Goal: Information Seeking & Learning: Learn about a topic

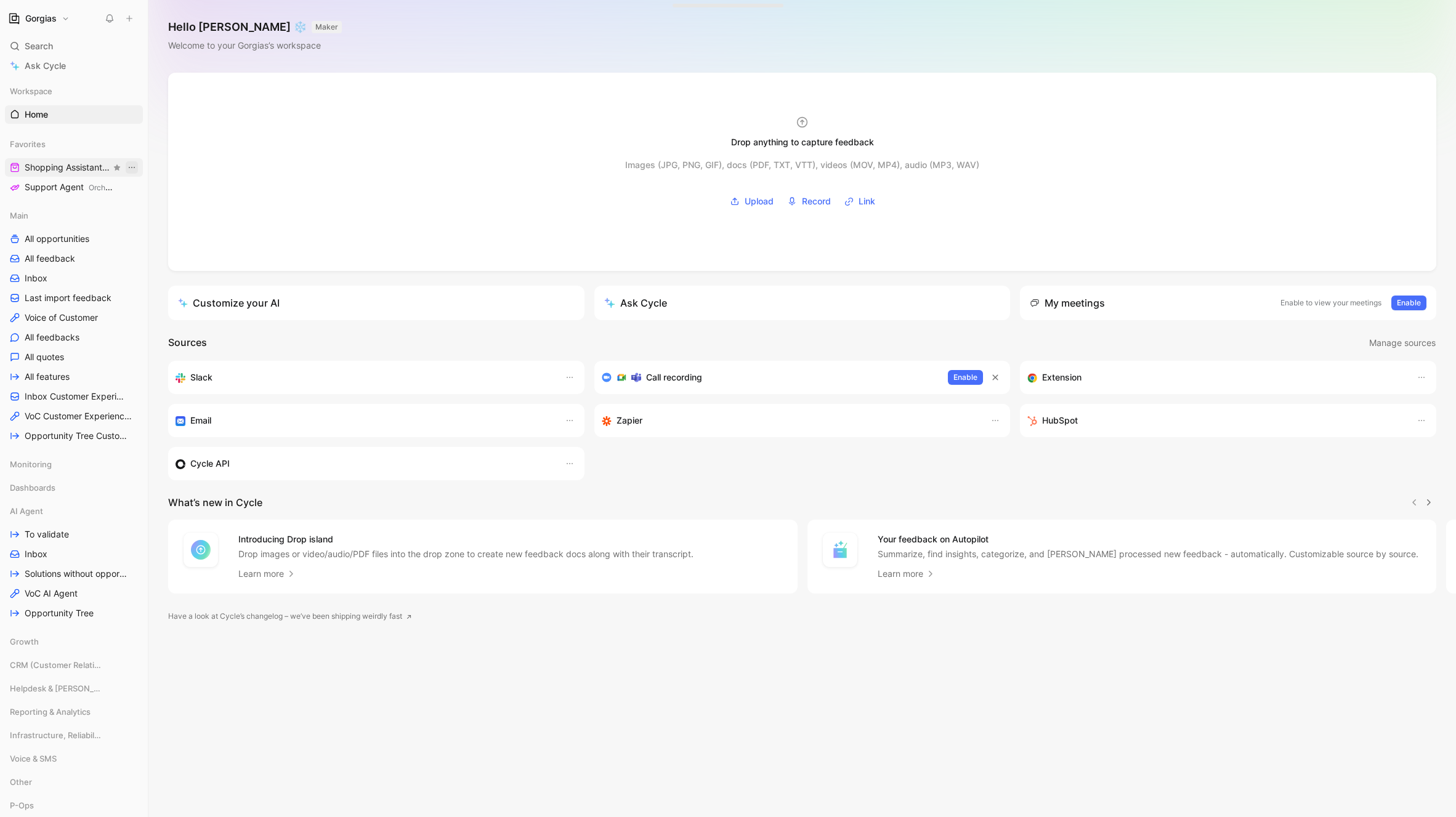
click at [133, 164] on icon "View actions" at bounding box center [131, 167] width 10 height 10
click at [63, 172] on span "Shopping Assistant Orchestration" at bounding box center [68, 168] width 86 height 13
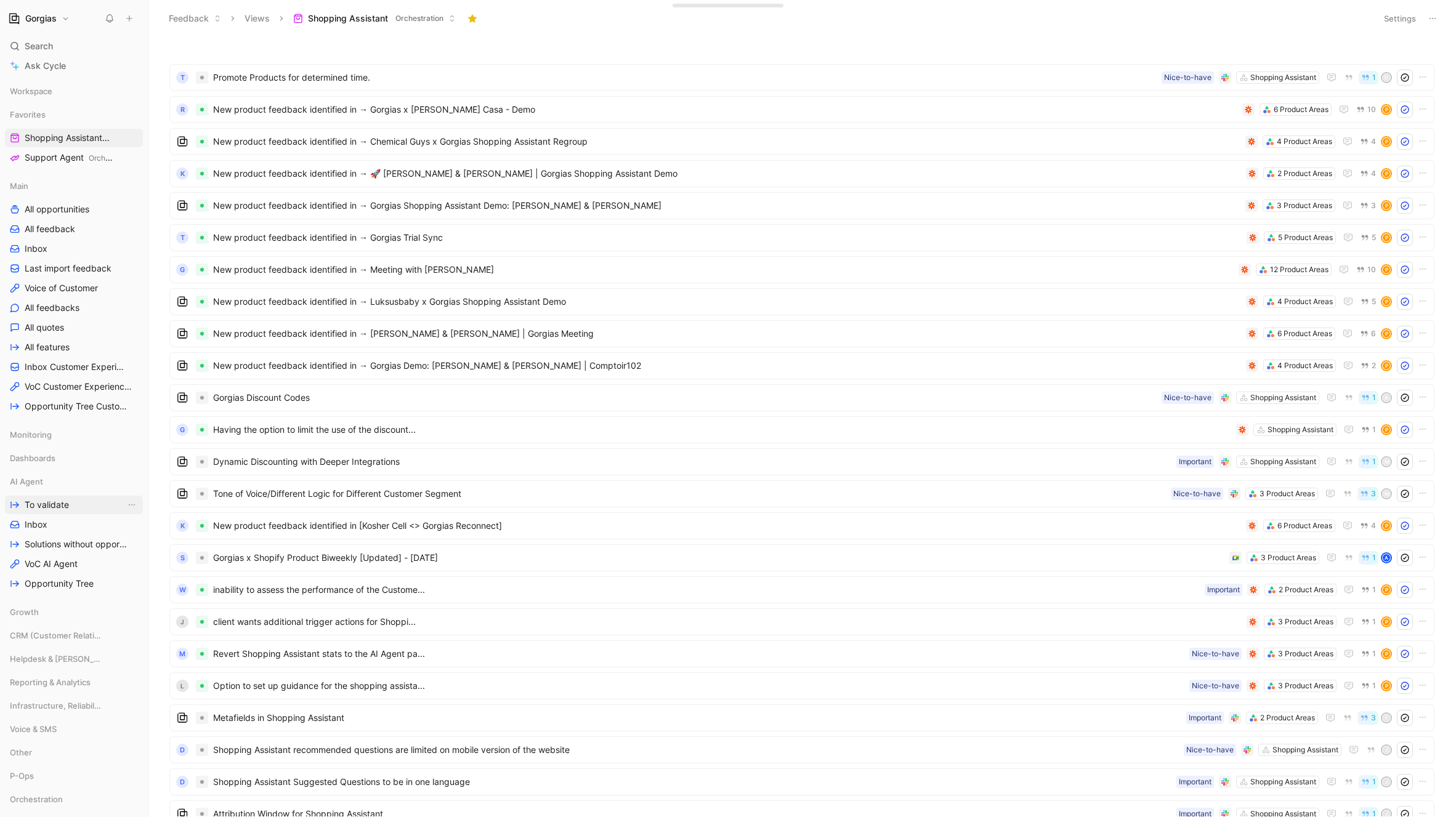
click at [50, 508] on span "To validate" at bounding box center [46, 505] width 44 height 13
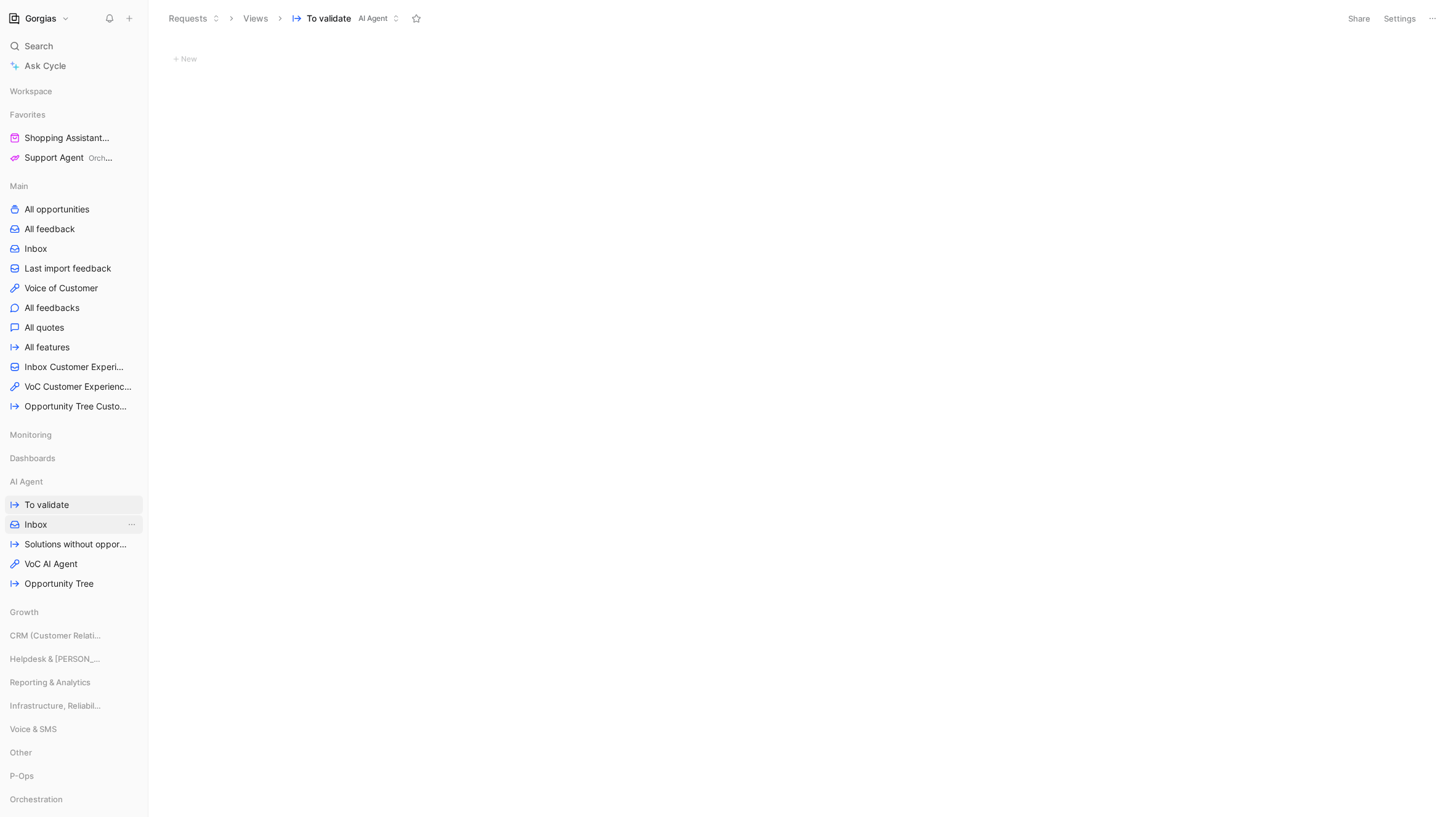
click at [47, 527] on link "Inbox" at bounding box center [74, 525] width 138 height 19
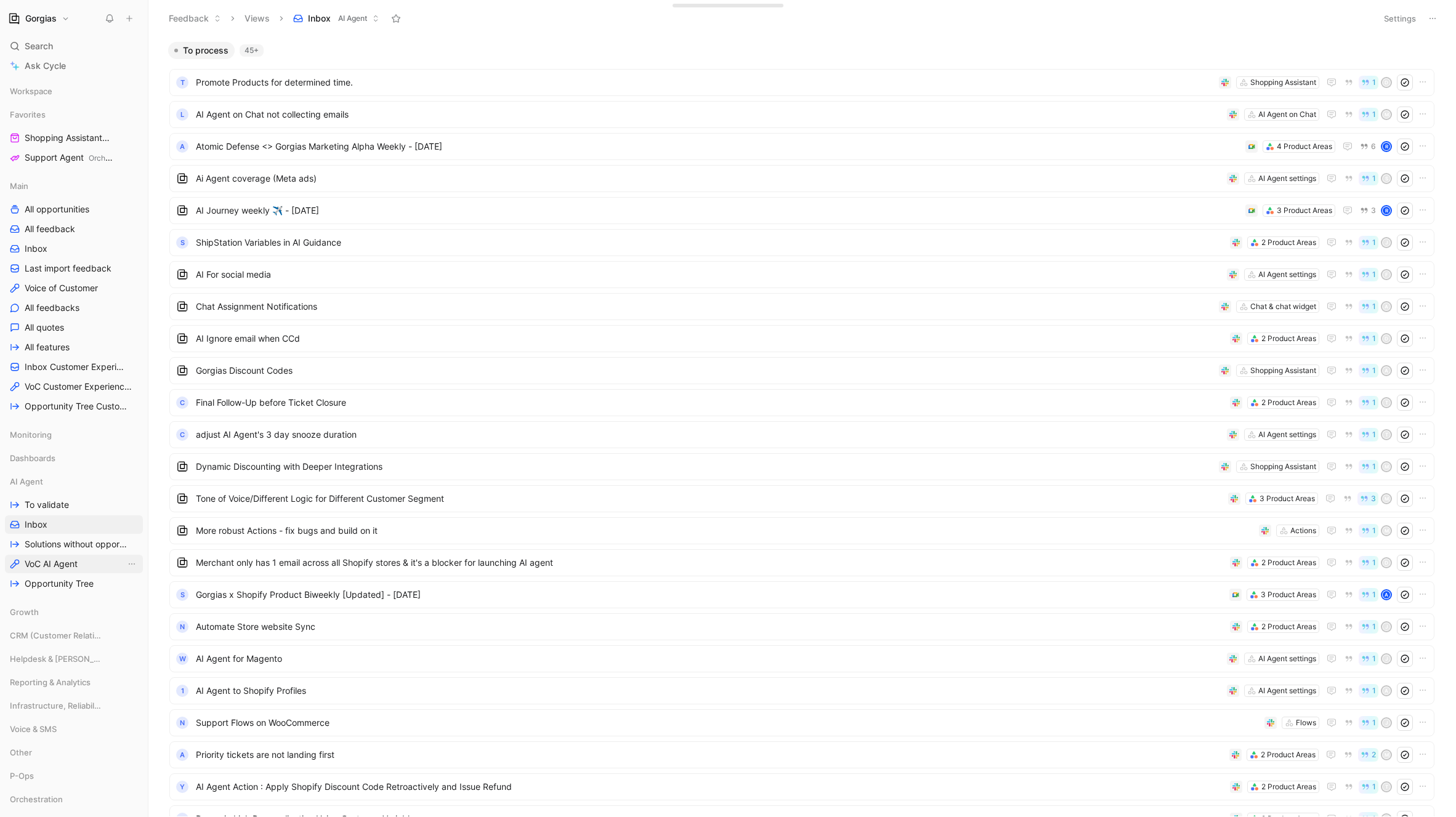
click at [85, 566] on link "VoC AI Agent" at bounding box center [74, 564] width 138 height 19
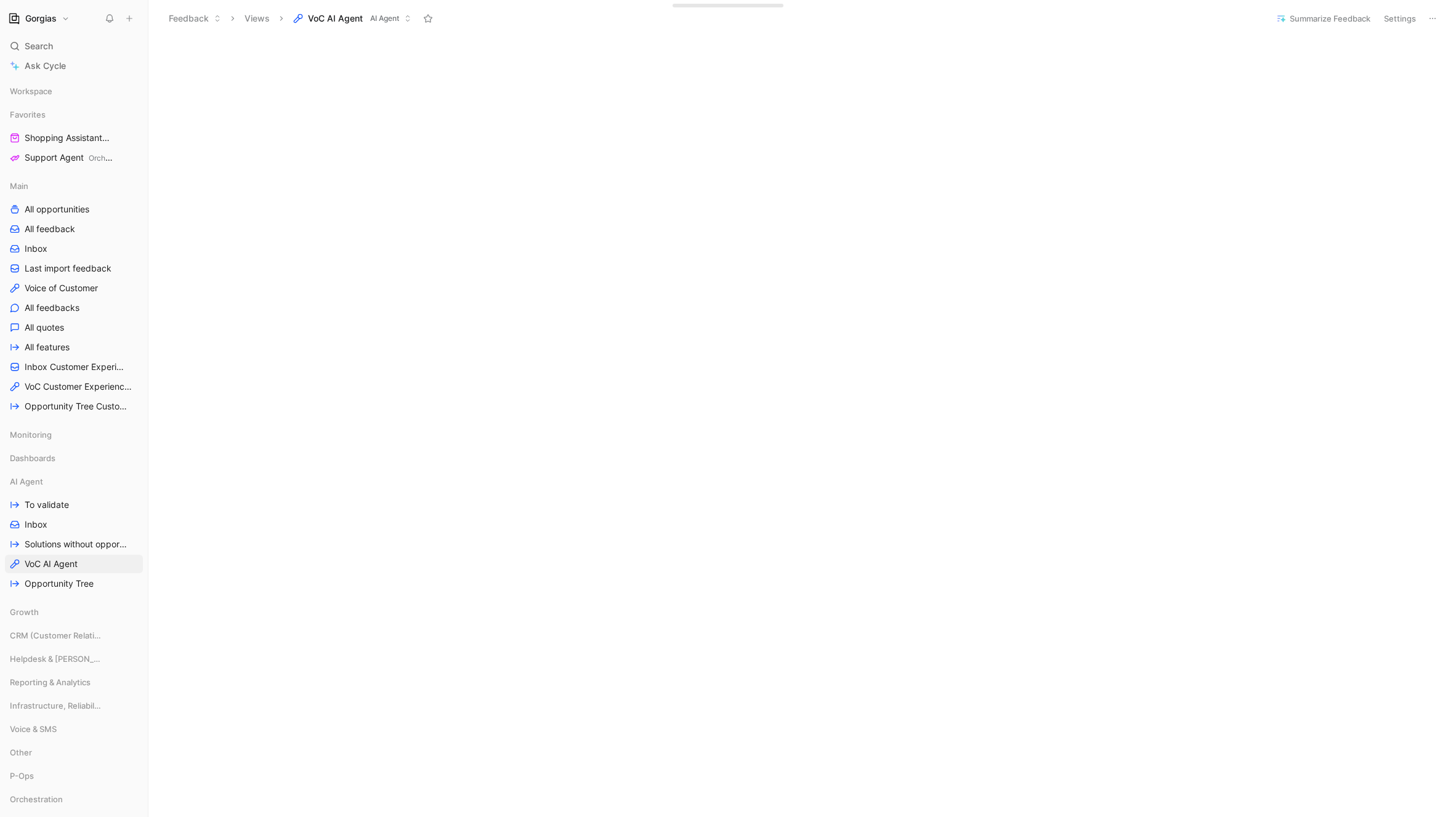
scroll to position [196, 0]
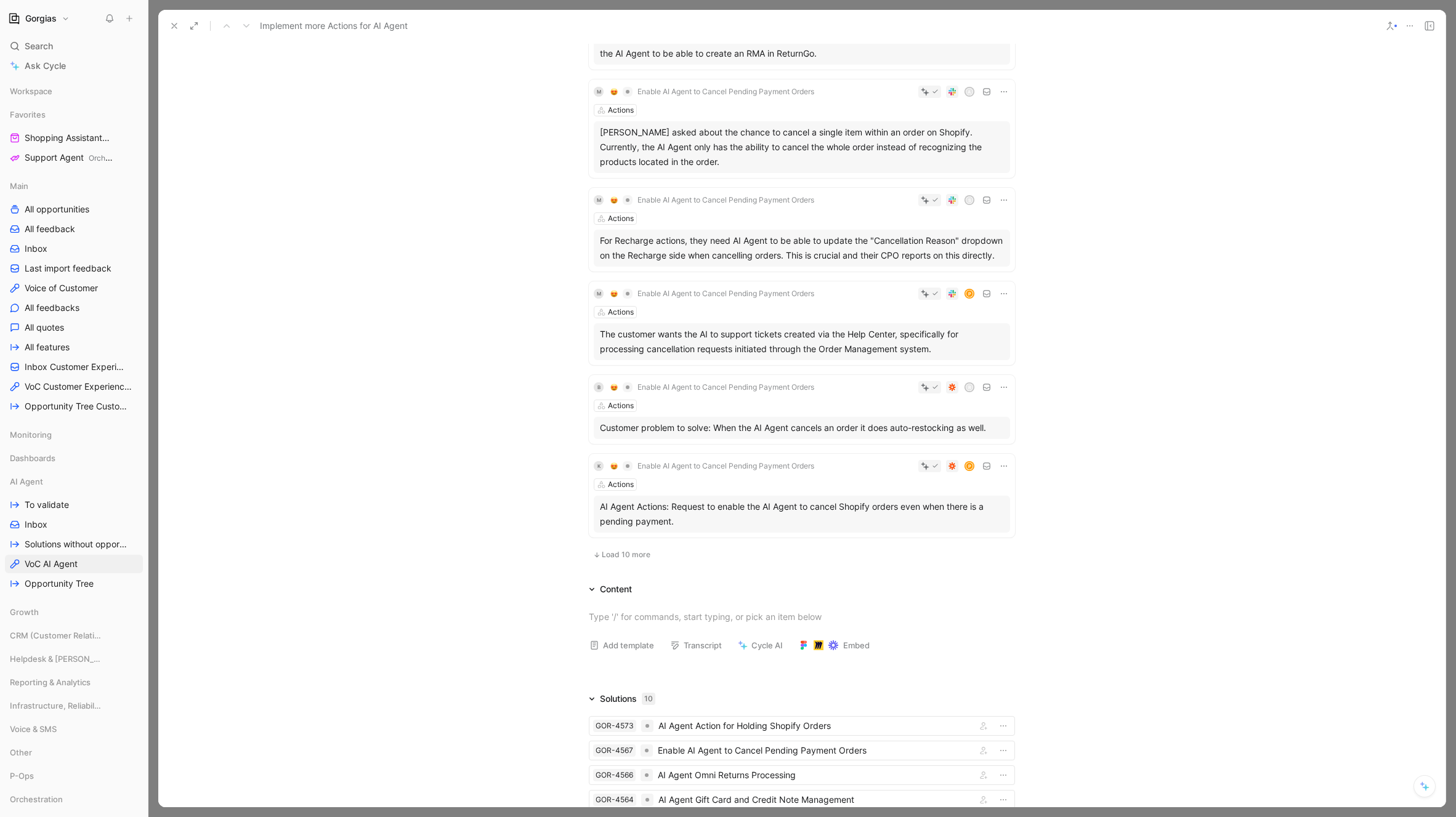
scroll to position [574, 0]
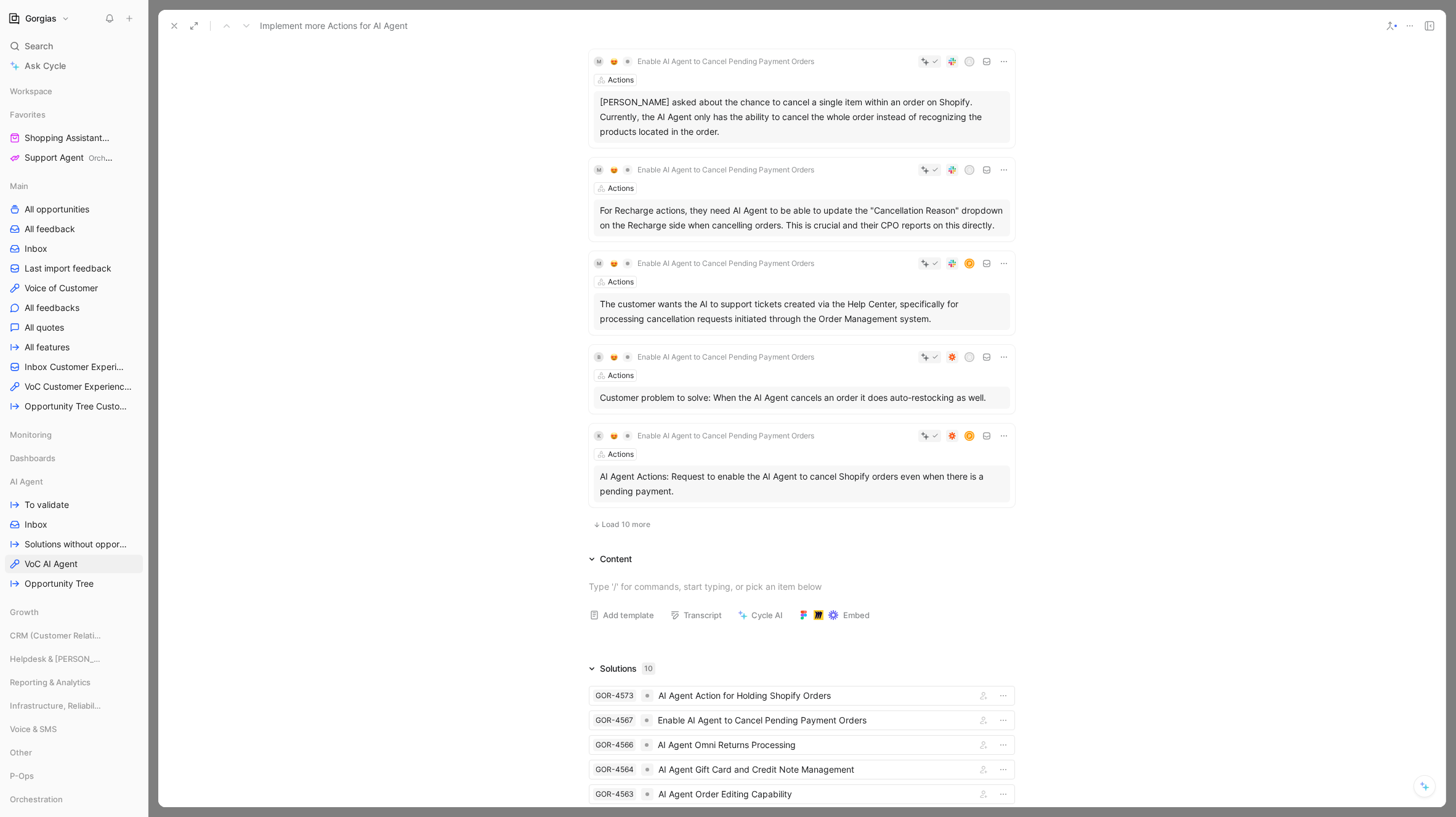
click at [624, 529] on span "Load 10 more" at bounding box center [626, 524] width 48 height 10
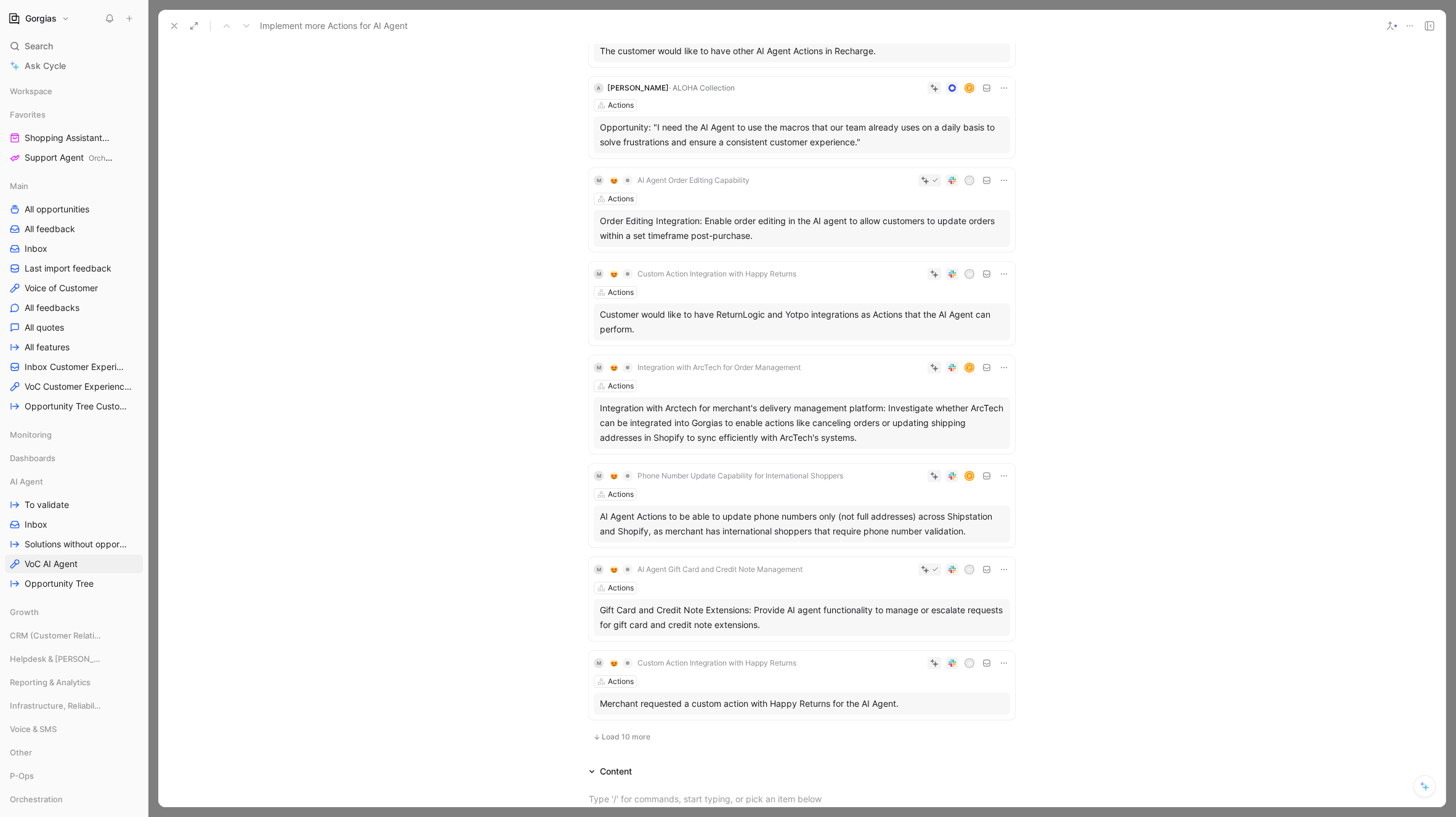
scroll to position [1279, 0]
click at [1447, 46] on div at bounding box center [802, 408] width 1308 height 817
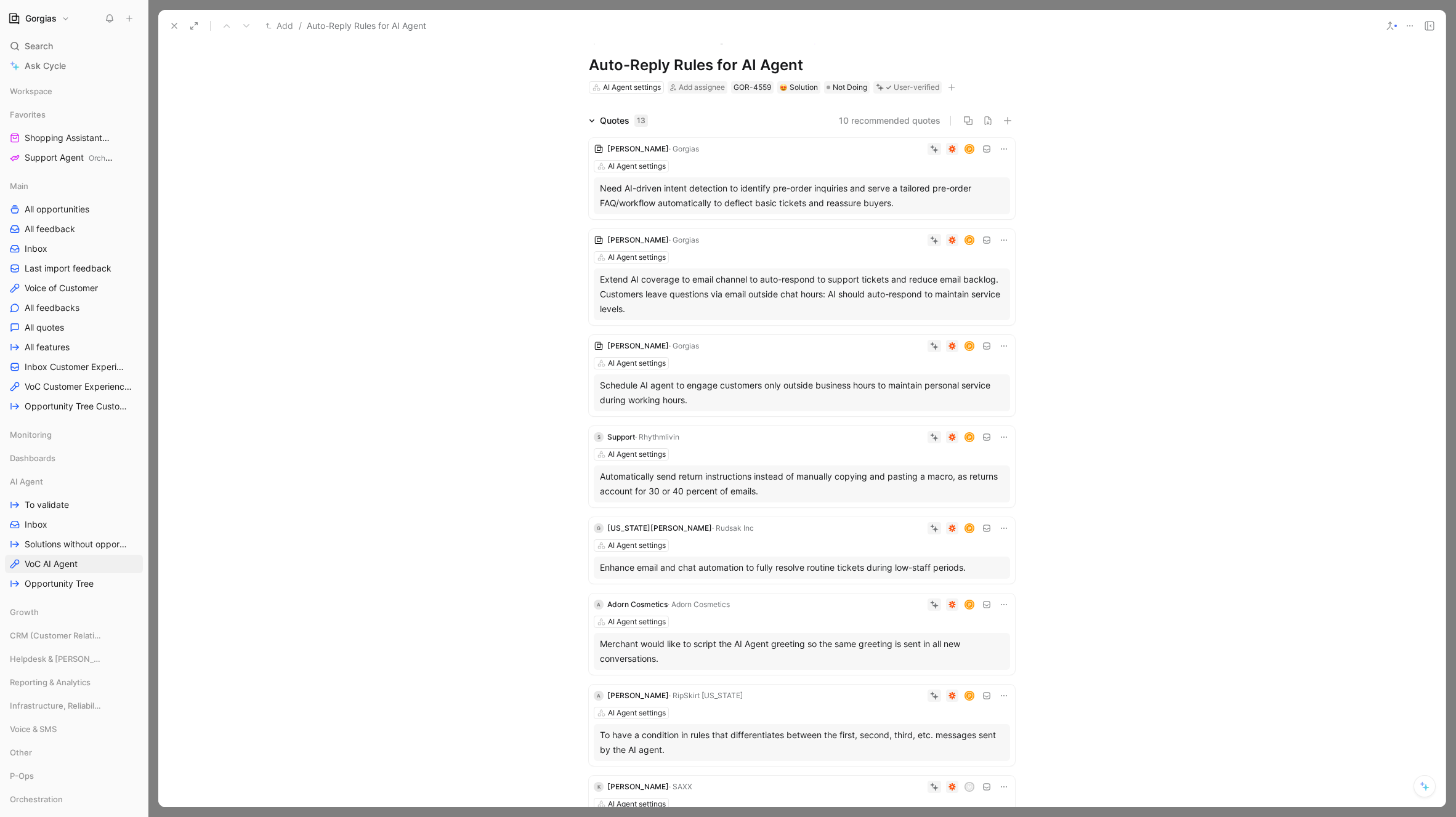
scroll to position [21, 0]
click at [667, 284] on div "Extend AI coverage to email channel to auto-respond to support tickets and redu…" at bounding box center [802, 293] width 404 height 44
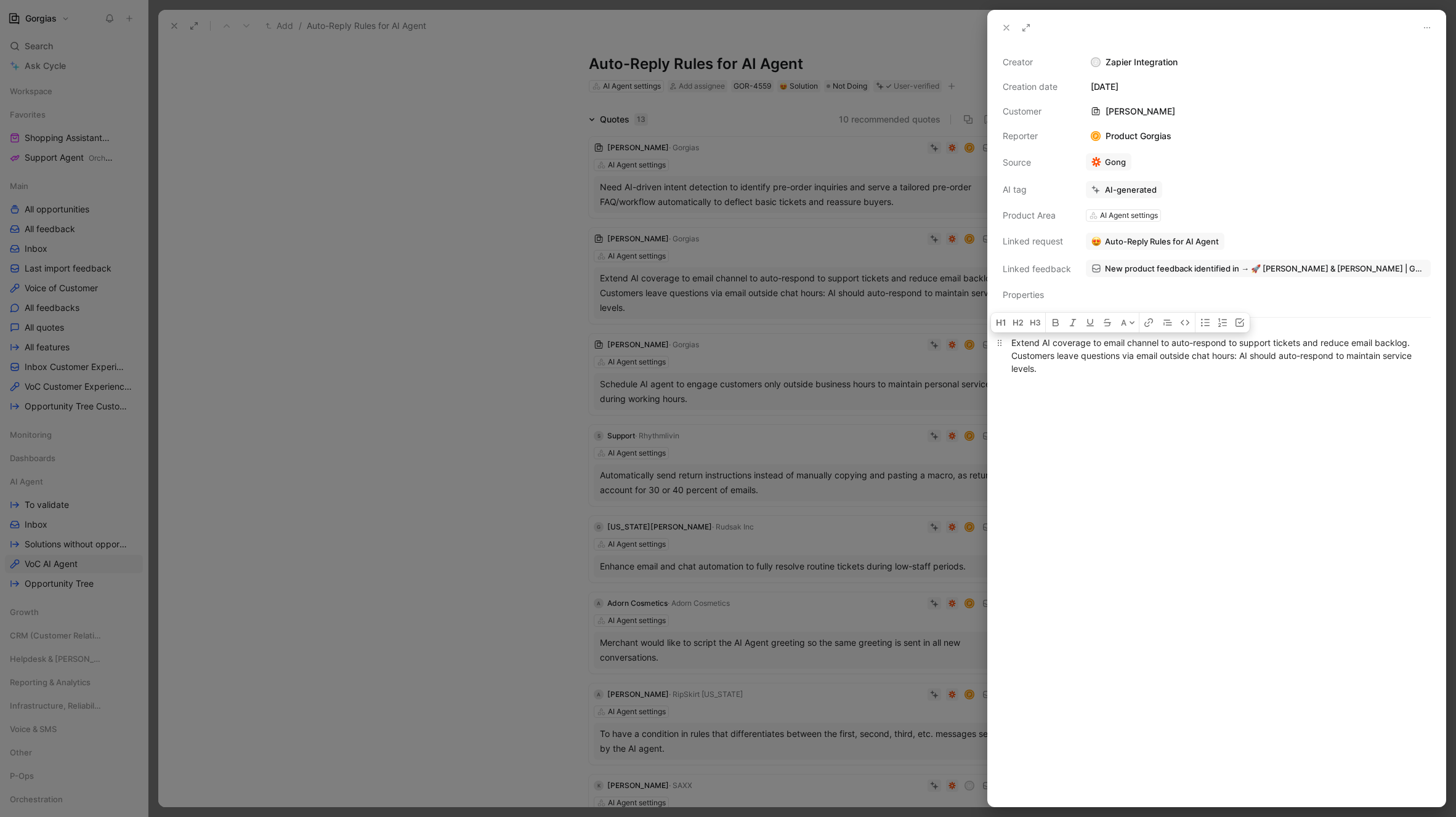
drag, startPoint x: 1024, startPoint y: 343, endPoint x: 1175, endPoint y: 370, distance: 153.4
click at [1175, 370] on div "Extend AI coverage to email channel to auto-respond to support tickets and redu…" at bounding box center [1217, 355] width 411 height 39
click at [1282, 270] on span "New product feedback identified in → 🚀 Moe Beaudry & Benny | Gorgias Demo" at bounding box center [1264, 268] width 320 height 11
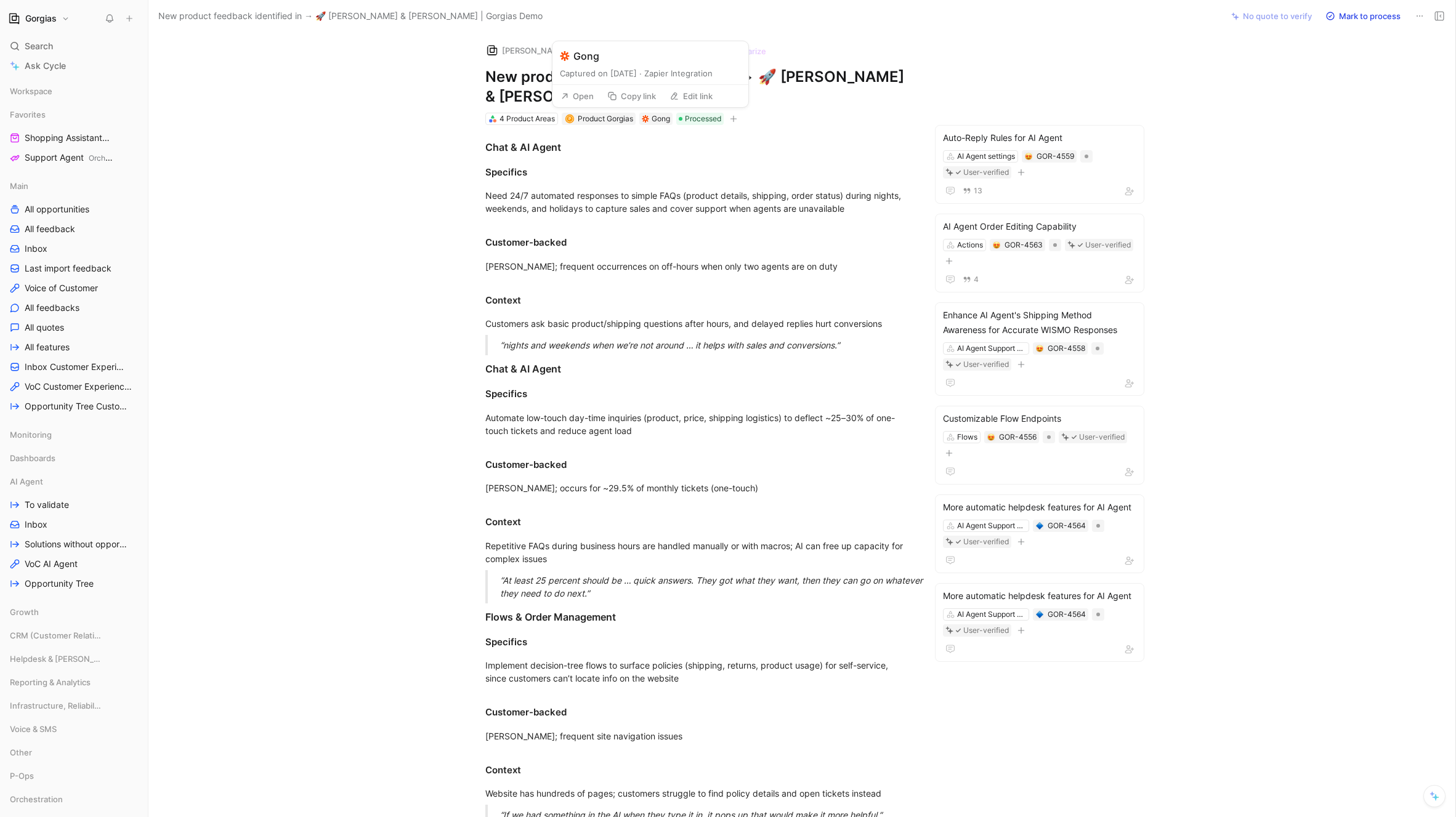
click at [586, 98] on button "Open" at bounding box center [577, 96] width 44 height 17
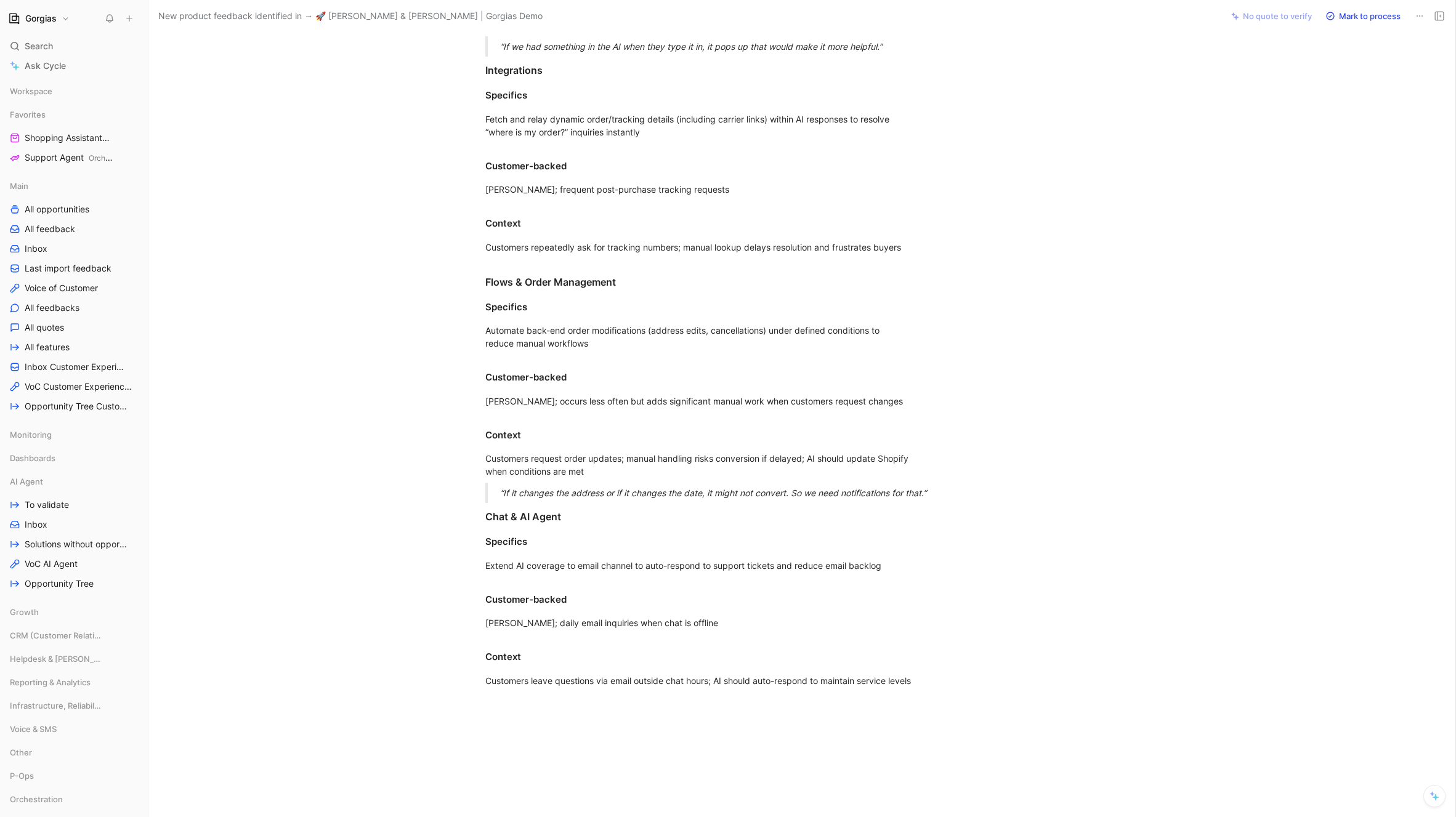
scroll to position [773, 0]
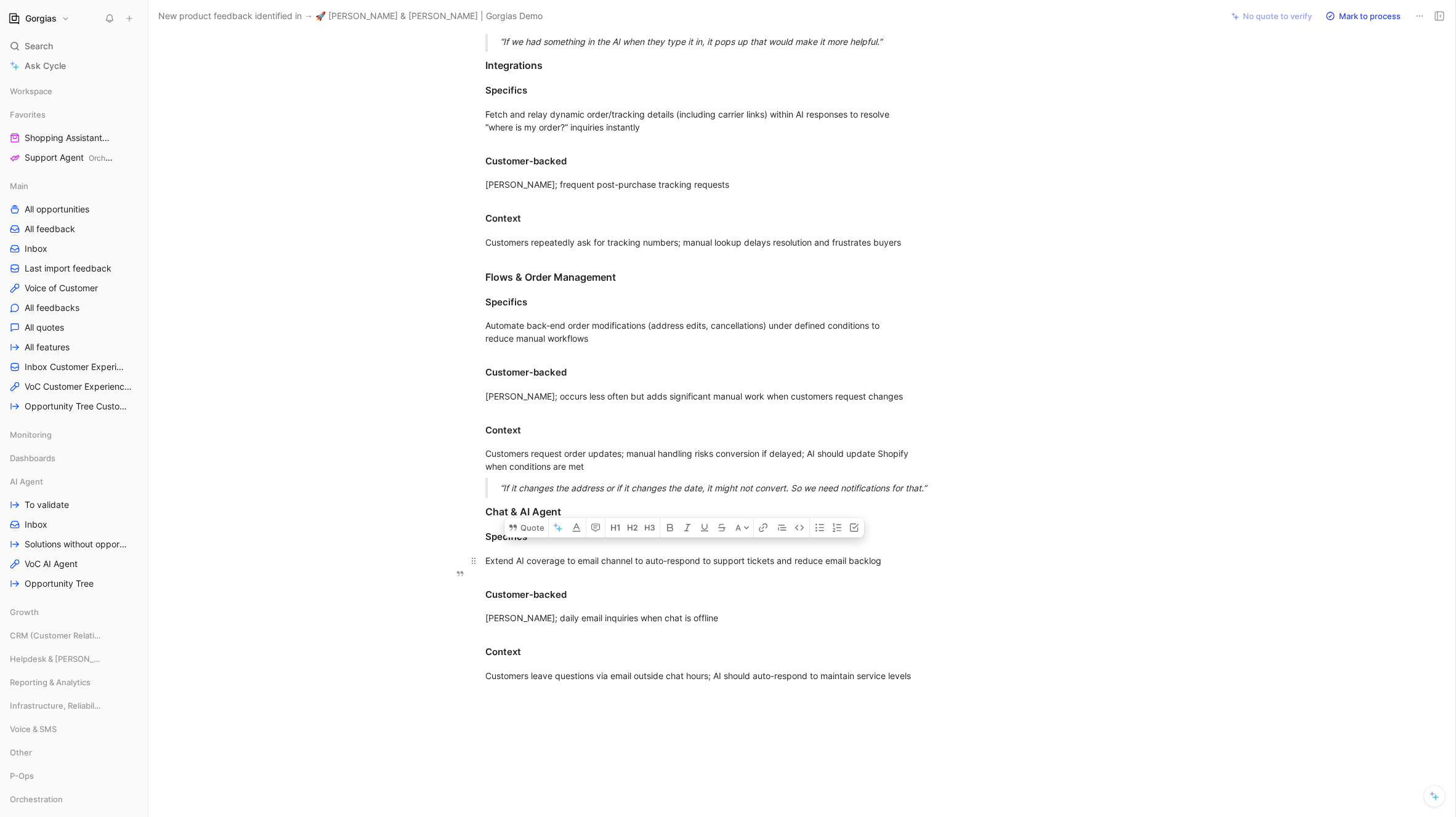
drag, startPoint x: 881, startPoint y: 573, endPoint x: 477, endPoint y: 566, distance: 404.1
click at [477, 566] on p "Extend AI coverage to email channel to auto-respond to support tickets and redu…" at bounding box center [699, 561] width 473 height 21
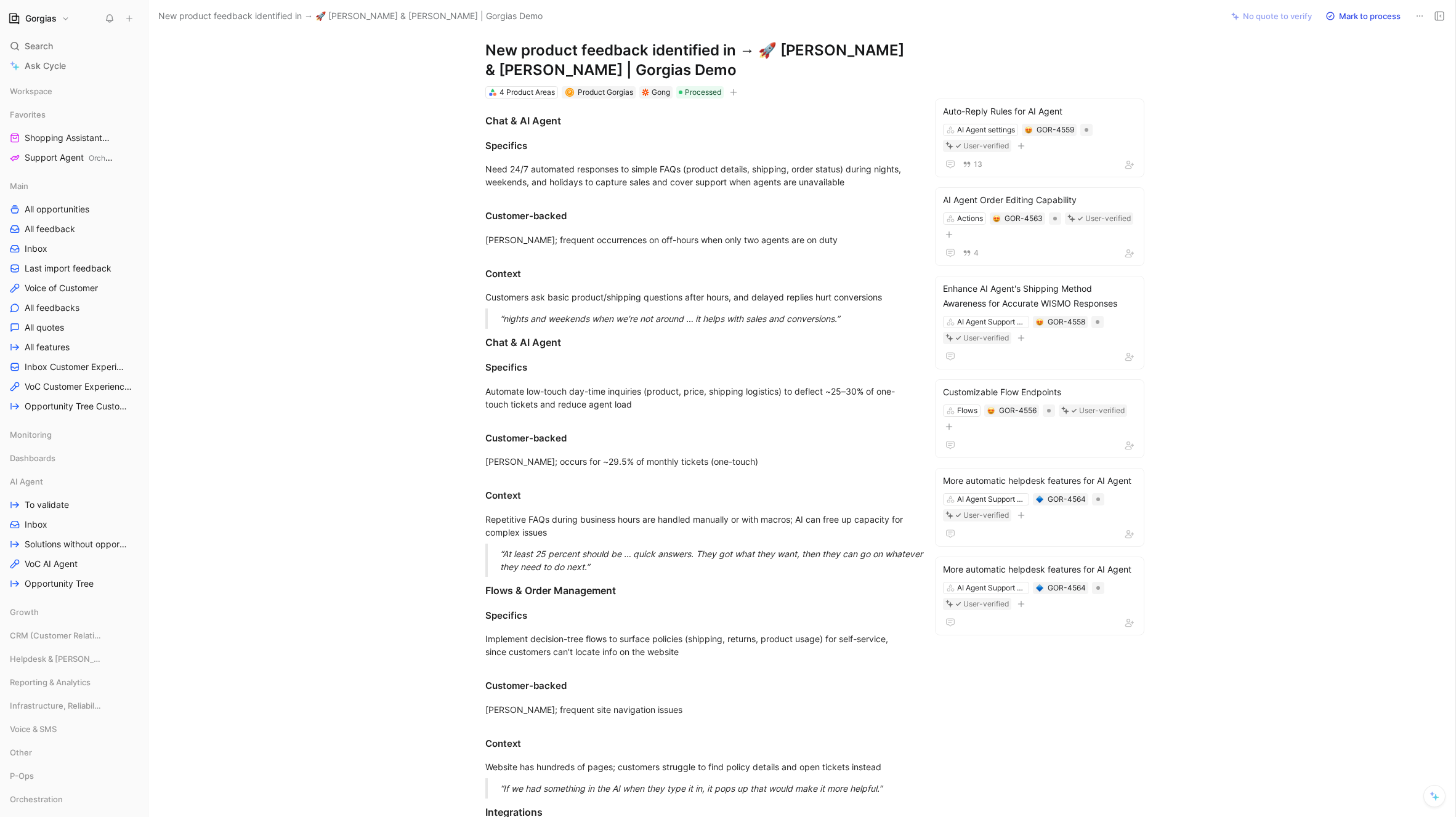
scroll to position [25, 0]
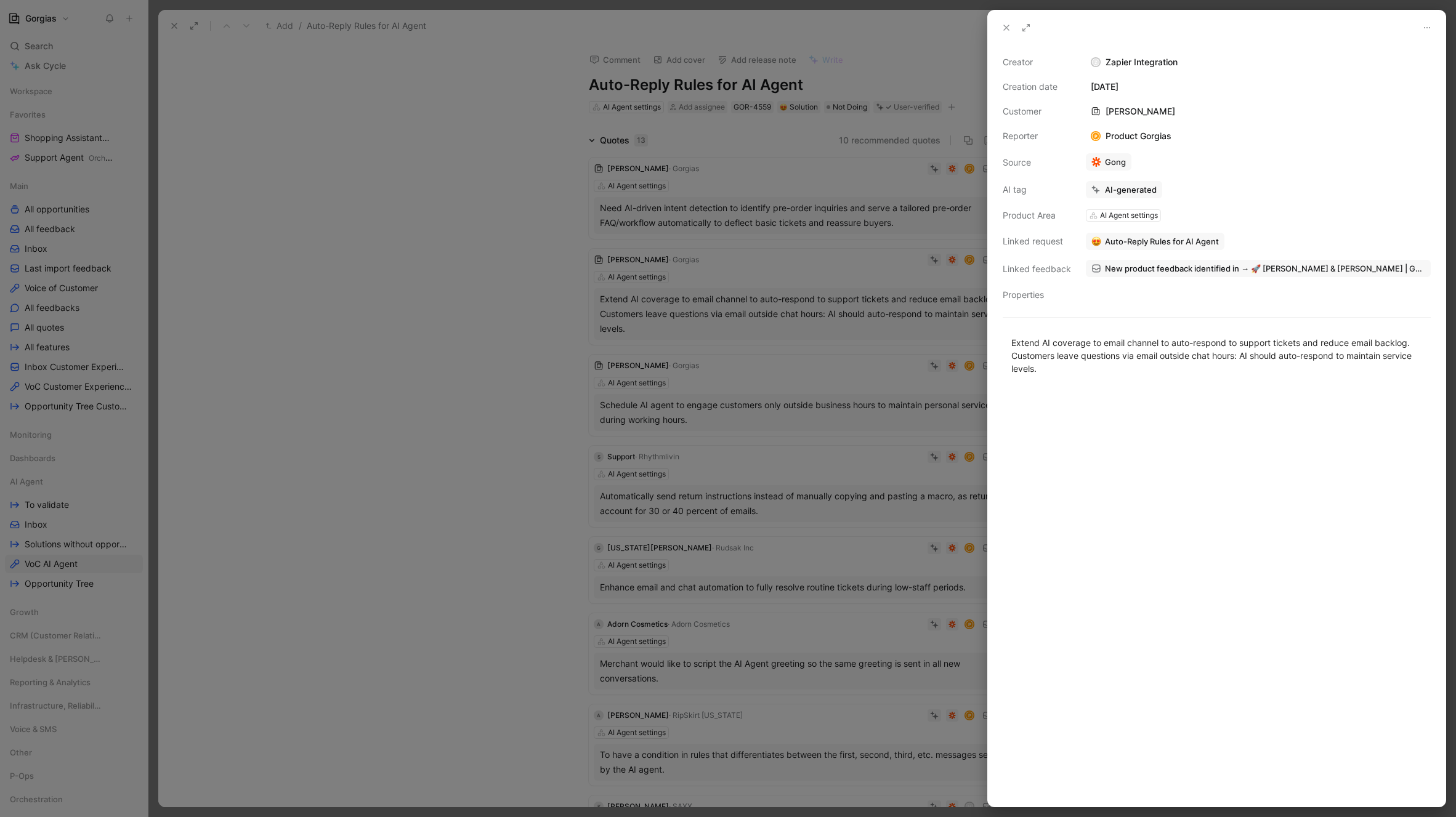
click at [1004, 23] on icon at bounding box center [1006, 27] width 10 height 10
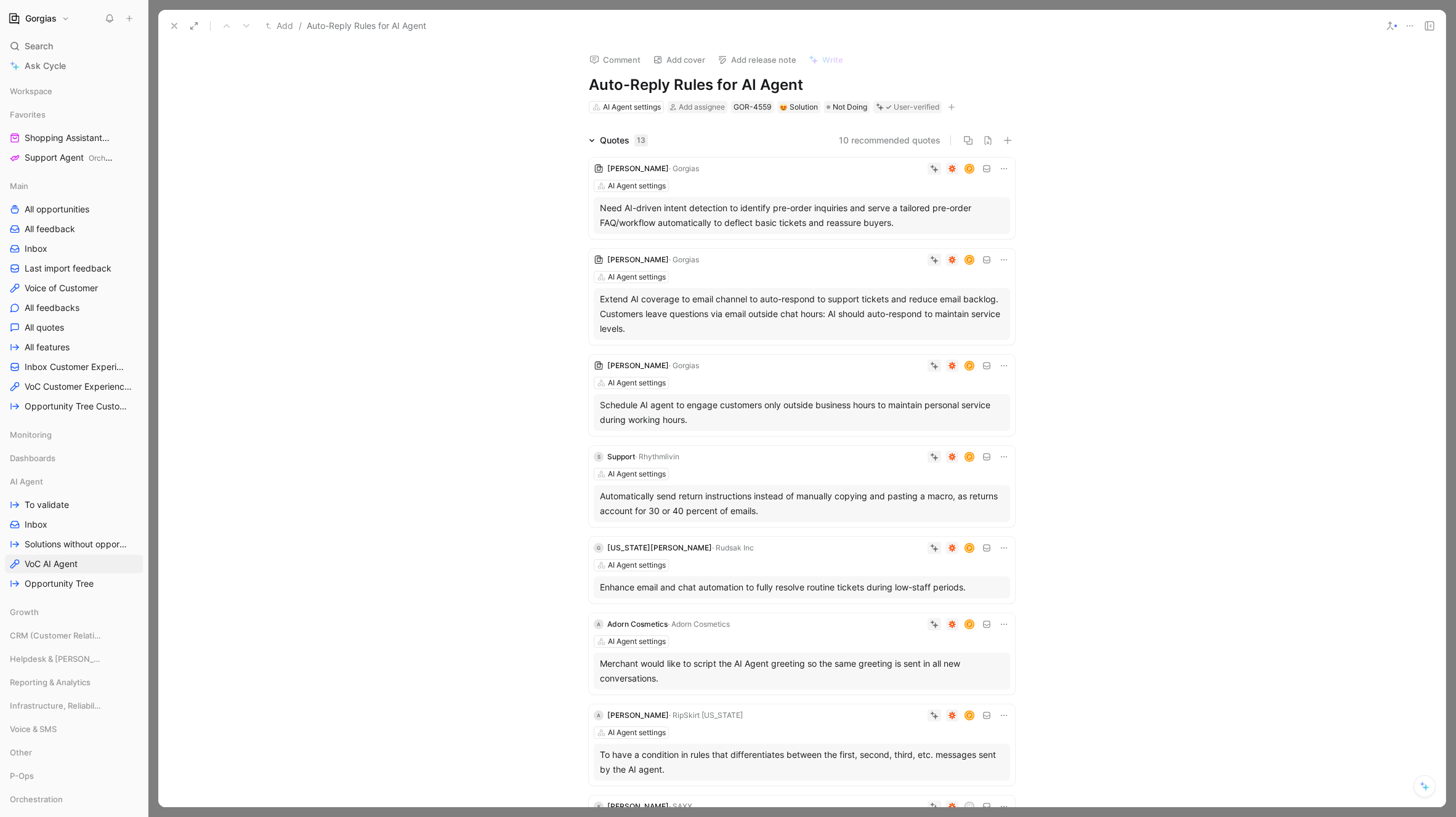
click at [727, 272] on div "AI Agent settings" at bounding box center [802, 277] width 416 height 13
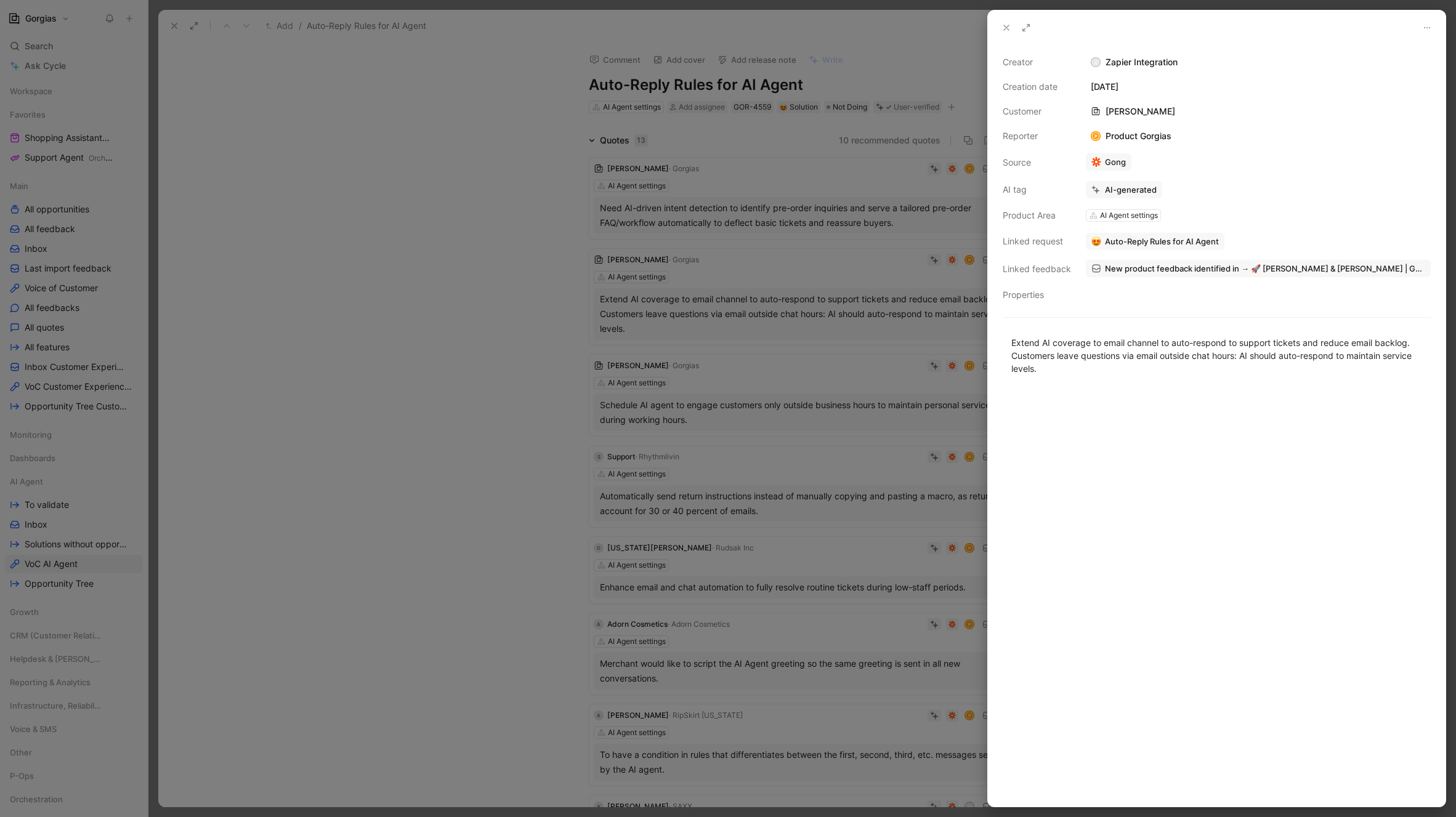
click at [1006, 23] on icon at bounding box center [1006, 27] width 10 height 10
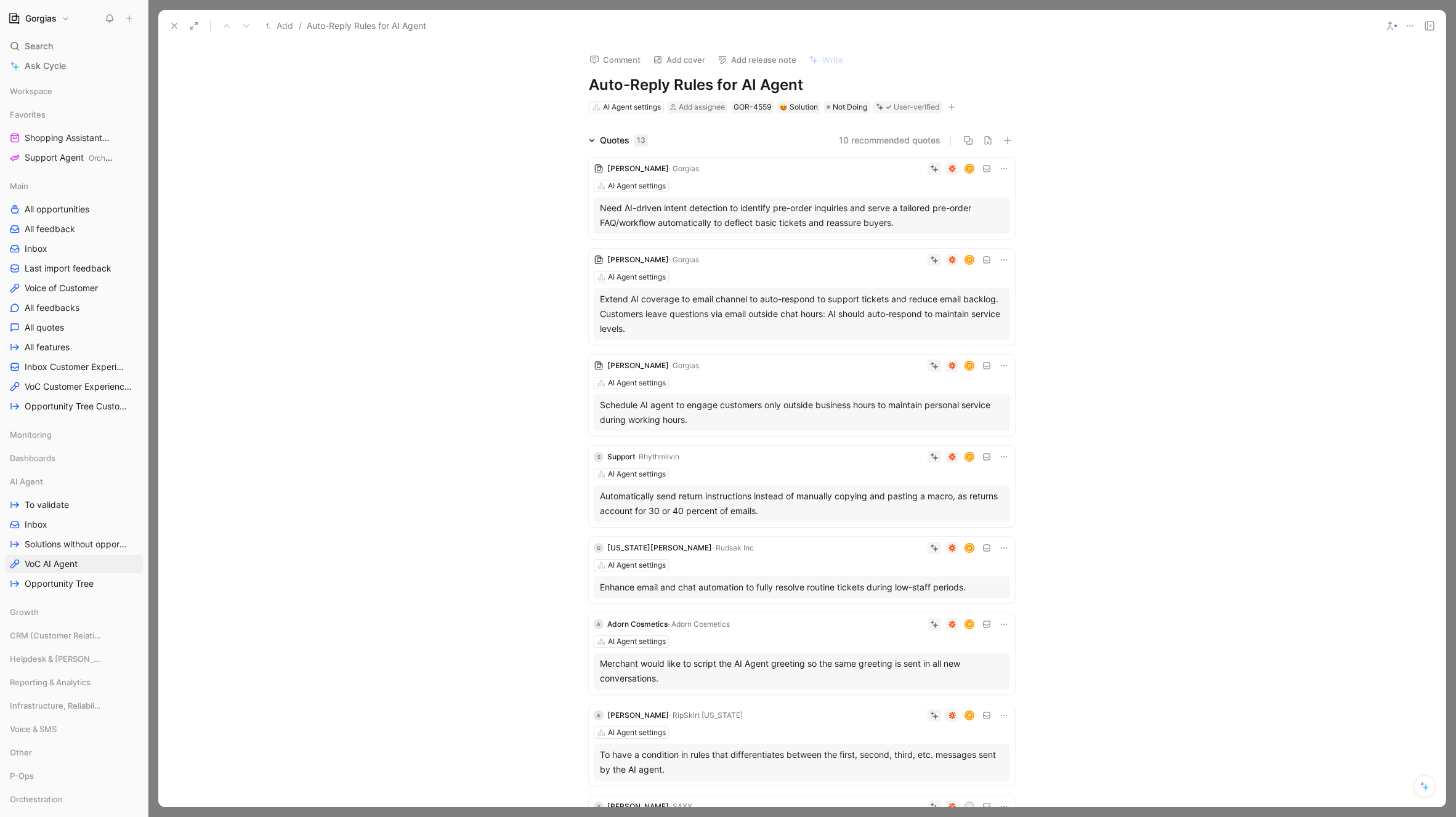
click at [174, 23] on icon at bounding box center [174, 26] width 10 height 10
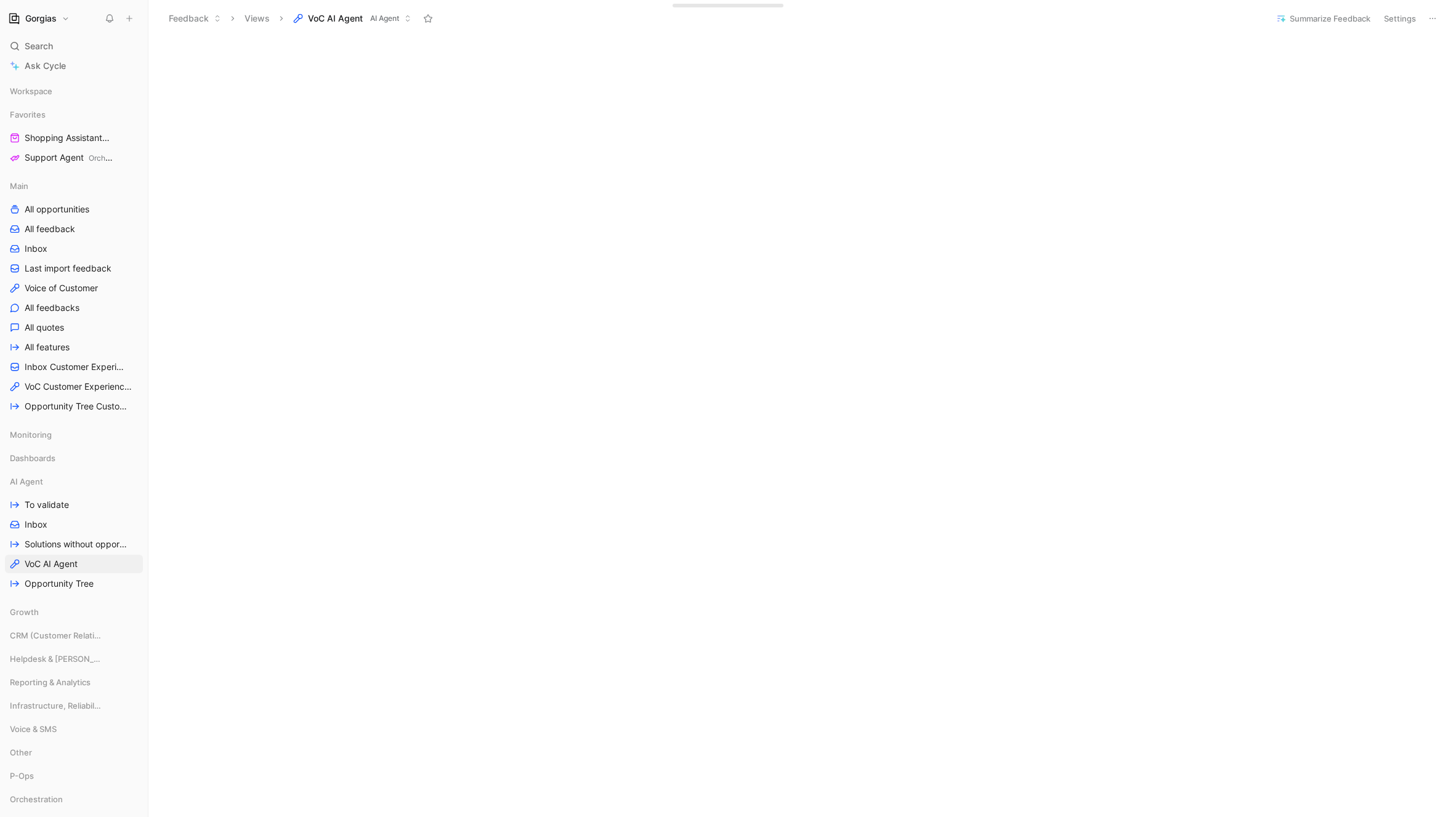
scroll to position [257, 0]
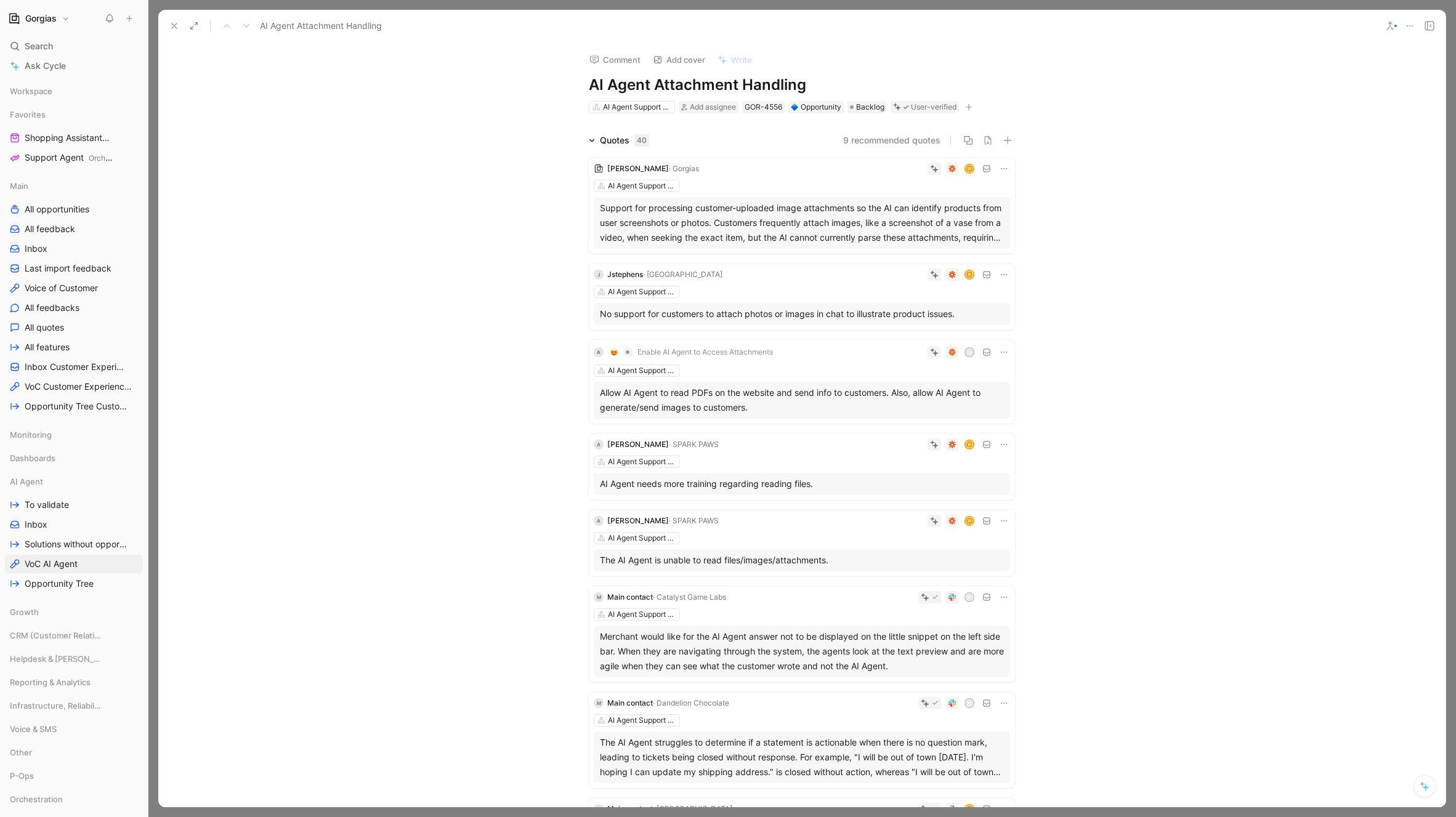
scroll to position [35, 0]
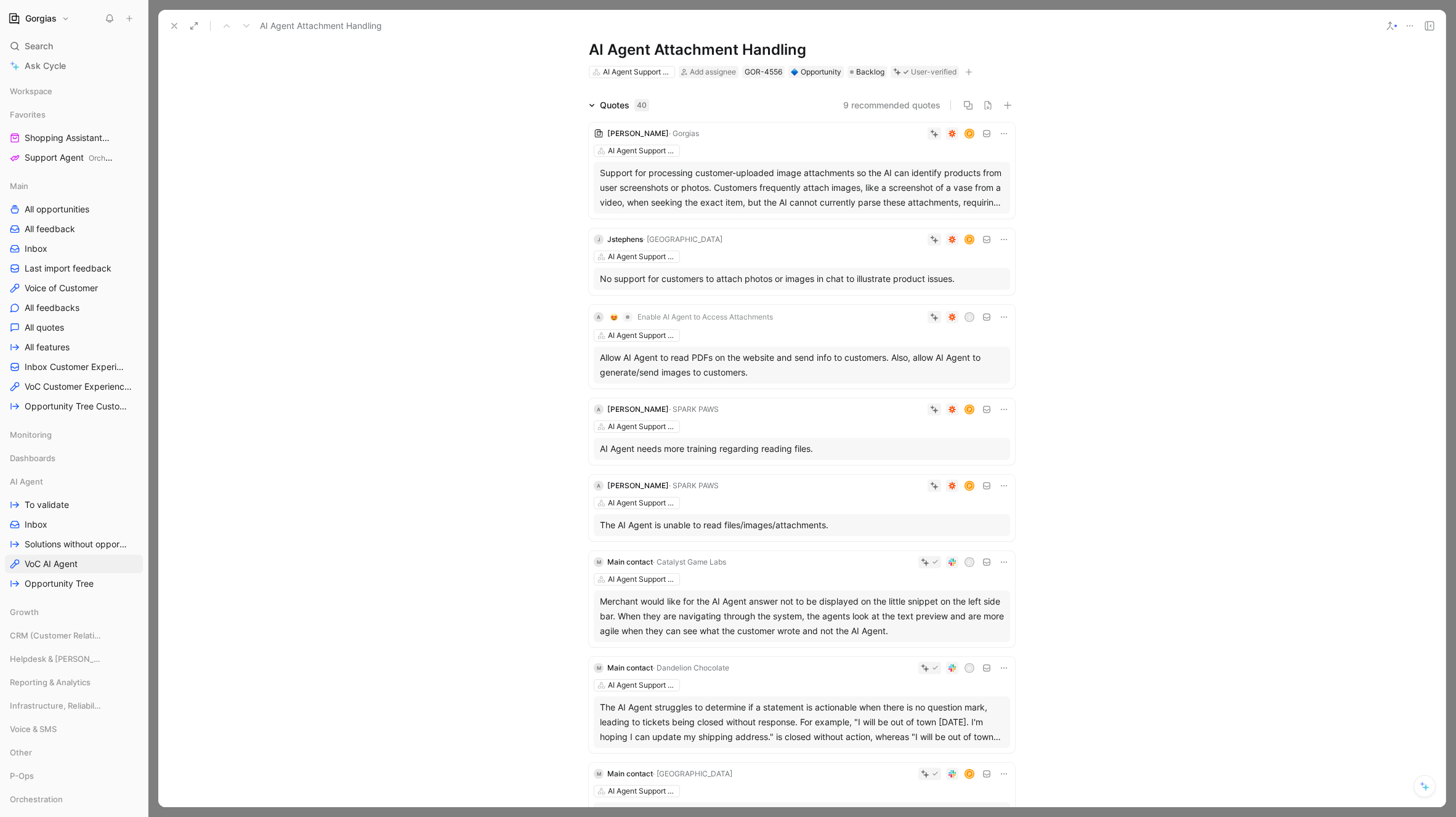
click at [742, 182] on div "Support for processing customer-uploaded image attachments so the AI can identi…" at bounding box center [802, 188] width 404 height 44
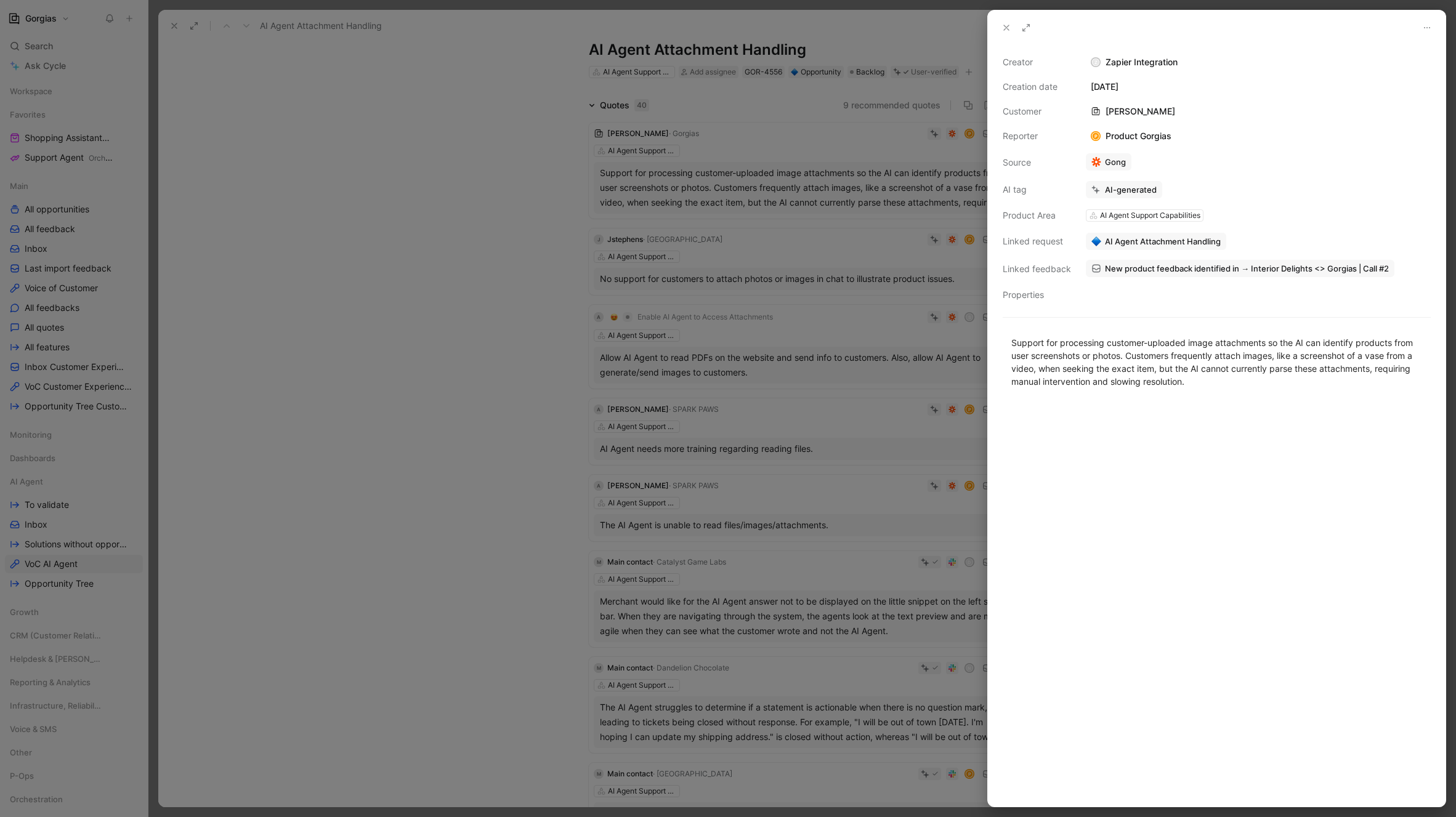
click at [545, 431] on div at bounding box center [728, 408] width 1456 height 817
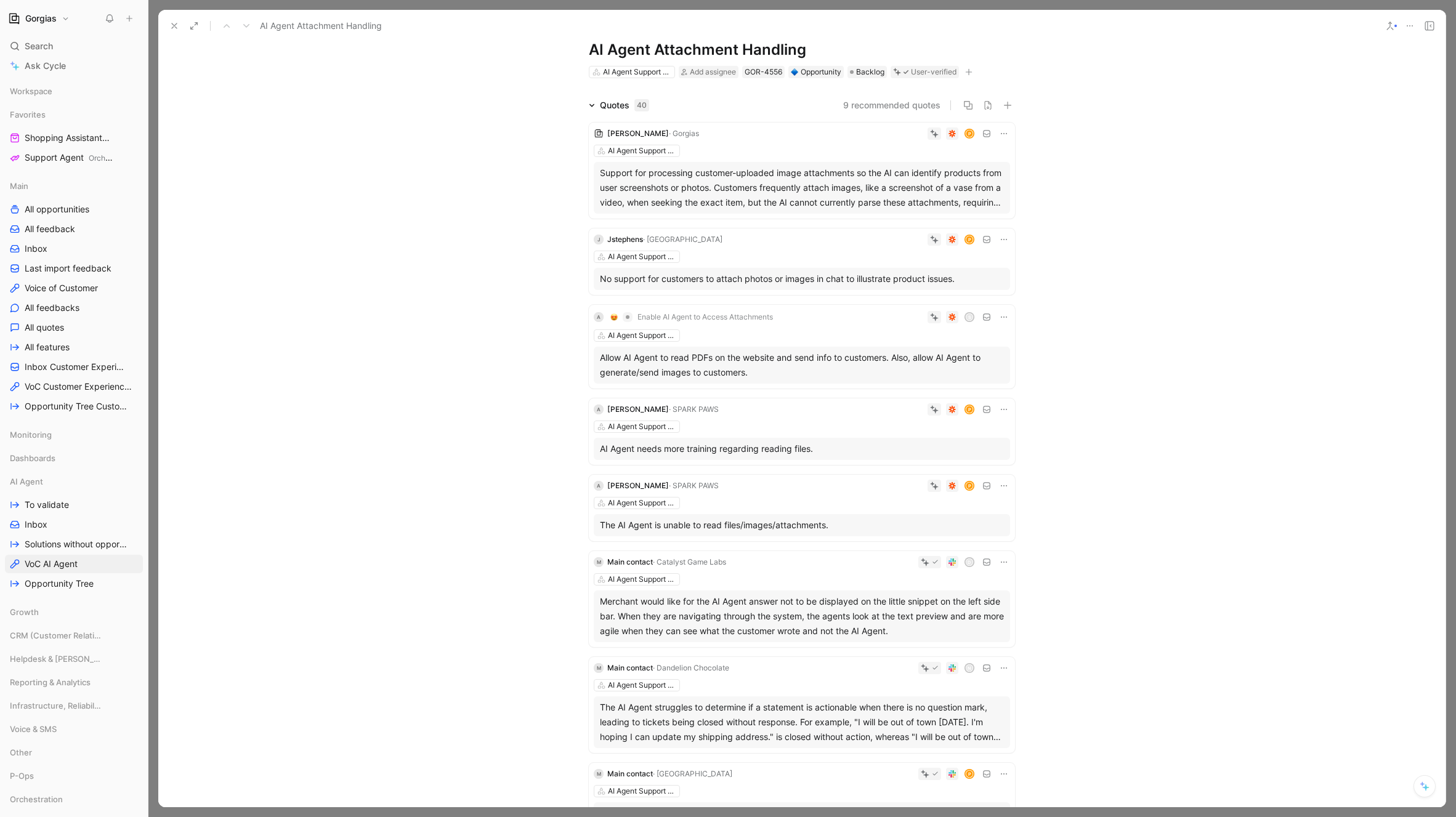
click at [771, 253] on div "AI Agent Support Capabilities" at bounding box center [802, 256] width 416 height 13
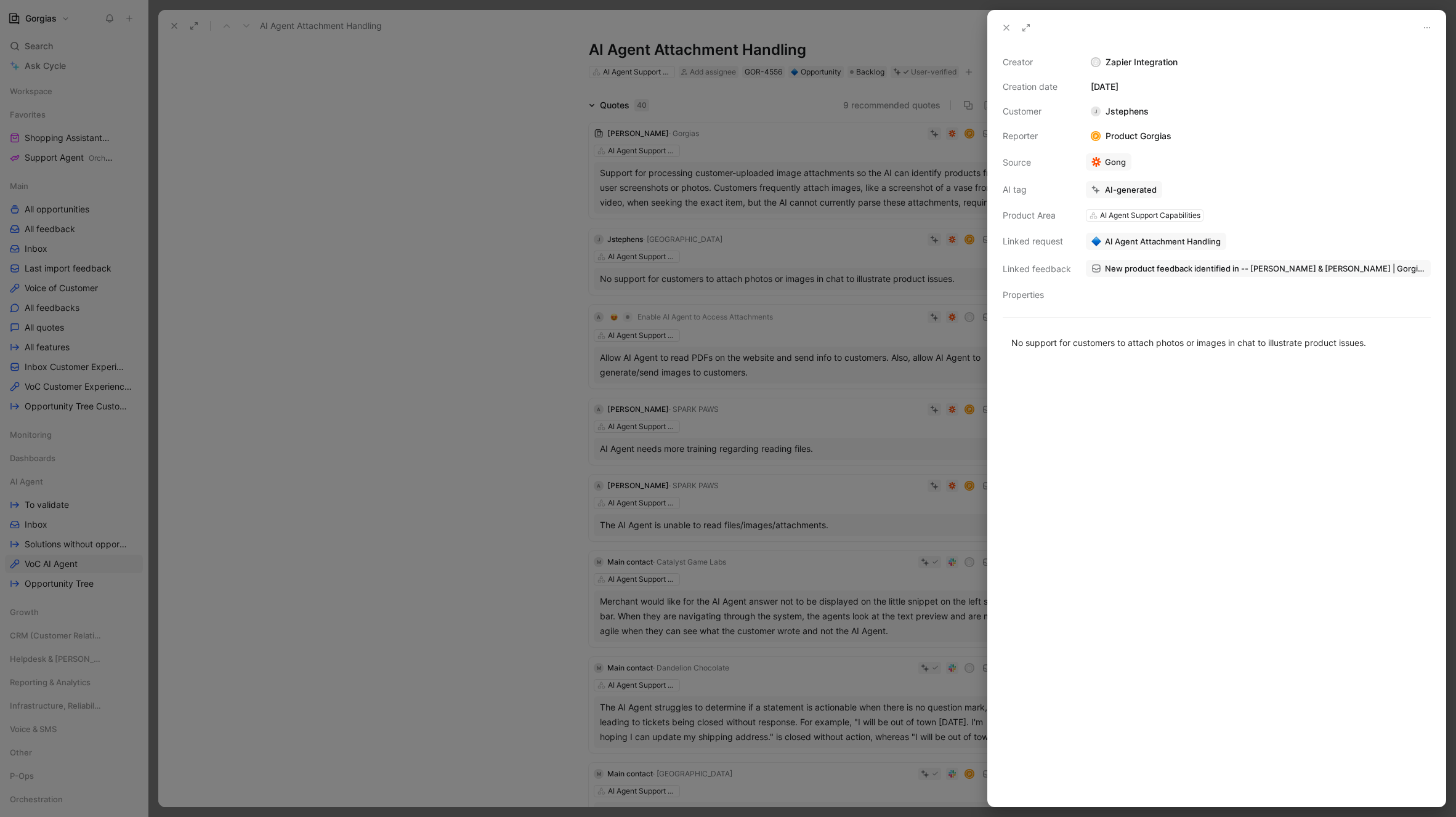
click at [1130, 419] on div at bounding box center [1217, 584] width 457 height 444
click at [1009, 31] on icon at bounding box center [1006, 27] width 10 height 10
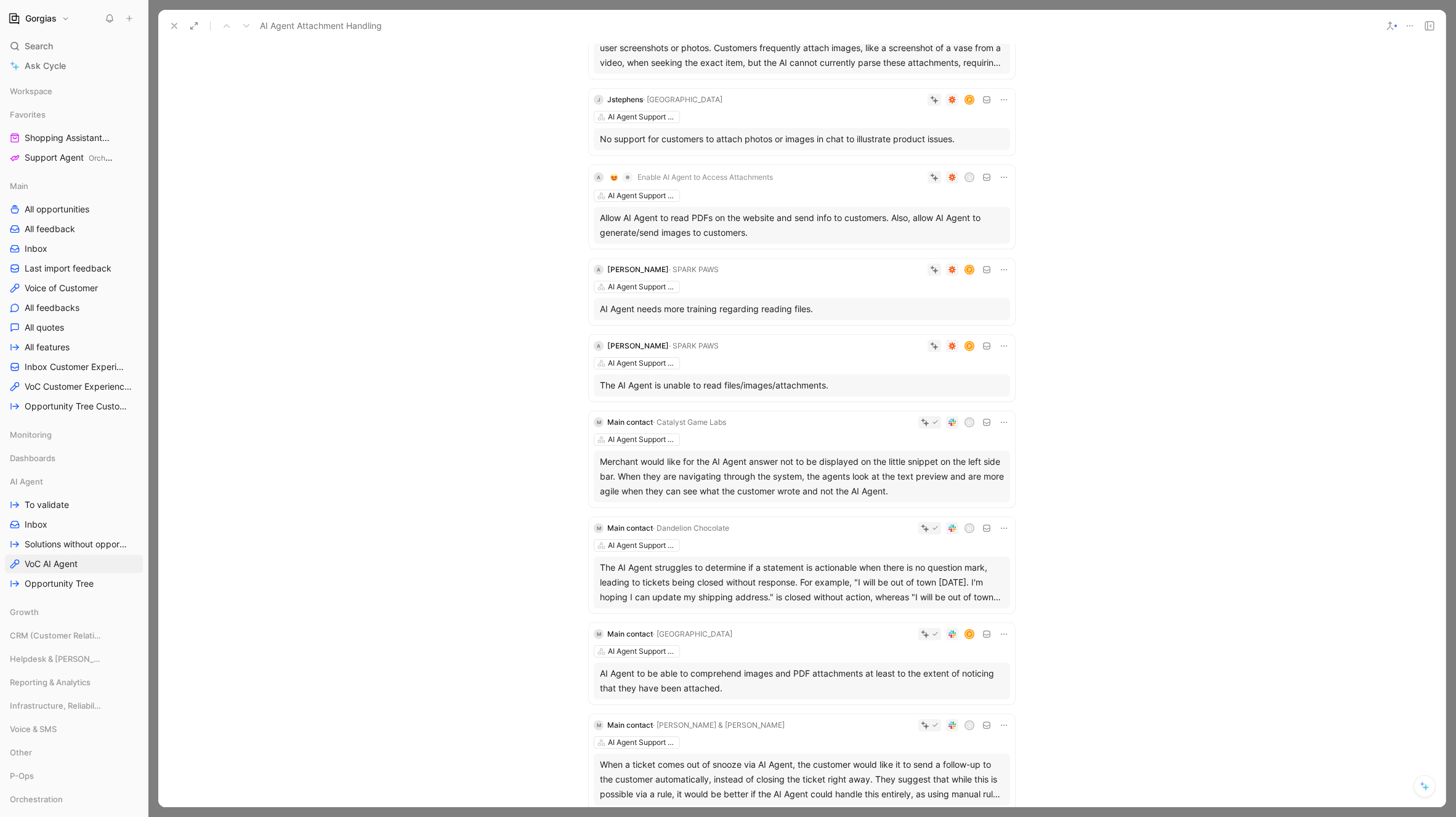
scroll to position [176, 0]
click at [687, 379] on div "The AI Agent is unable to read files/images/attachments." at bounding box center [802, 385] width 404 height 15
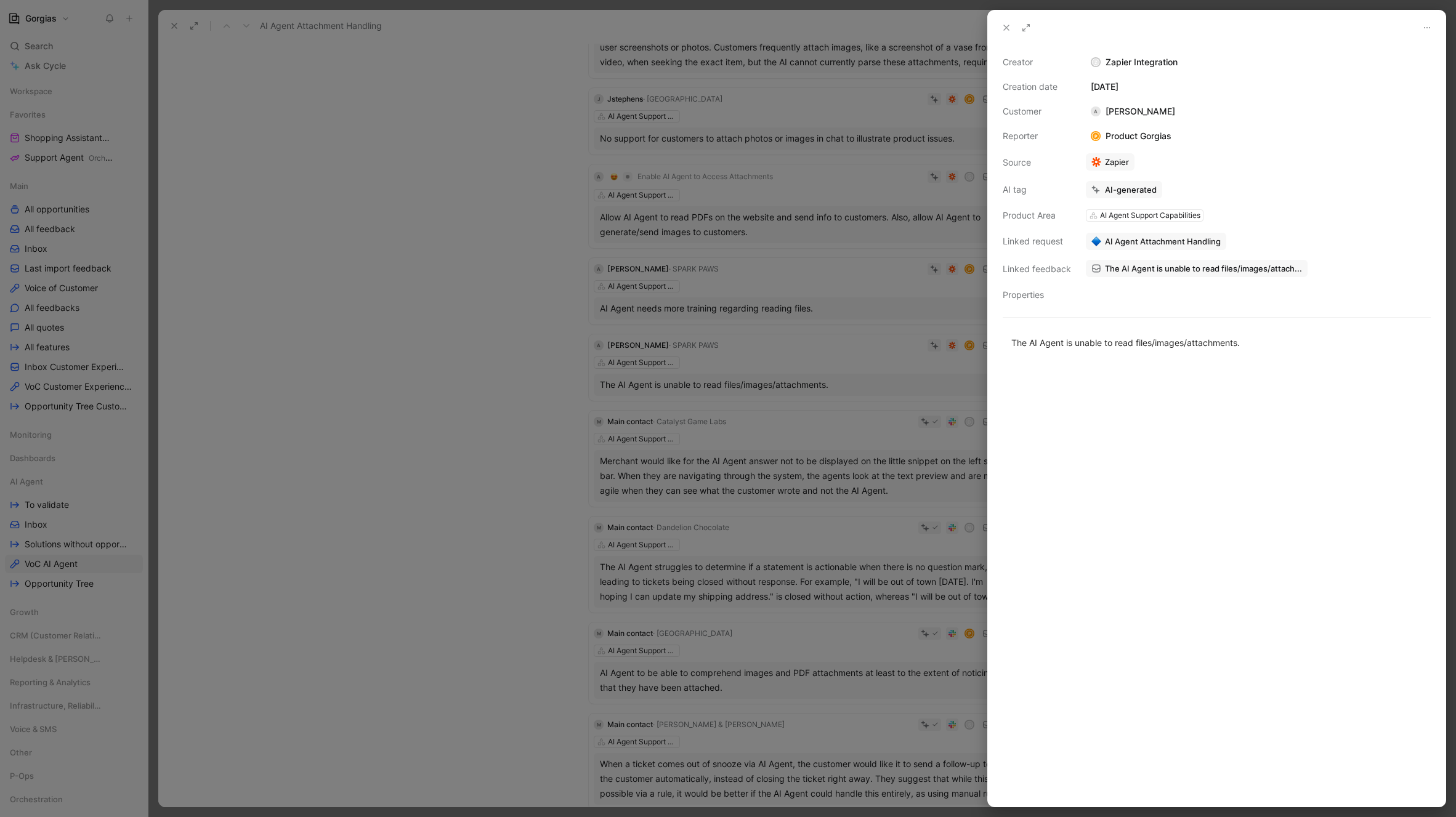
click at [475, 412] on div at bounding box center [728, 408] width 1456 height 817
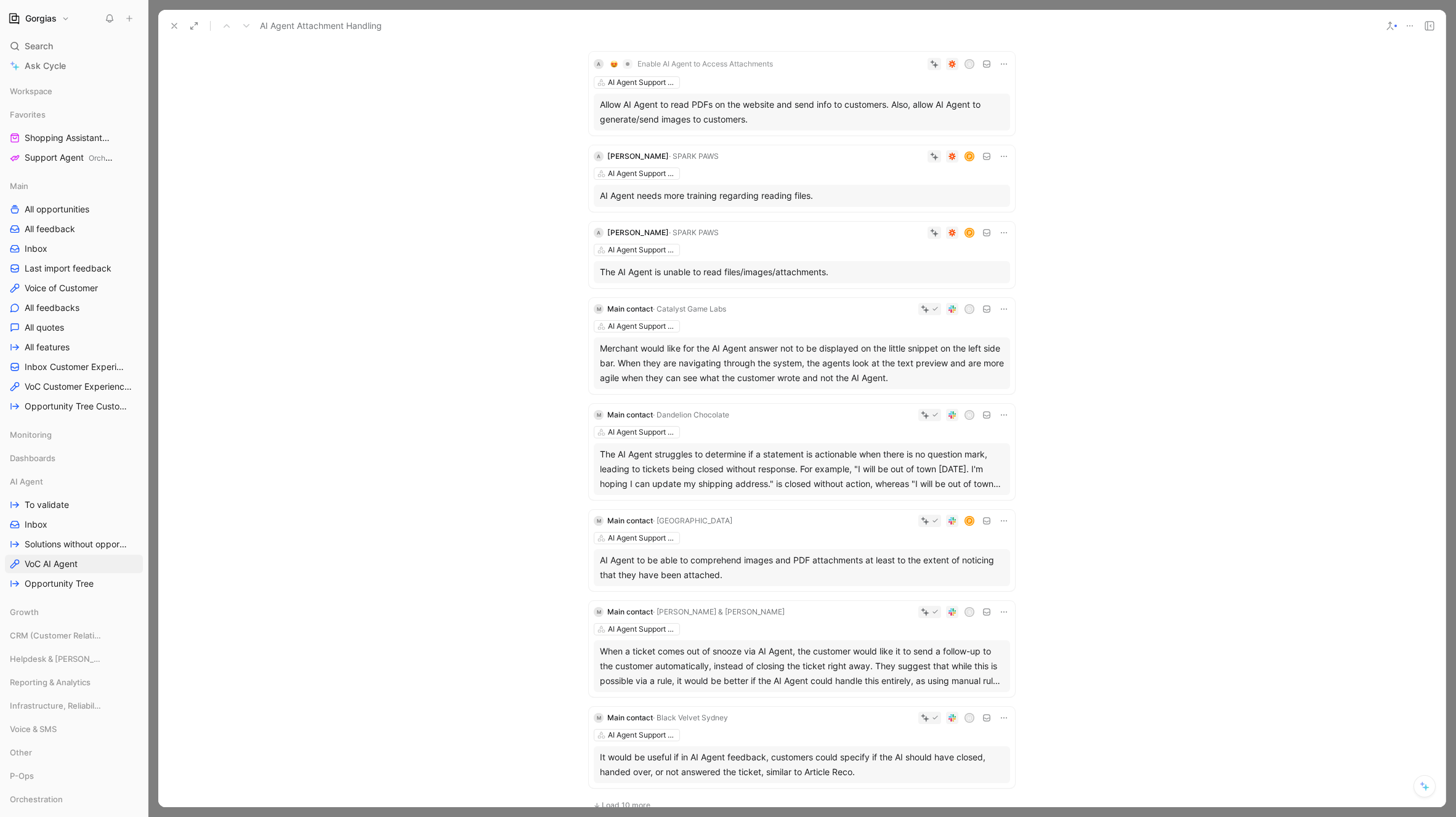
scroll to position [291, 0]
click at [799, 476] on div "The AI Agent struggles to determine if a statement is actionable when there is …" at bounding box center [802, 466] width 404 height 44
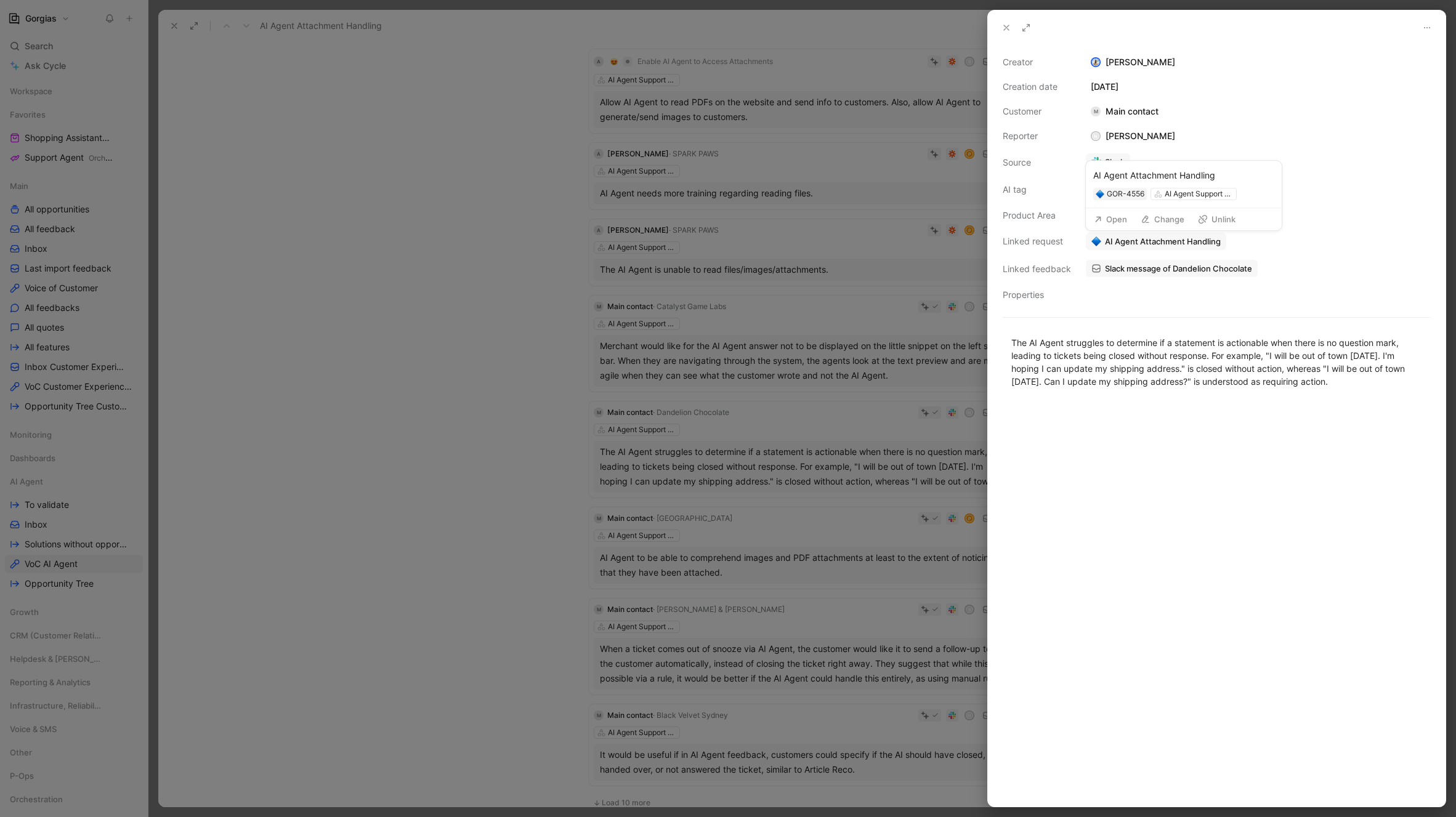
click at [1142, 243] on span "AI Agent Attachment Handling" at bounding box center [1162, 241] width 116 height 11
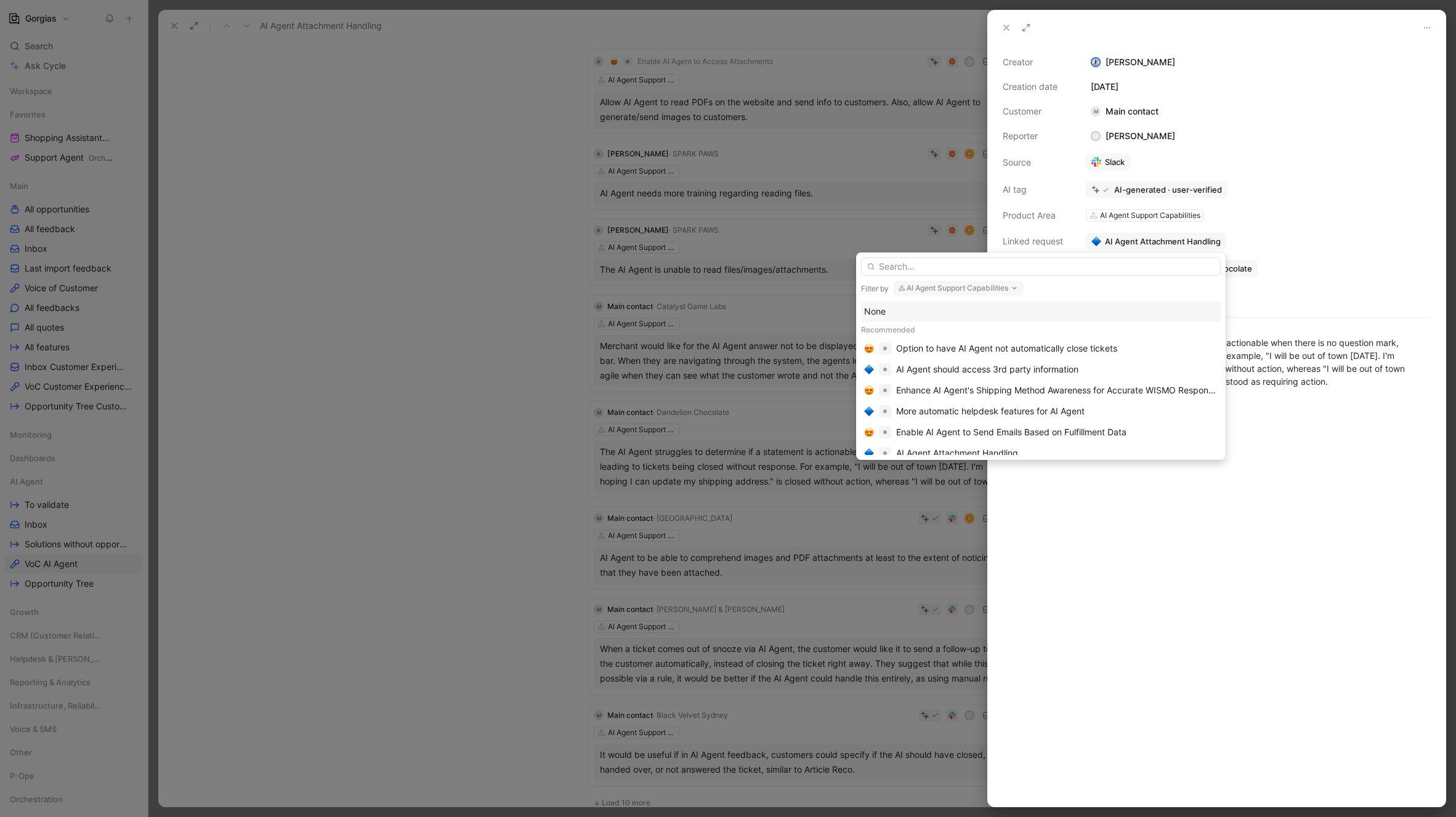
click at [1092, 316] on div "None" at bounding box center [1040, 311] width 353 height 15
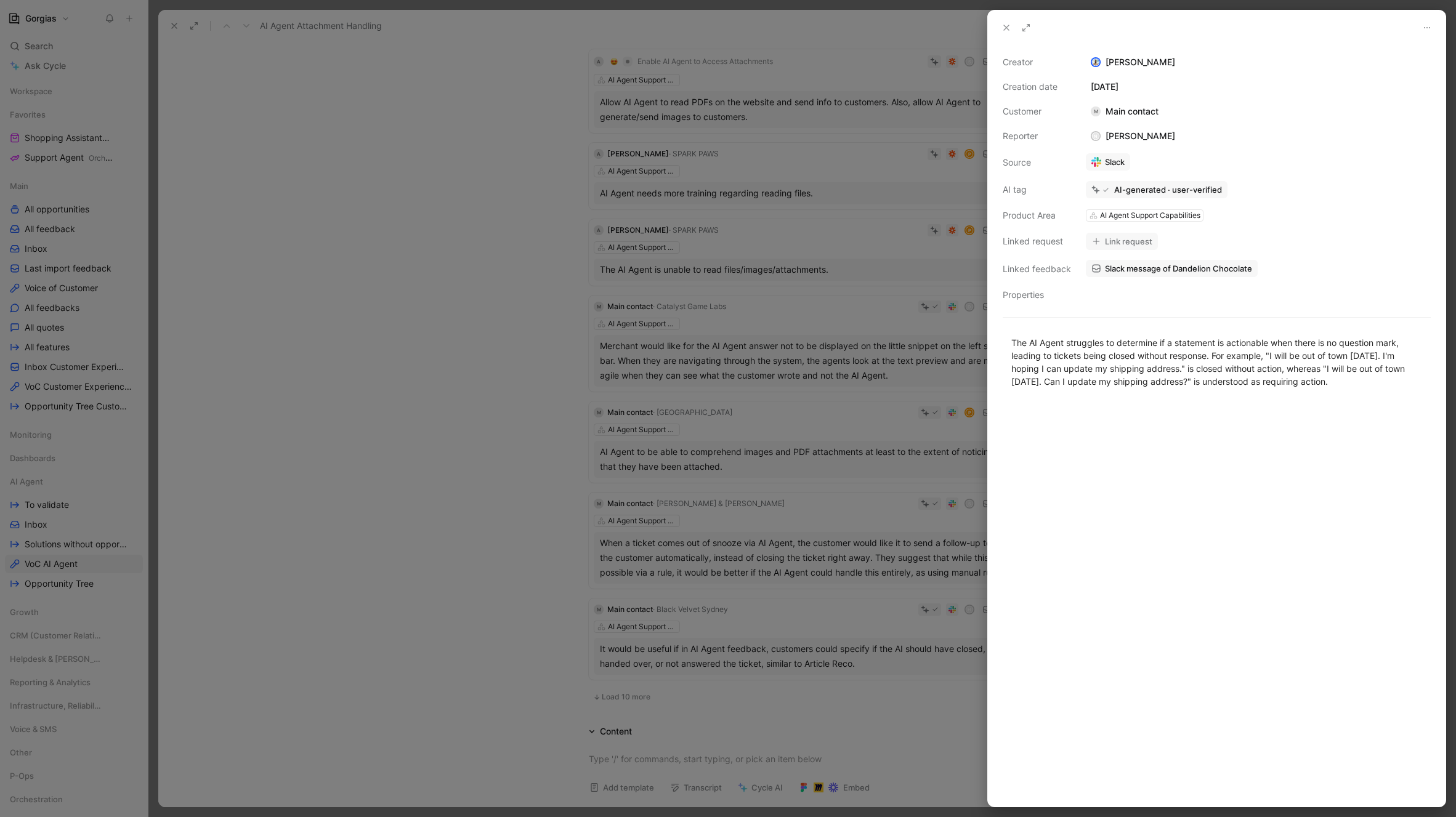
click at [999, 28] on button at bounding box center [1006, 28] width 17 height 17
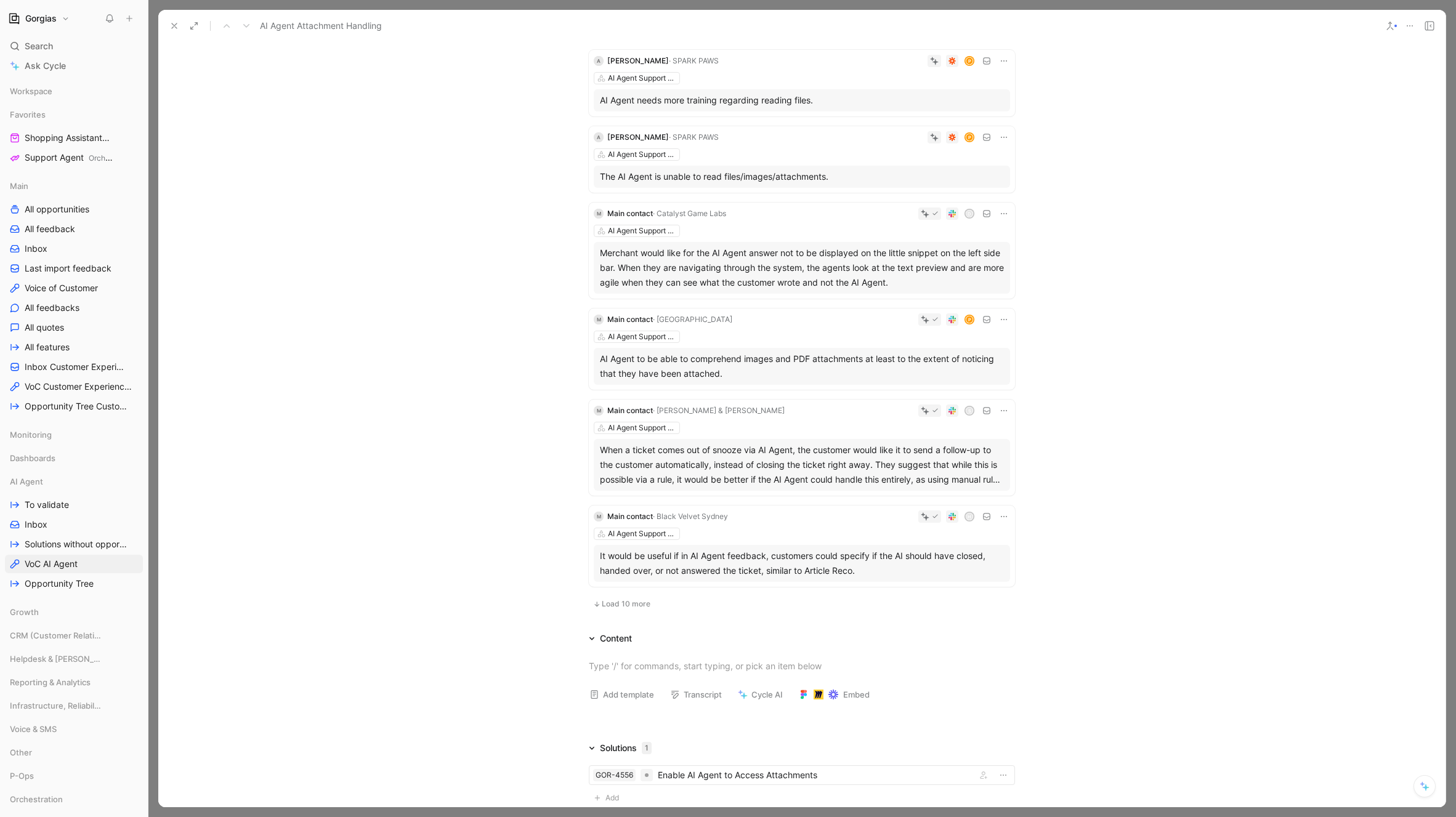
scroll to position [420, 0]
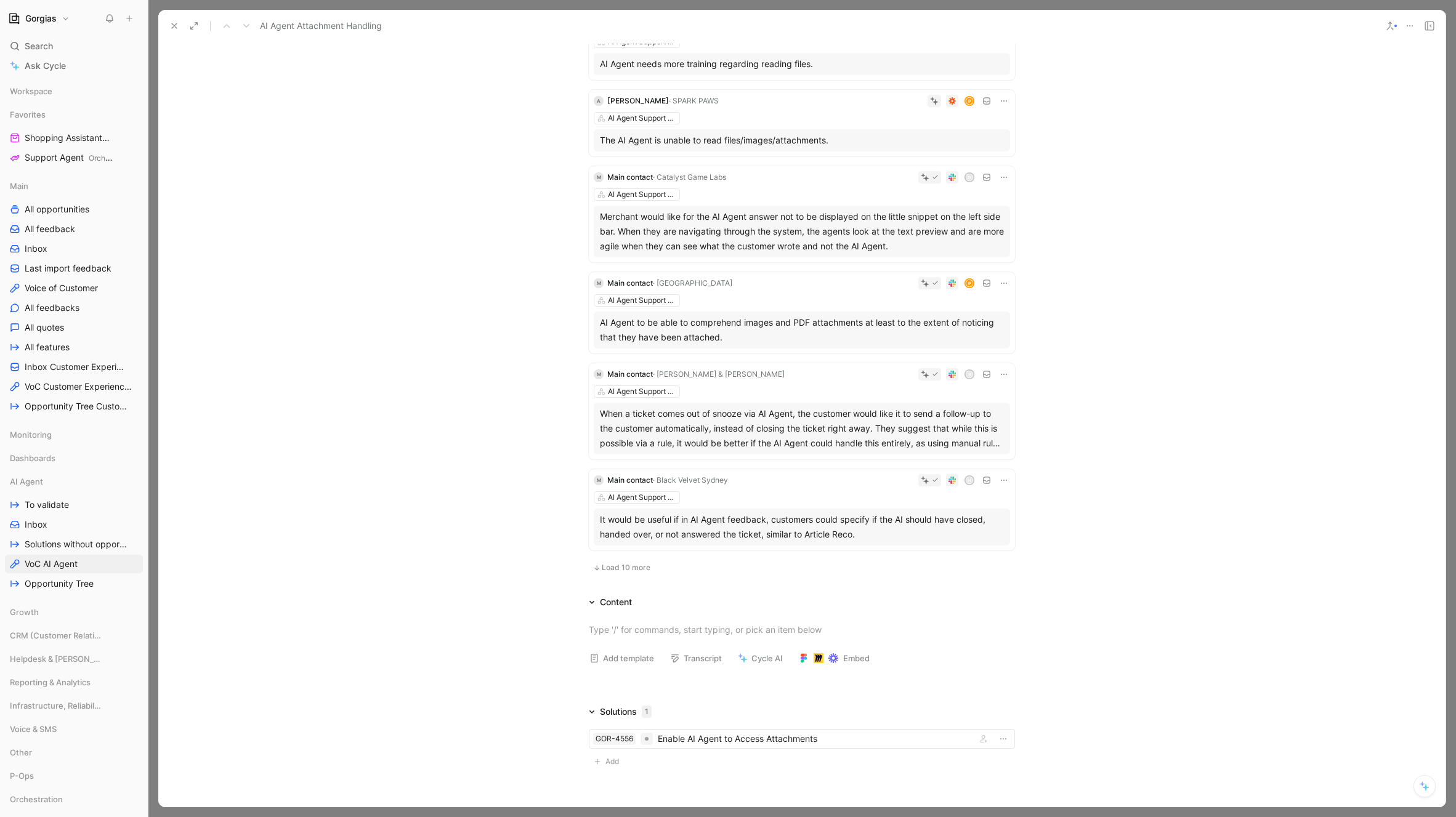
click at [625, 566] on span "Load 10 more" at bounding box center [626, 567] width 48 height 10
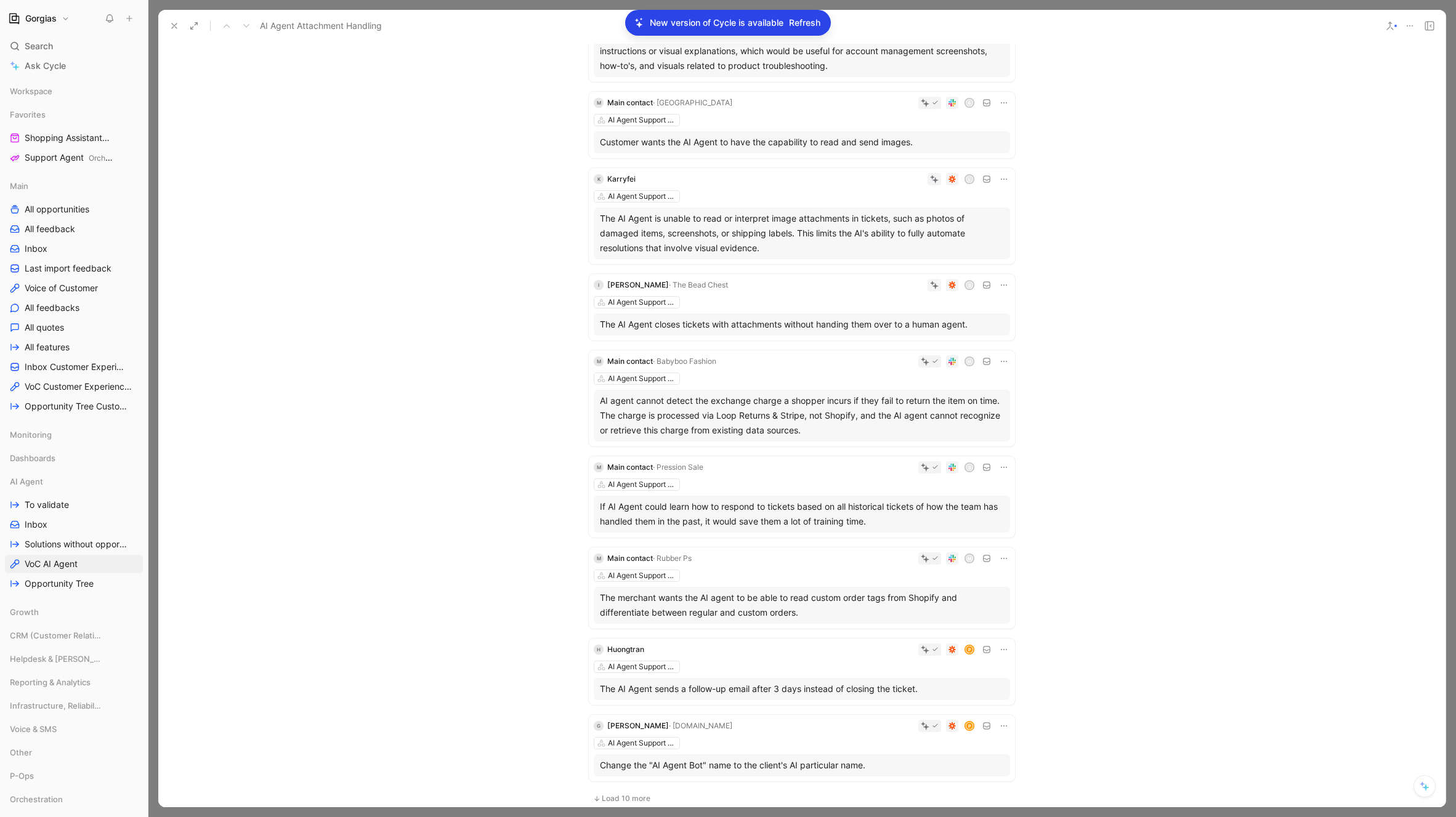
scroll to position [1086, 0]
click at [820, 479] on div "AI Agent Support Capabilities" at bounding box center [802, 484] width 416 height 13
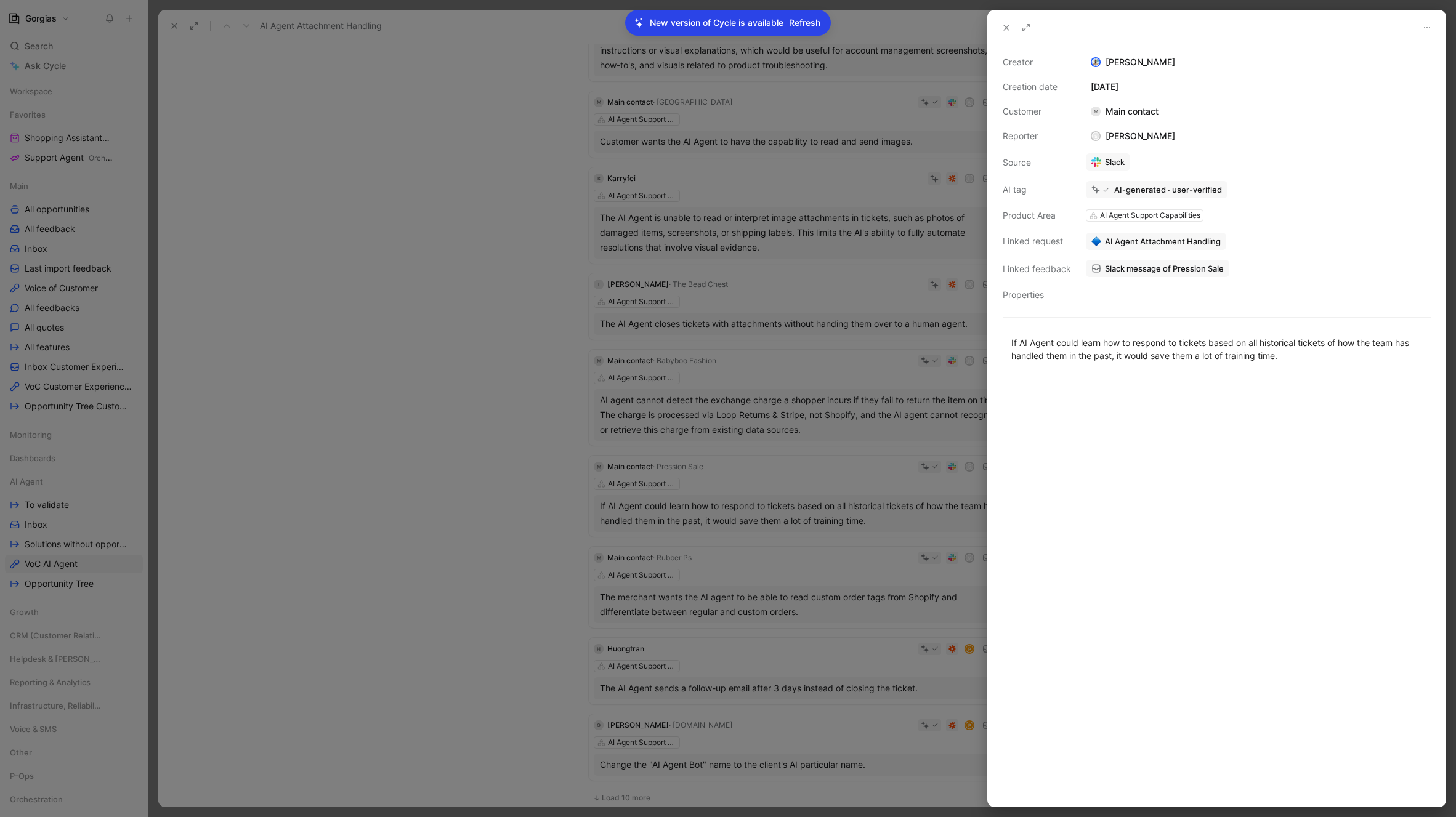
click at [1240, 244] on div "AI Agent Attachment Handling" at bounding box center [1258, 241] width 345 height 17
click at [1209, 243] on span "AI Agent Attachment Handling" at bounding box center [1162, 241] width 116 height 11
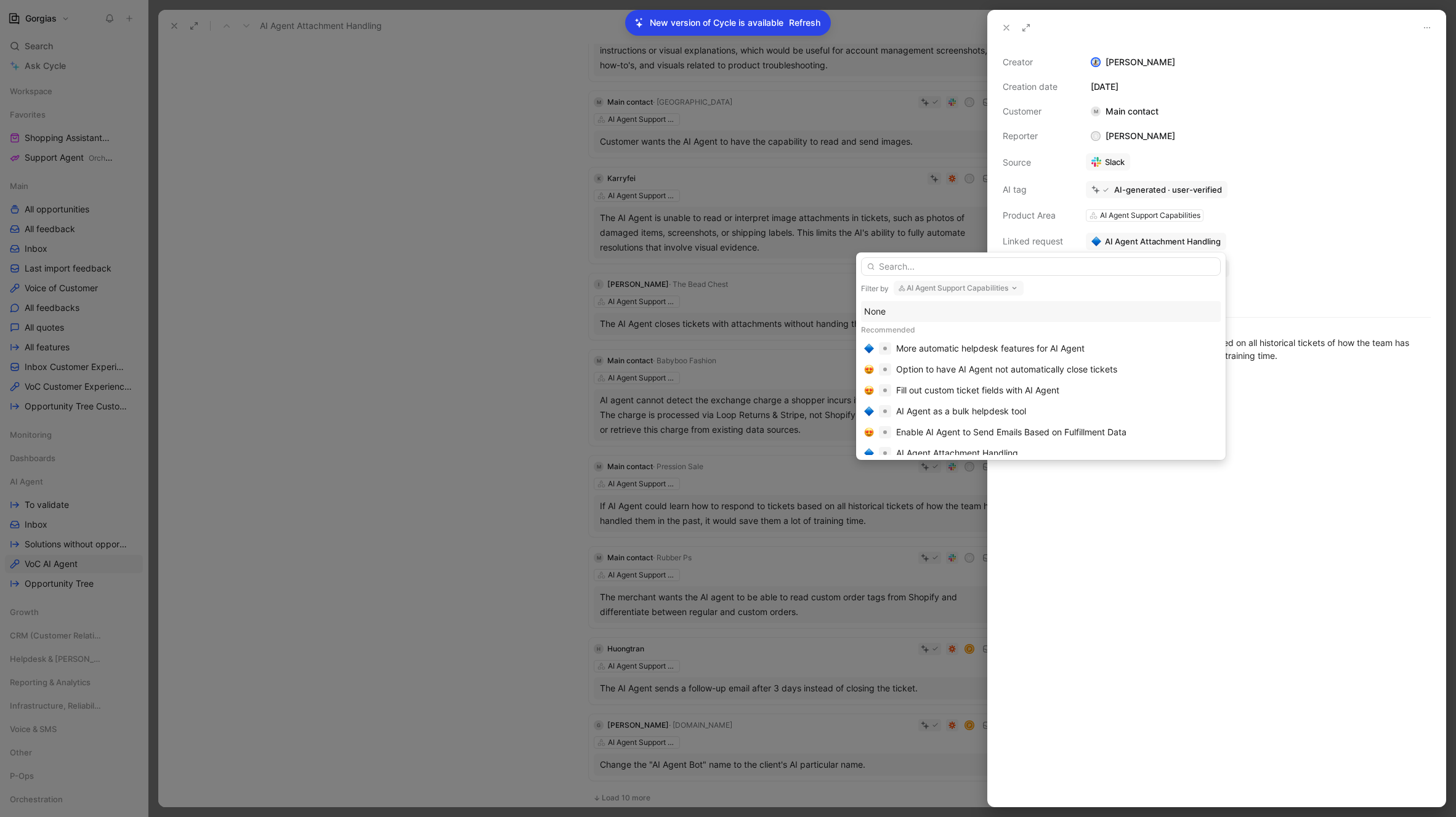
click at [1015, 309] on div "None" at bounding box center [1040, 311] width 353 height 15
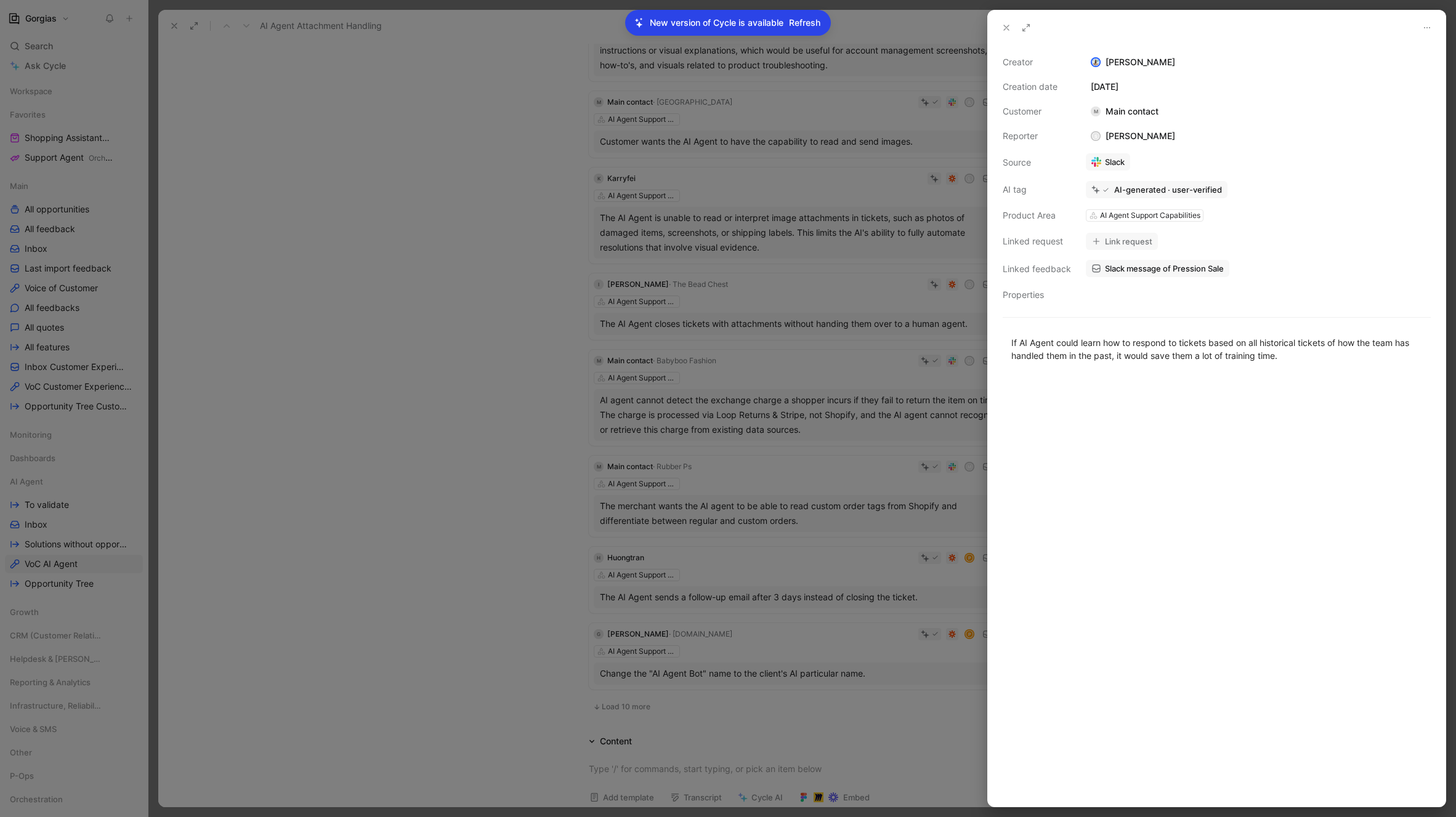
click at [1000, 28] on button at bounding box center [1006, 28] width 17 height 17
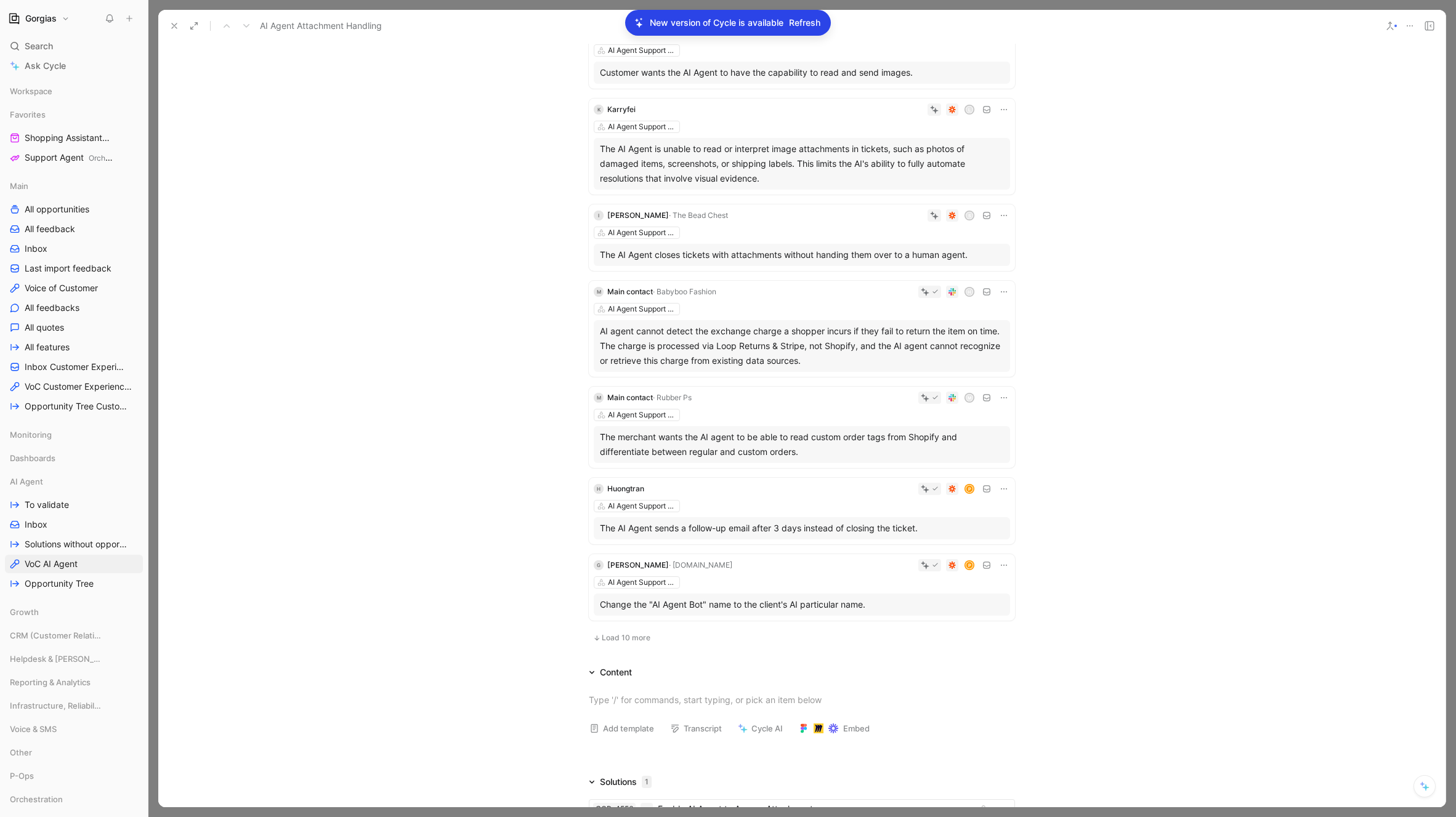
scroll to position [1166, 0]
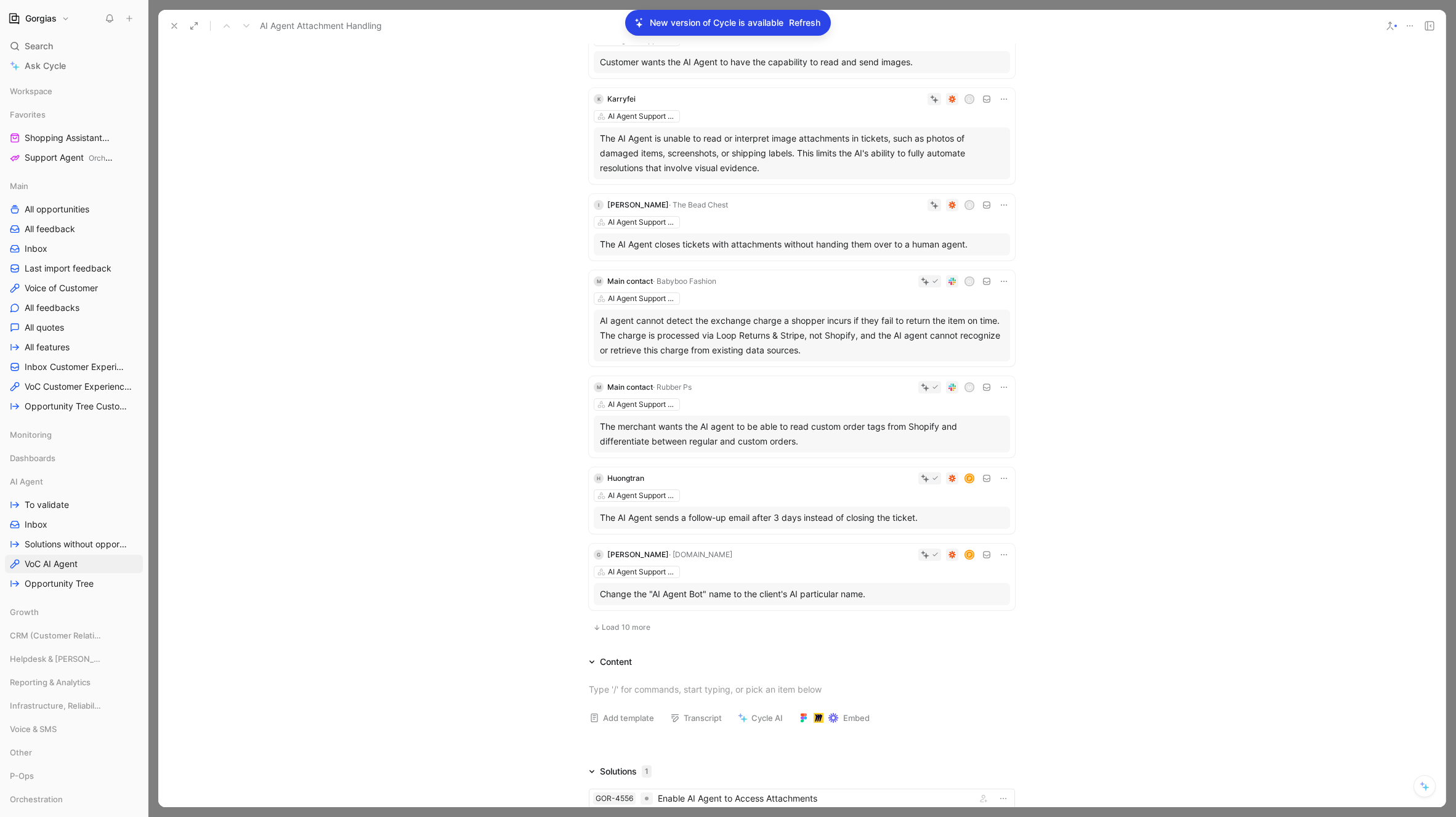
click at [751, 493] on div "AI Agent Support Capabilities" at bounding box center [802, 496] width 416 height 13
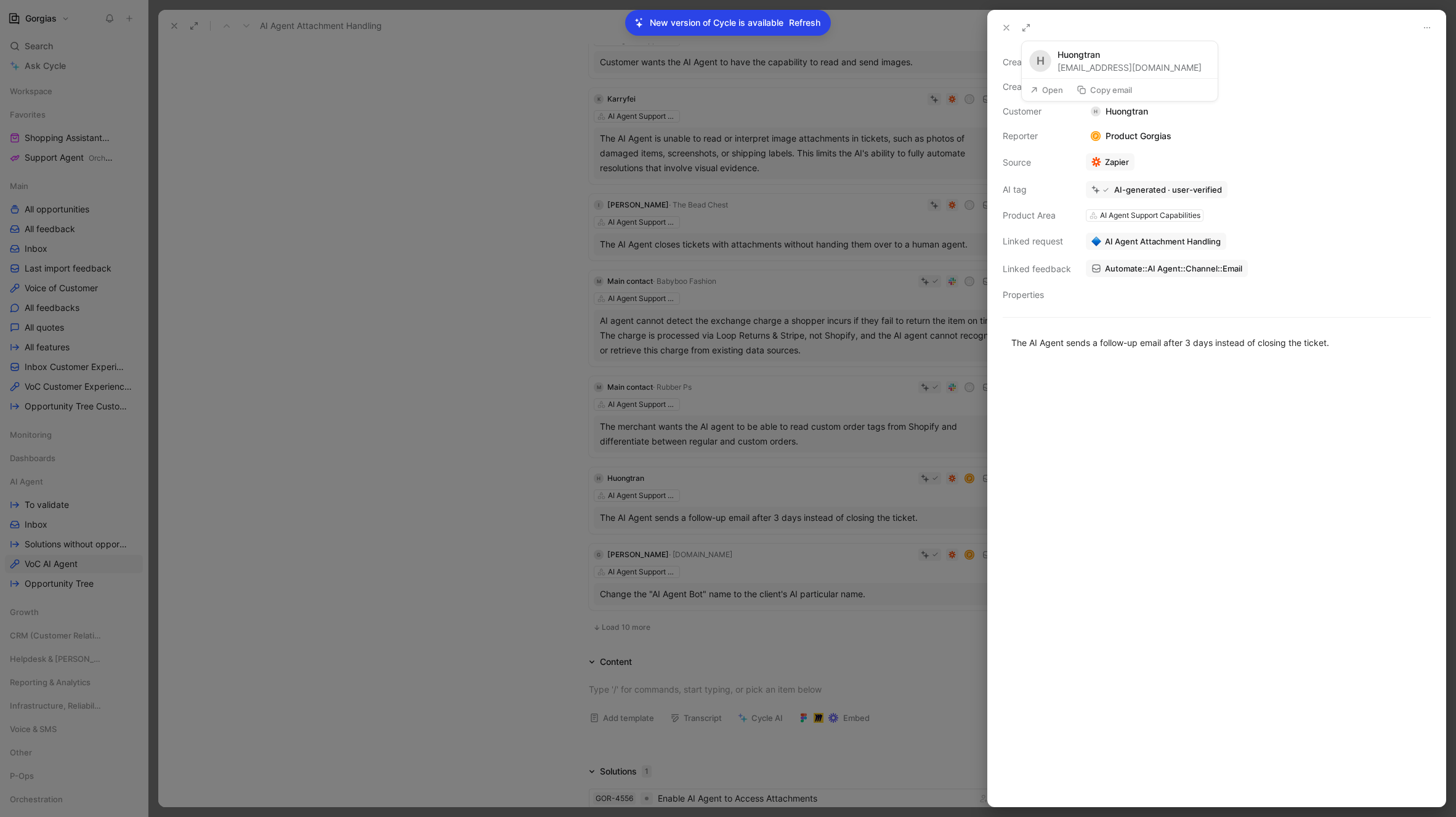
drag, startPoint x: 1172, startPoint y: 113, endPoint x: 1107, endPoint y: 113, distance: 65.0
click at [1107, 113] on div "Creator Kevin Tassi Creation date May 30, 2025 Customer H Huongtran Reporter P …" at bounding box center [1217, 179] width 428 height 248
copy div "Huongtran Reporter"
click at [1125, 370] on div at bounding box center [1217, 584] width 457 height 444
click at [532, 526] on div at bounding box center [728, 408] width 1456 height 817
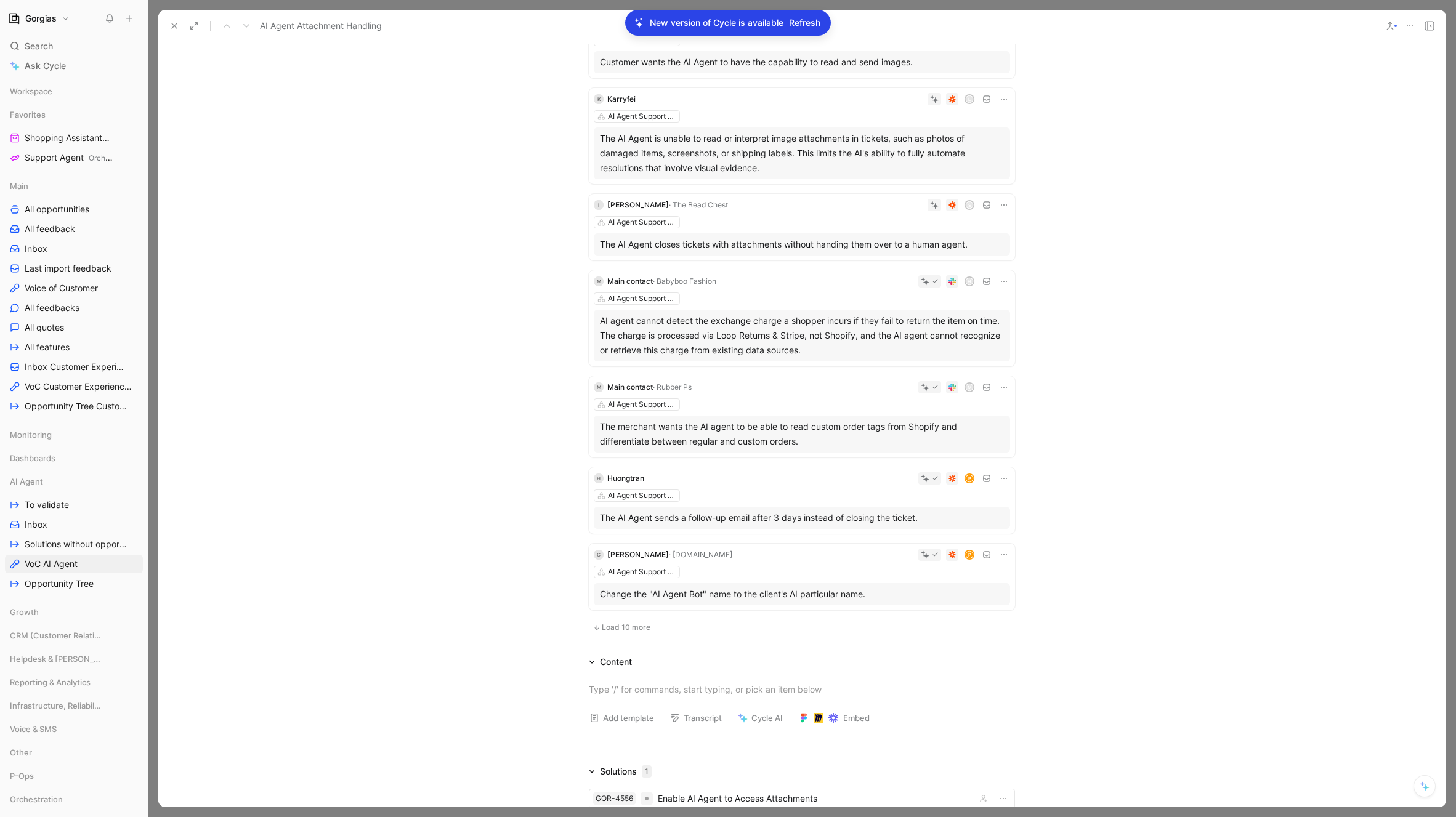
click at [631, 626] on span "Load 10 more" at bounding box center [626, 627] width 48 height 10
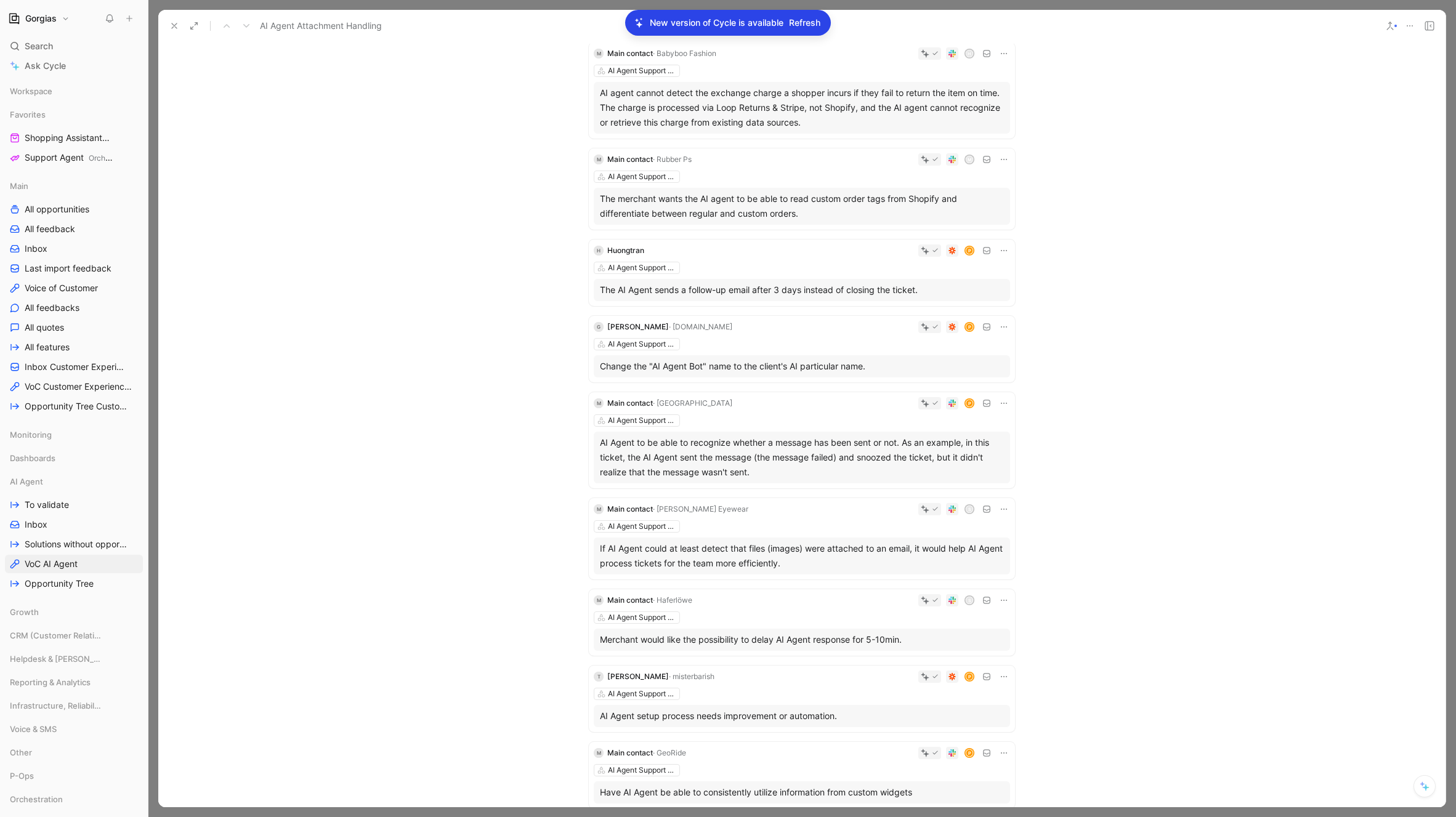
scroll to position [1431, 0]
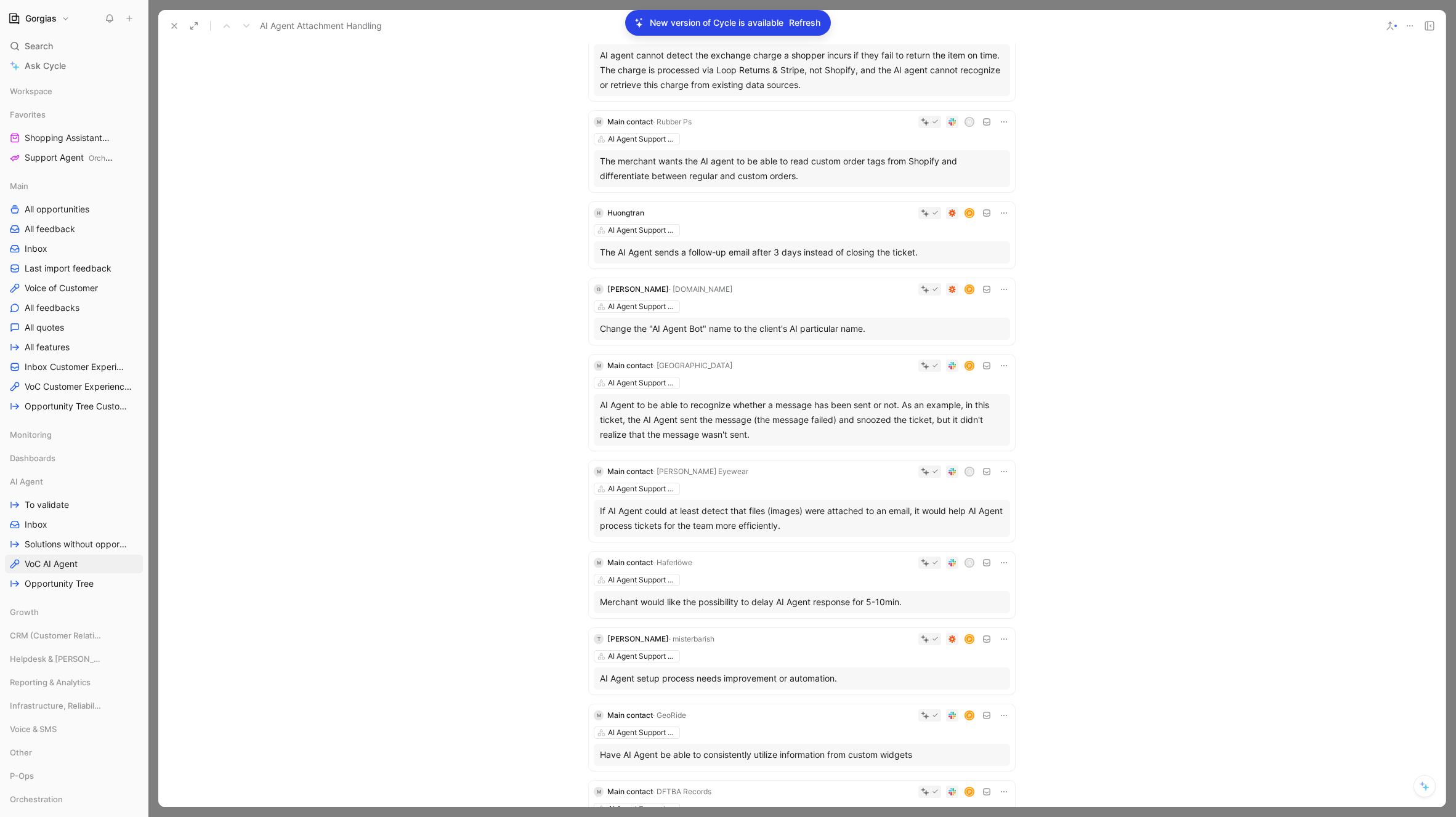
click at [769, 523] on div "If AI Agent could at least detect that files (images) were attached to an email…" at bounding box center [802, 518] width 404 height 30
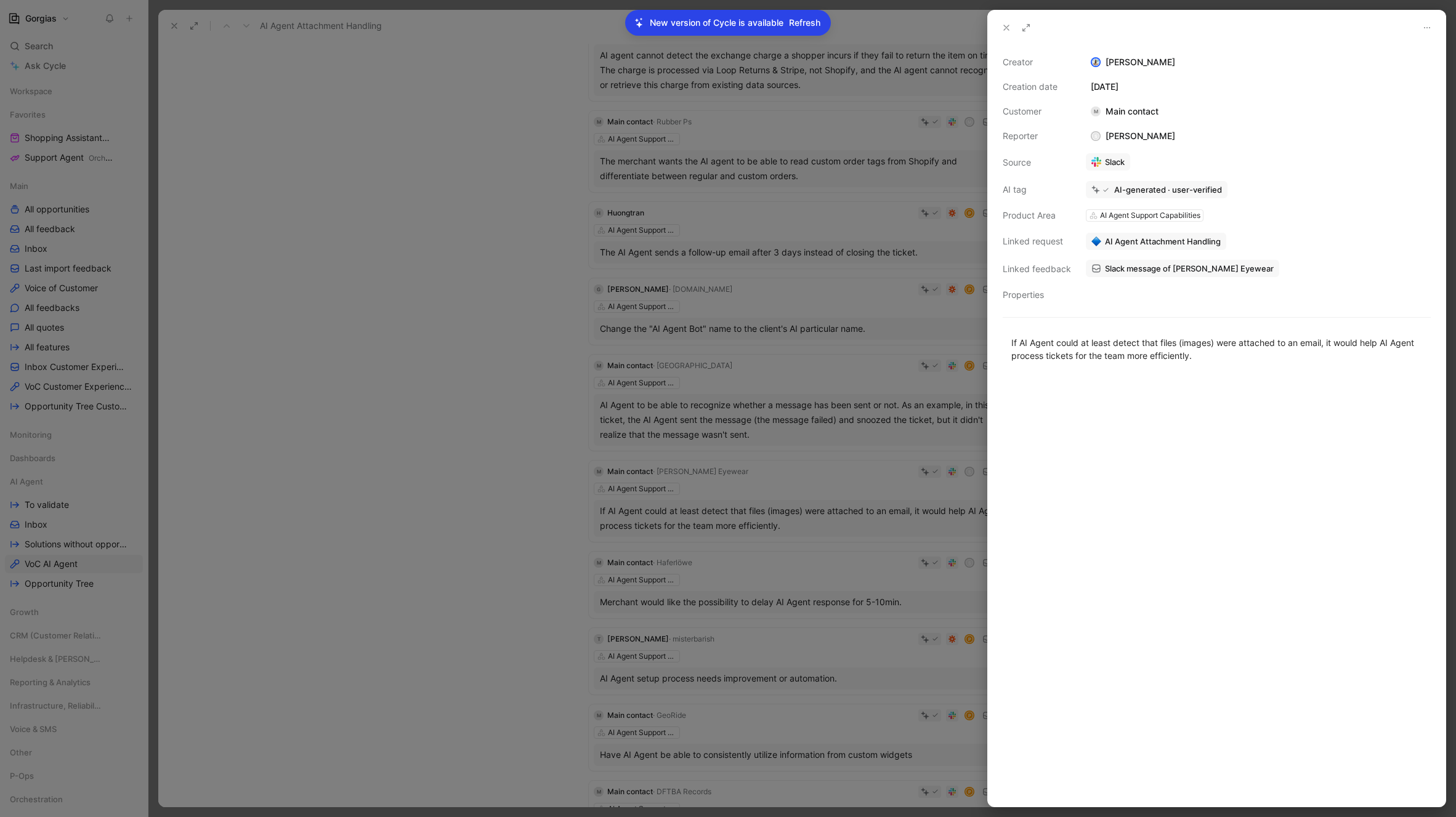
click at [1211, 405] on div at bounding box center [1217, 591] width 457 height 431
click at [1163, 336] on div "If AI Agent could at least detect that files (images) were attached to an email…" at bounding box center [1217, 349] width 411 height 26
click at [1048, 124] on div "Creator Kevin Tassi Creation date May 30, 2025 Customer M Main contact Reporter…" at bounding box center [1217, 179] width 428 height 248
click at [1042, 295] on div "Properties" at bounding box center [1036, 295] width 68 height 15
click at [1007, 29] on icon at bounding box center [1006, 27] width 10 height 10
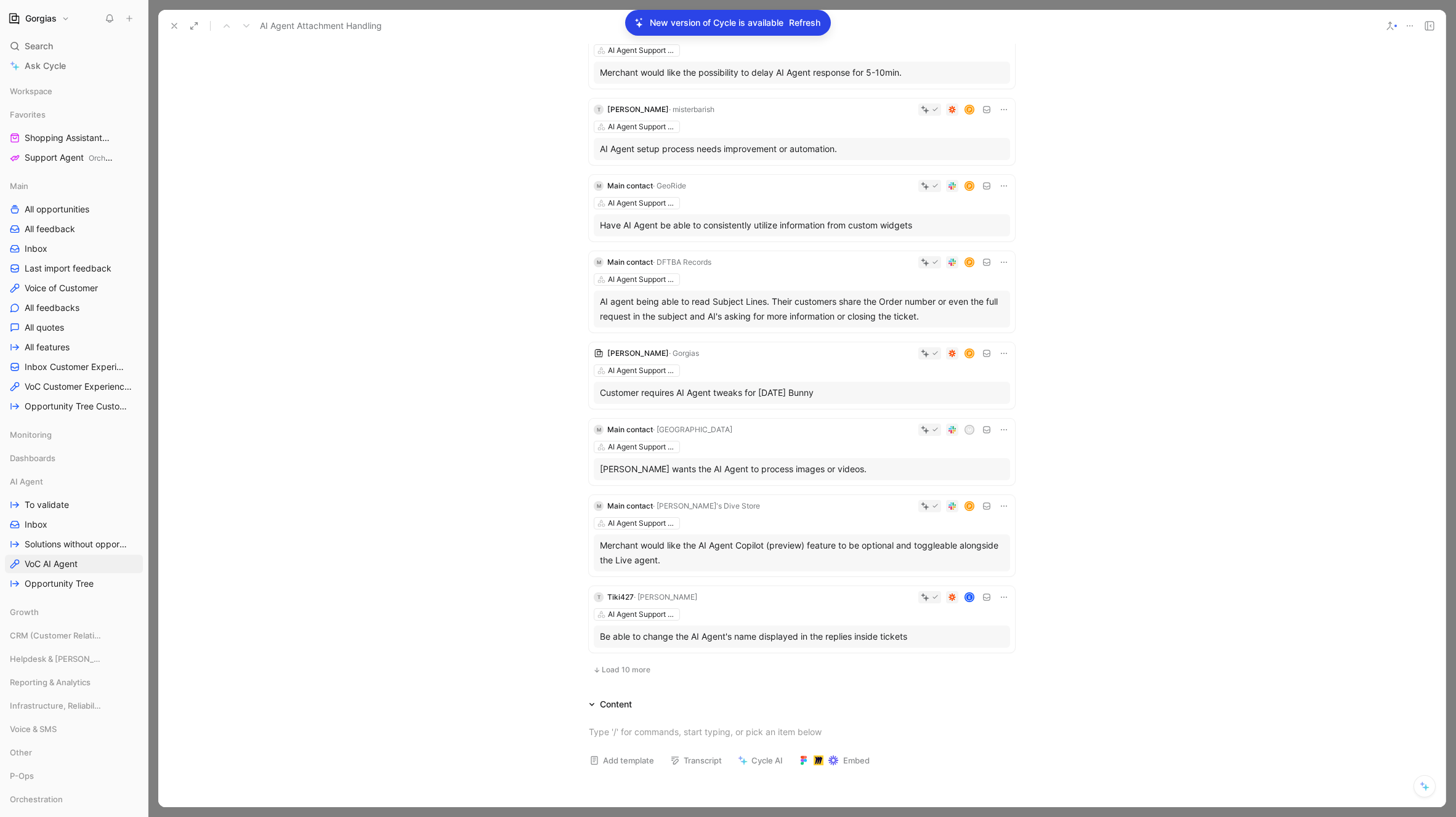
scroll to position [1961, 0]
click at [614, 669] on span "Load 10 more" at bounding box center [626, 669] width 48 height 10
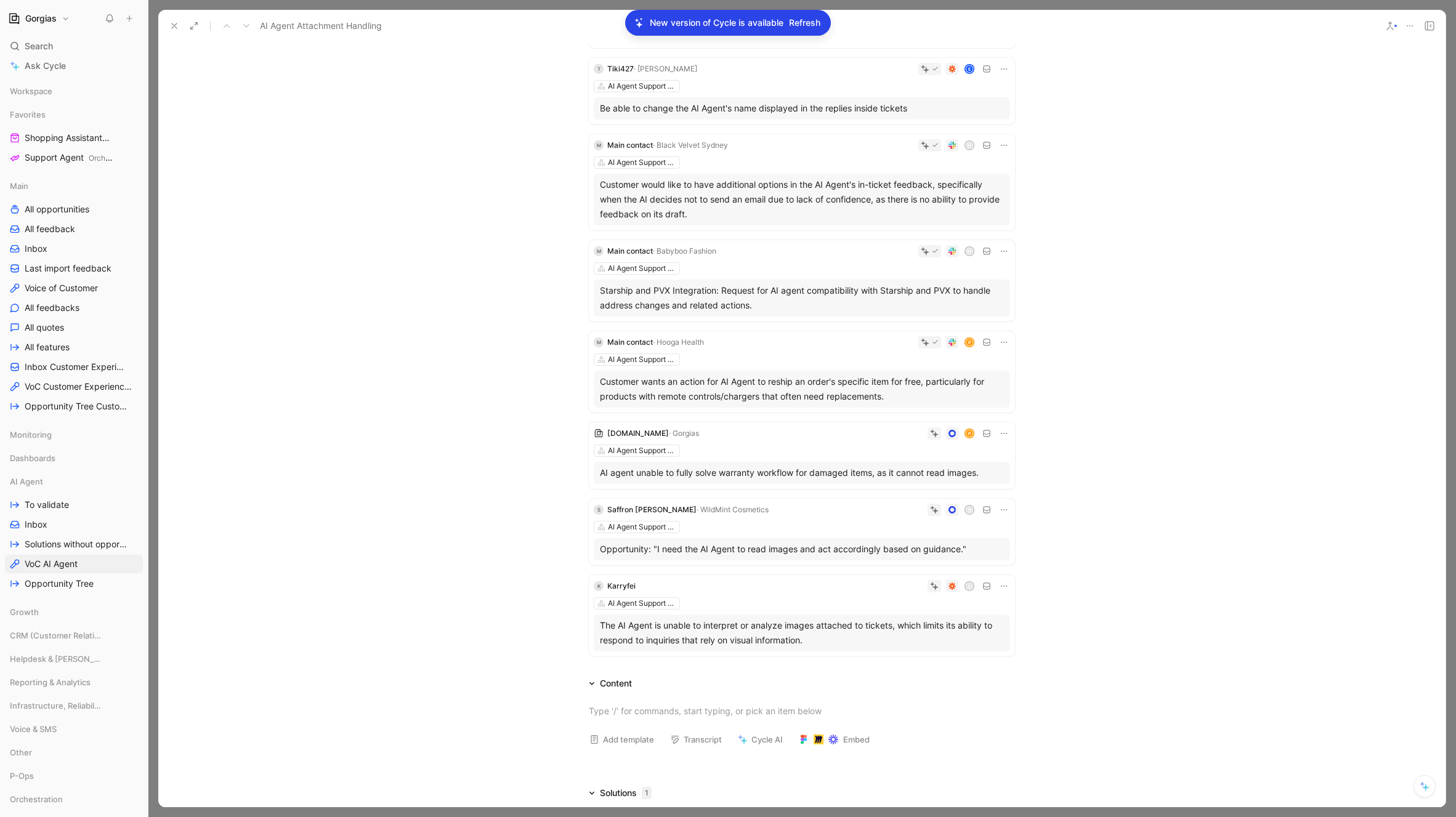
scroll to position [2489, 0]
click at [606, 682] on div "Content" at bounding box center [616, 682] width 32 height 15
click at [749, 744] on div "Enable AI Agent to Access Attachments" at bounding box center [814, 739] width 313 height 15
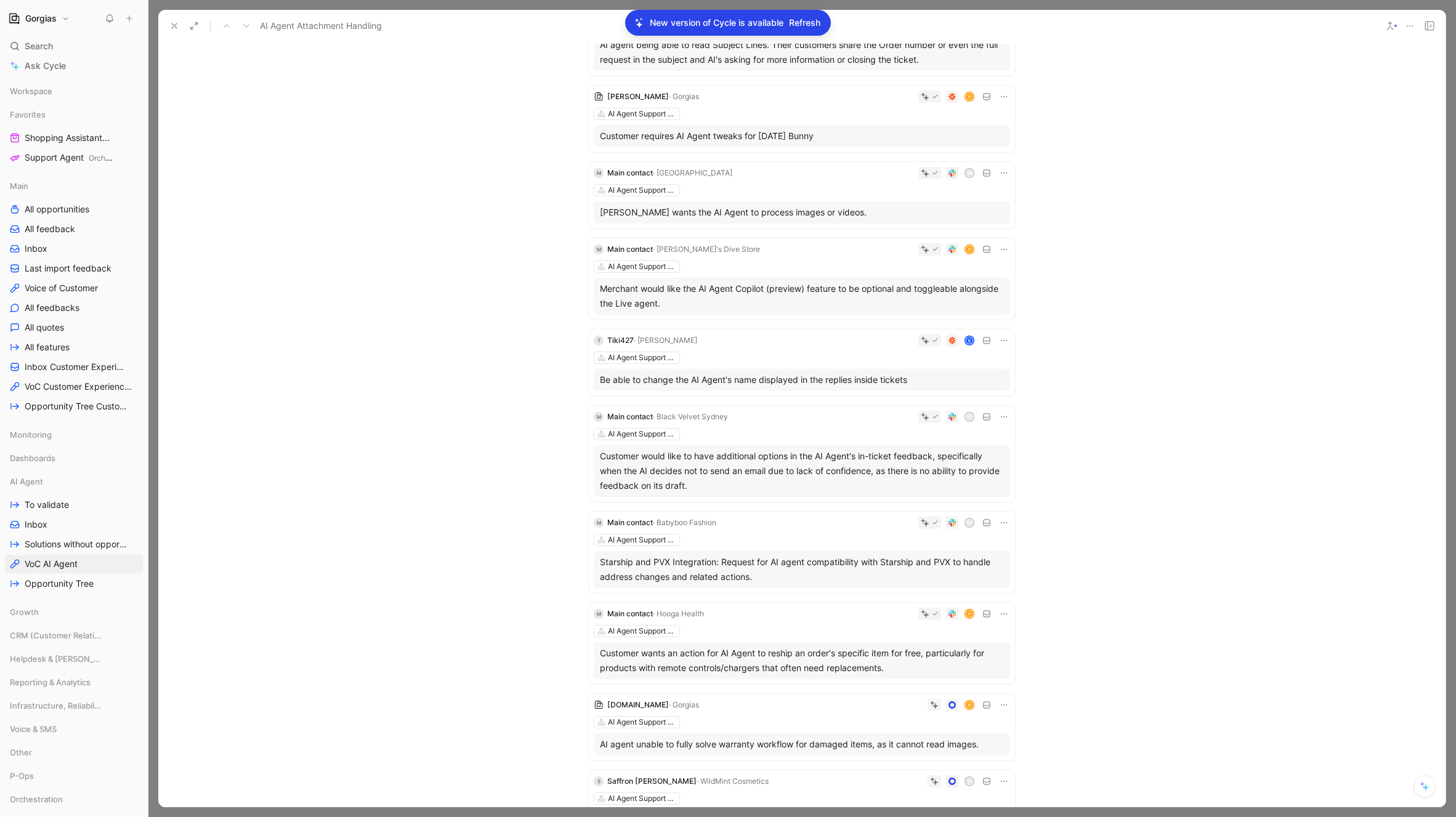
scroll to position [2576, 0]
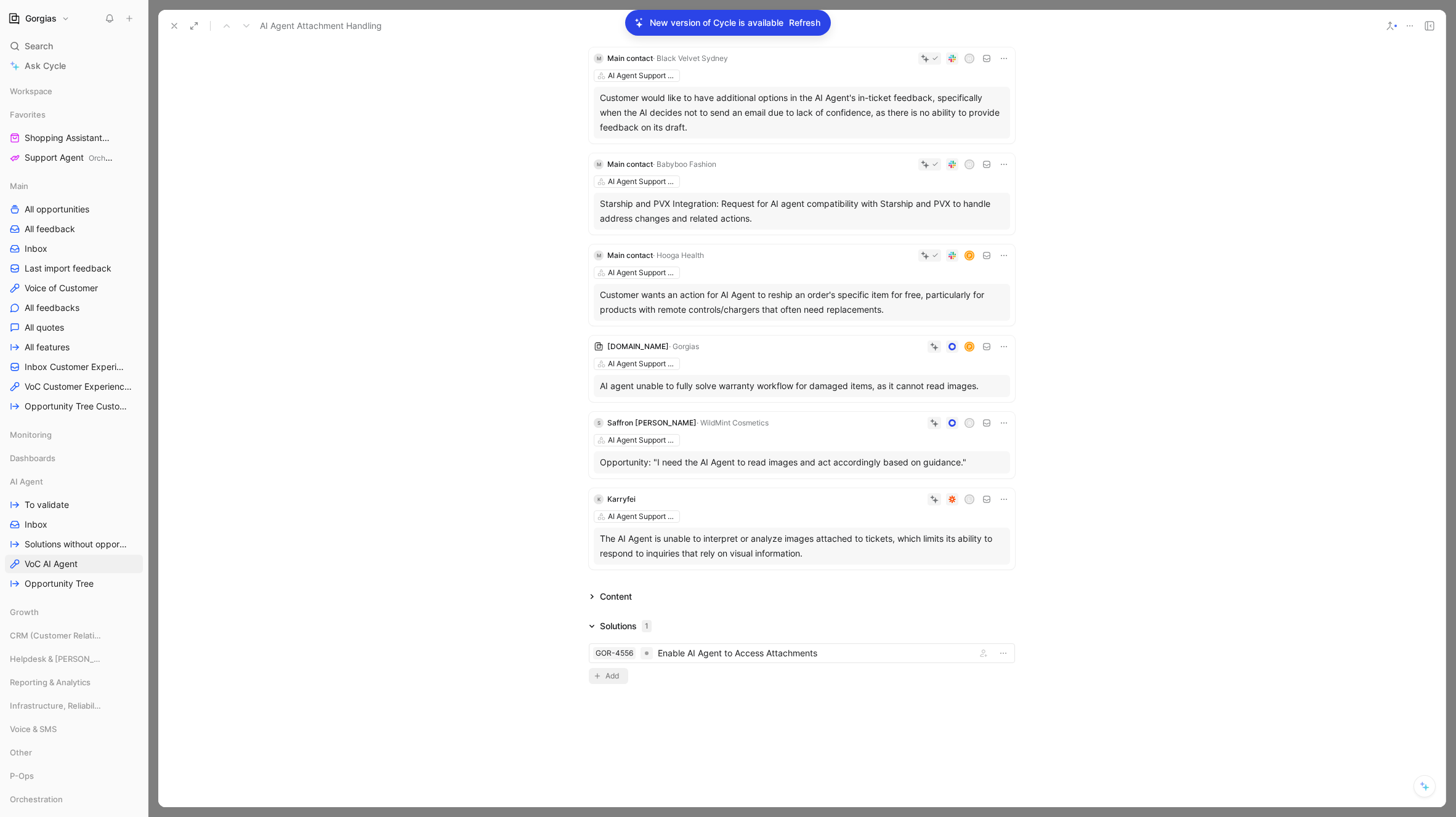
click at [614, 673] on span "Add" at bounding box center [614, 676] width 17 height 13
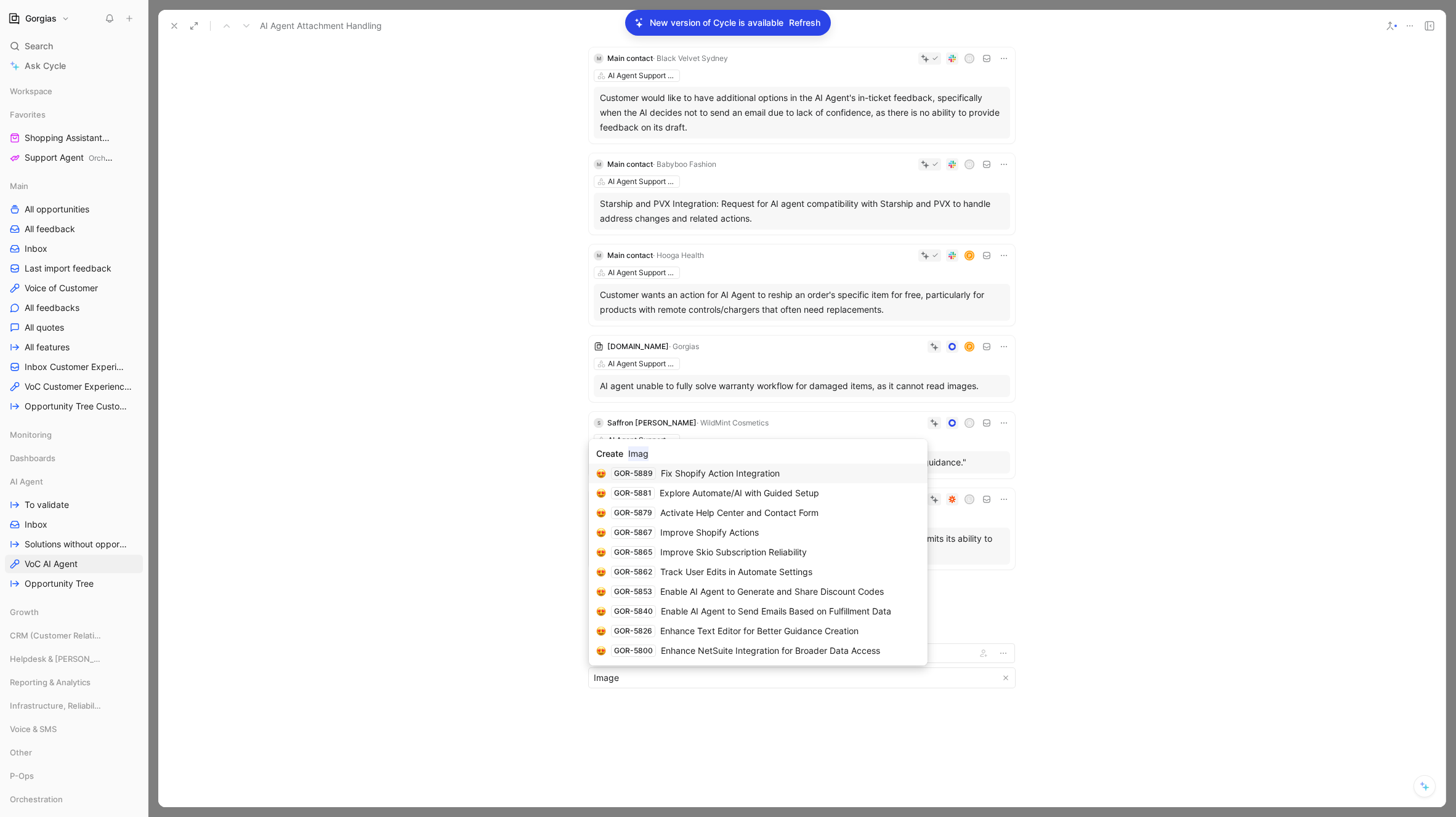
type input "Image"
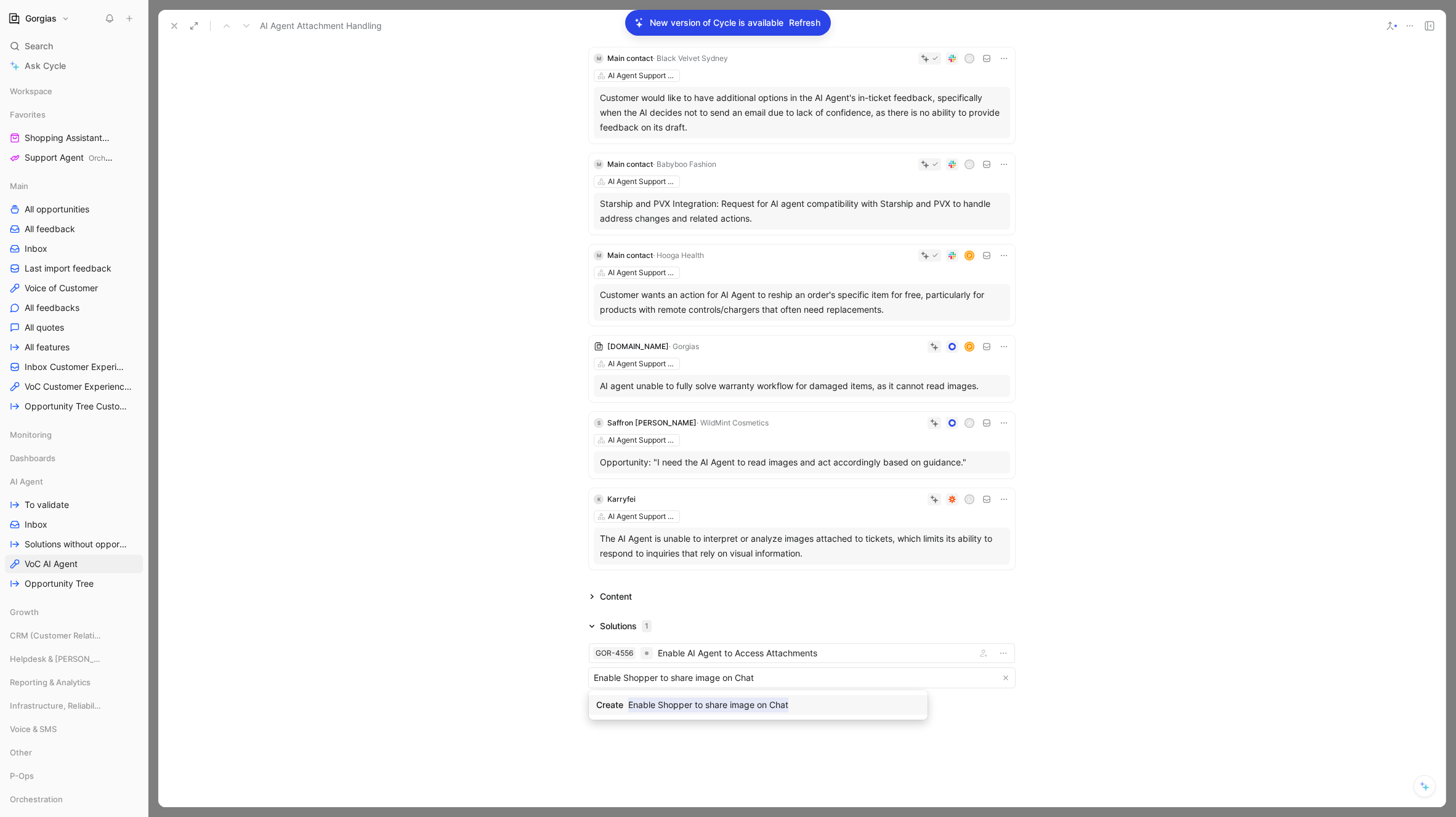
type input "Enable Shopper to share image on Chat"
click at [652, 706] on body "Gorgias Search ⌘ K Ask Cycle Workspace Favorites Shopping Assistant Orchestrati…" at bounding box center [728, 408] width 1456 height 817
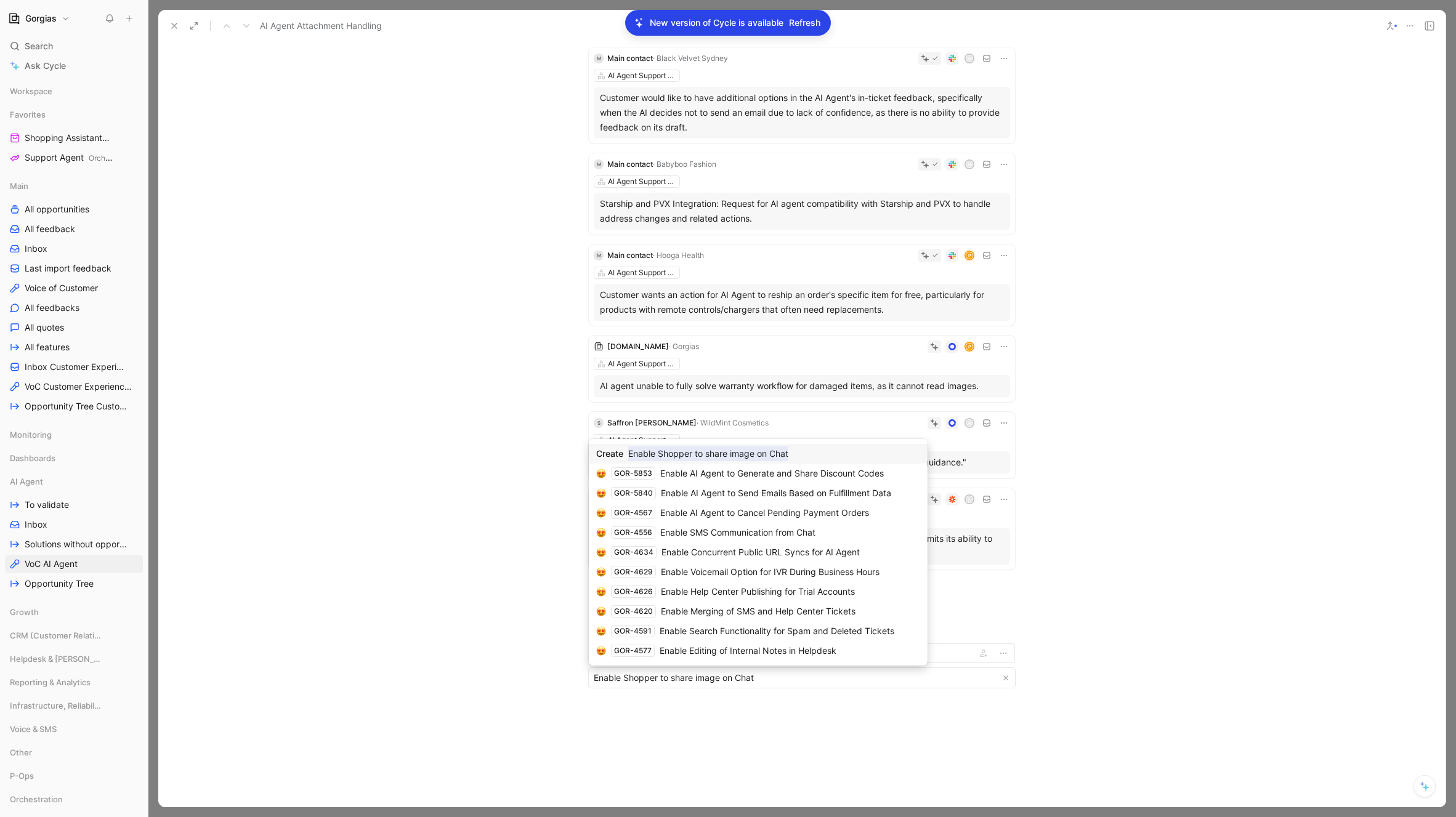
click at [677, 449] on mark "Enable Shopper to share image on Chat" at bounding box center [708, 454] width 160 height 15
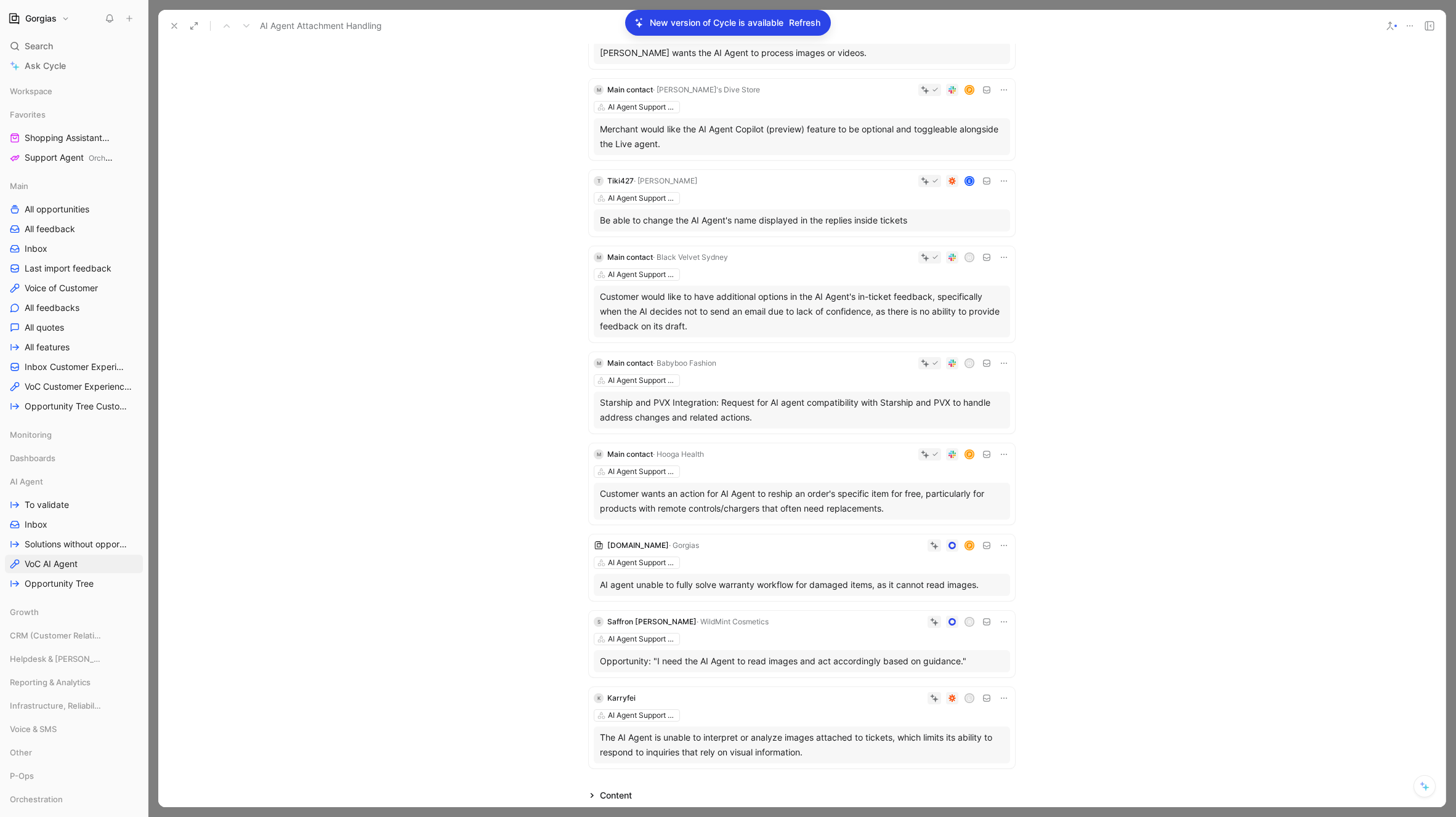
scroll to position [2600, 0]
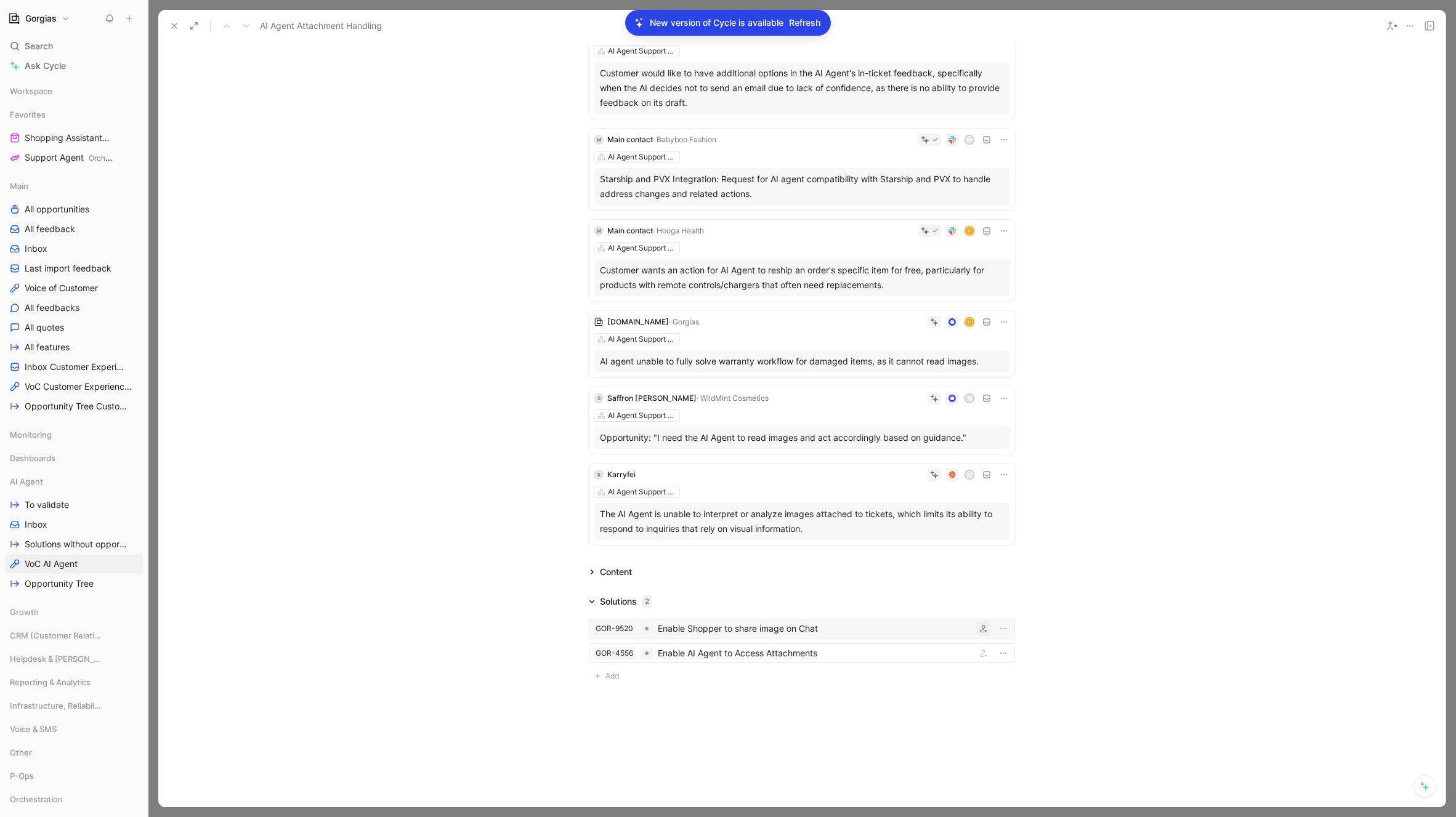
click at [982, 631] on icon "button" at bounding box center [983, 628] width 7 height 7
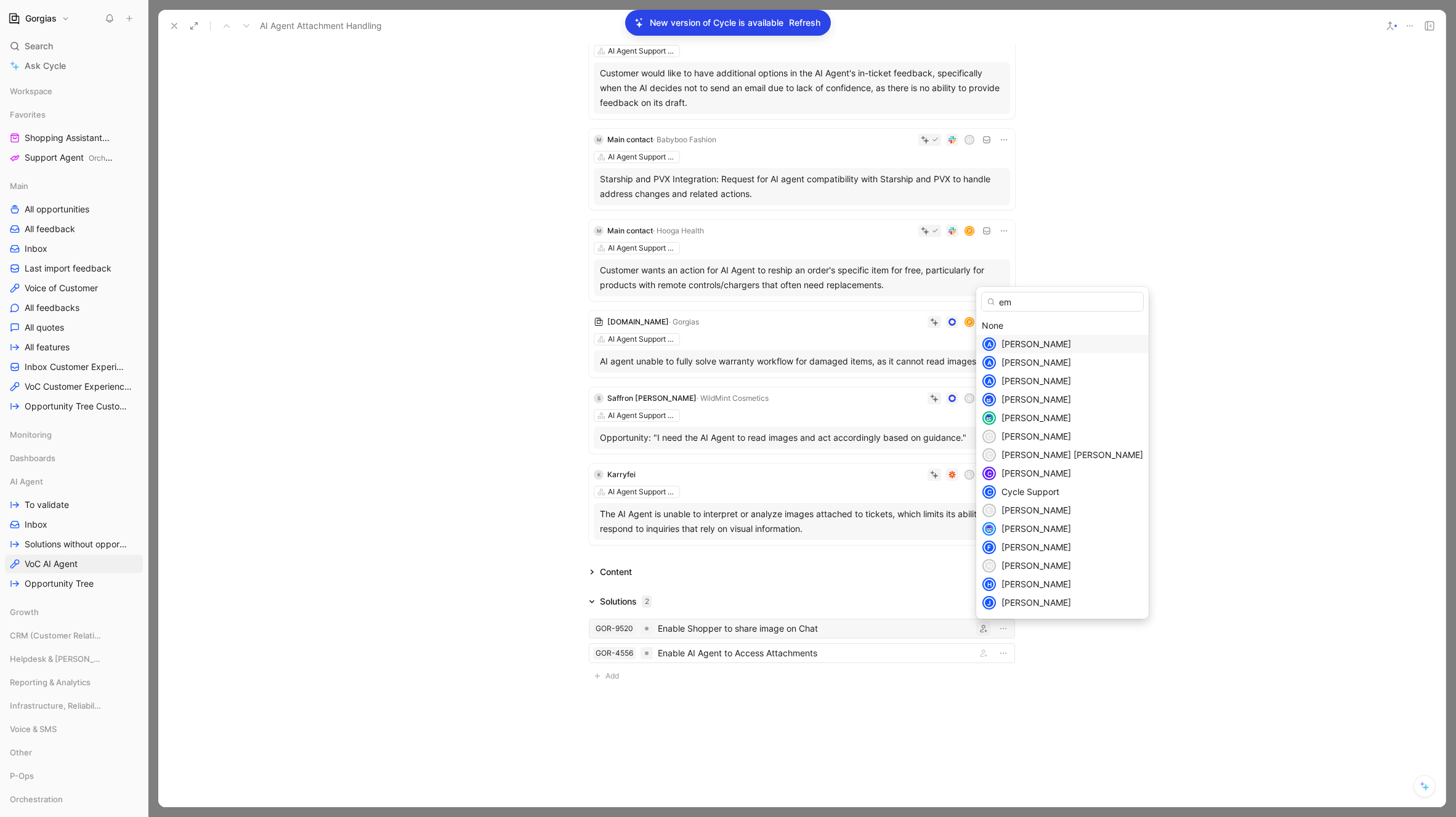
type input "emm"
type input "Emmanuel"
type input "Manu"
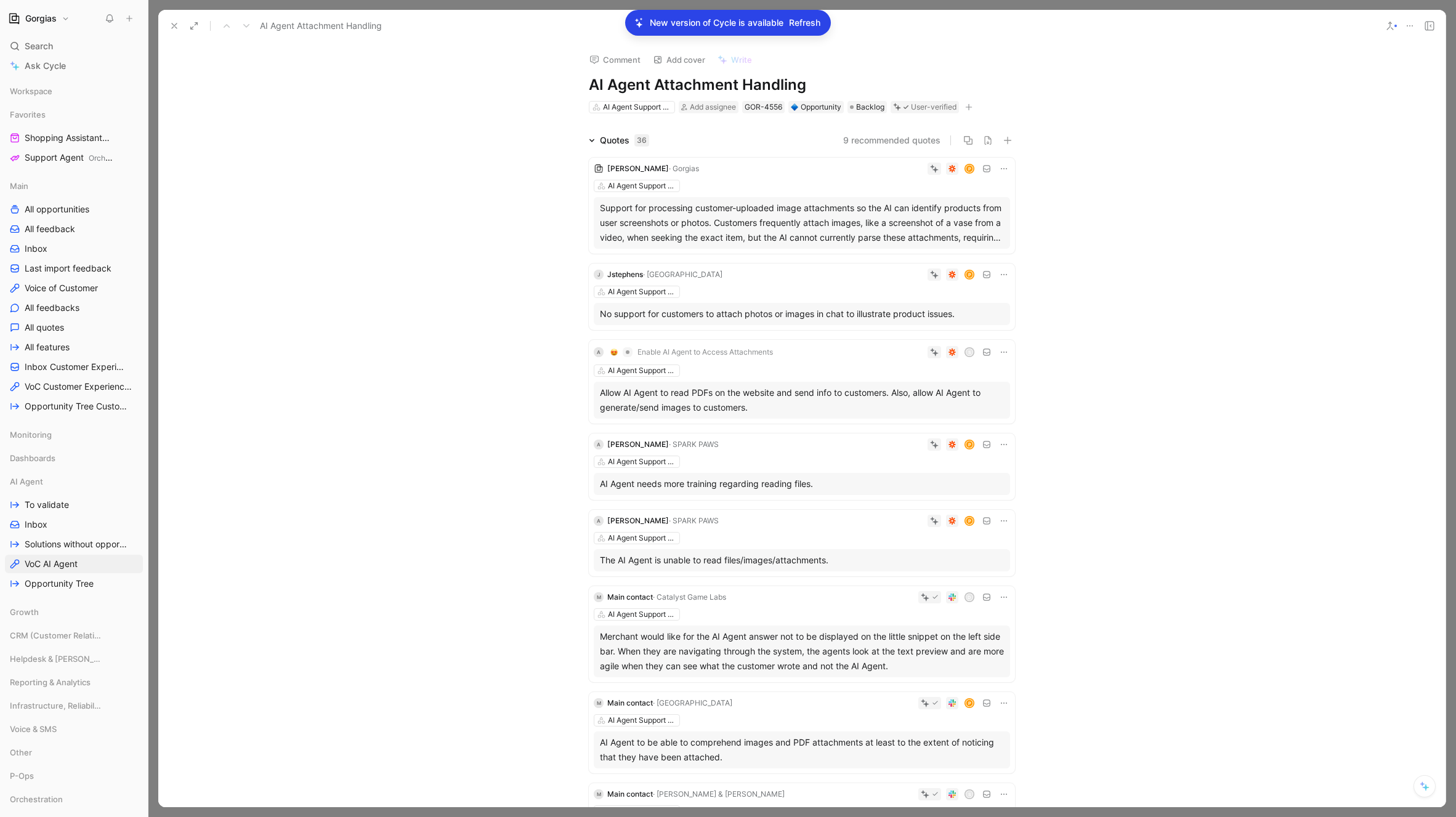
click at [1001, 276] on icon at bounding box center [1003, 274] width 10 height 10
click at [838, 303] on div "No support for customers to attach photos or images in chat to illustrate produ…" at bounding box center [802, 313] width 416 height 22
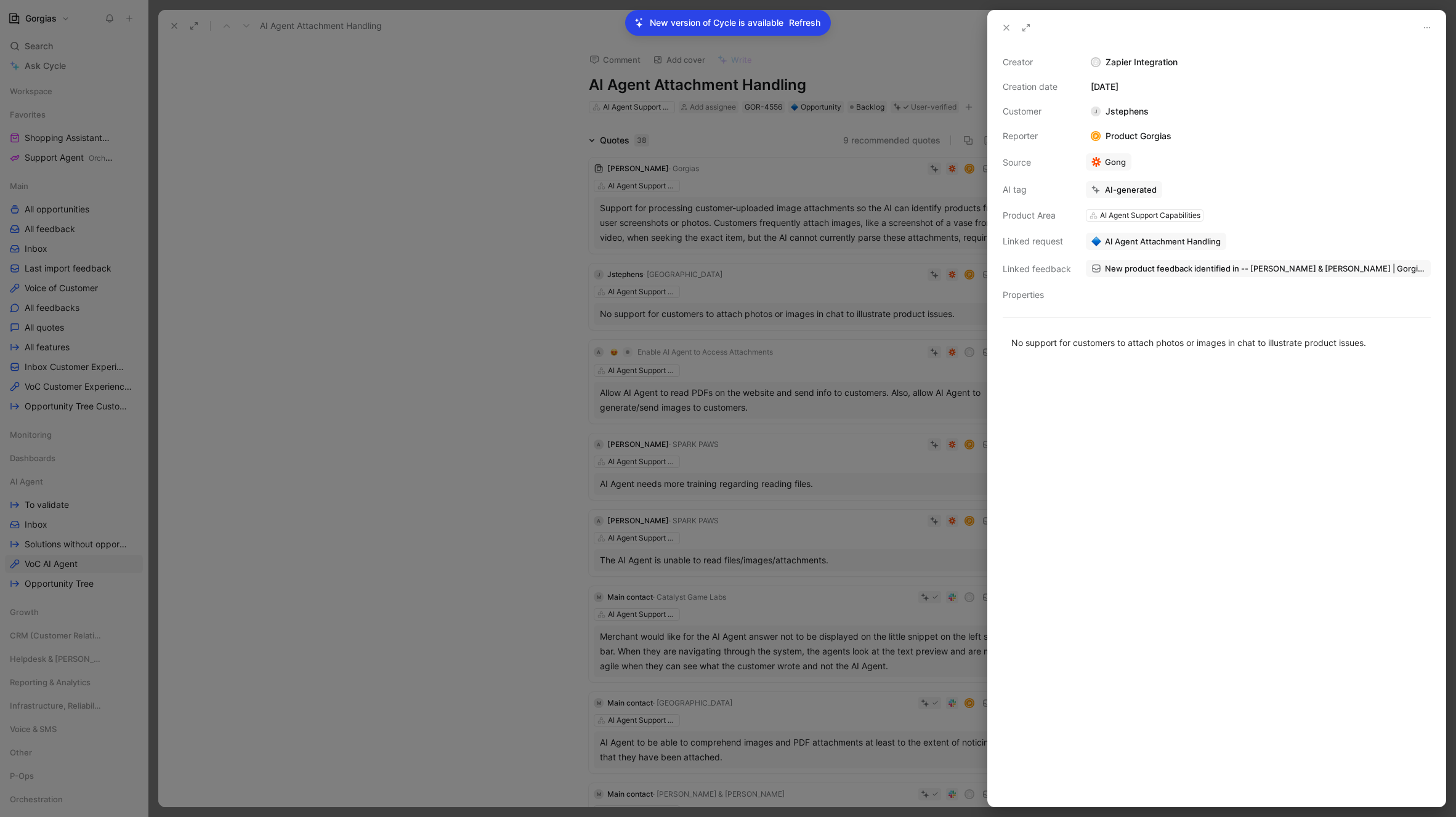
click at [1082, 300] on div "Creator Z Zapier Integration Creation date August 27, 2025 Customer J Jstephens…" at bounding box center [1217, 179] width 428 height 248
click at [1144, 283] on div "Creator Z Zapier Integration Creation date August 27, 2025 Customer J Jstephens…" at bounding box center [1217, 179] width 428 height 248
click at [1137, 334] on p "No support for customers to attach photos or images in chat to illustrate produ…" at bounding box center [1217, 343] width 457 height 21
click at [1137, 334] on div "No support for customers to attach photos or images in chat to illustrate produ…" at bounding box center [1217, 343] width 457 height 40
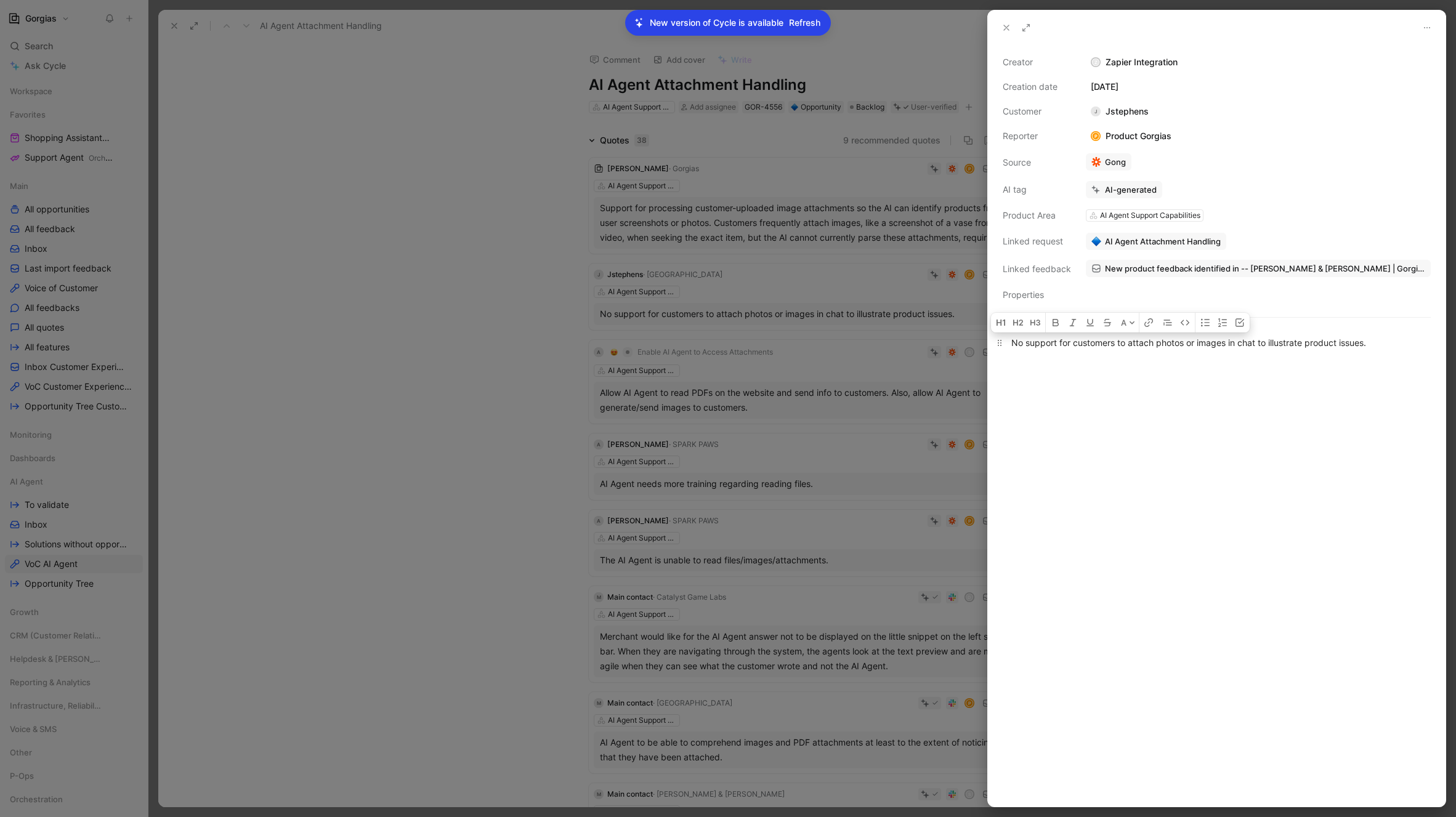
click at [1137, 334] on p "No support for customers to attach photos or images in chat to illustrate produ…" at bounding box center [1217, 343] width 457 height 21
click at [1142, 395] on div at bounding box center [1217, 584] width 457 height 444
click at [1009, 28] on icon at bounding box center [1006, 27] width 10 height 10
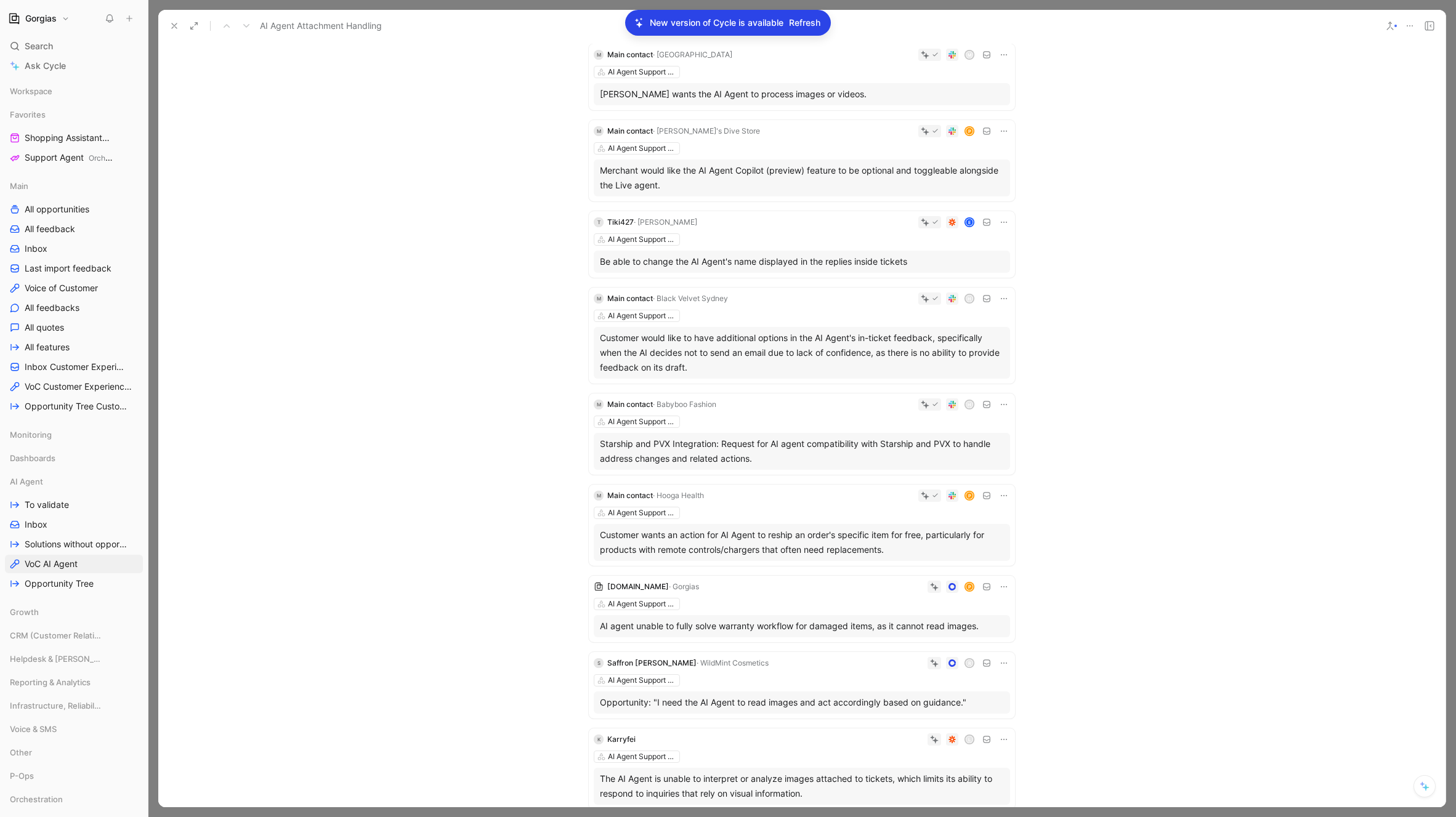
scroll to position [2551, 0]
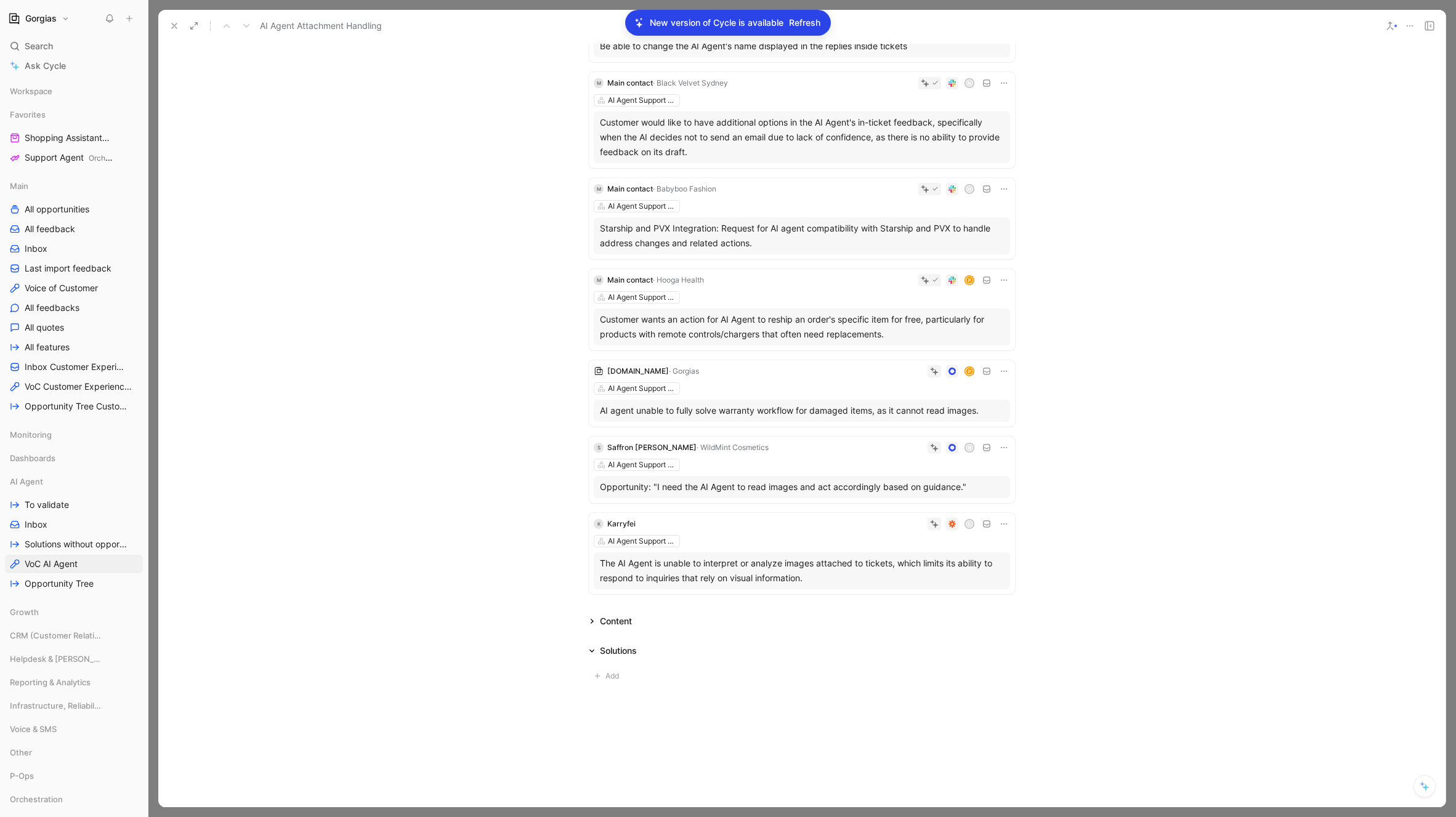
click at [593, 620] on icon at bounding box center [591, 621] width 6 height 6
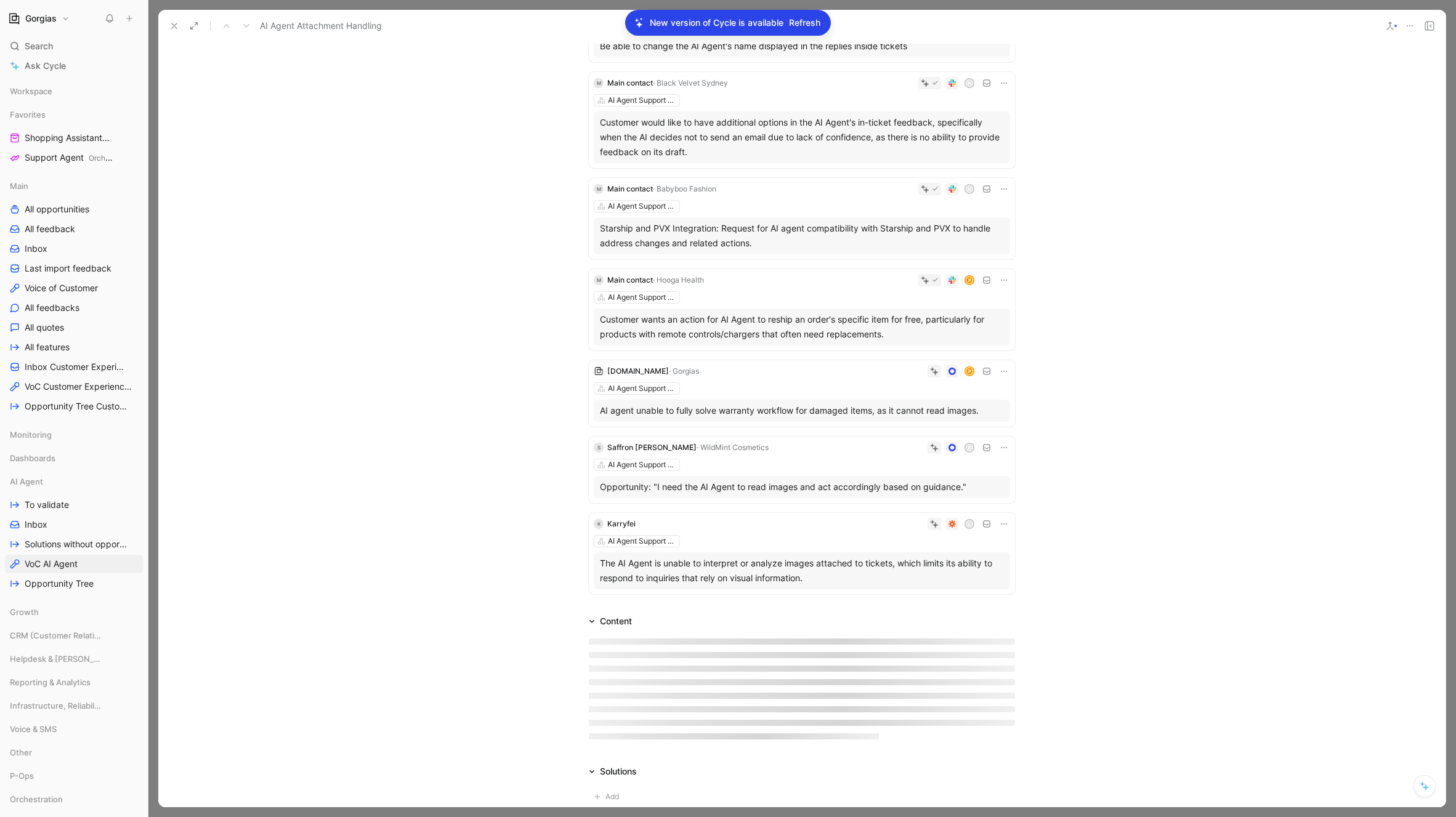
click at [593, 620] on icon at bounding box center [591, 621] width 6 height 6
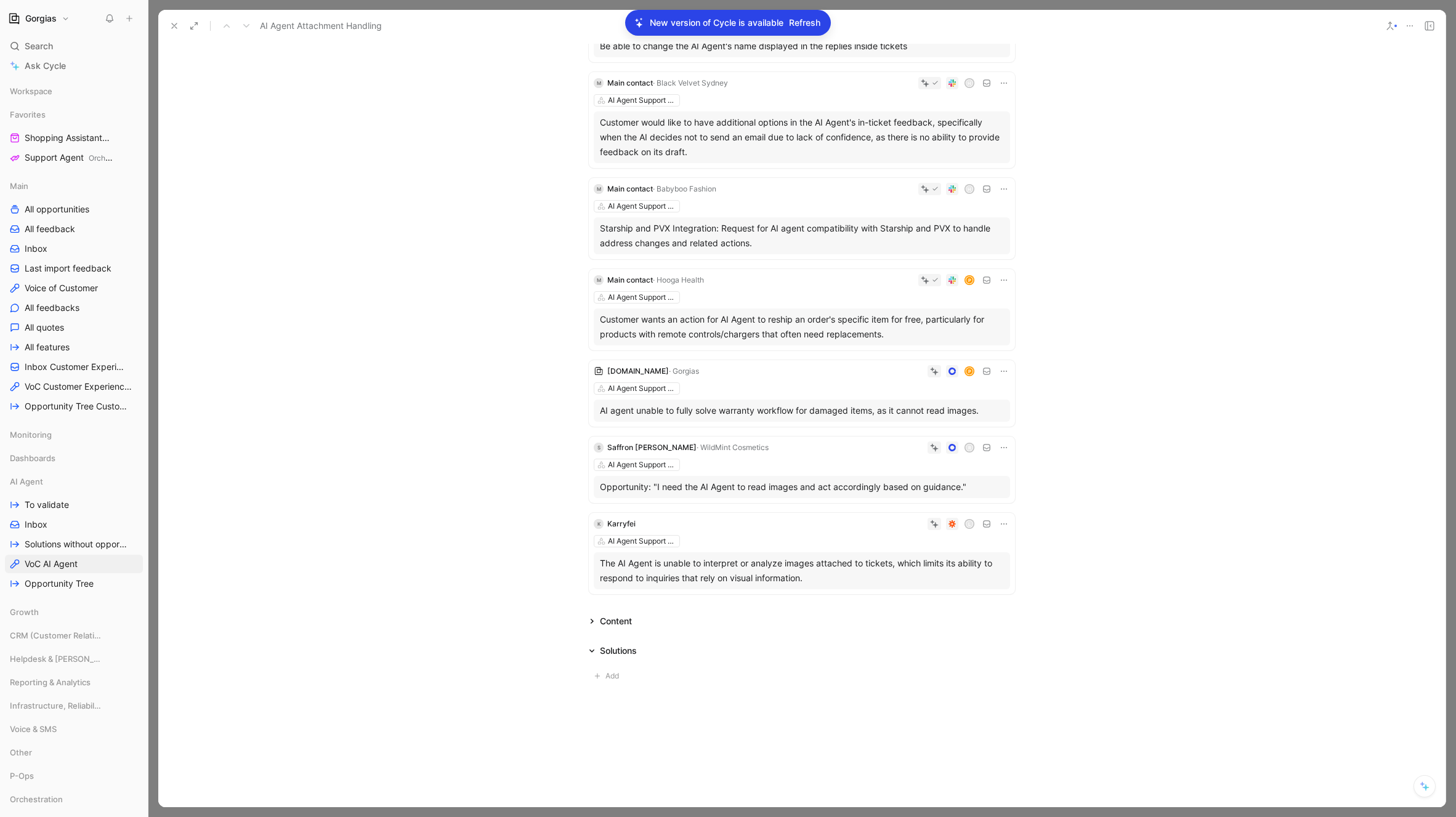
click at [595, 655] on div "Solutions" at bounding box center [612, 651] width 58 height 15
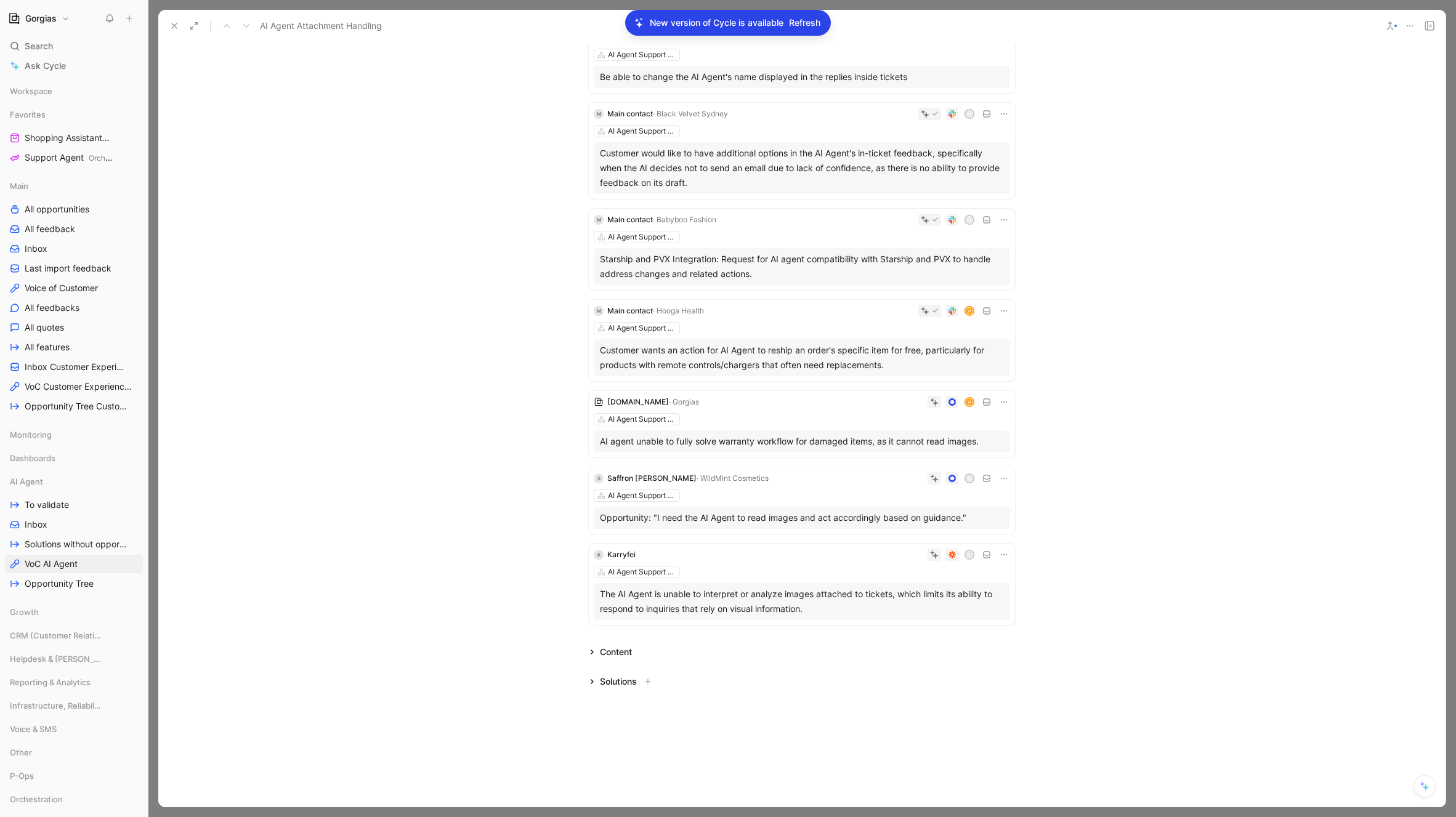
click at [595, 682] on div "Solutions" at bounding box center [622, 682] width 76 height 15
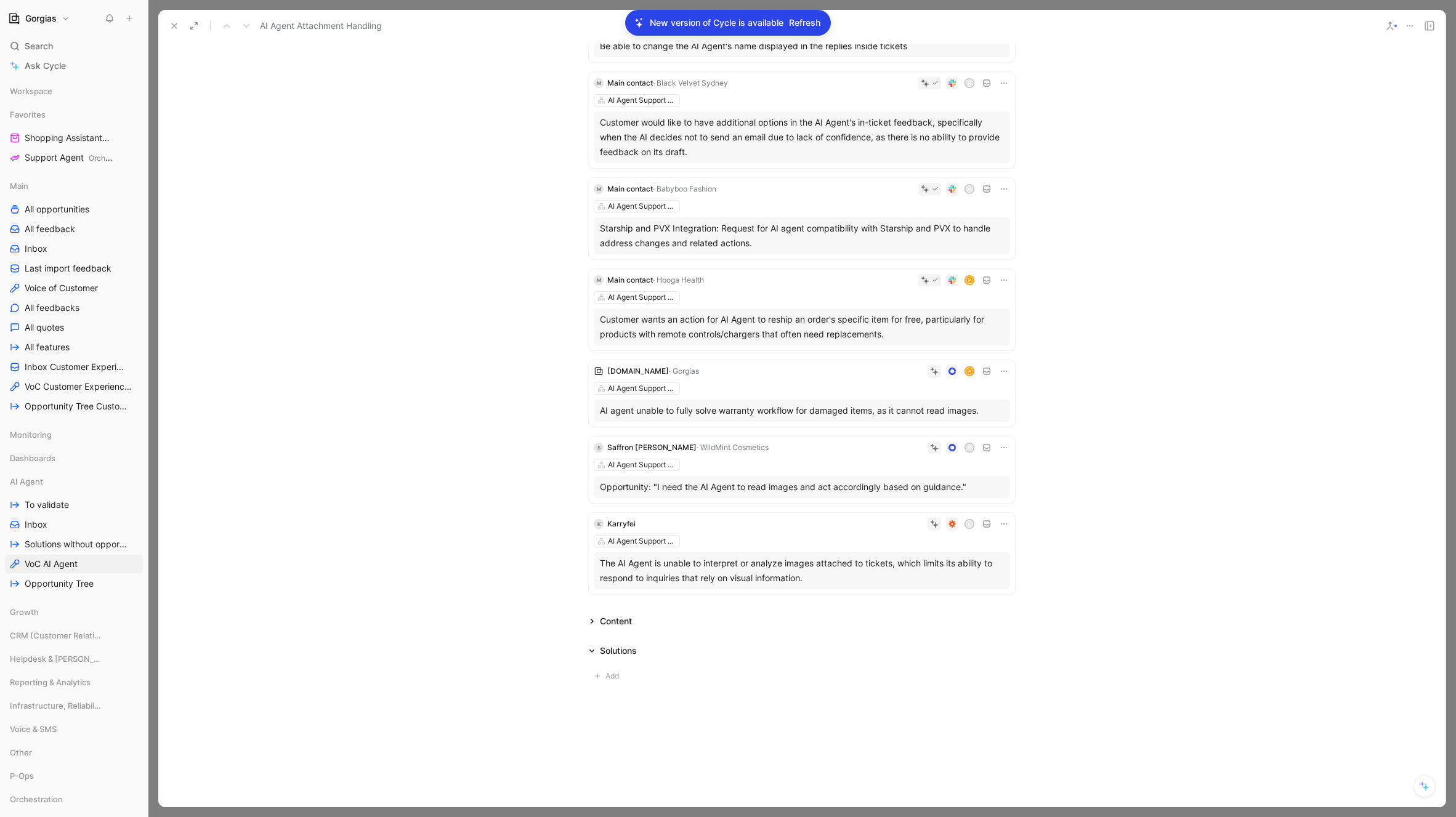
click at [696, 694] on div "Comment Add cover Write AI Agent Attachment Handling AI Agent Support Capabilit…" at bounding box center [802, 425] width 1287 height 765
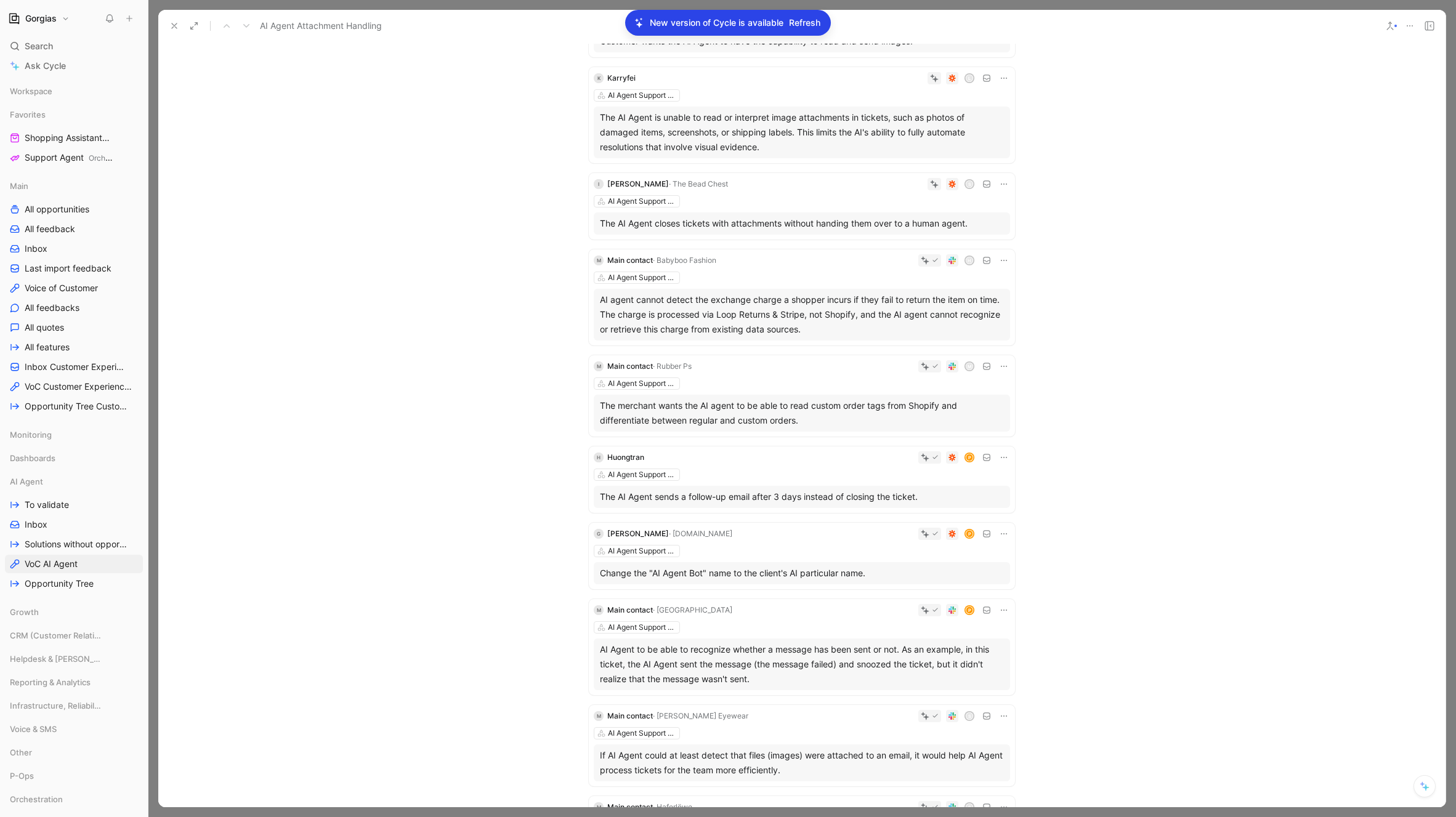
scroll to position [572, 0]
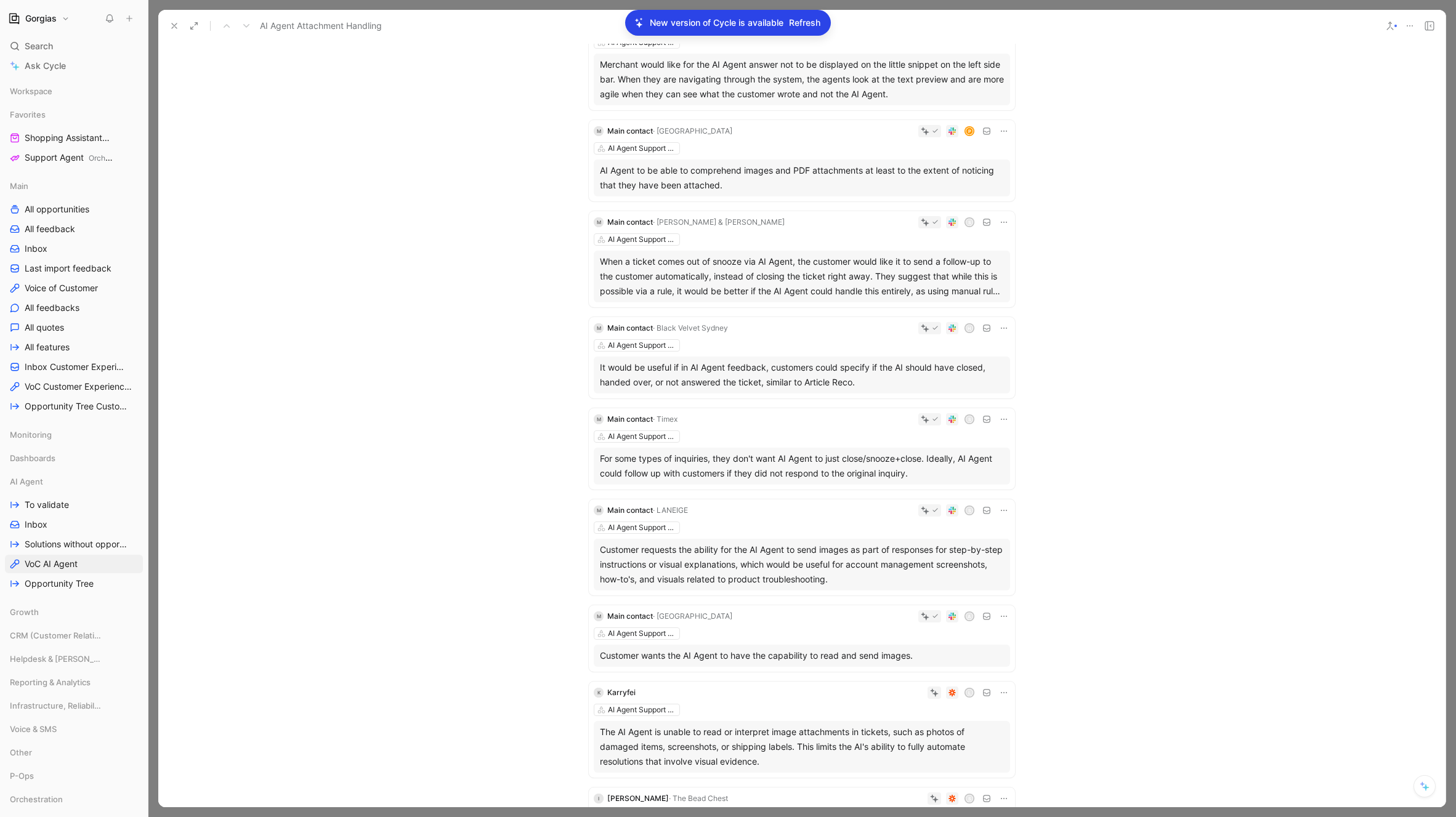
click at [814, 22] on span "Refresh" at bounding box center [804, 23] width 31 height 15
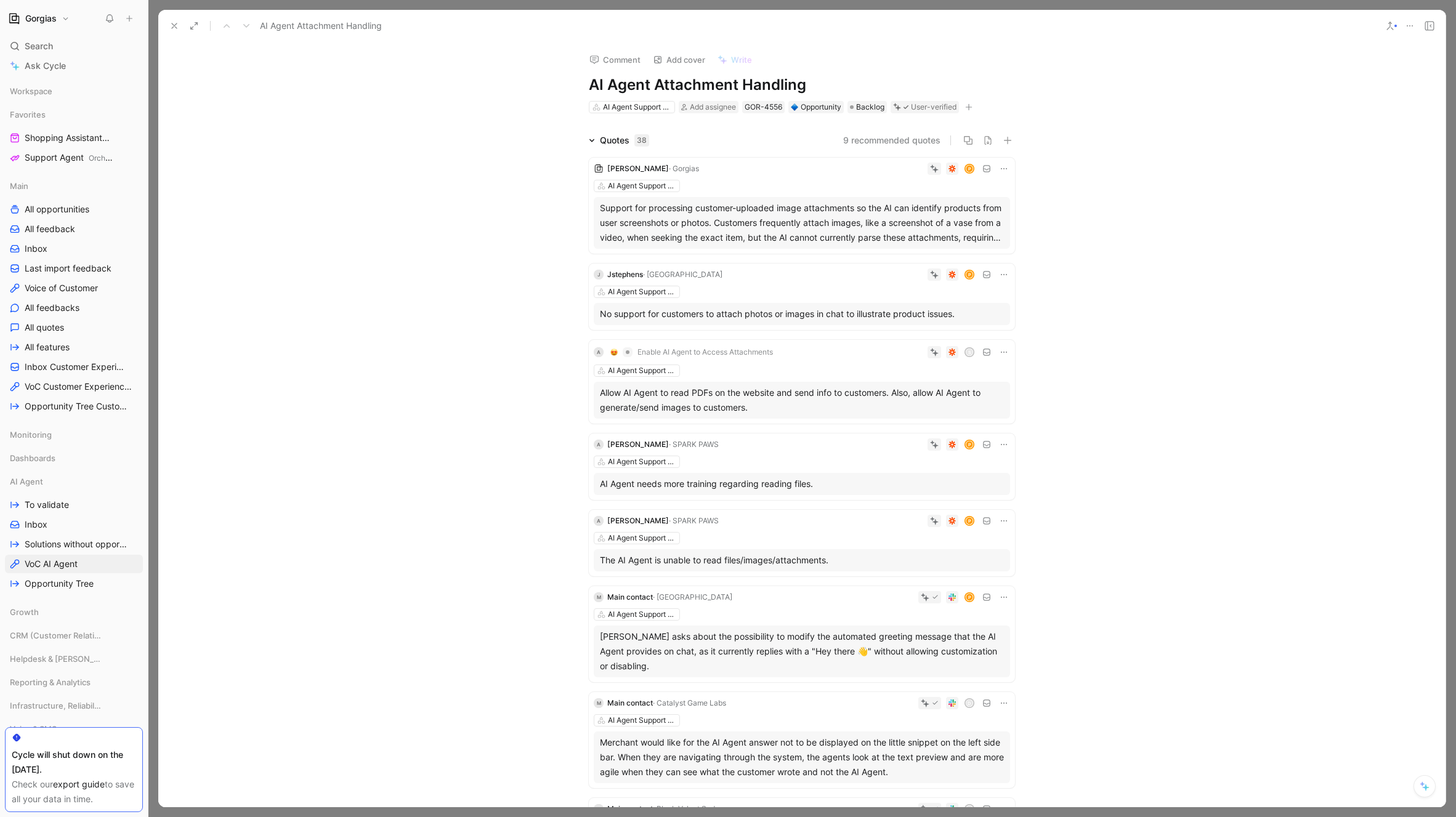
scroll to position [507, 0]
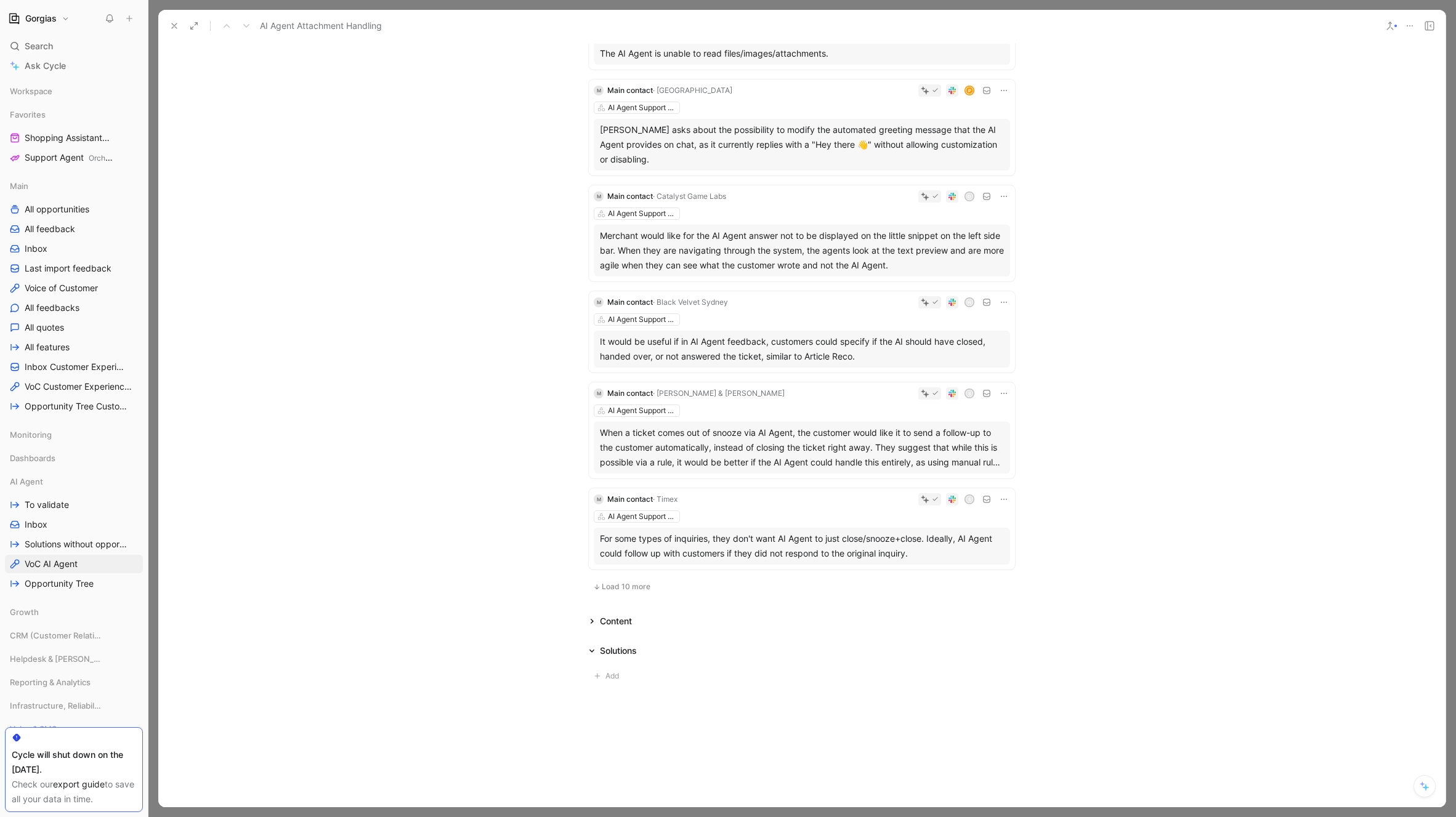
click at [603, 650] on div "Solutions" at bounding box center [618, 651] width 37 height 15
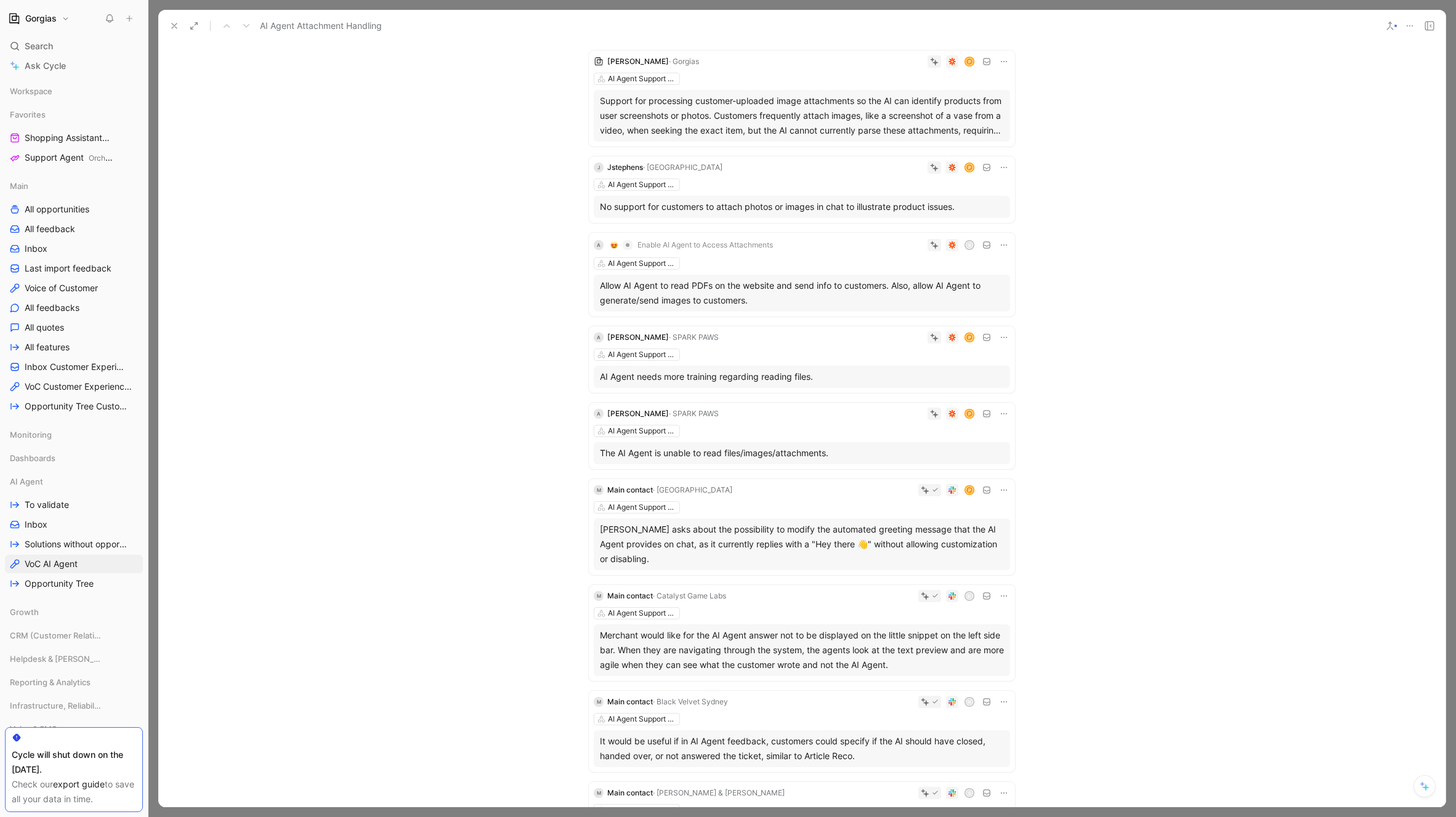
scroll to position [0, 0]
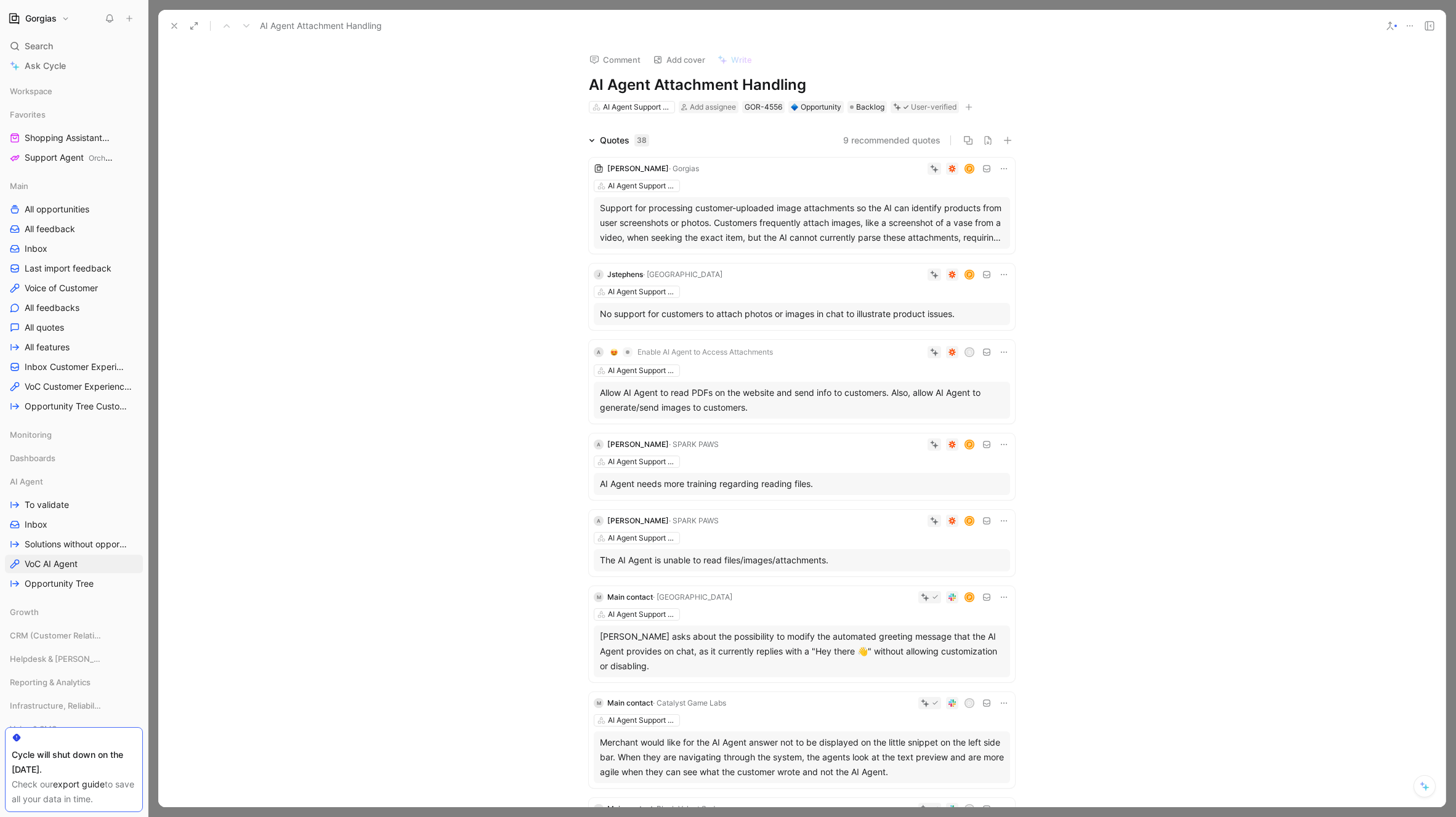
click at [171, 24] on icon at bounding box center [174, 26] width 10 height 10
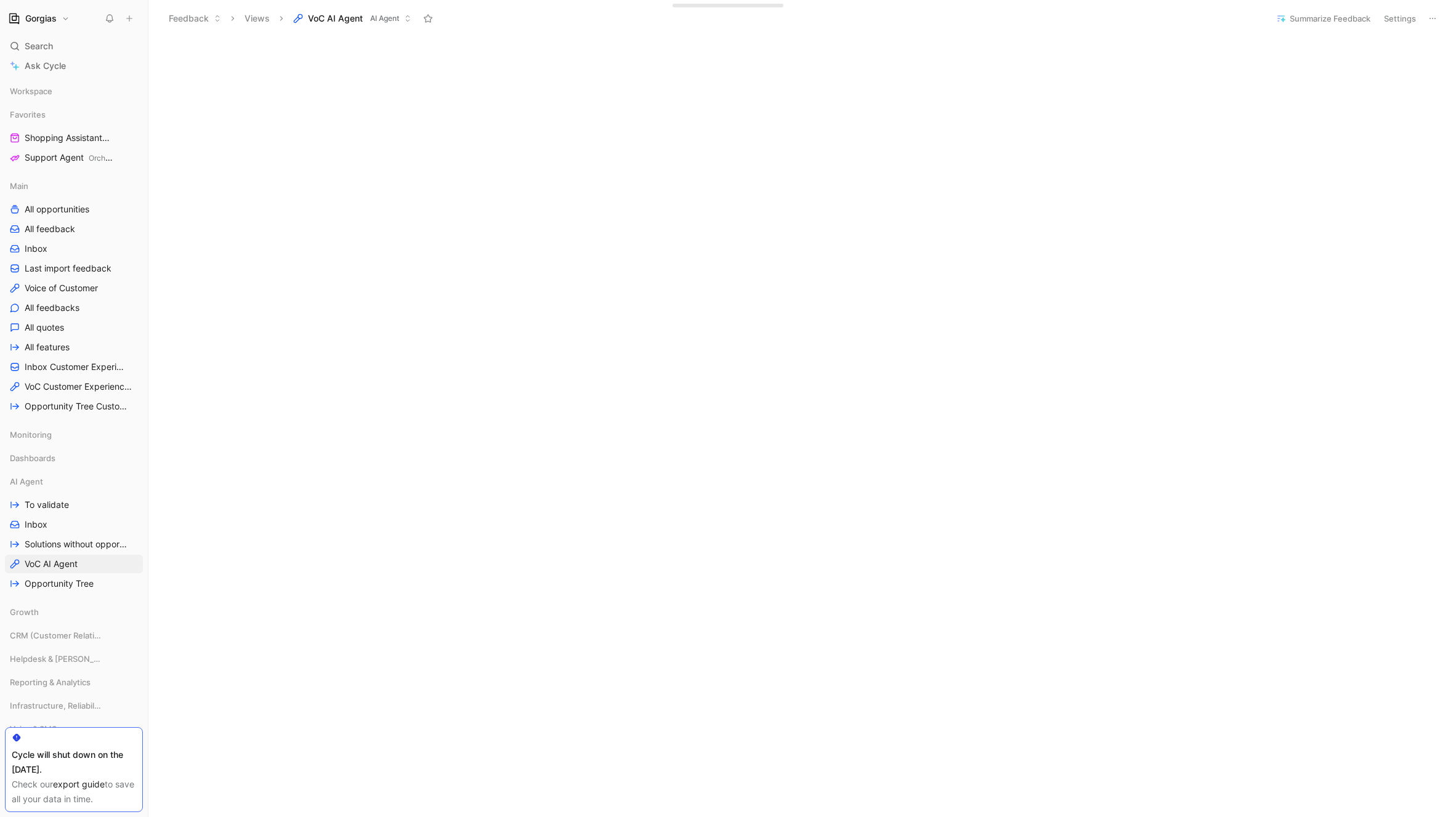
scroll to position [126, 0]
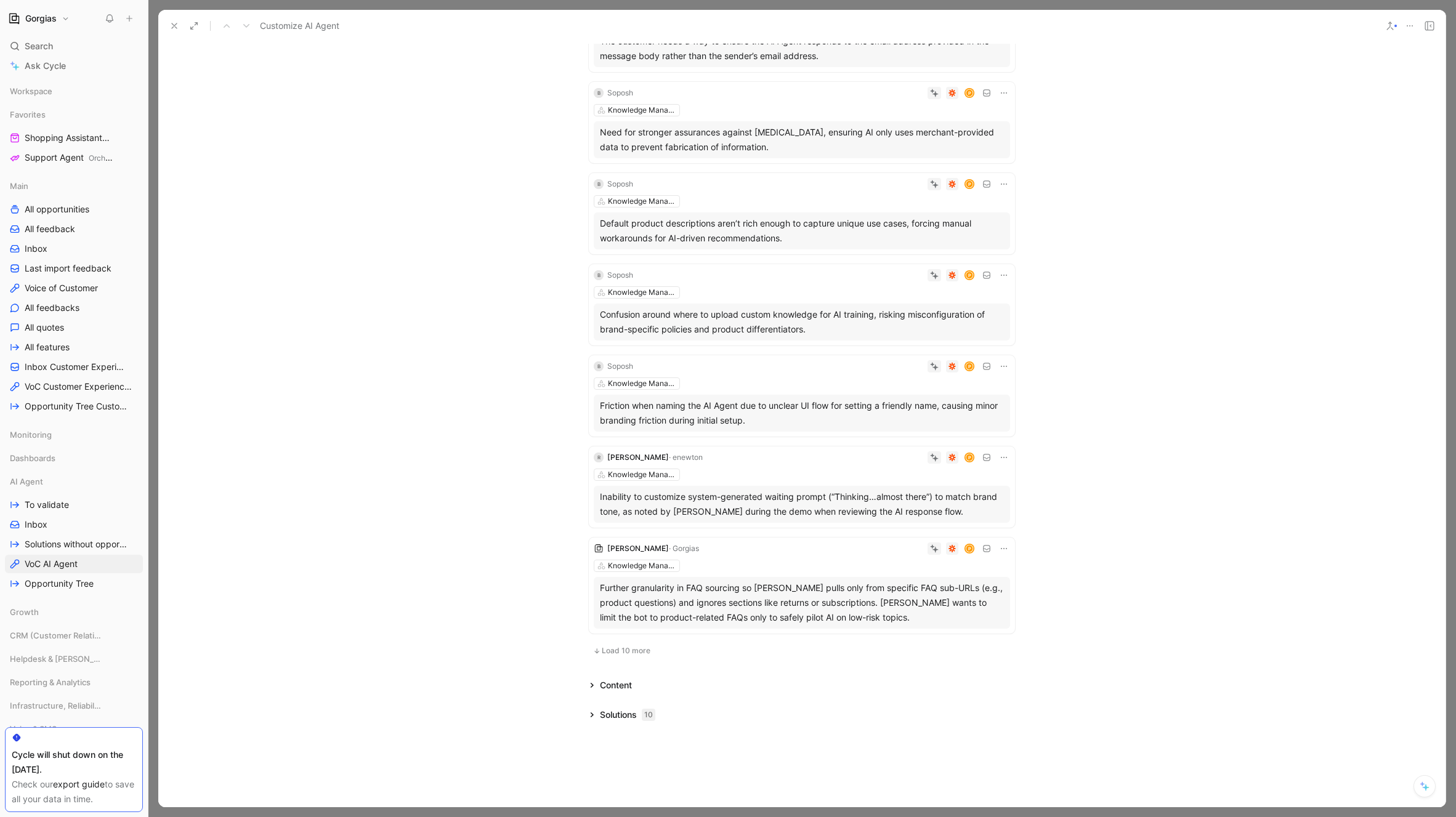
scroll to position [476, 0]
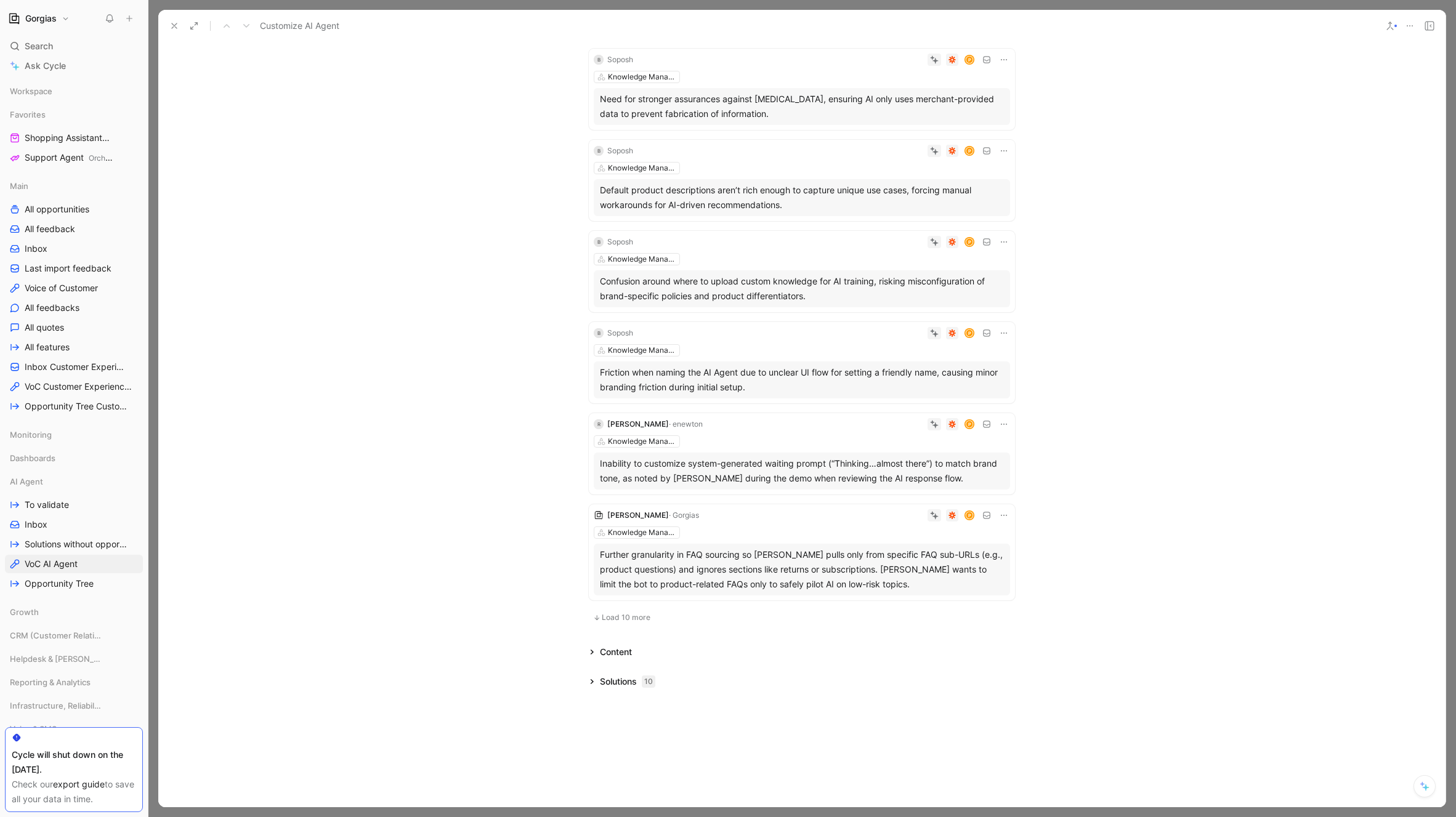
click at [620, 623] on button "Load 10 more" at bounding box center [621, 618] width 66 height 15
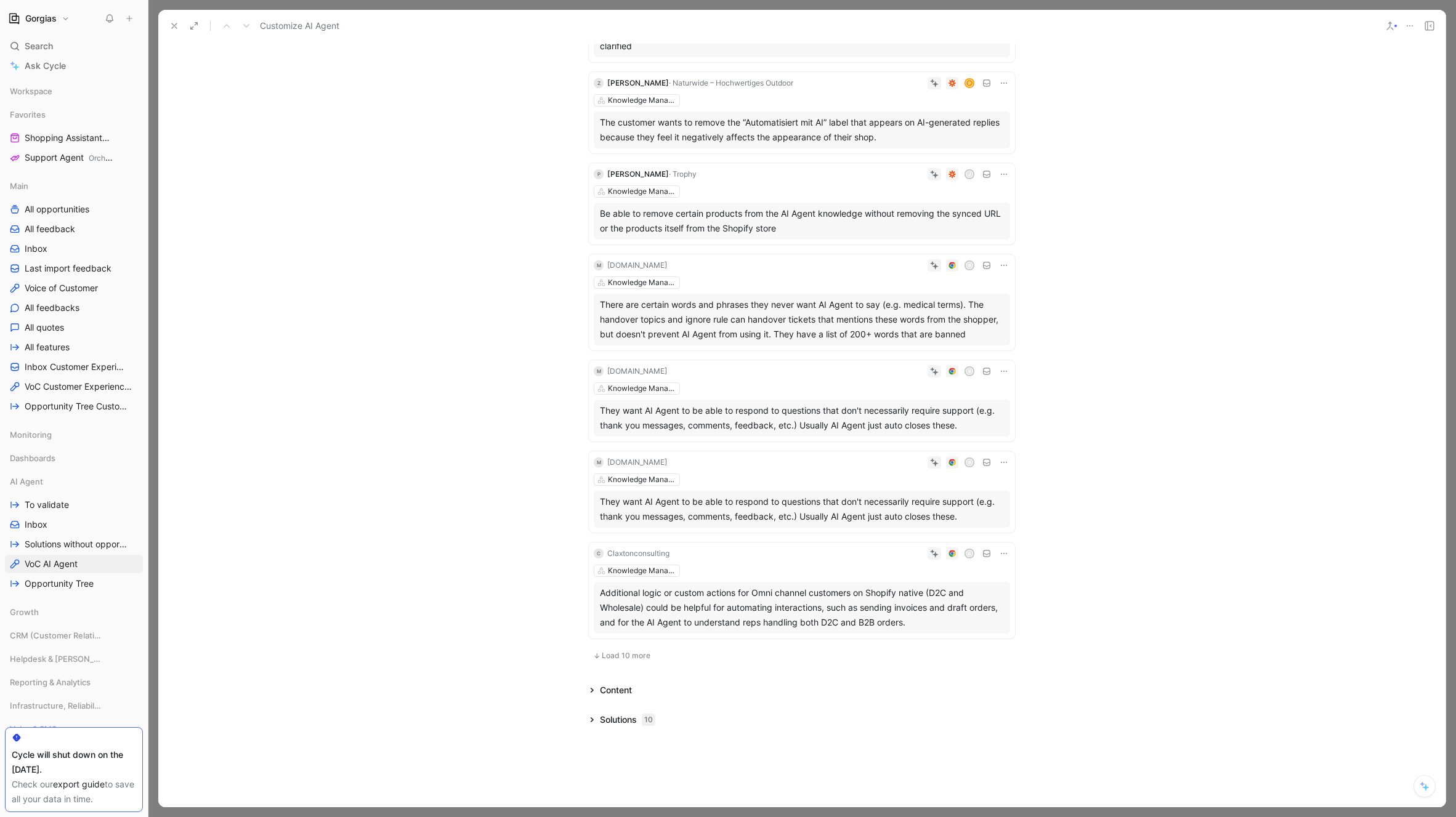
scroll to position [1449, 0]
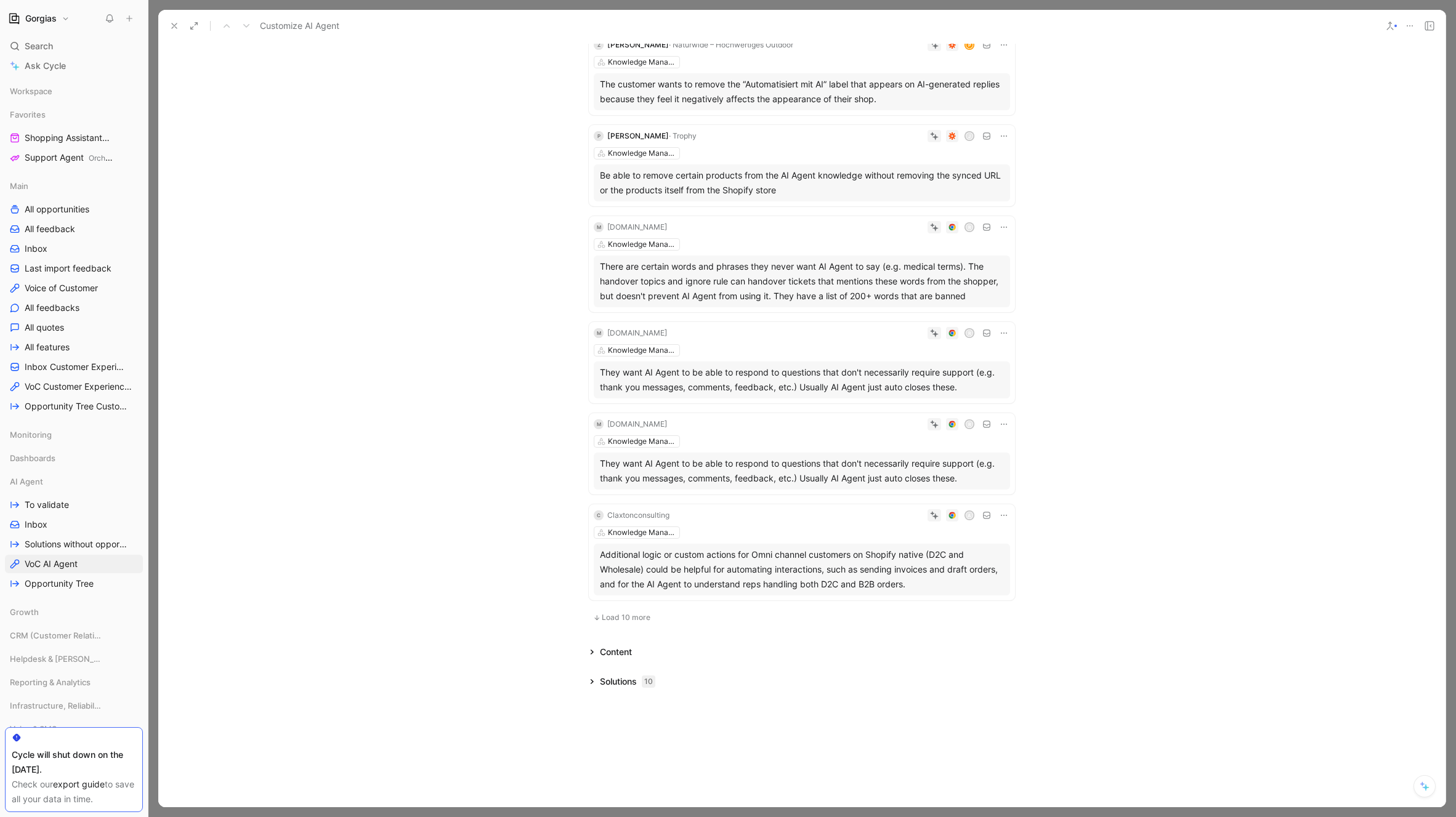
click at [618, 616] on span "Load 10 more" at bounding box center [626, 618] width 48 height 10
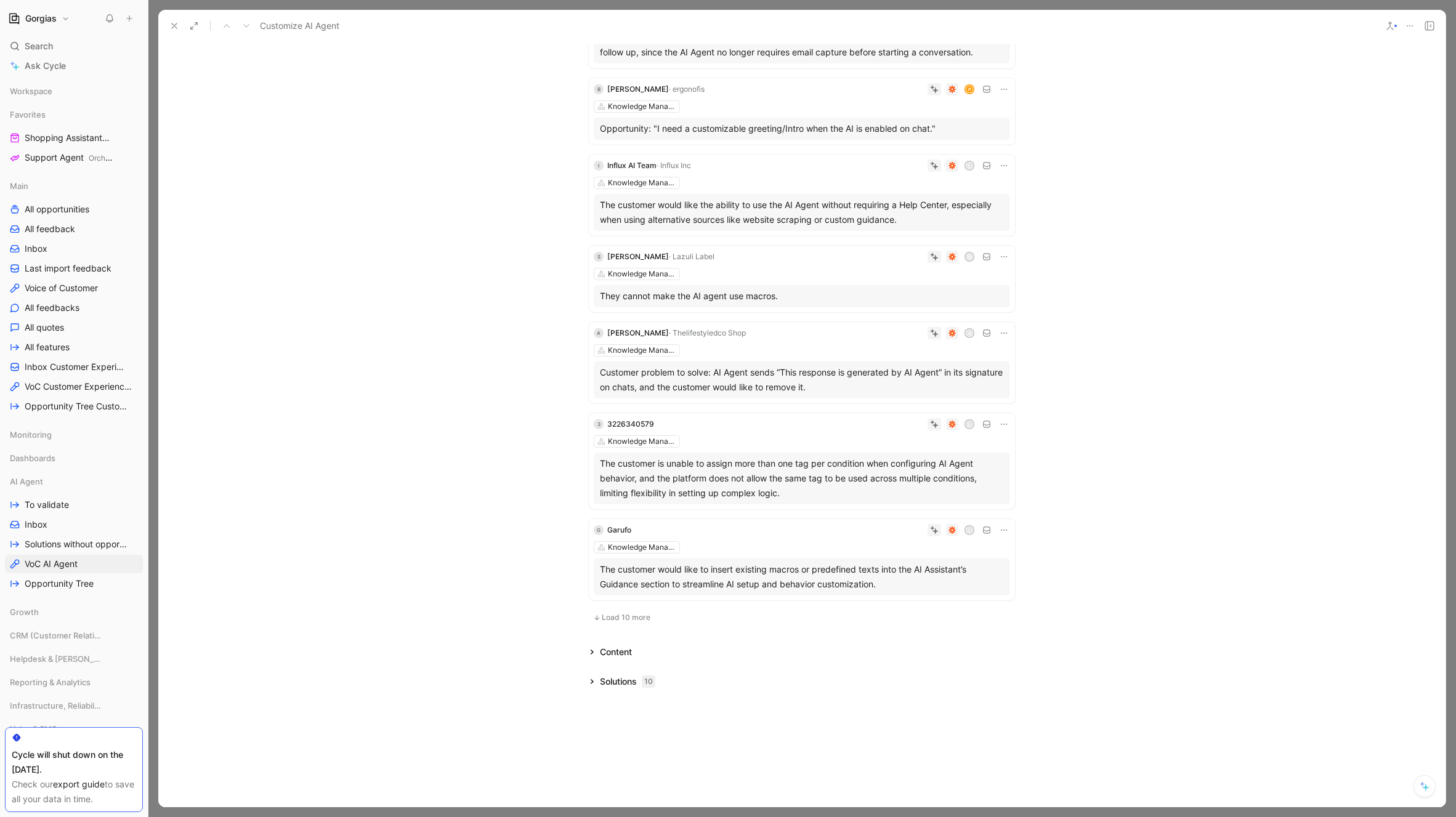
scroll to position [2360, 0]
click at [604, 623] on button "Load 10 more" at bounding box center [621, 618] width 66 height 15
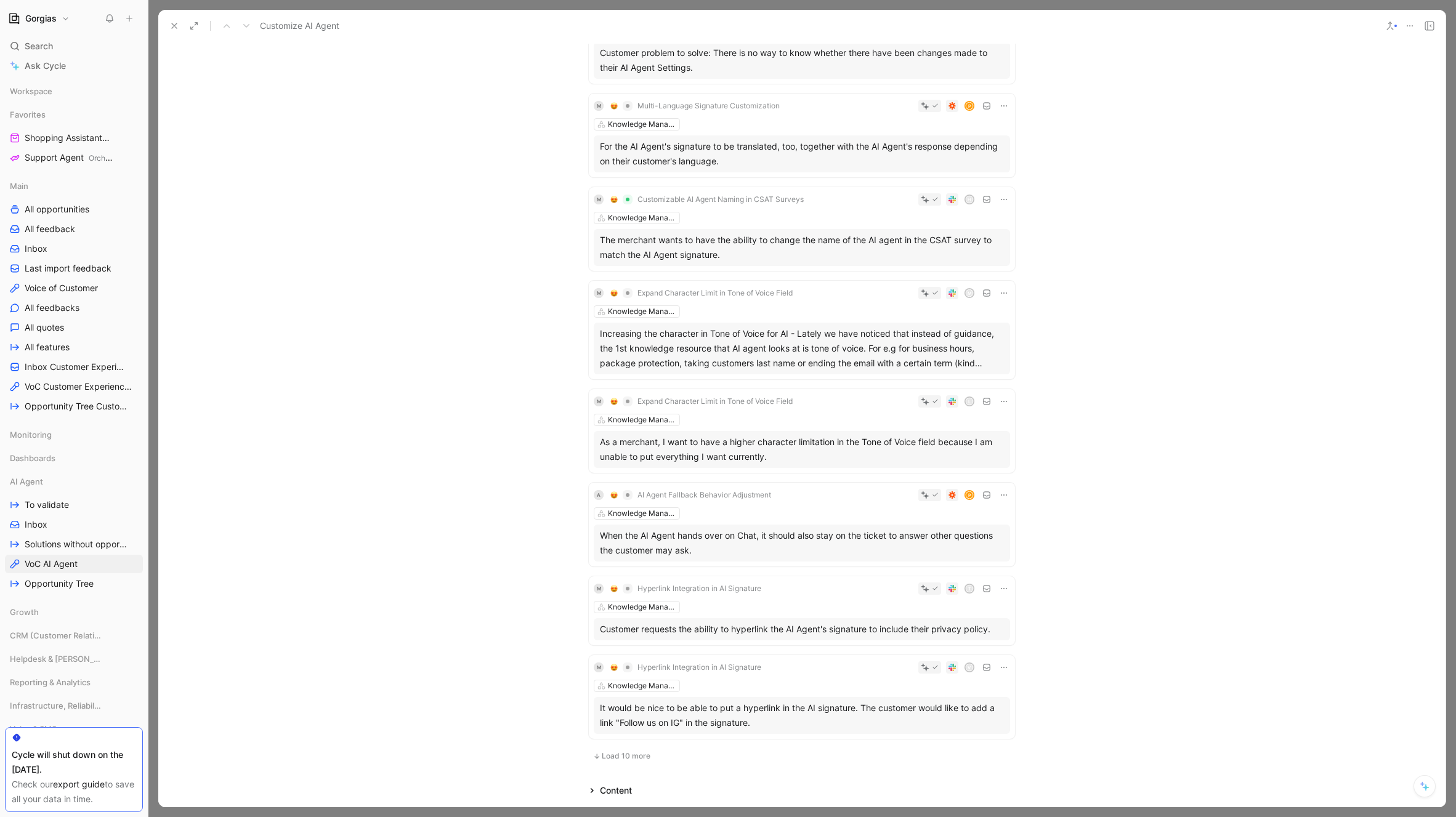
scroll to position [3139, 0]
click at [174, 25] on use at bounding box center [174, 25] width 5 height 5
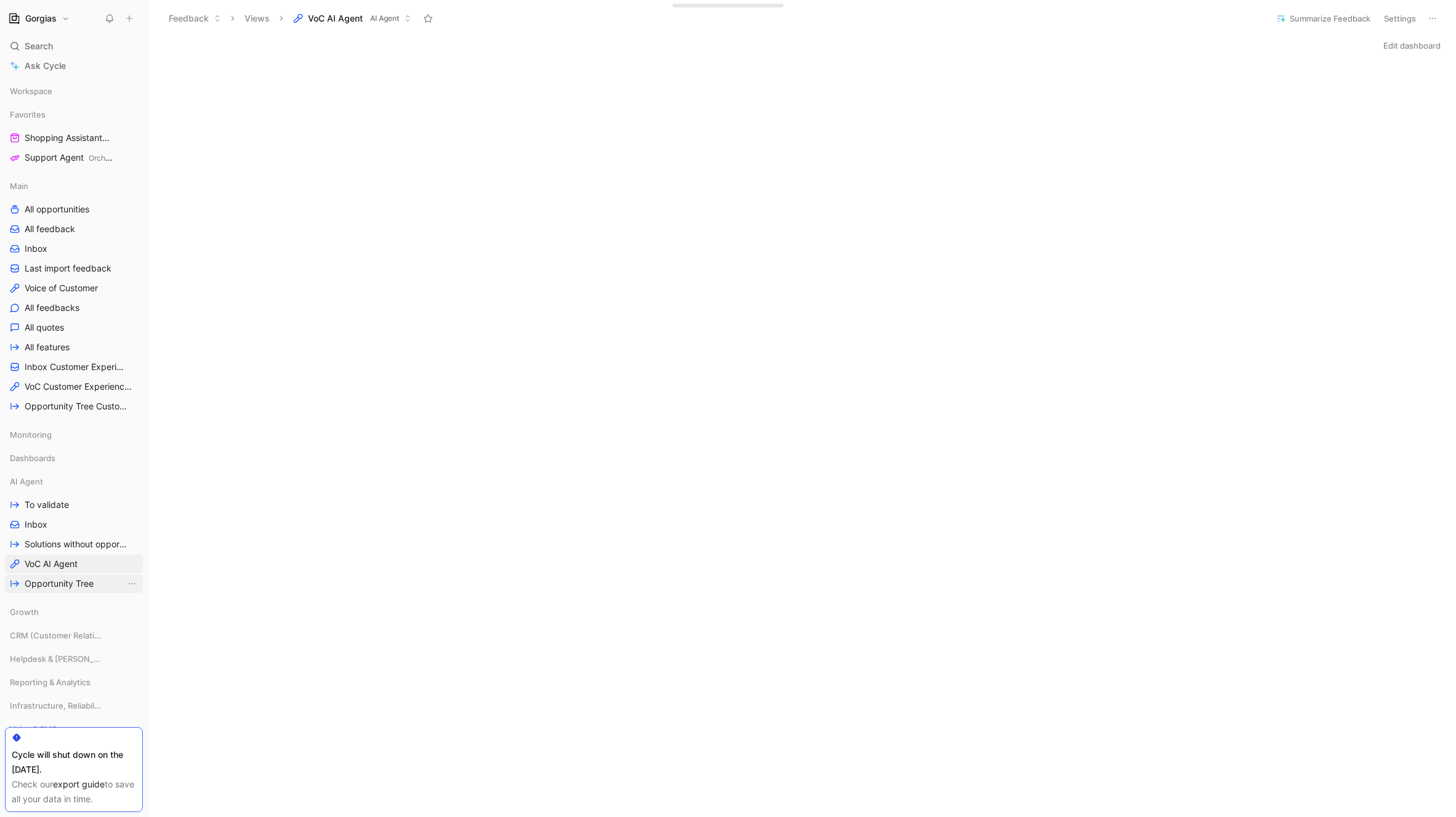
click at [69, 585] on span "Opportunity Tree" at bounding box center [59, 584] width 69 height 13
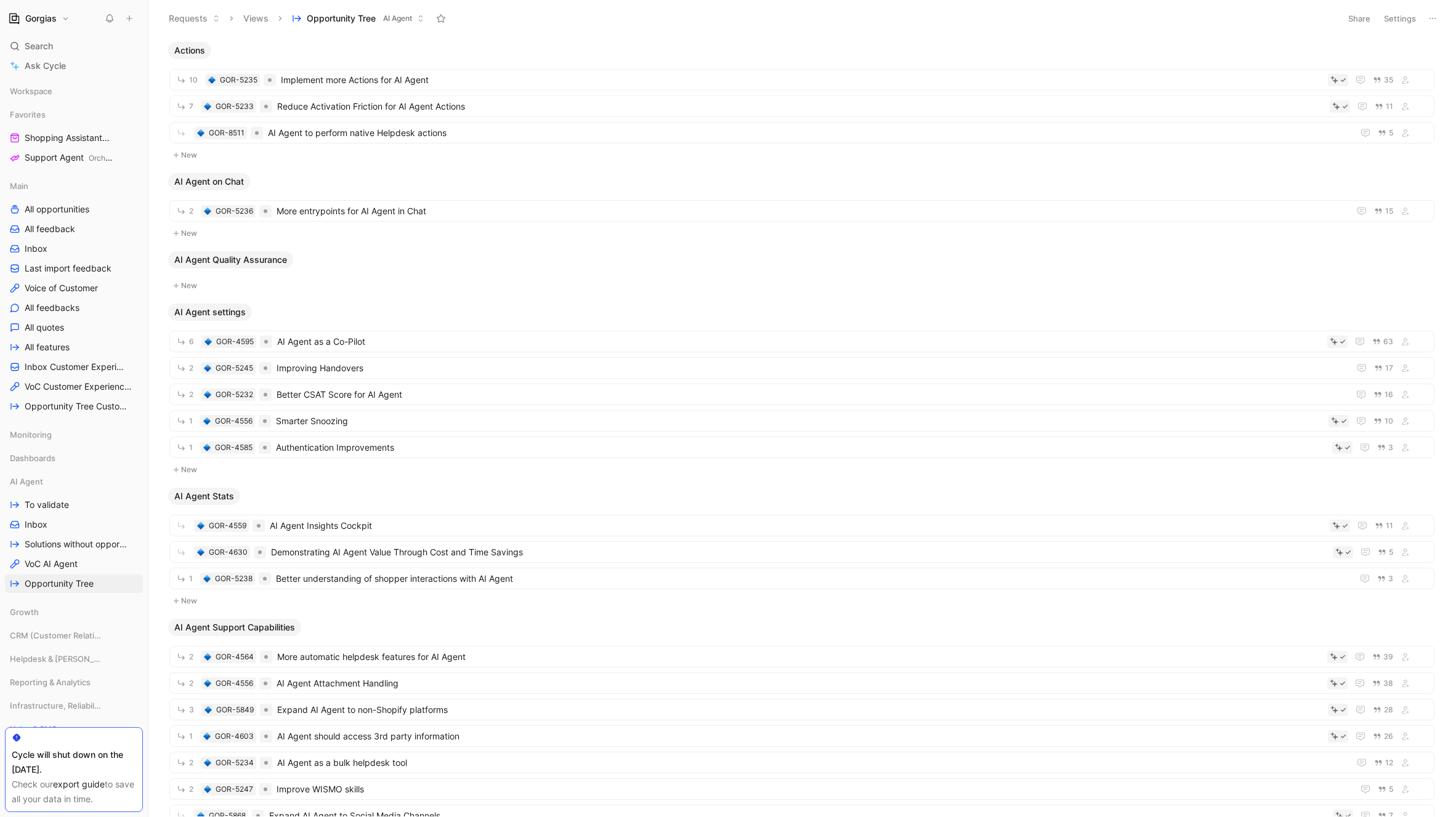
click at [426, 24] on button "Opportunity Tree AI Agent" at bounding box center [358, 19] width 144 height 19
click at [508, 83] on span "Implement more Actions for AI Agent" at bounding box center [802, 80] width 1042 height 15
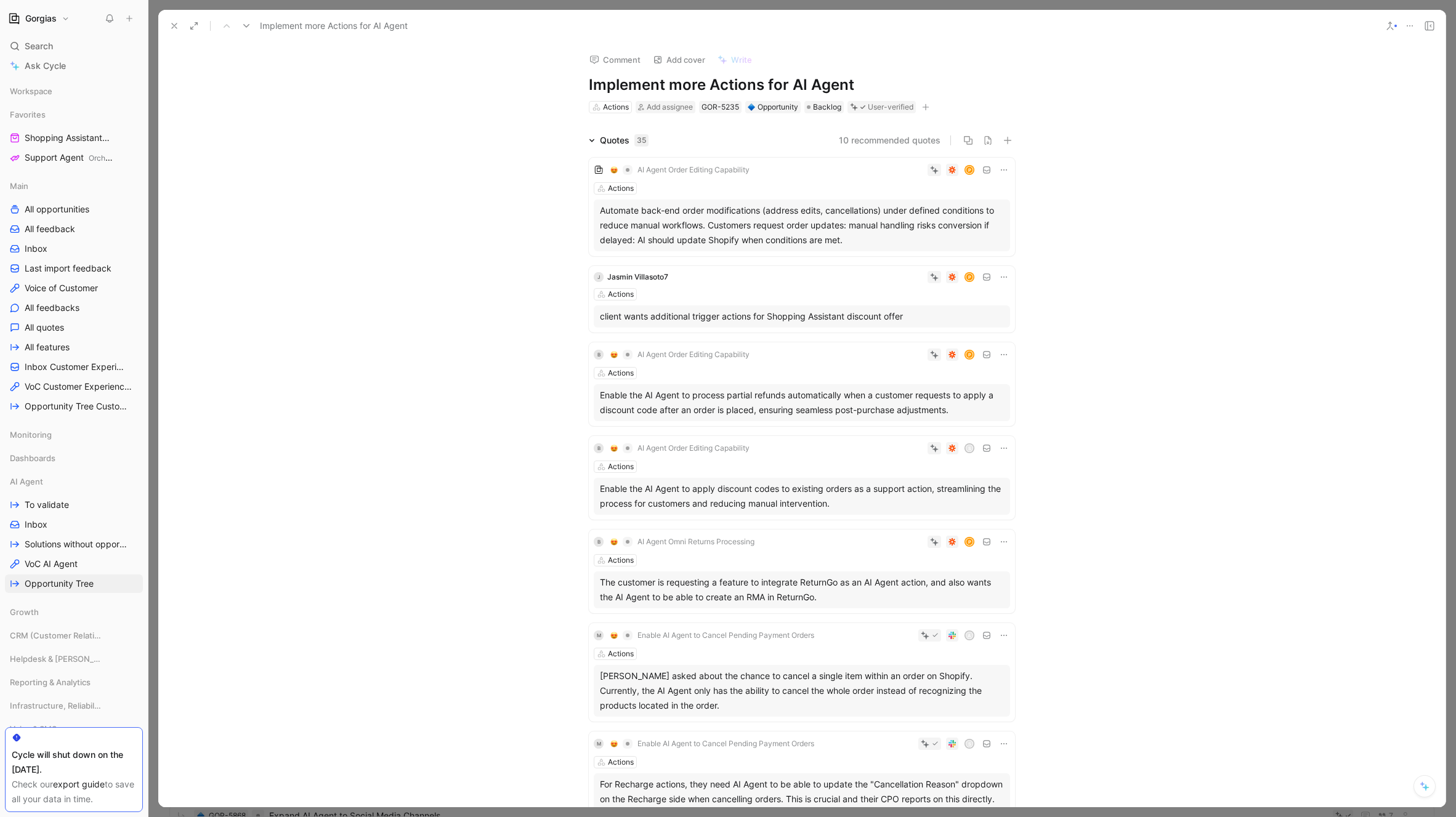
click at [170, 23] on icon at bounding box center [174, 26] width 10 height 10
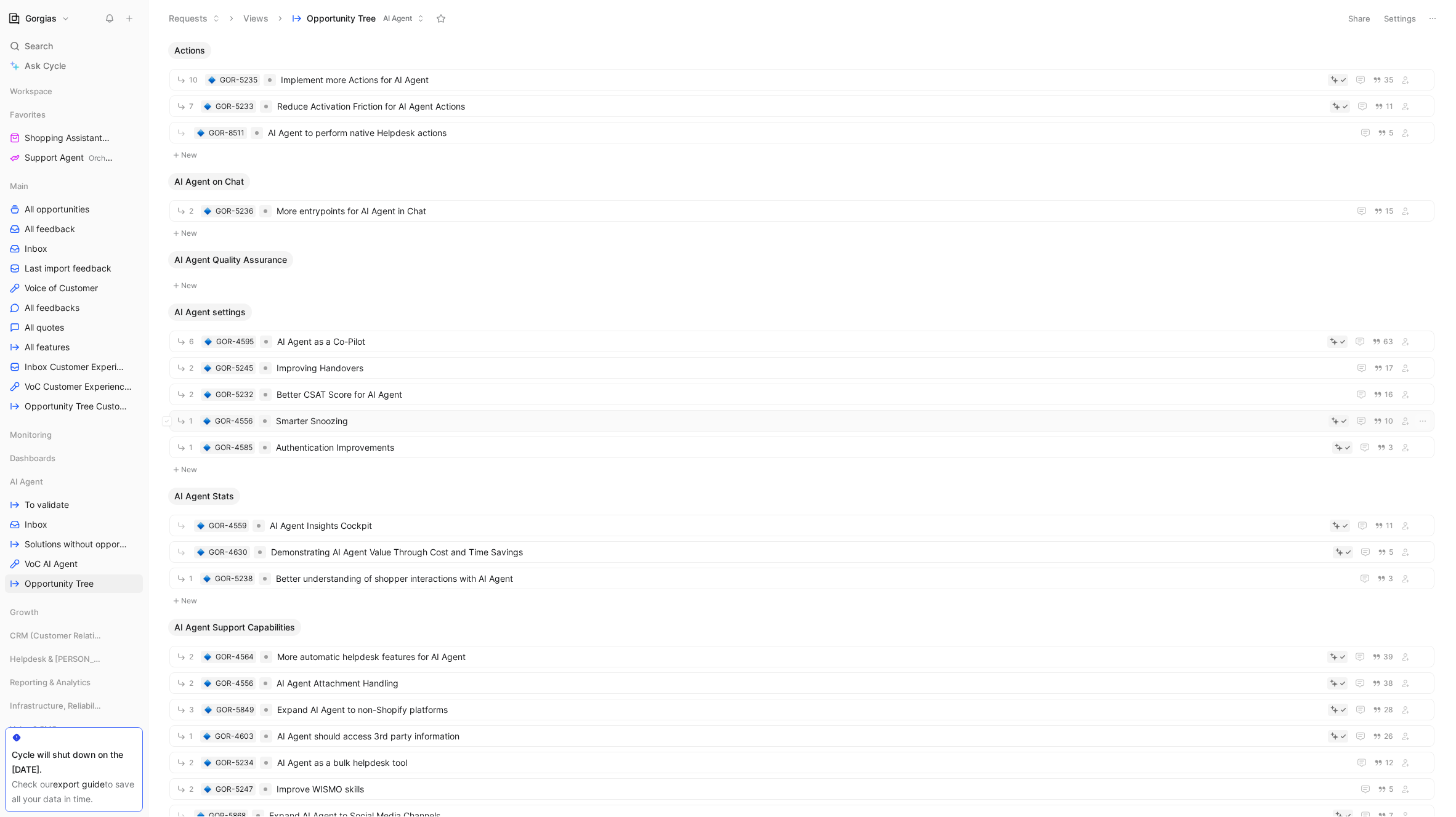
scroll to position [68, 0]
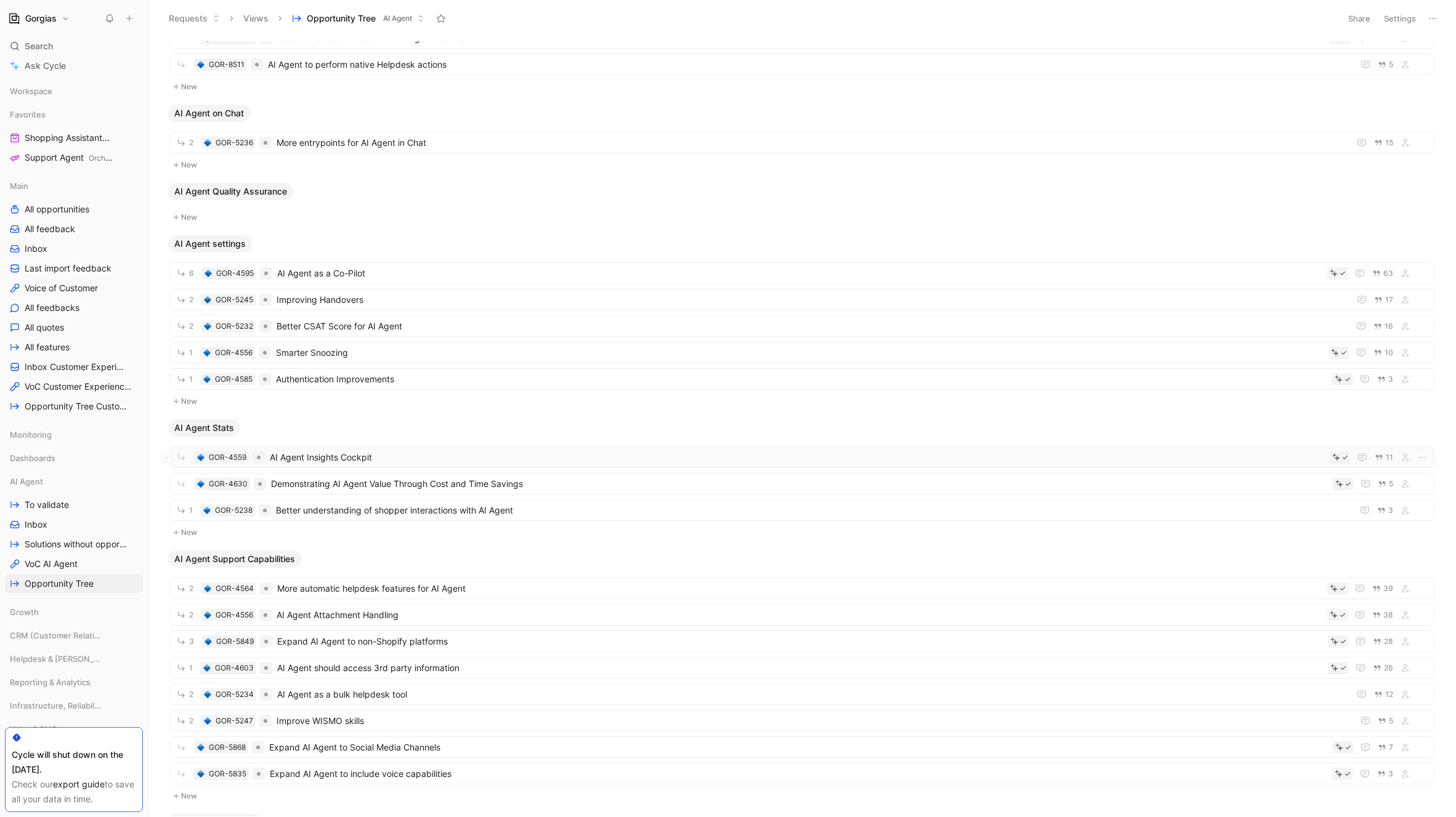
click at [559, 464] on span "AI Agent Insights Cockpit" at bounding box center [797, 457] width 1055 height 15
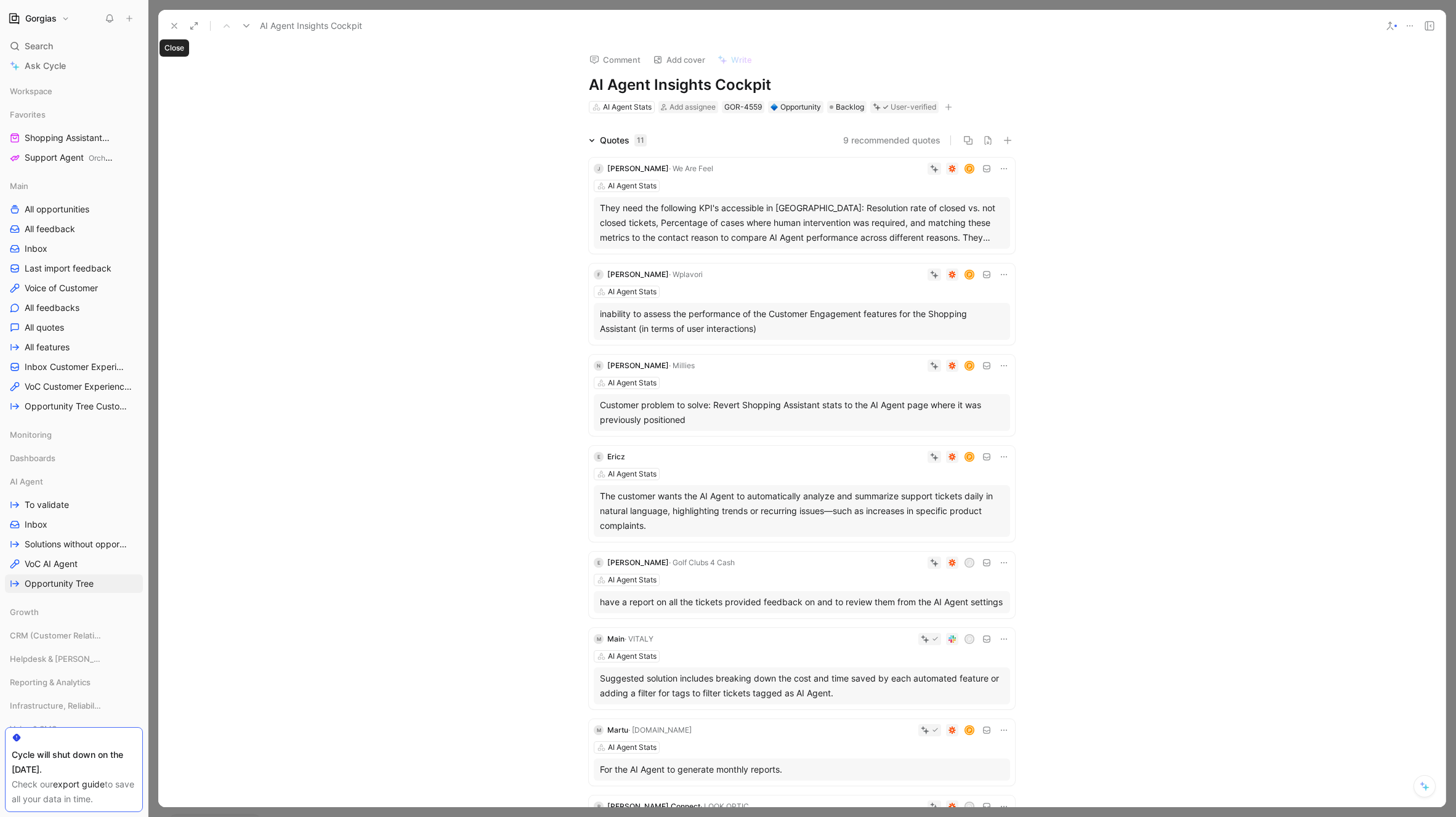
click at [177, 22] on icon at bounding box center [174, 26] width 10 height 10
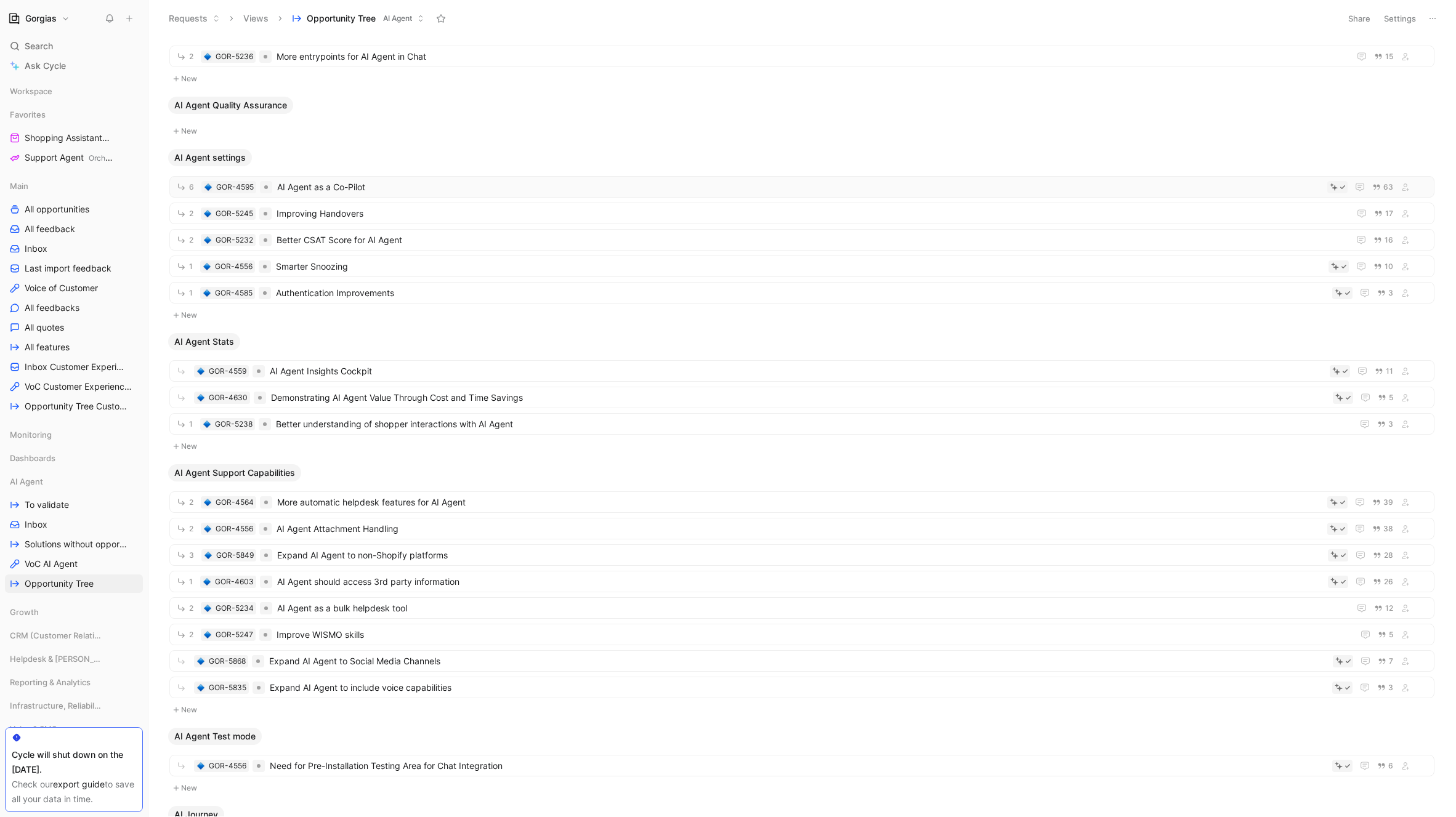
scroll to position [667, 0]
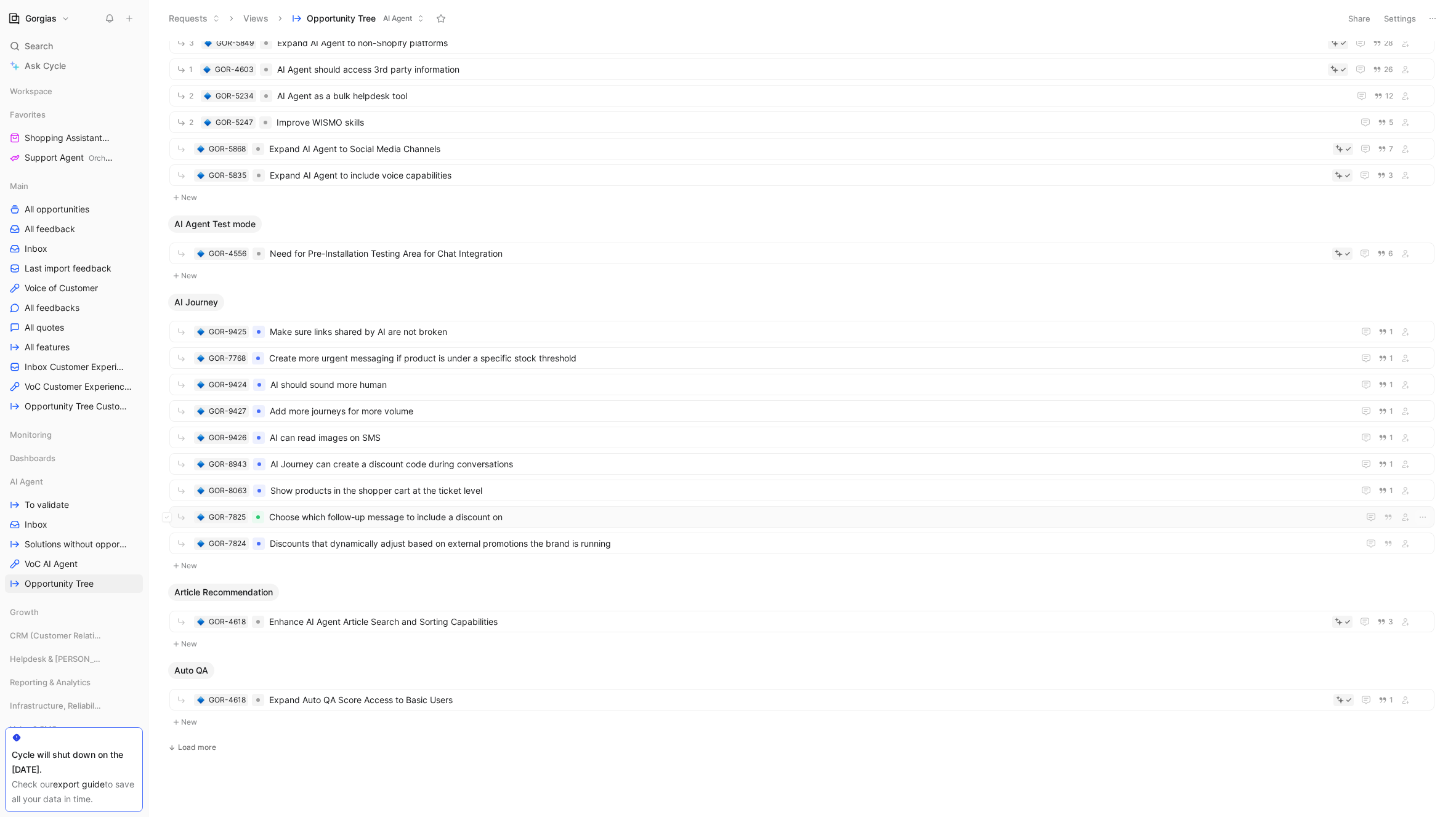
click at [290, 523] on span "Choose which follow-up message to include a discount on" at bounding box center [811, 517] width 1084 height 15
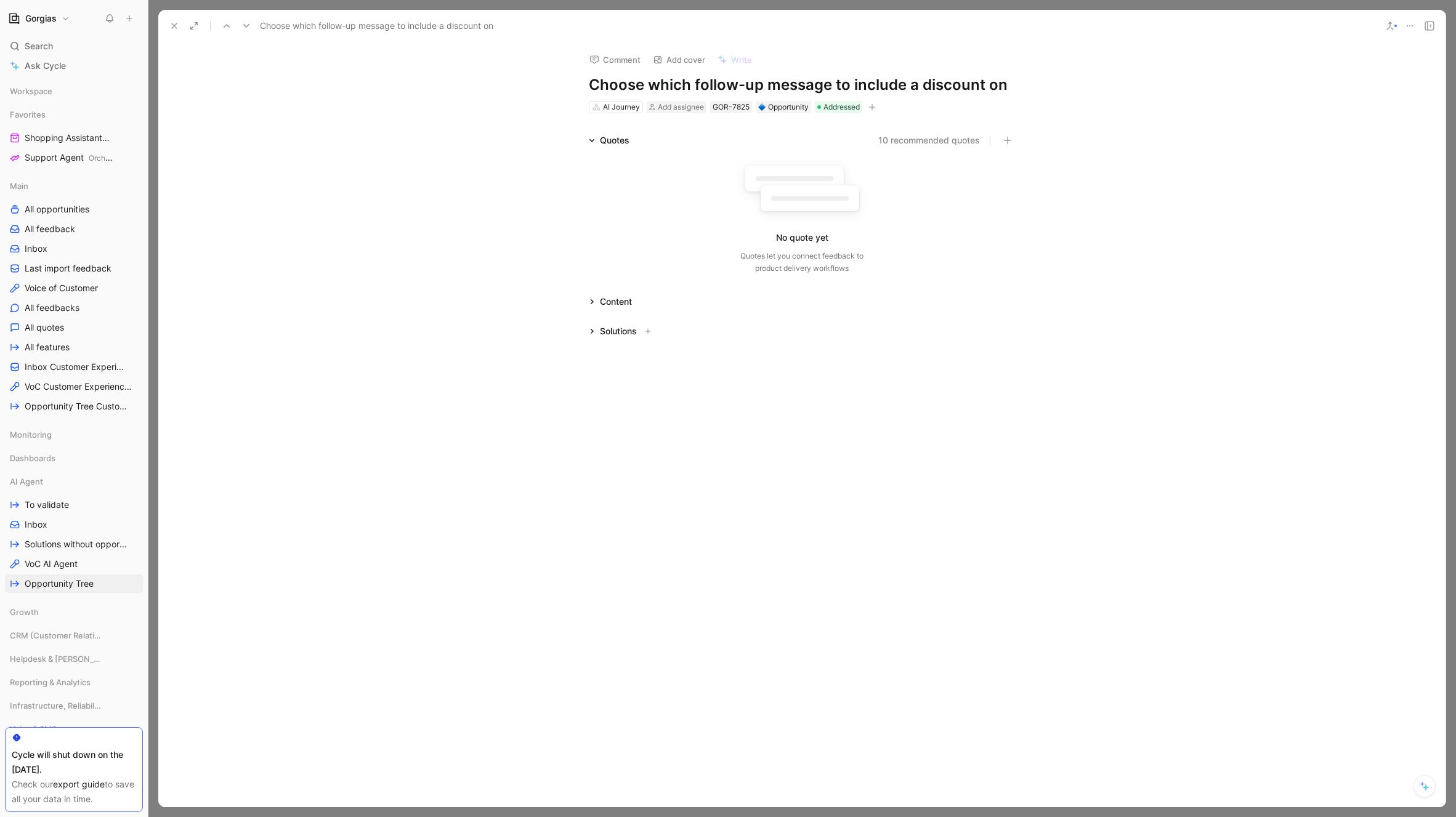
click at [177, 21] on icon at bounding box center [174, 26] width 10 height 10
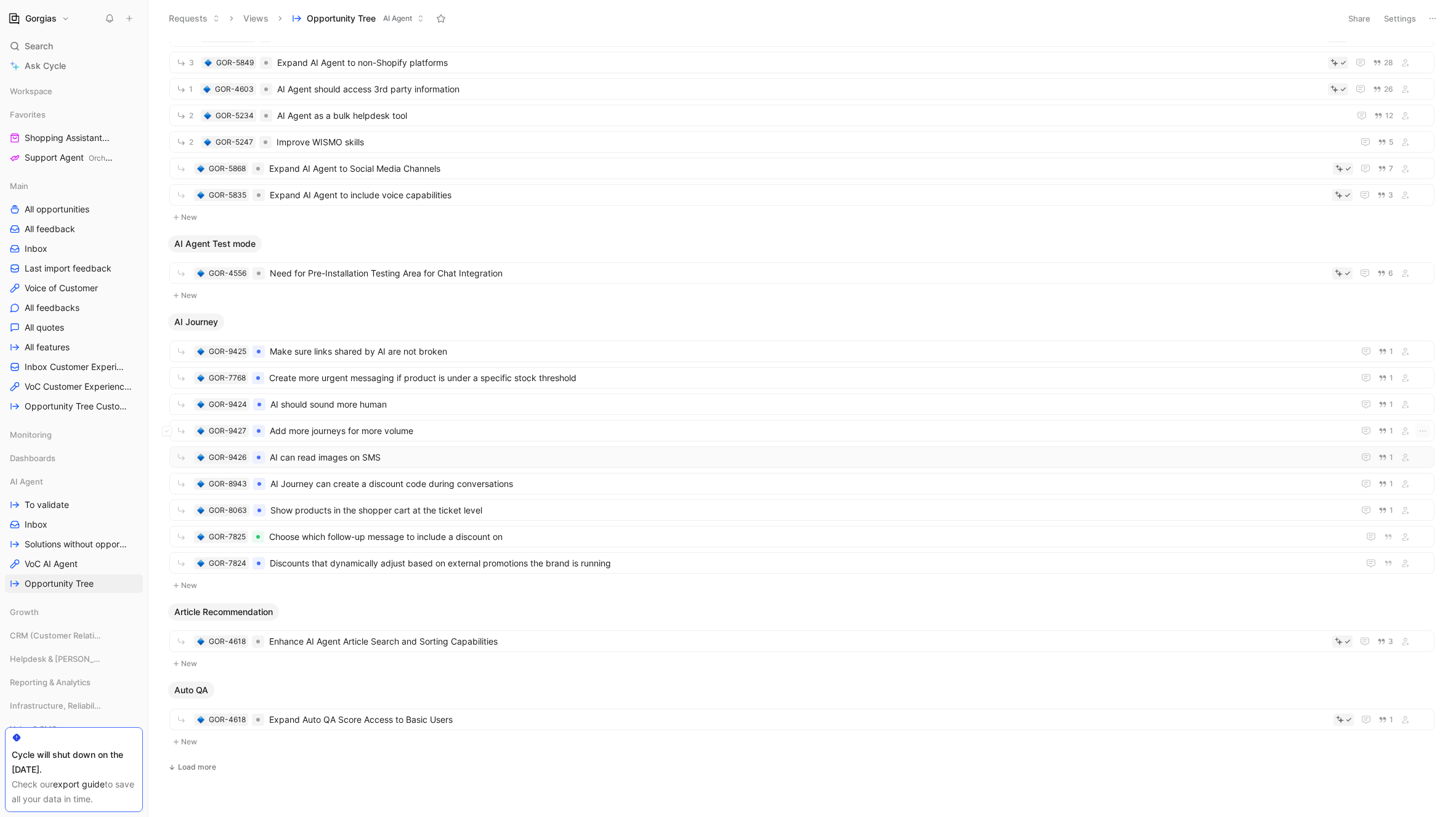
scroll to position [667, 0]
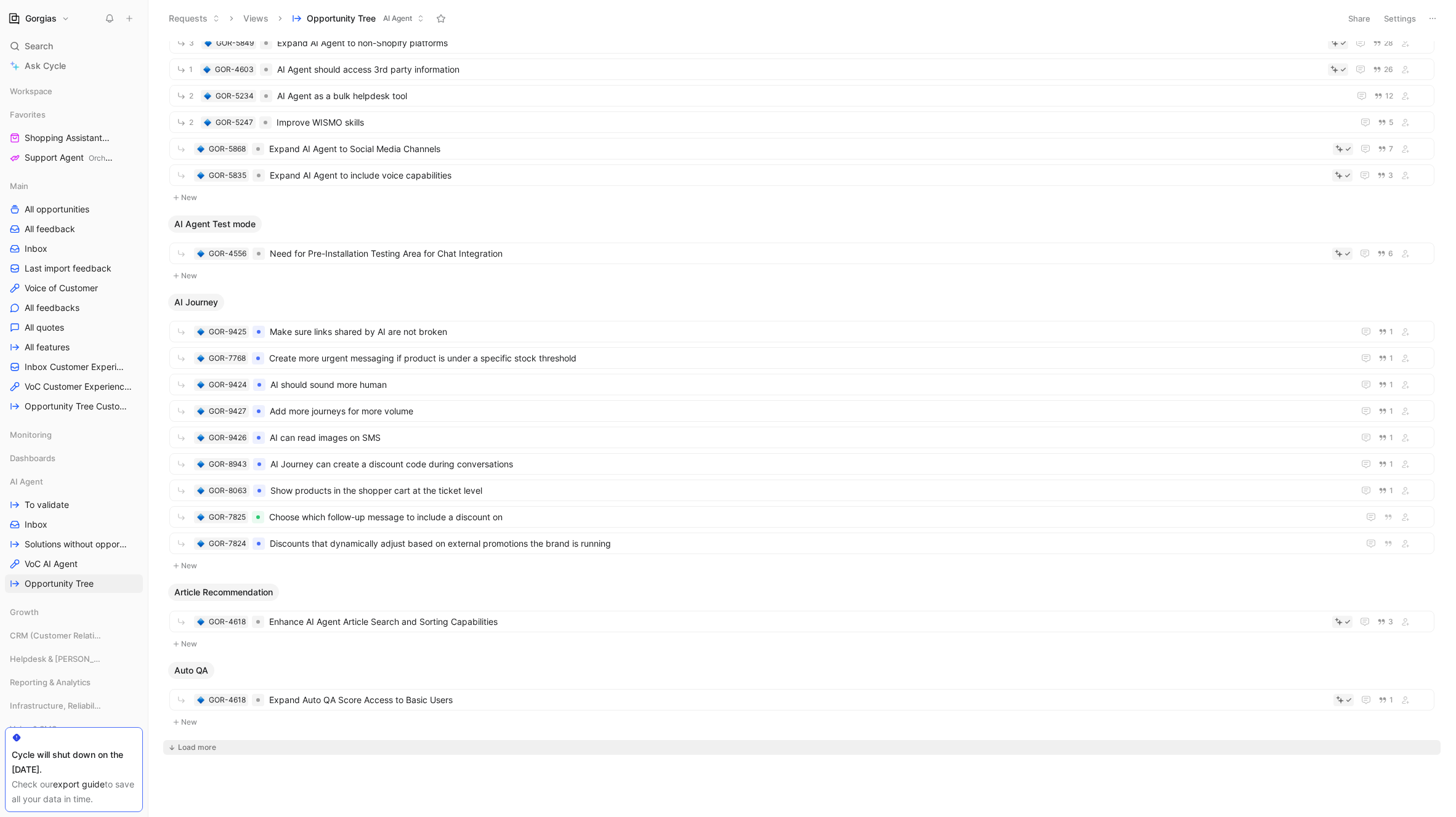
click at [192, 744] on div "Load more" at bounding box center [197, 747] width 38 height 13
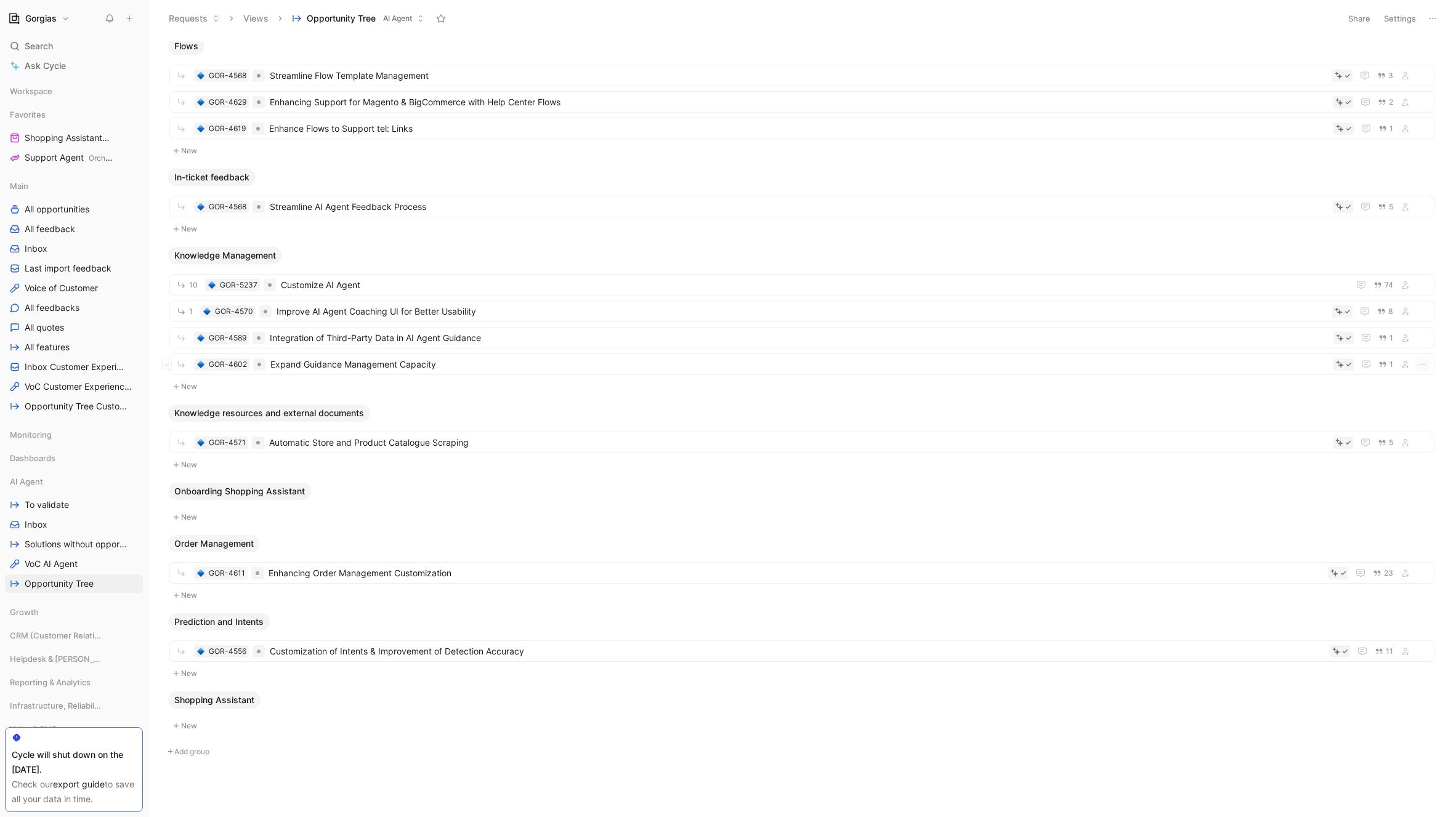
scroll to position [1531, 0]
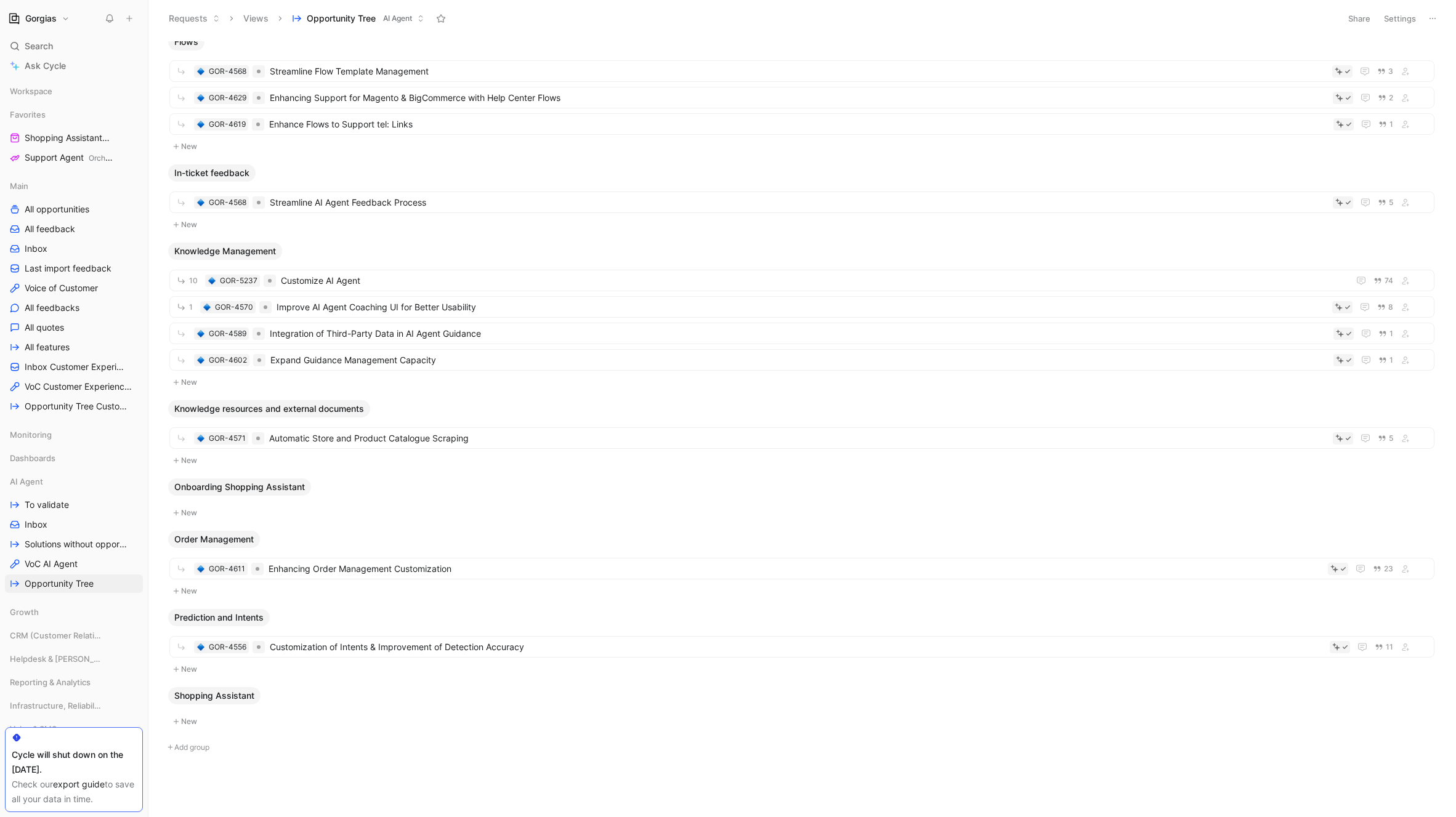
click at [182, 723] on button "New" at bounding box center [802, 722] width 1267 height 15
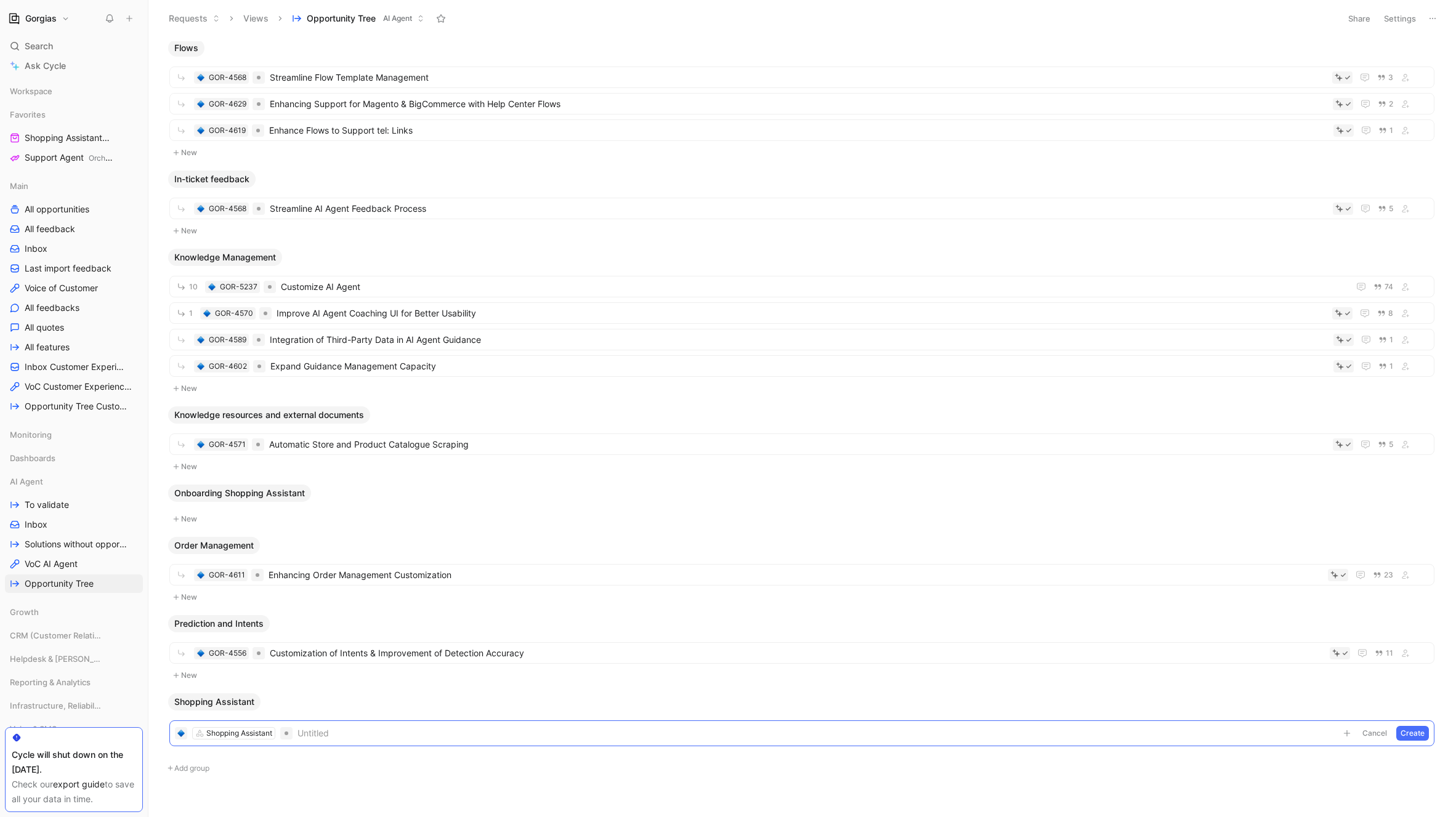
scroll to position [1546, 0]
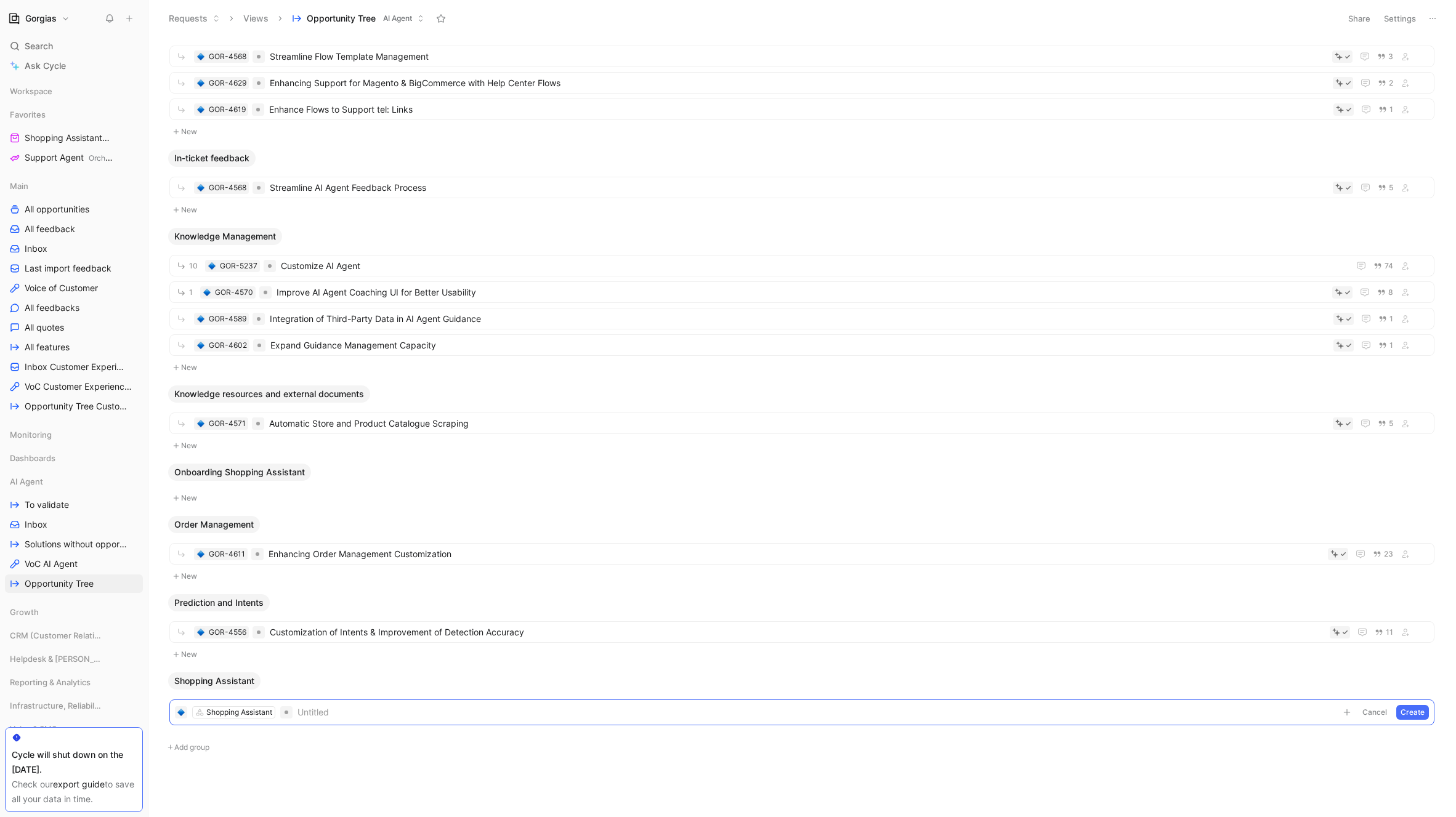
click at [91, 787] on link "export guide" at bounding box center [79, 785] width 52 height 11
click at [16, 737] on use at bounding box center [17, 738] width 8 height 8
drag, startPoint x: 81, startPoint y: 772, endPoint x: 11, endPoint y: 758, distance: 71.4
click at [12, 758] on div "Cycle will shut down on the [DATE]." at bounding box center [74, 762] width 125 height 30
copy div "Cycle will shut down on the [DATE]."
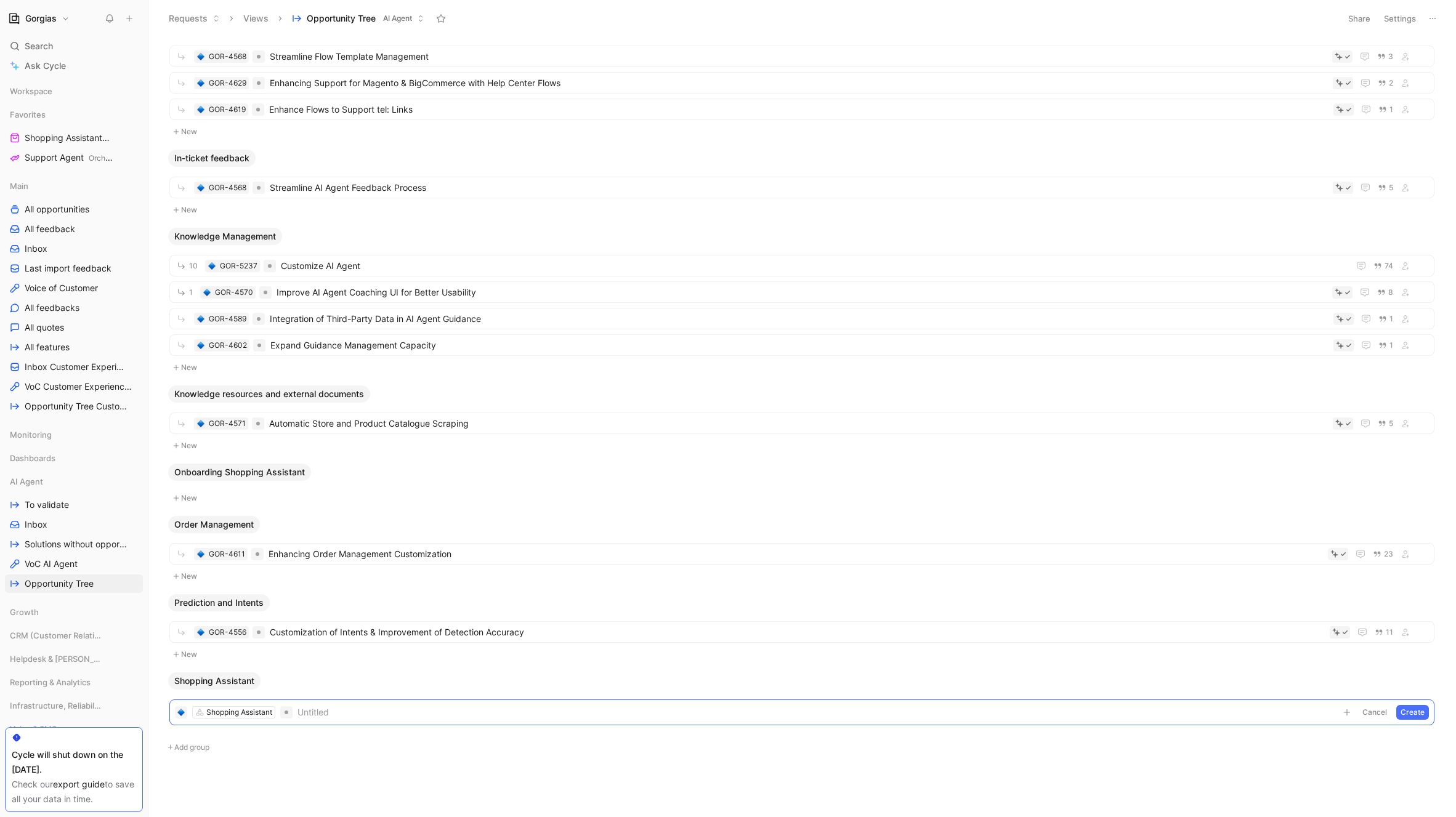
click at [91, 761] on div "Cycle will shut down on the [DATE]." at bounding box center [74, 762] width 125 height 30
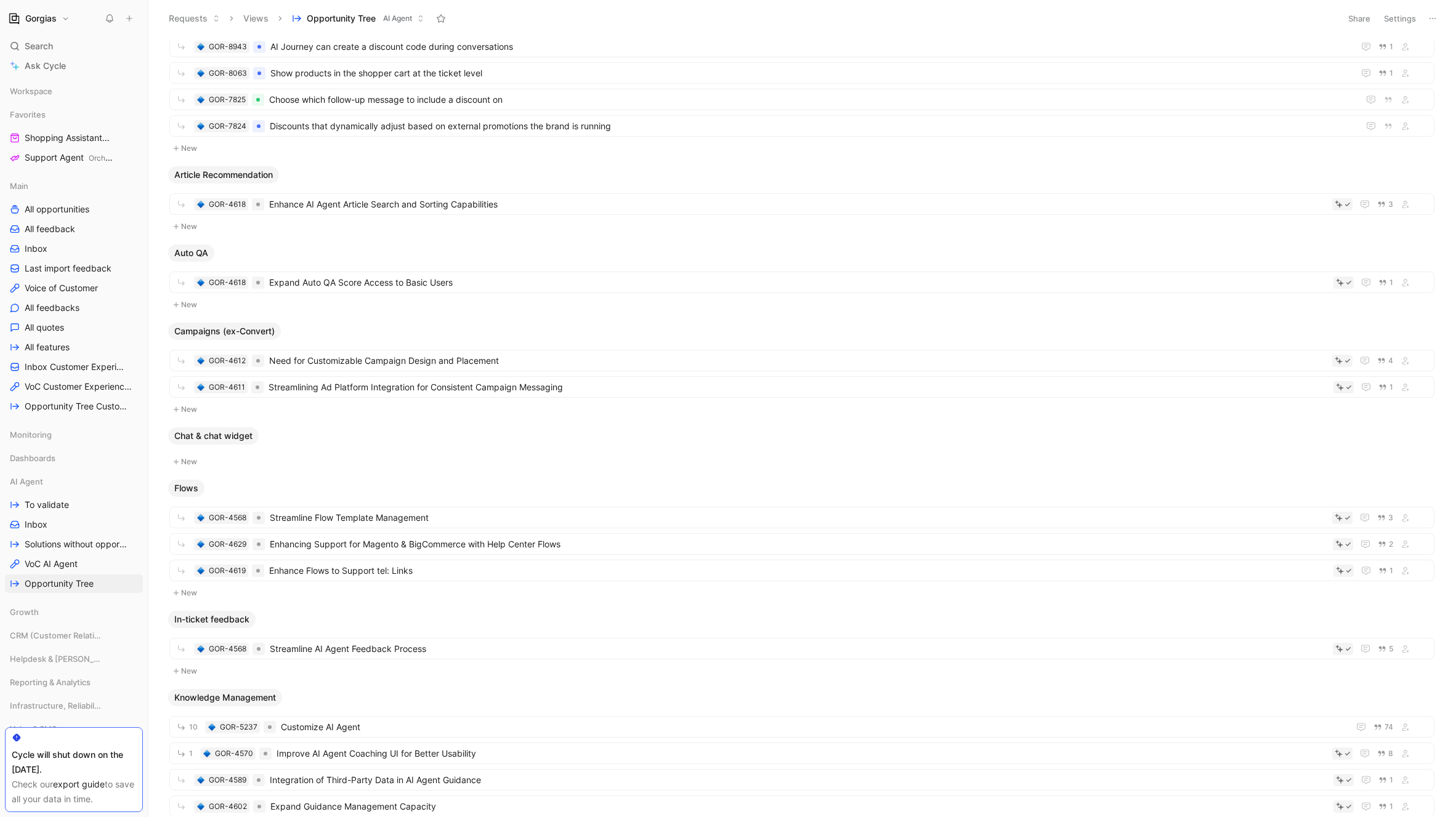
scroll to position [1079, 0]
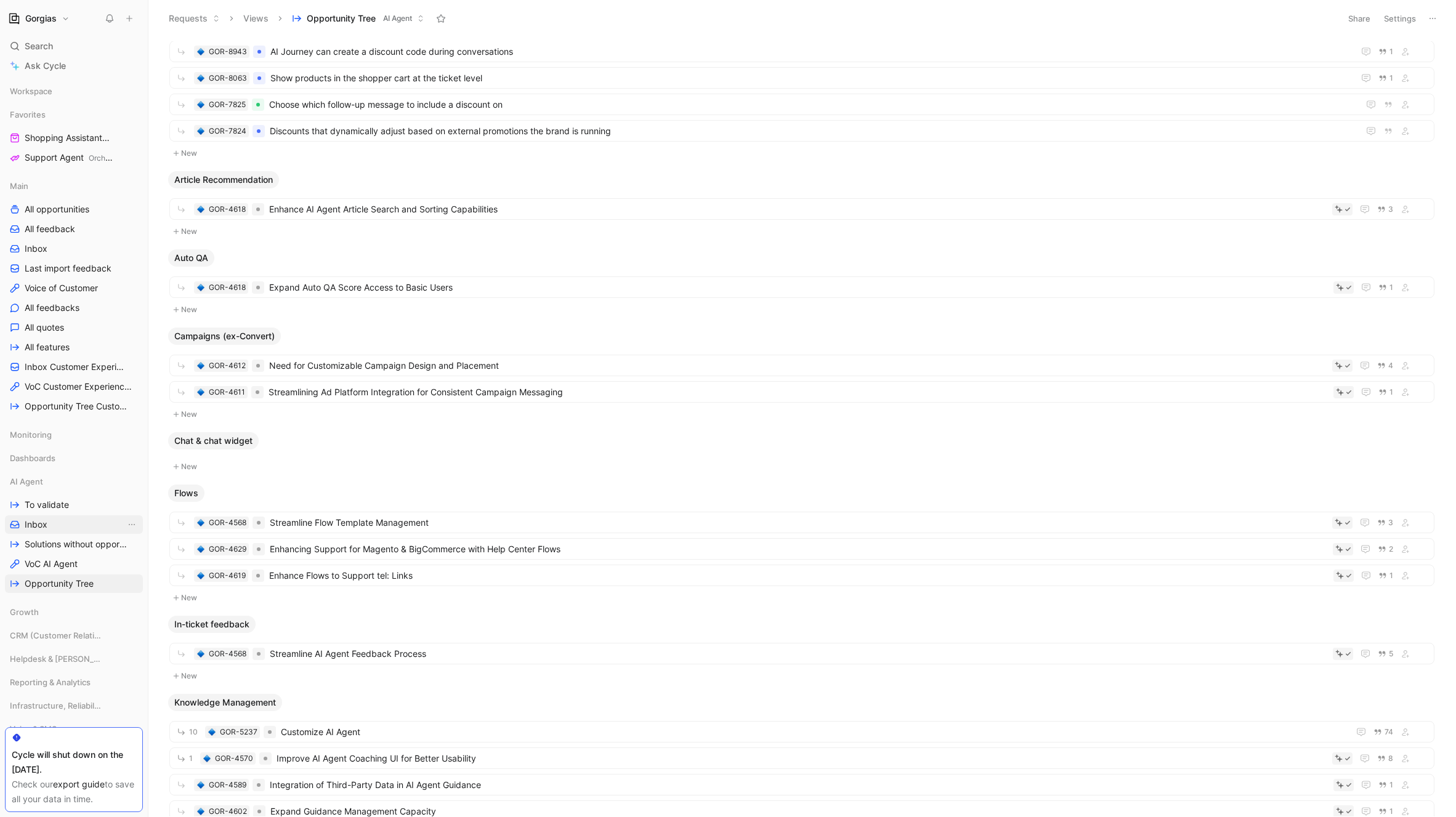
click at [79, 526] on link "Inbox" at bounding box center [74, 525] width 138 height 19
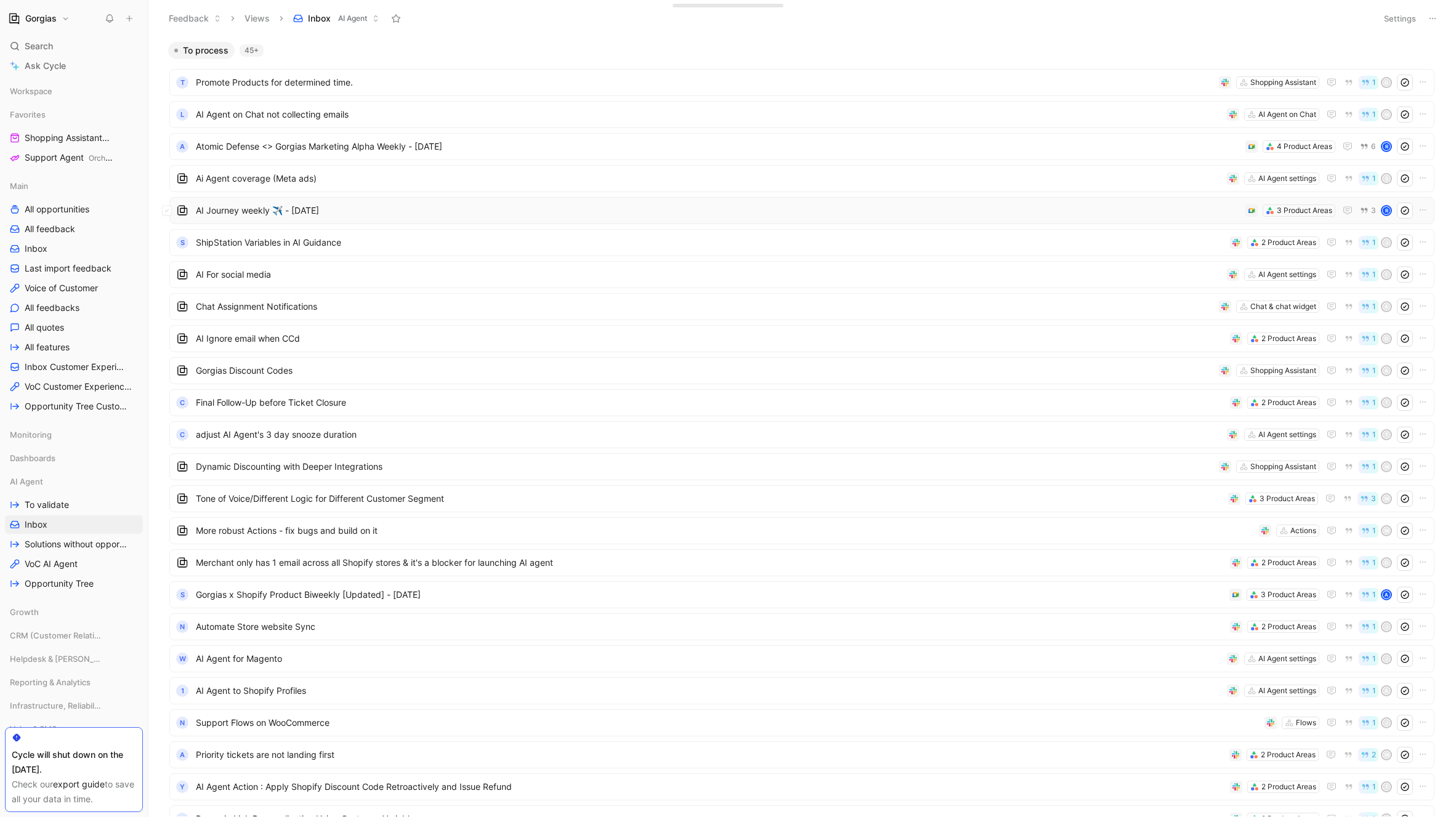
click at [318, 215] on span "AI Journey weekly ✈️ - [DATE]" at bounding box center [718, 211] width 1044 height 15
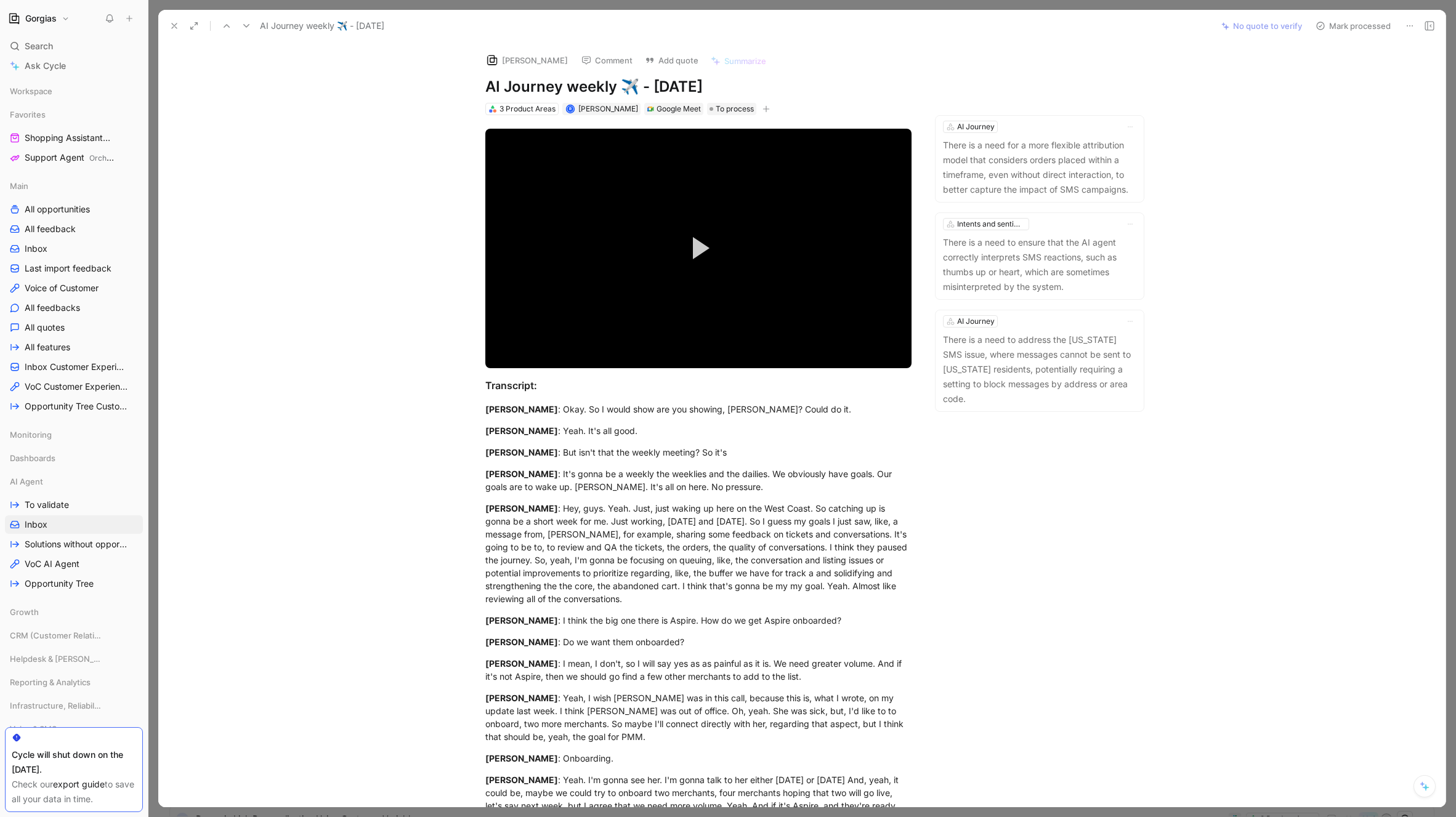
click at [172, 22] on icon at bounding box center [174, 26] width 10 height 10
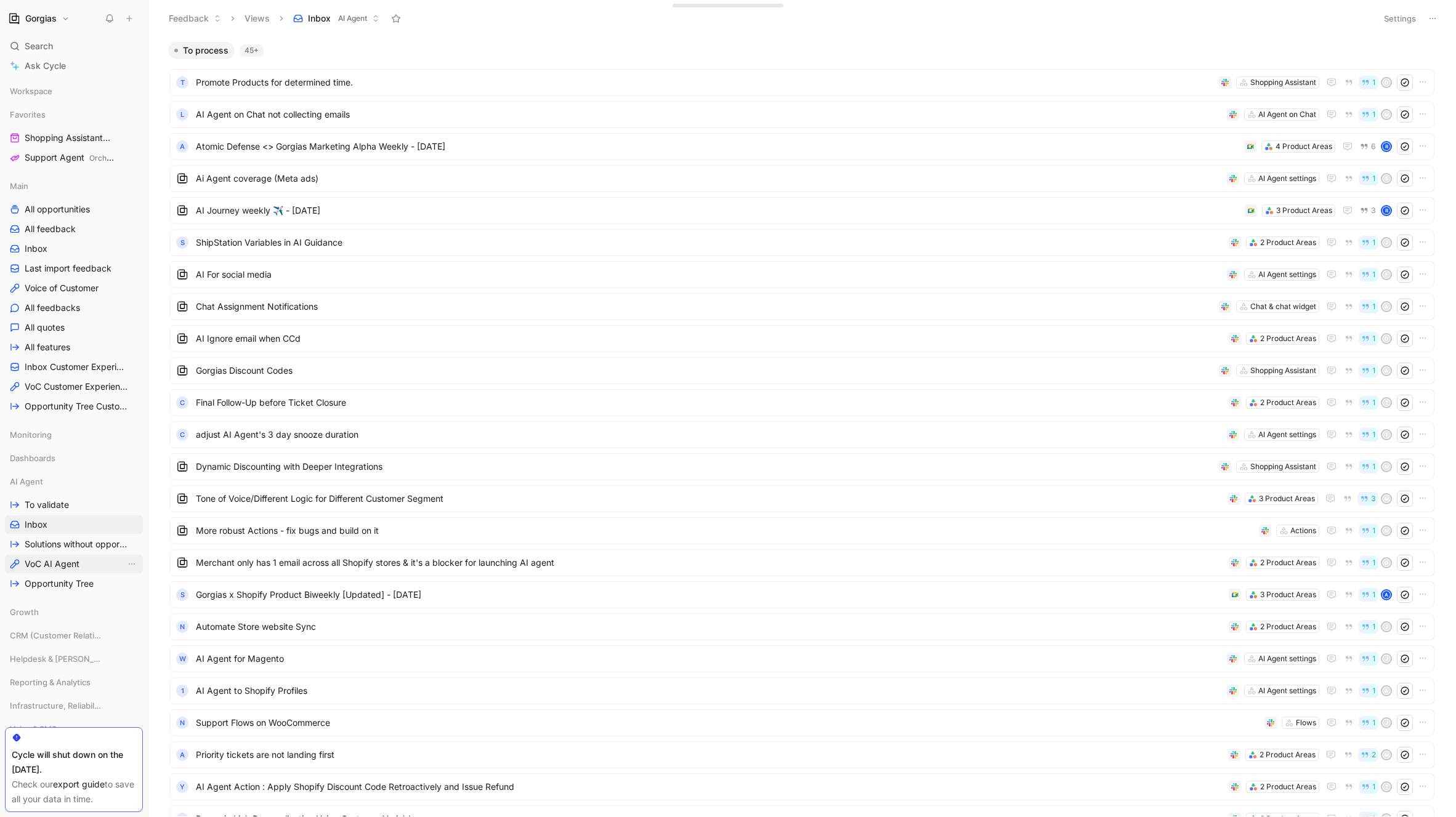
click at [66, 571] on link "VoC AI Agent" at bounding box center [74, 564] width 138 height 19
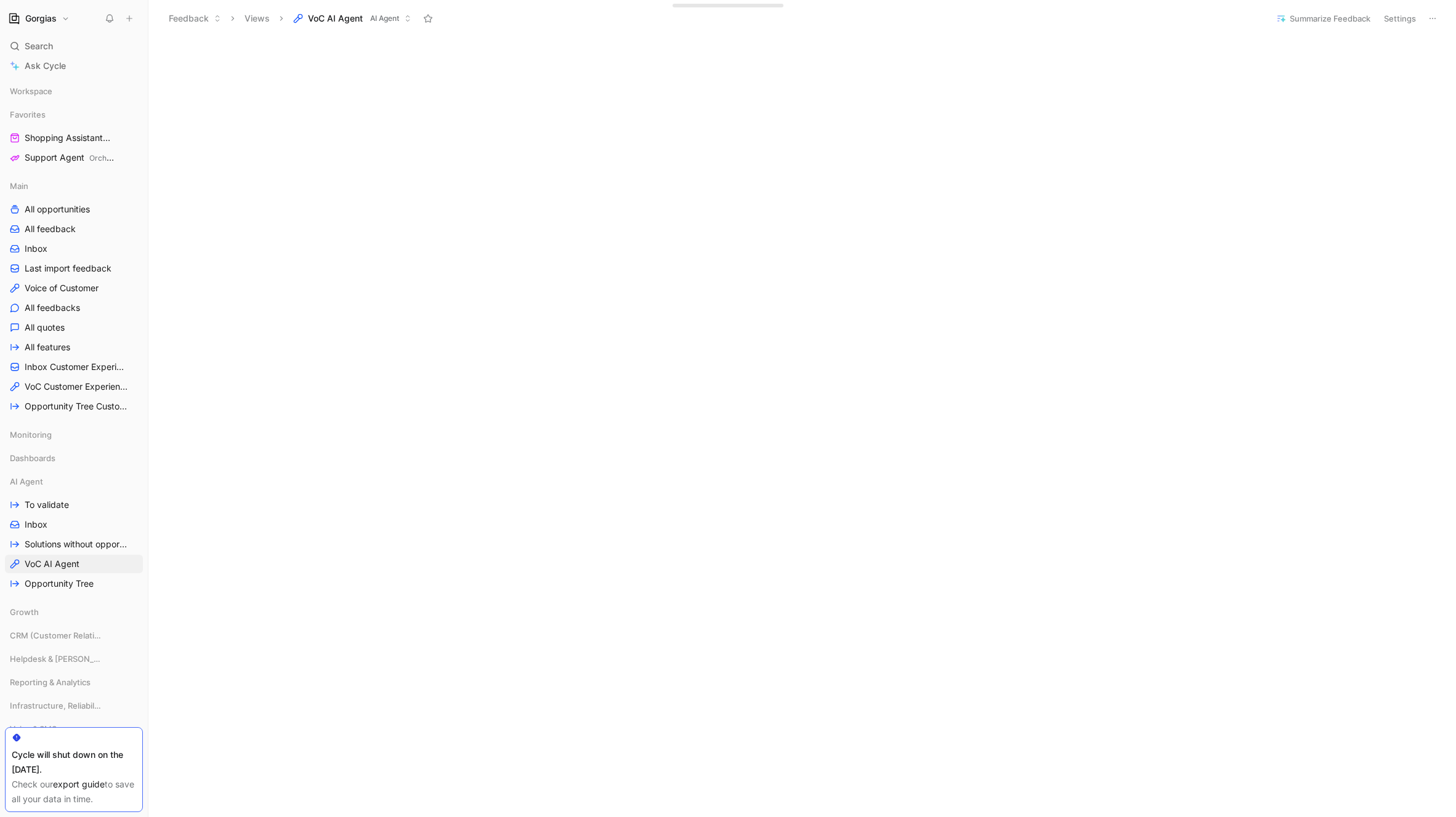
scroll to position [217, 0]
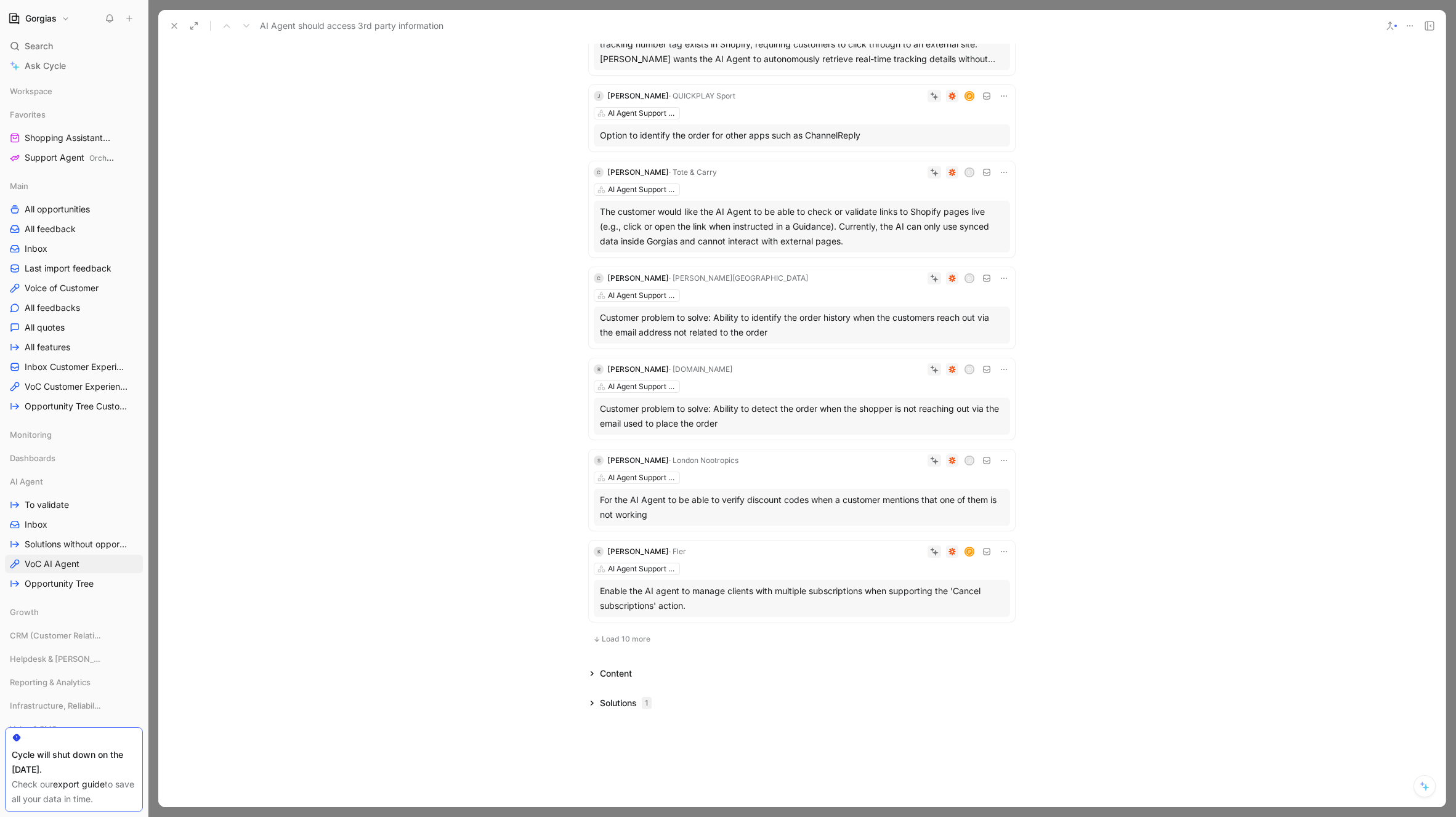
scroll to position [506, 0]
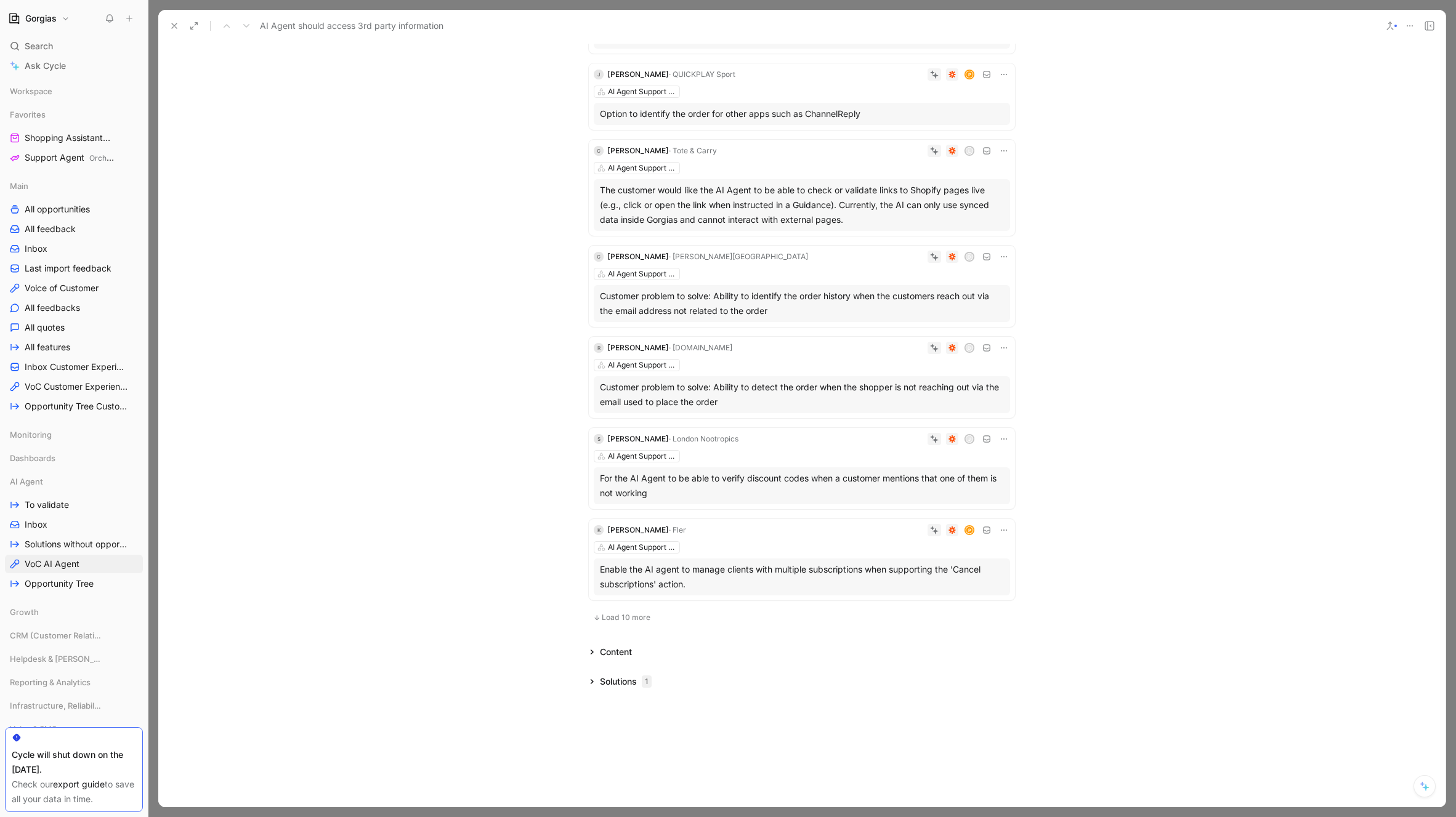
click at [638, 618] on span "Load 10 more" at bounding box center [626, 618] width 48 height 10
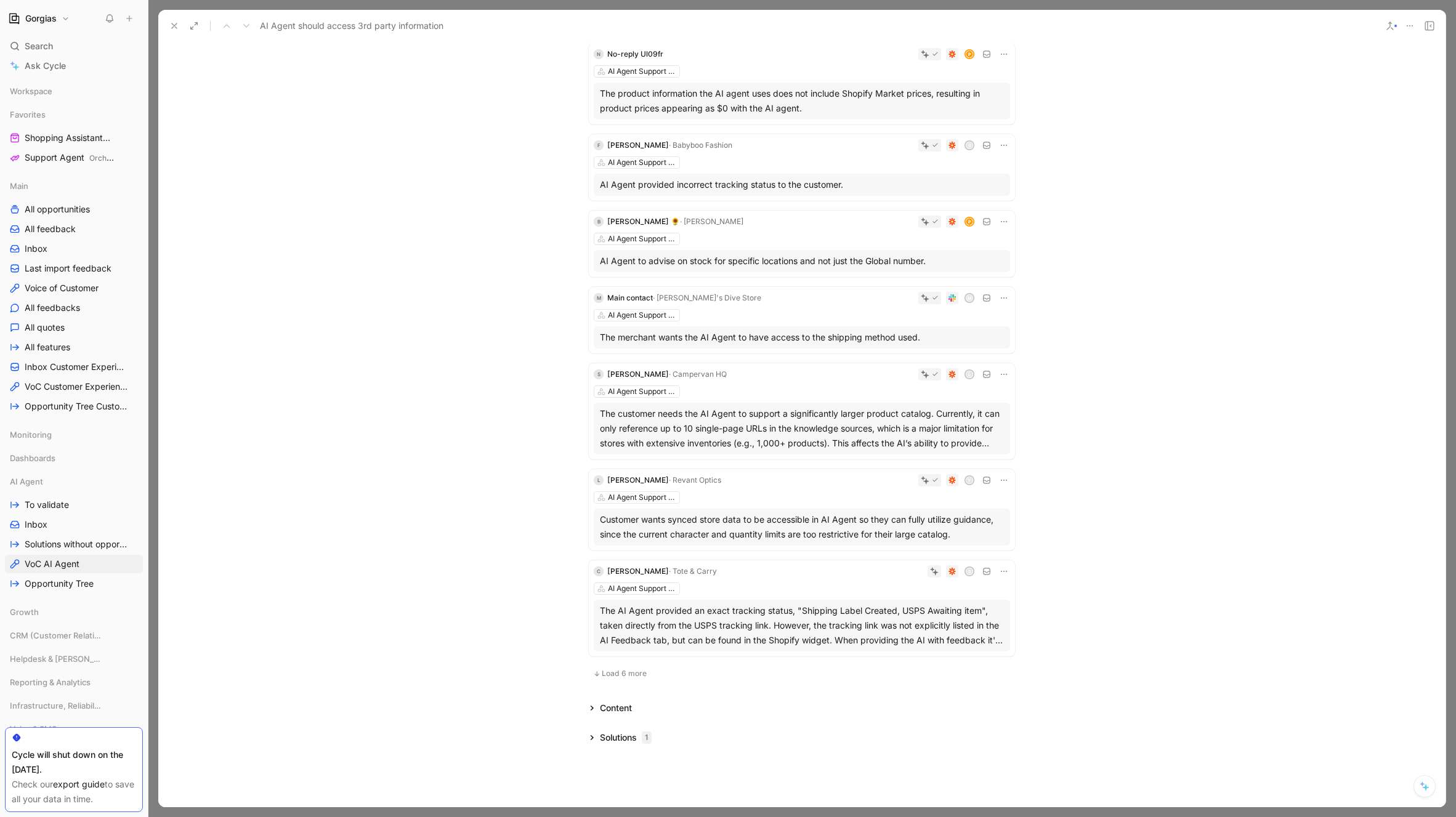
scroll to position [1372, 0]
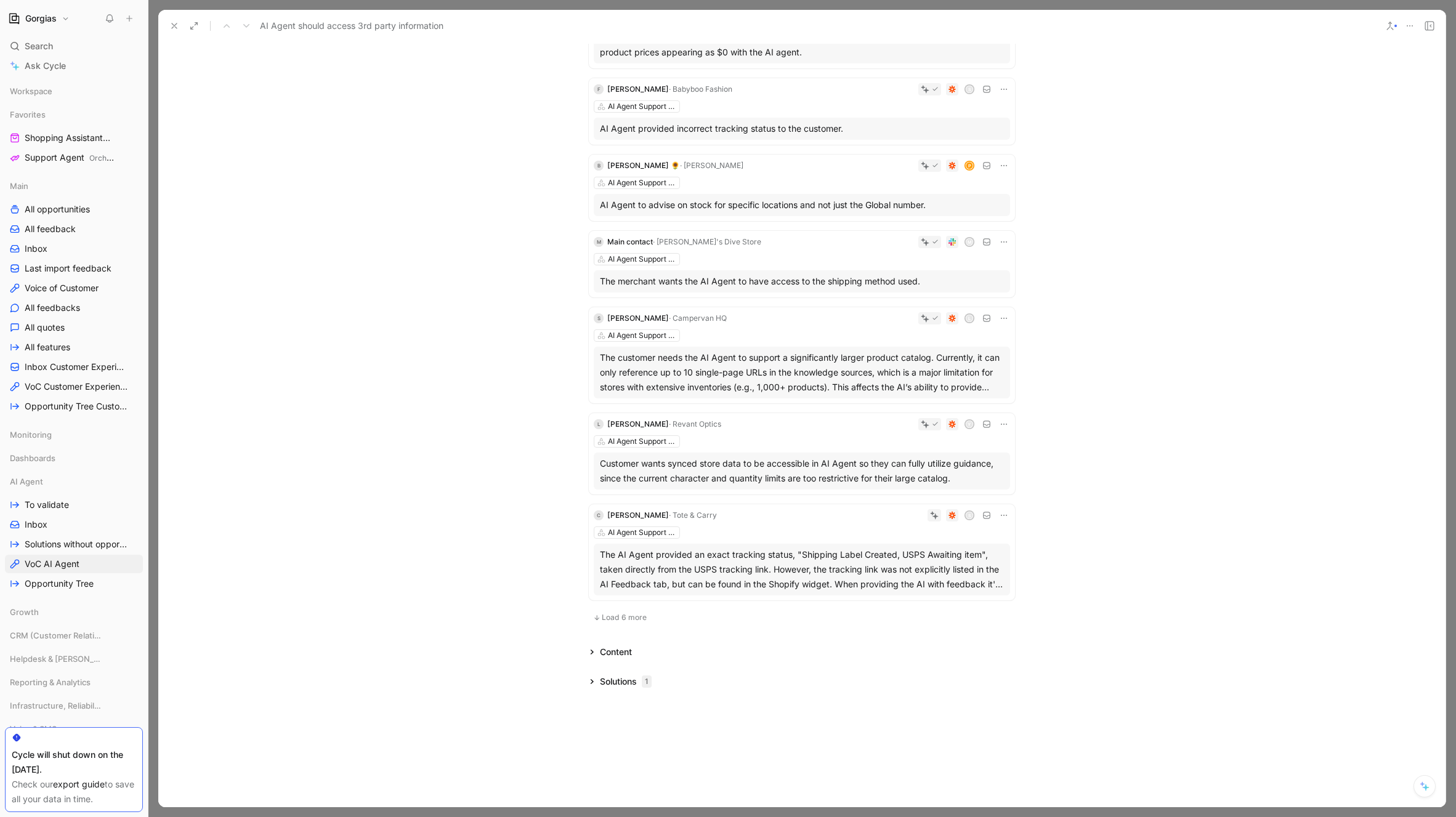
click at [620, 617] on span "Load 6 more" at bounding box center [624, 618] width 45 height 10
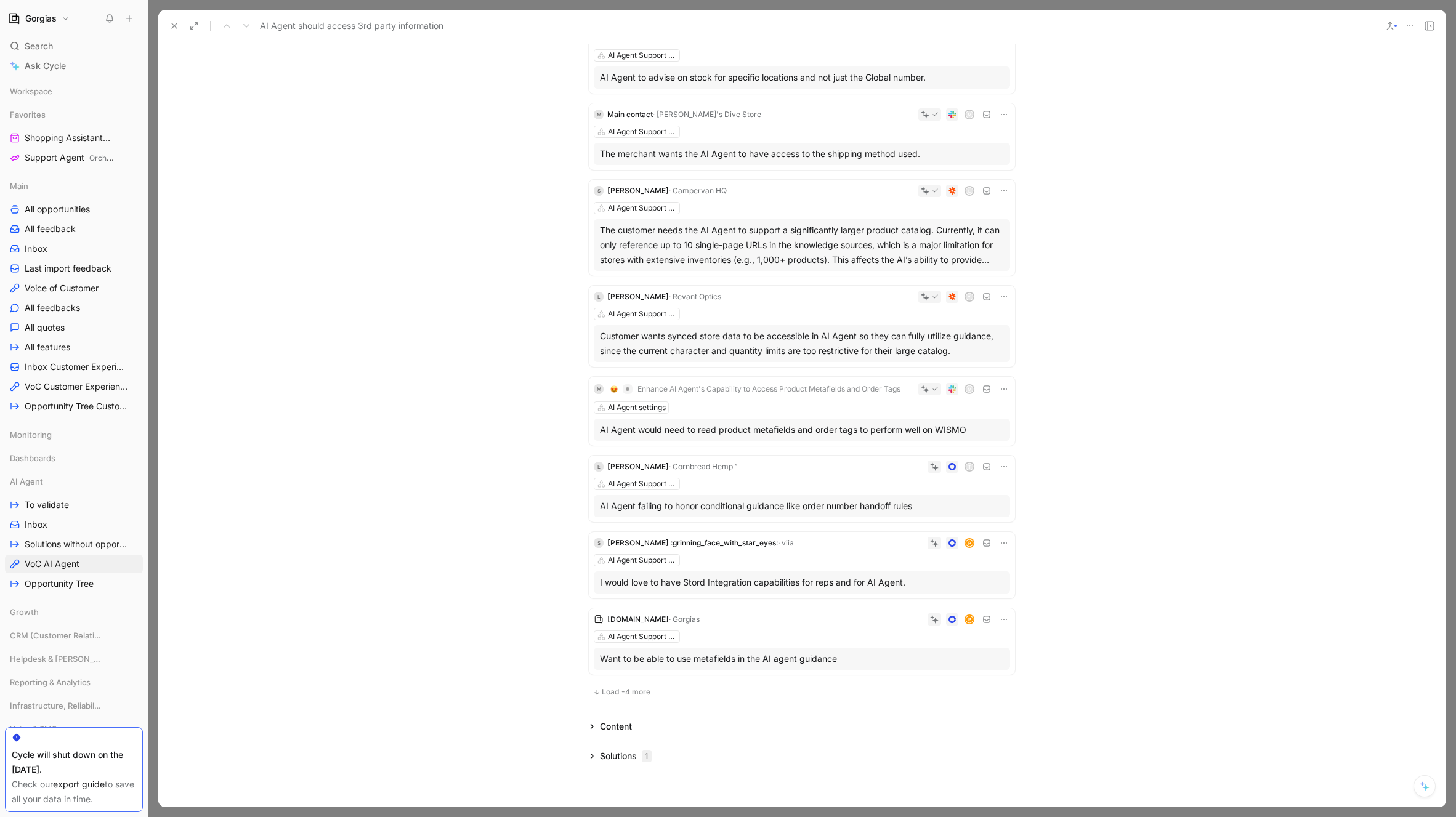
scroll to position [2181, 0]
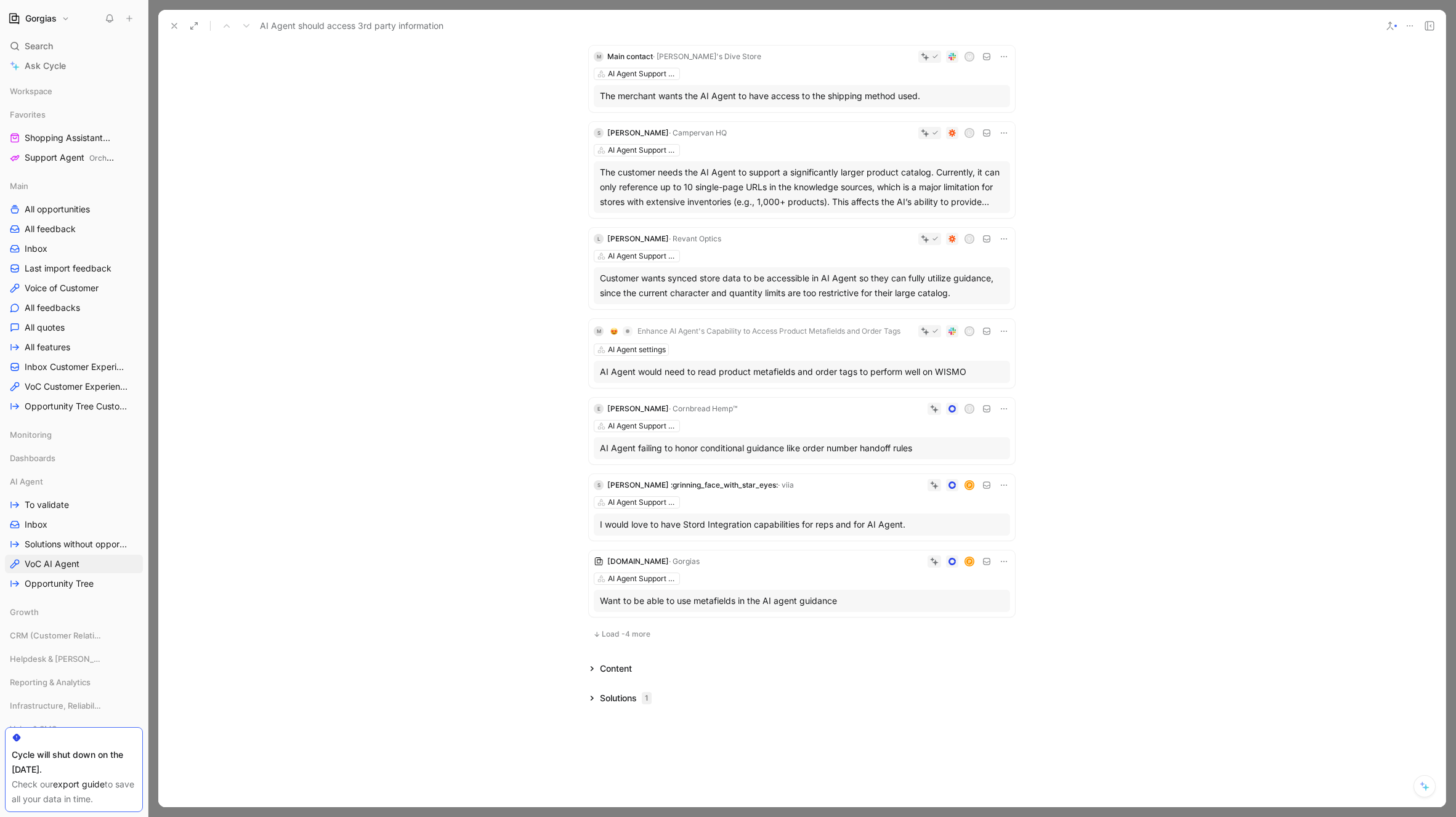
click at [673, 372] on div "AI Agent would need to read product metafields and order tags to perform well o…" at bounding box center [802, 372] width 404 height 15
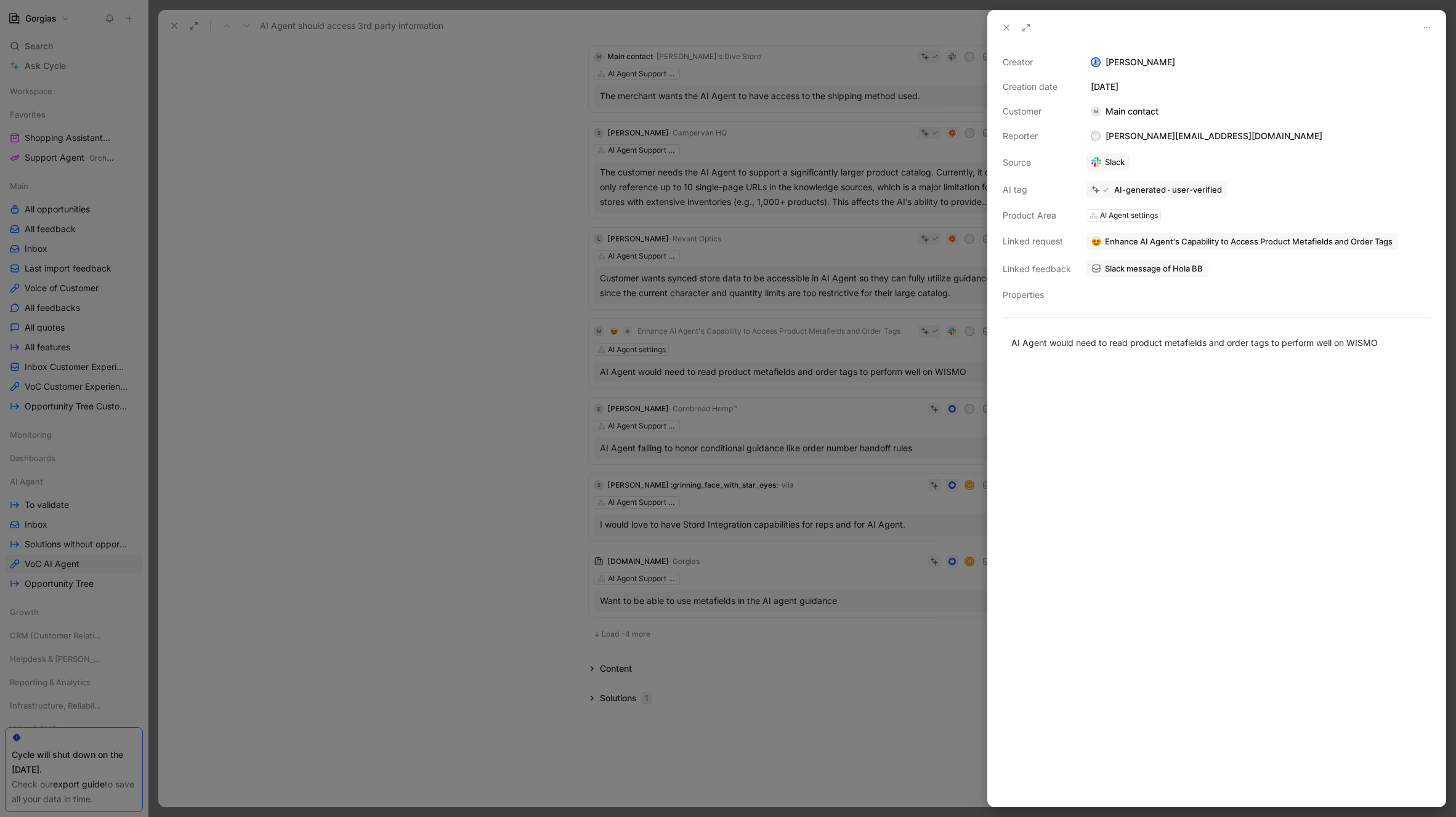
click at [1005, 24] on icon at bounding box center [1006, 27] width 10 height 10
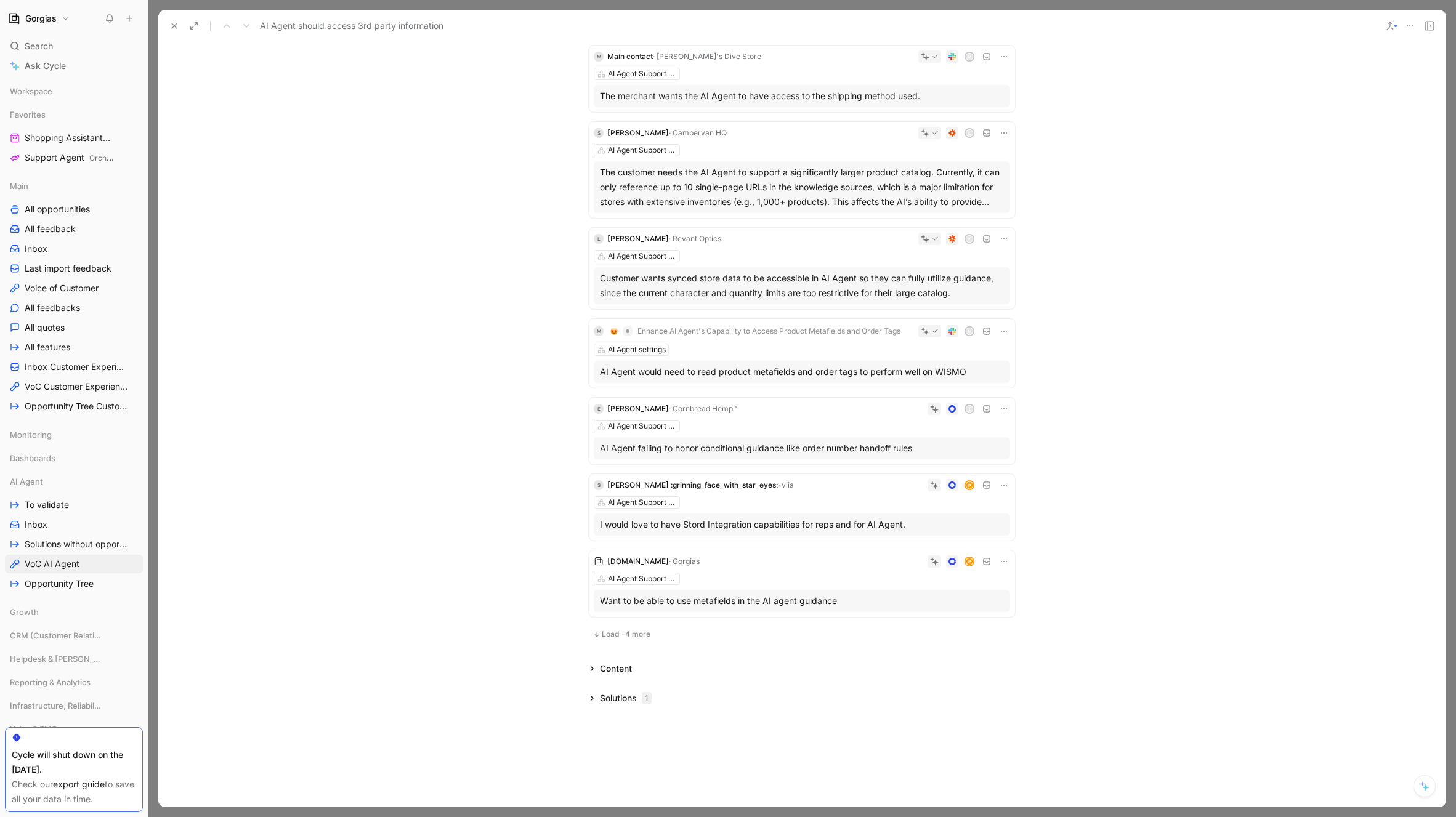
scroll to position [2198, 0]
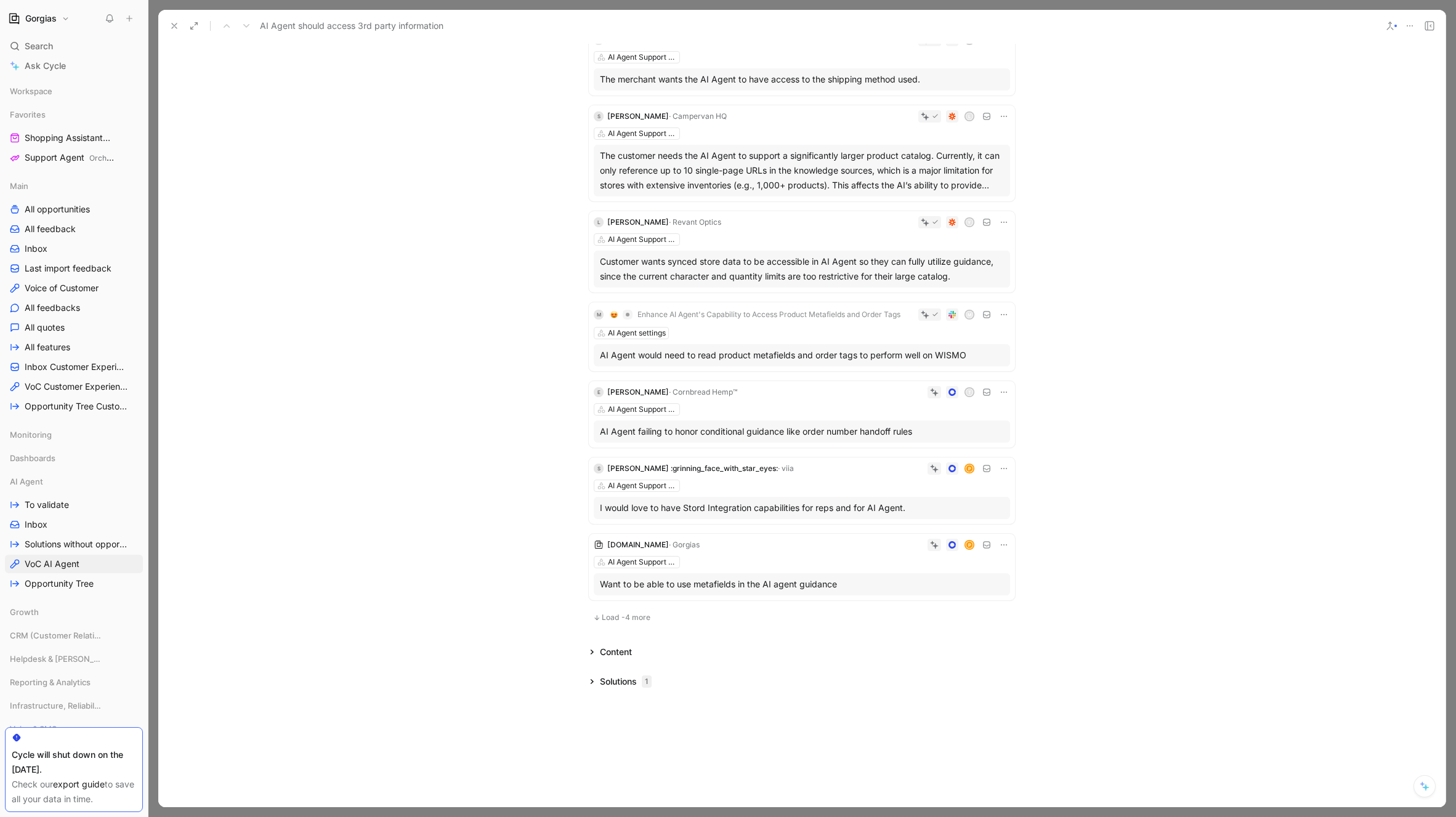
click at [621, 616] on span "Load -4 more" at bounding box center [626, 618] width 48 height 10
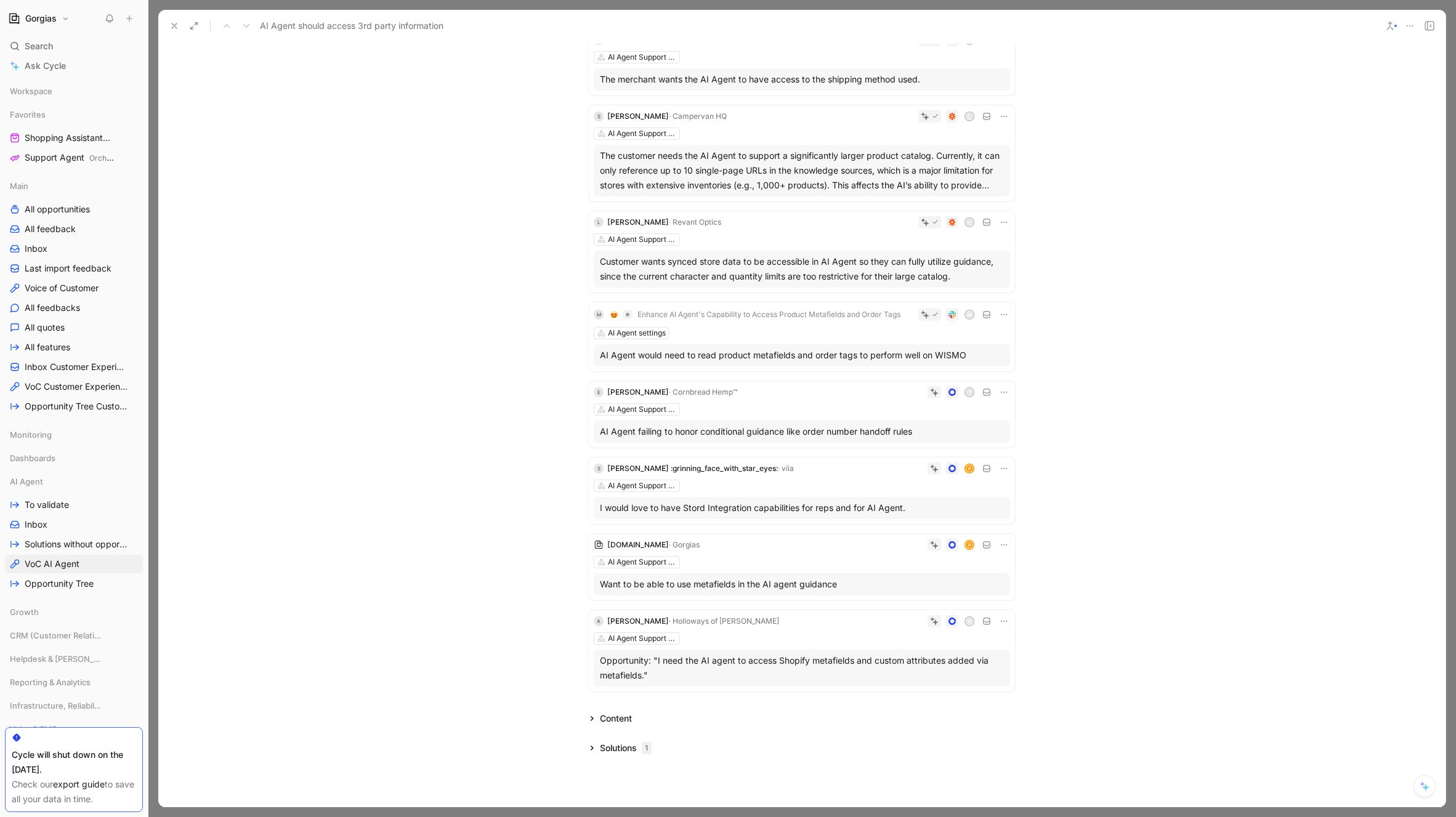
scroll to position [2264, 0]
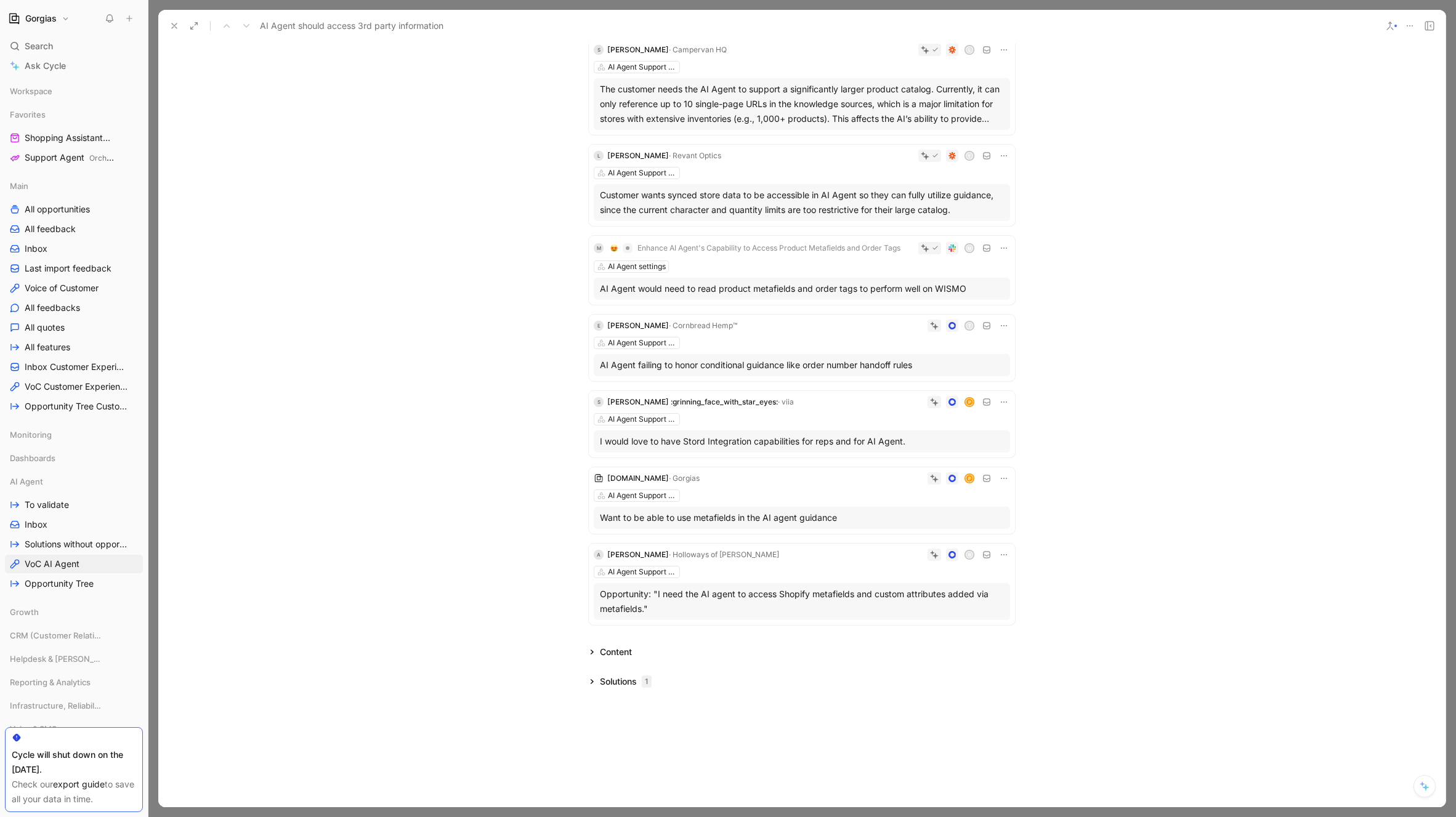
click at [786, 603] on div "Opportunity: "I need the AI agent to access Shopify metafields and custom attri…" at bounding box center [802, 602] width 404 height 30
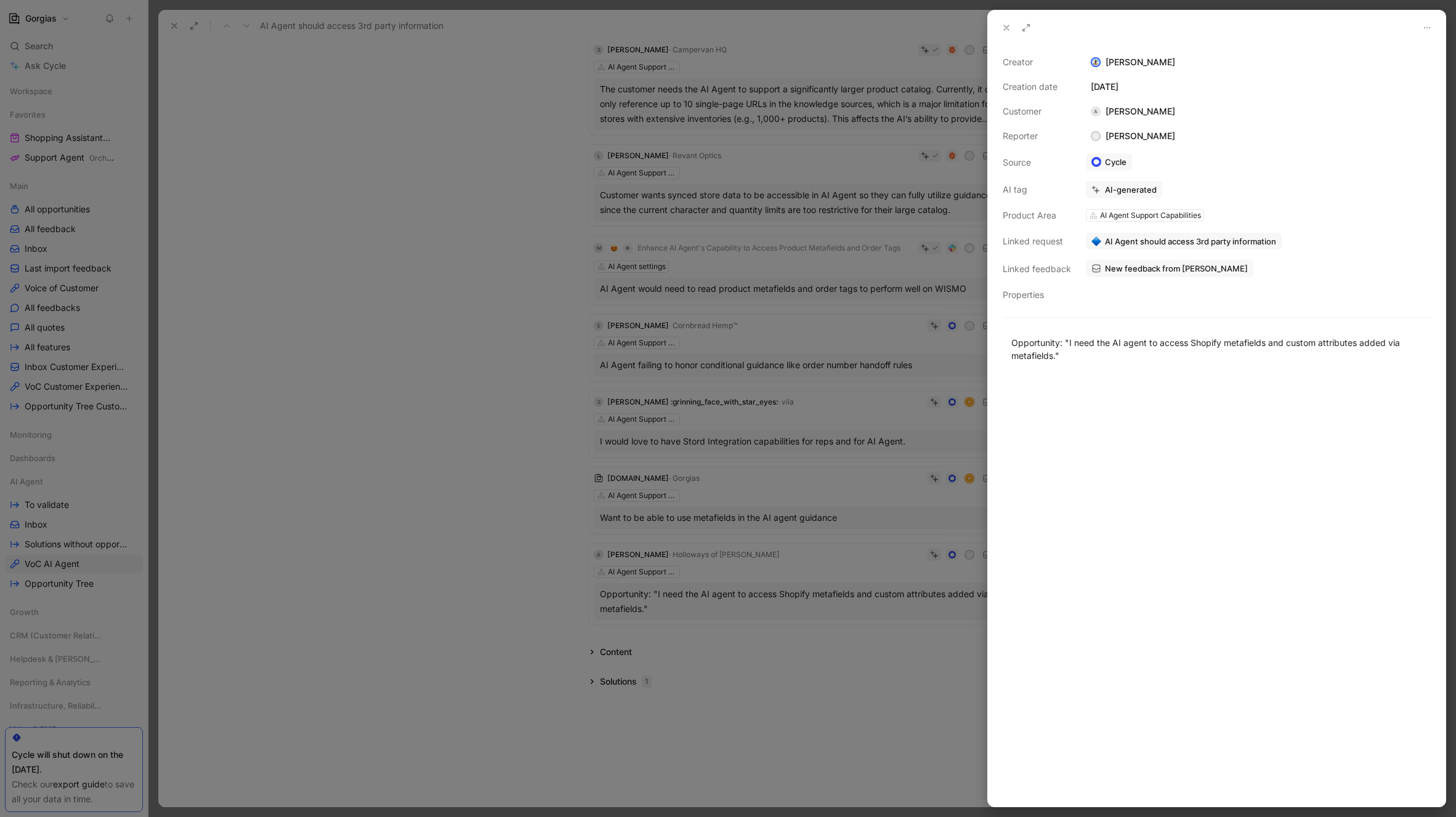
click at [1146, 384] on div at bounding box center [1217, 591] width 457 height 431
click at [494, 435] on div at bounding box center [728, 408] width 1456 height 817
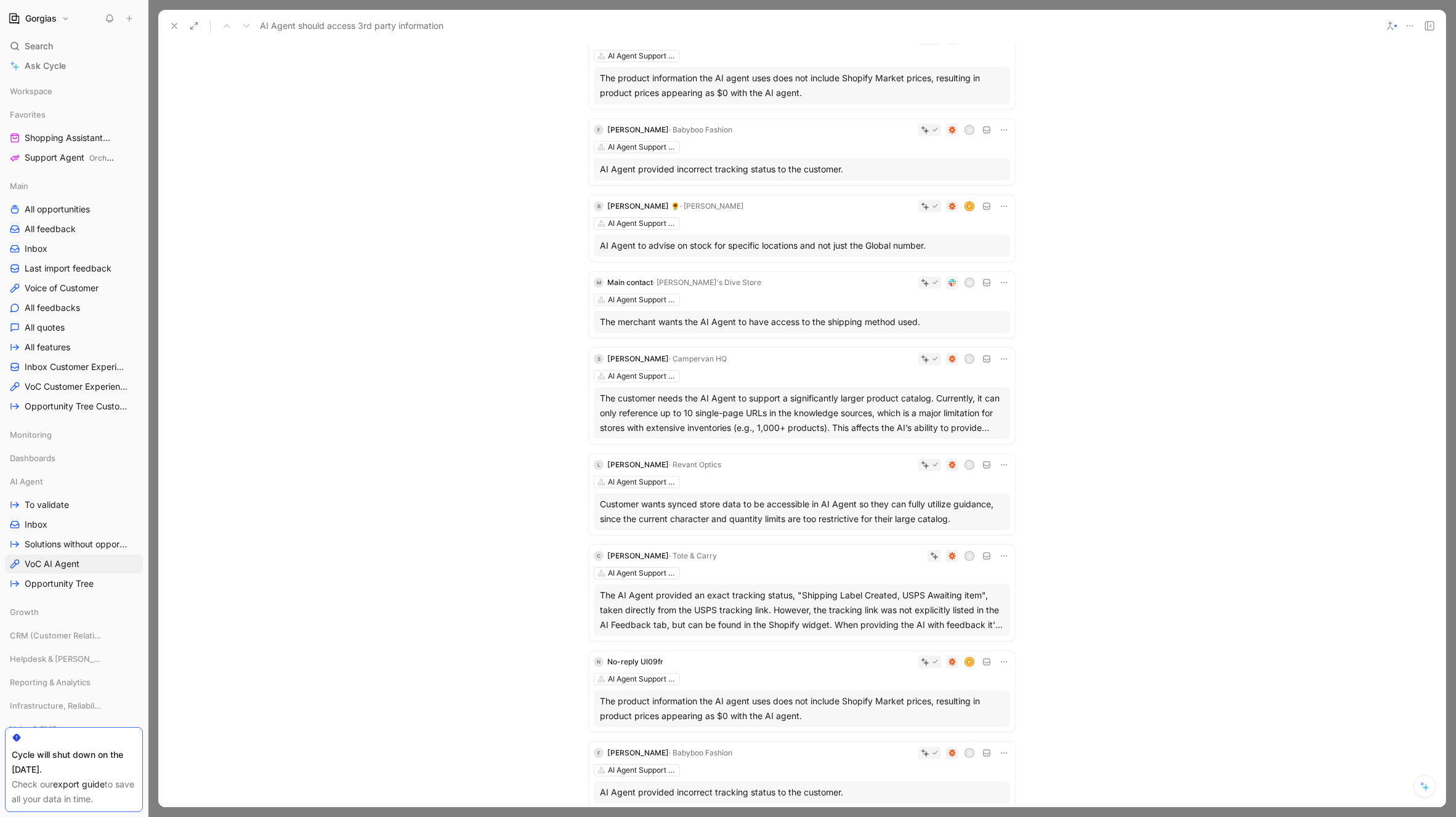
scroll to position [1207, 0]
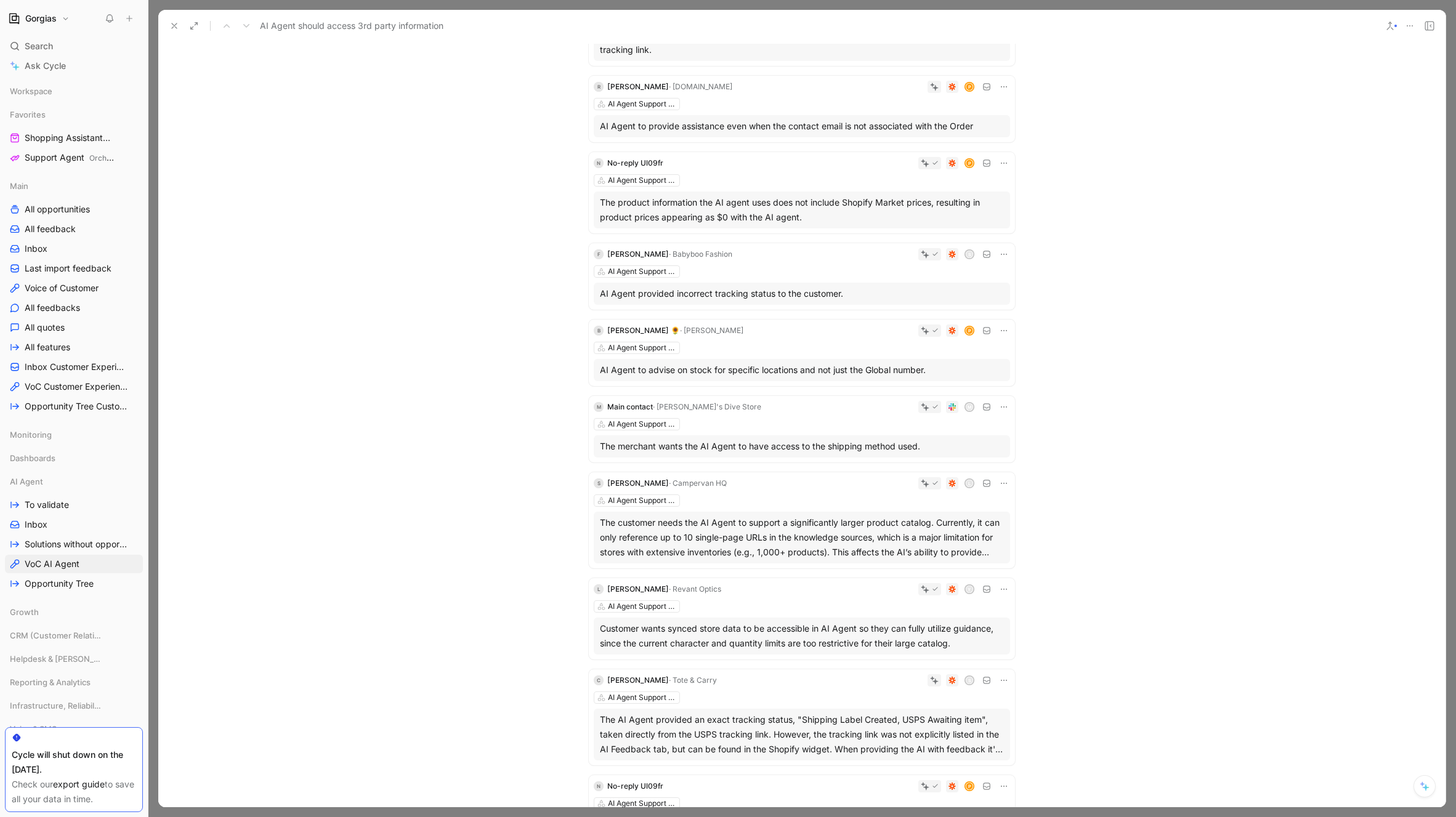
click at [174, 24] on icon at bounding box center [174, 26] width 10 height 10
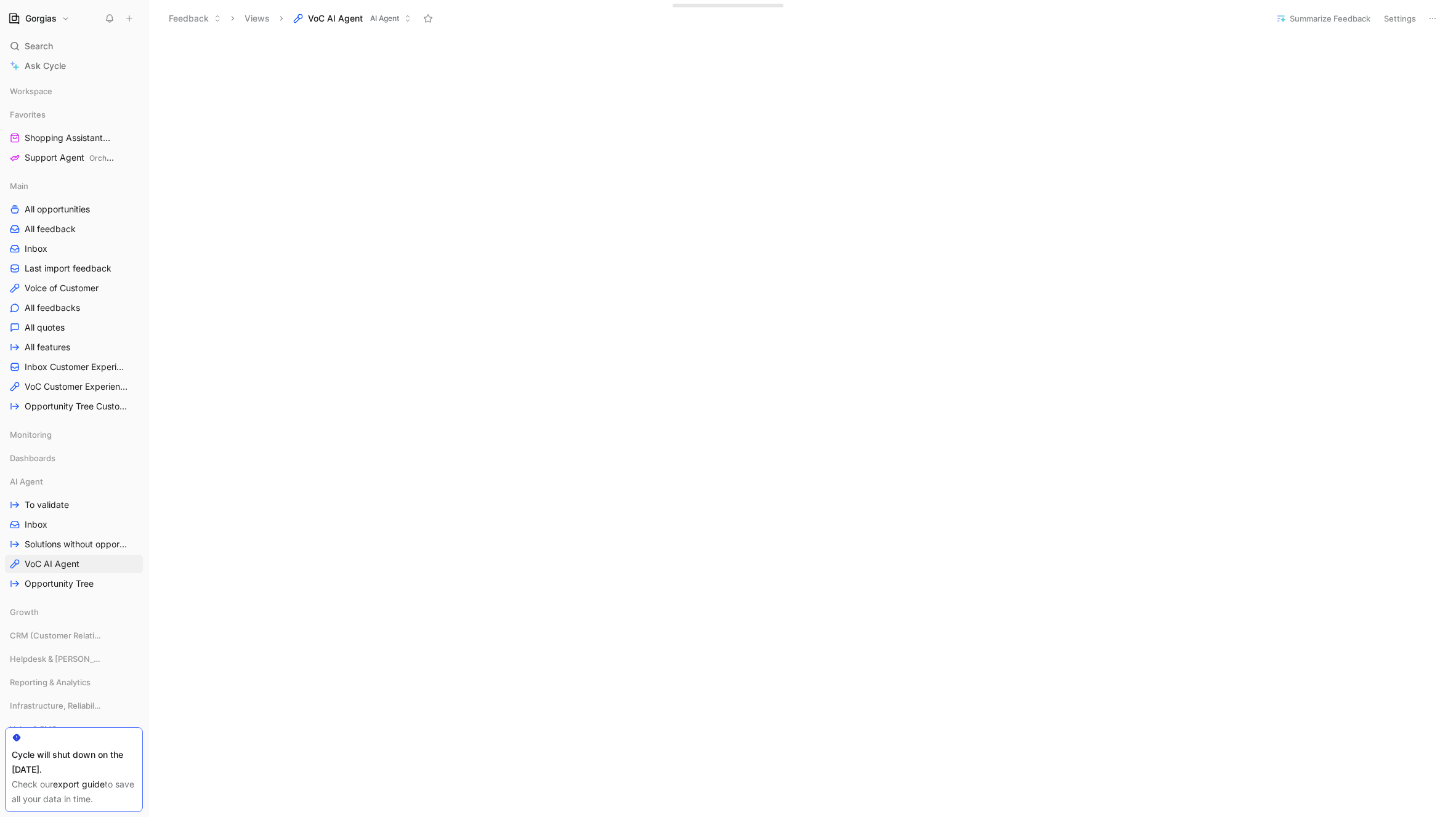
scroll to position [161, 0]
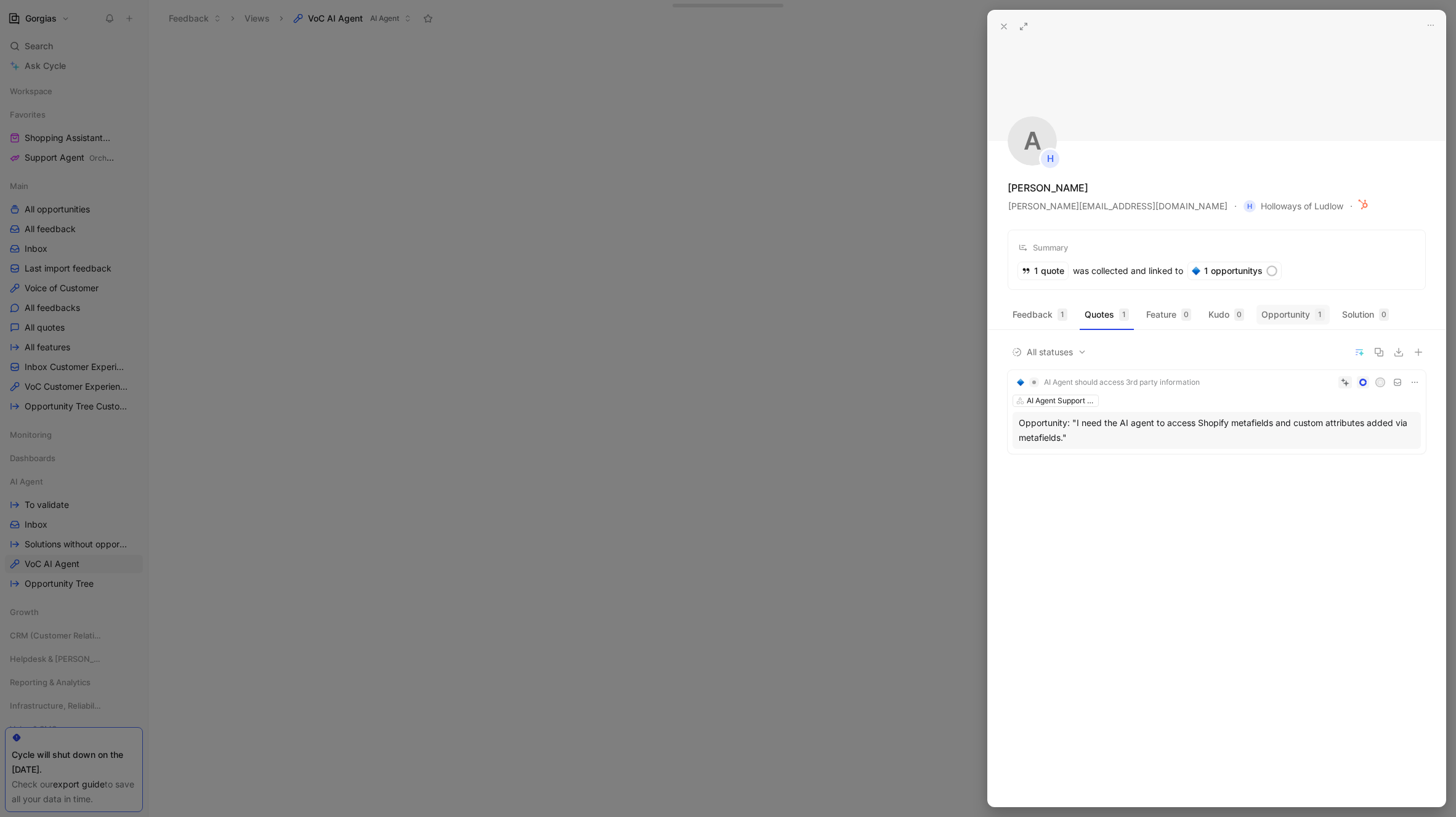
click at [1286, 322] on button "Opportunity 1" at bounding box center [1293, 315] width 74 height 20
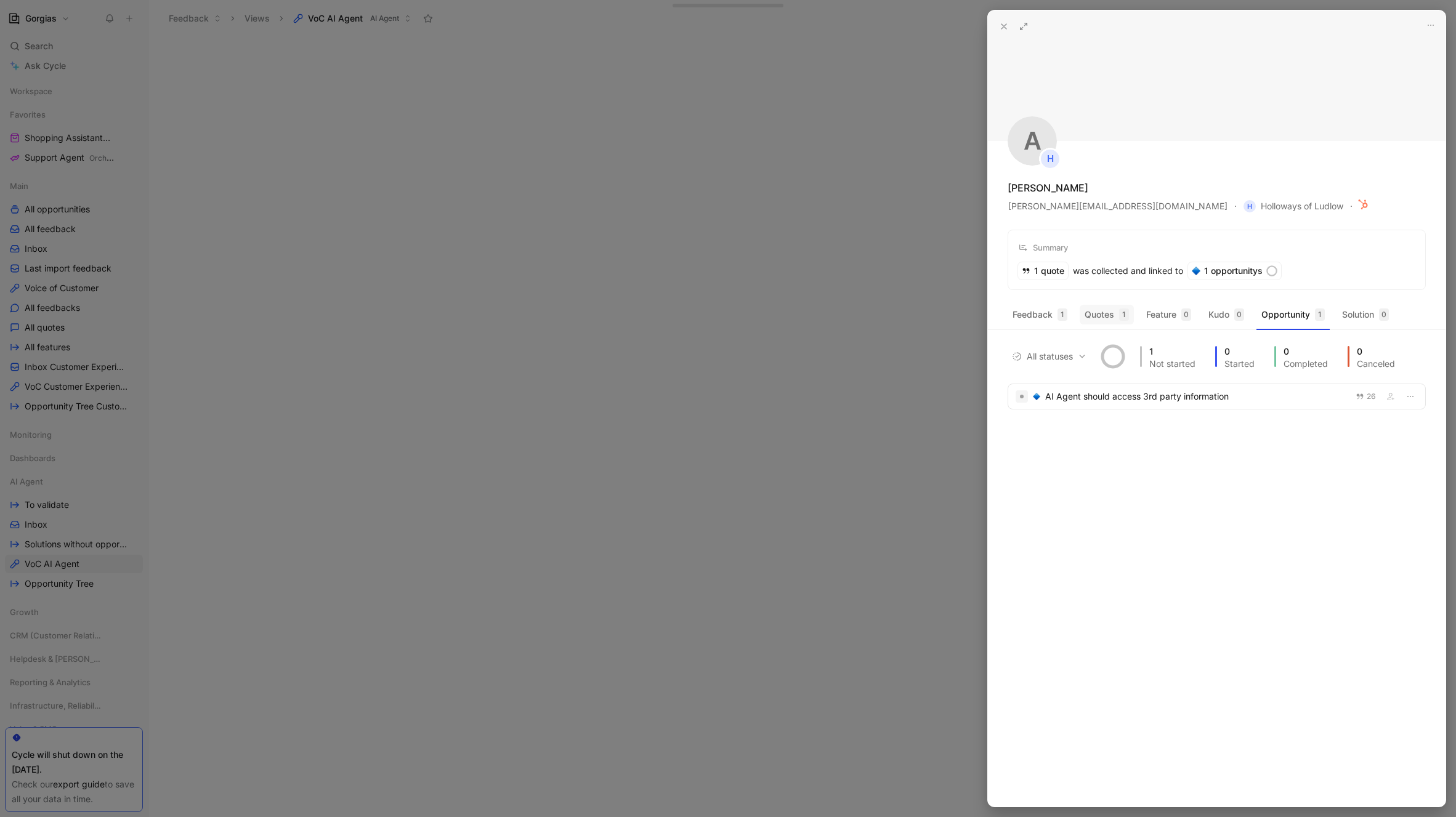
click at [1095, 310] on button "Quotes 1" at bounding box center [1107, 315] width 54 height 20
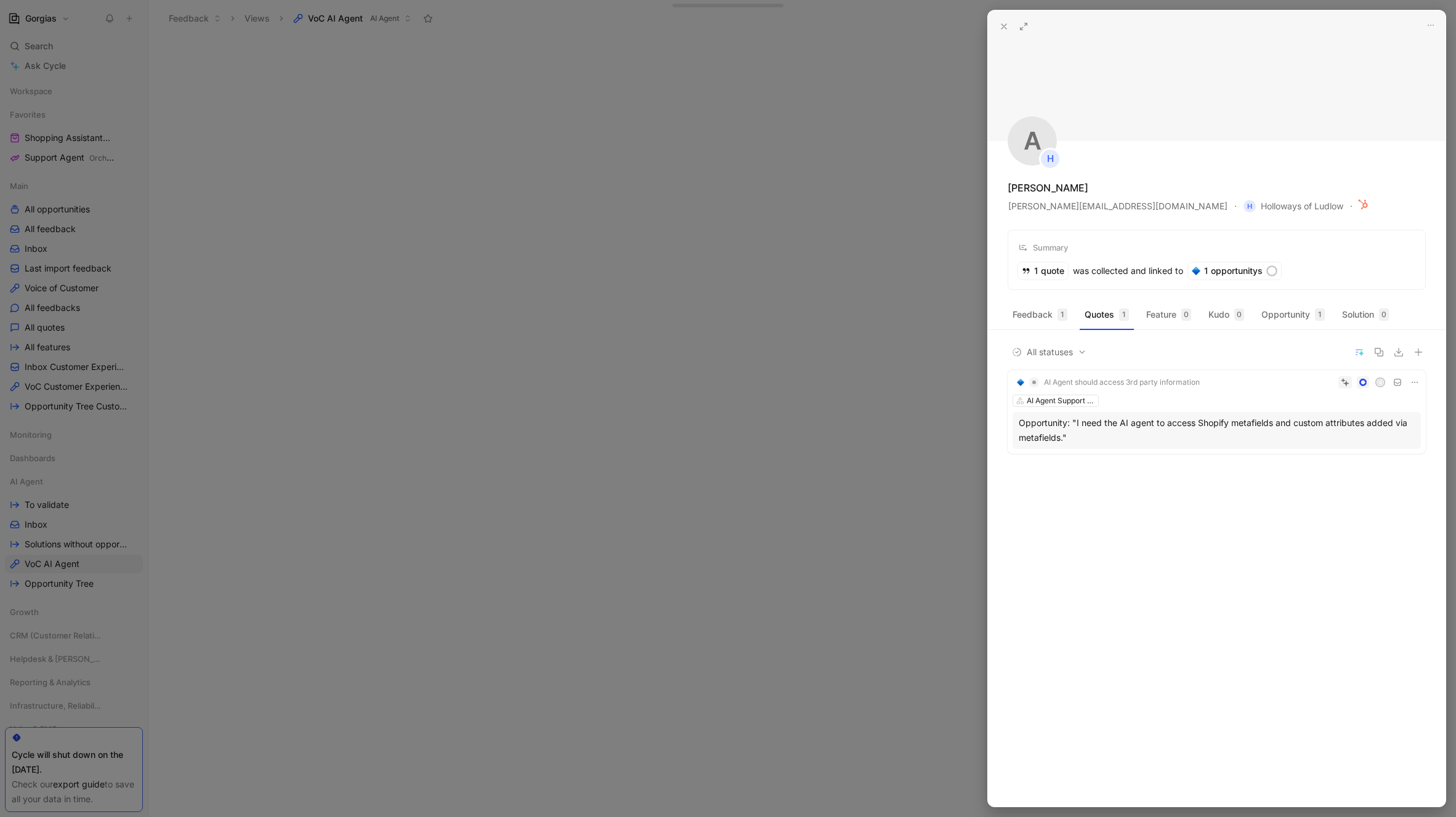
click at [1004, 24] on icon at bounding box center [1003, 27] width 10 height 10
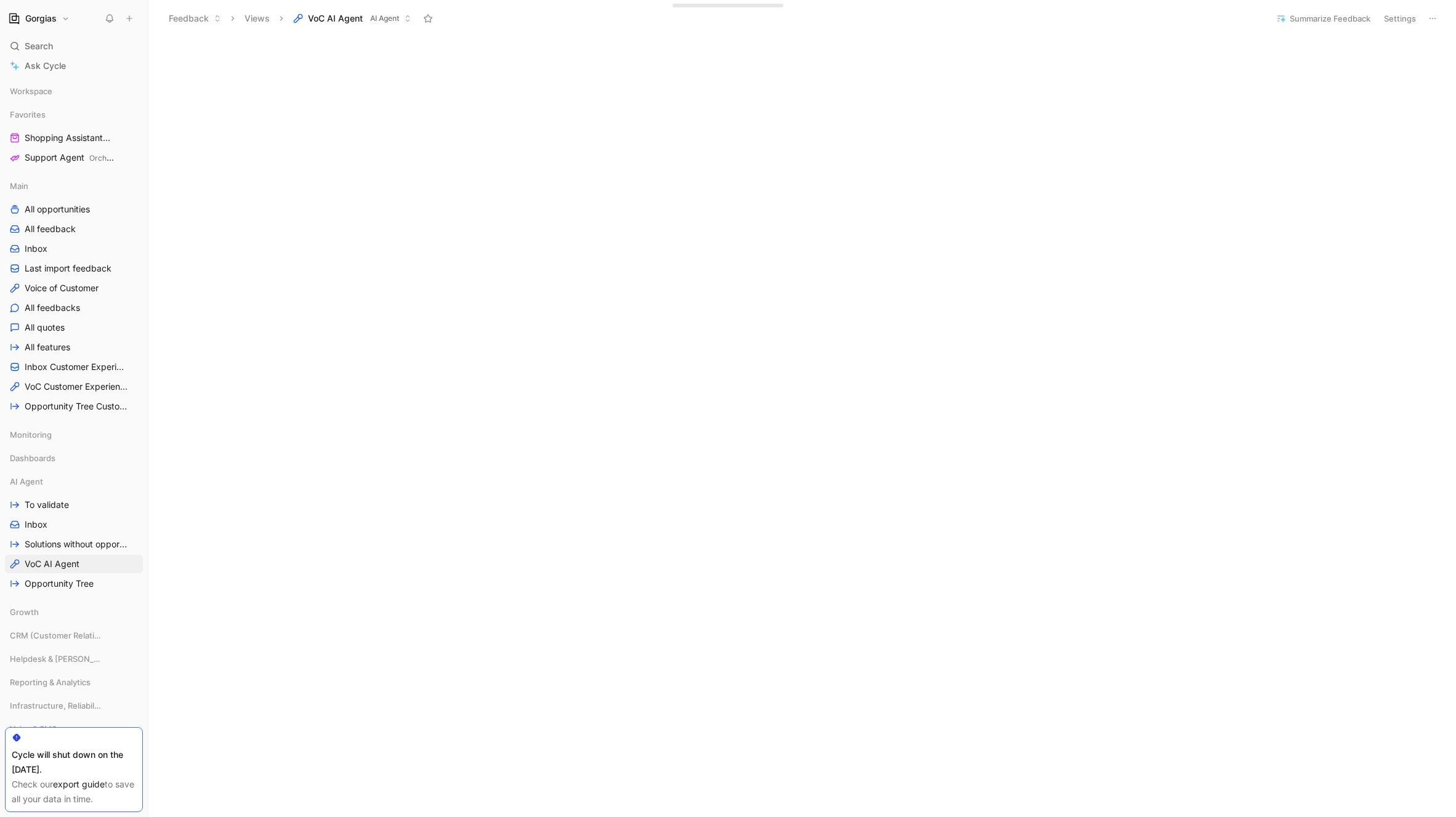
scroll to position [188, 0]
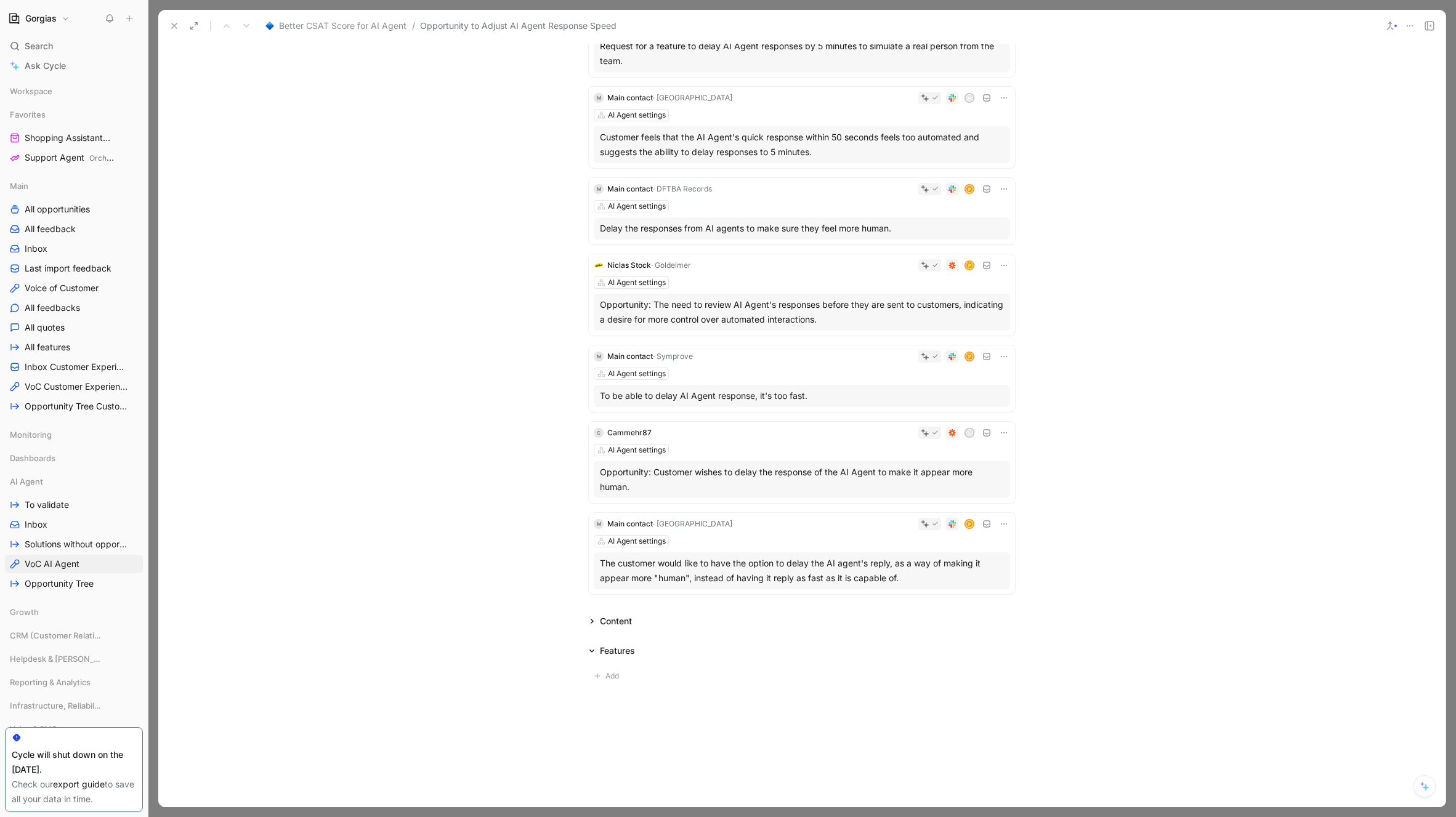
scroll to position [420, 0]
click at [172, 21] on icon at bounding box center [174, 26] width 10 height 10
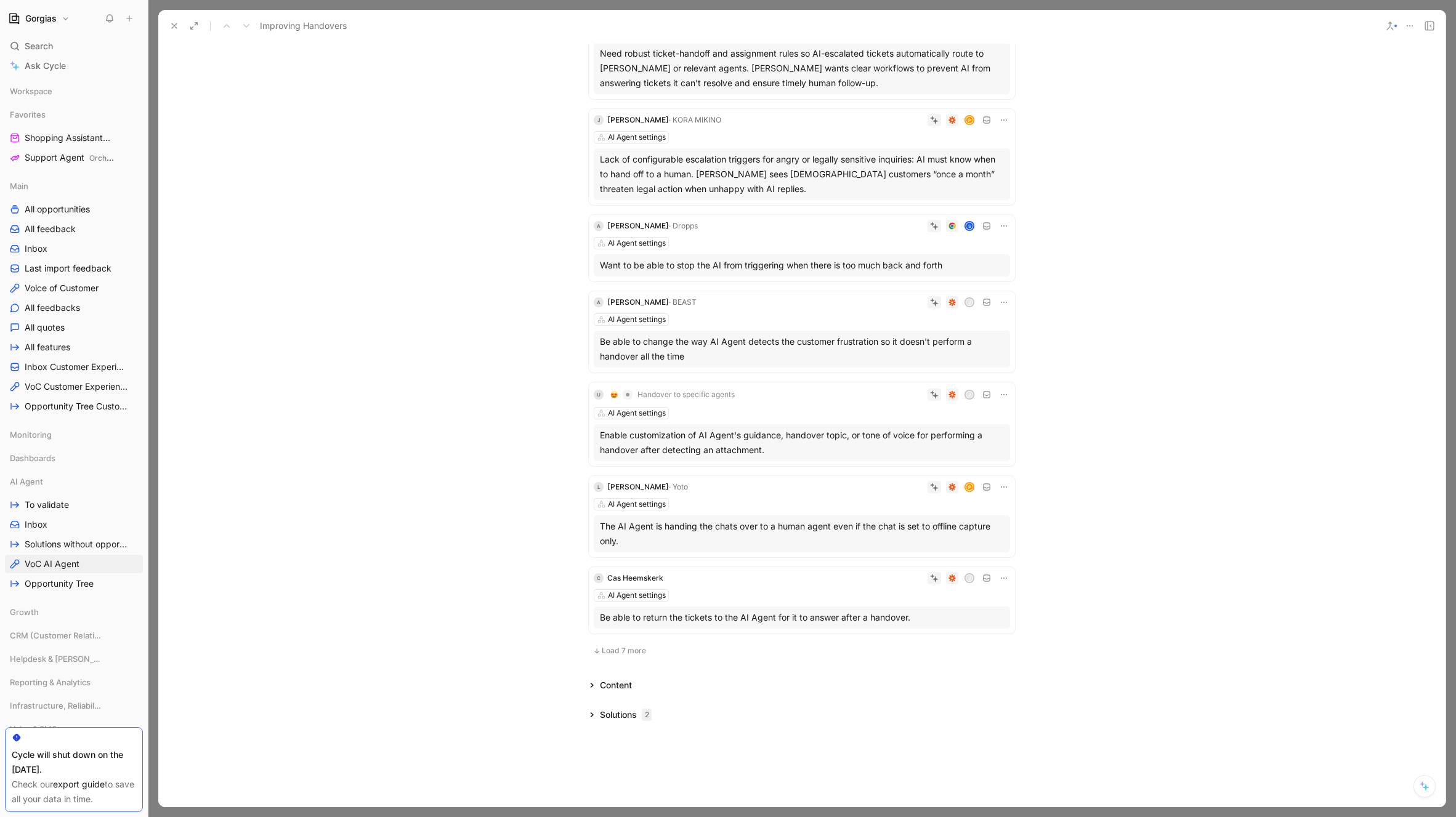
scroll to position [466, 0]
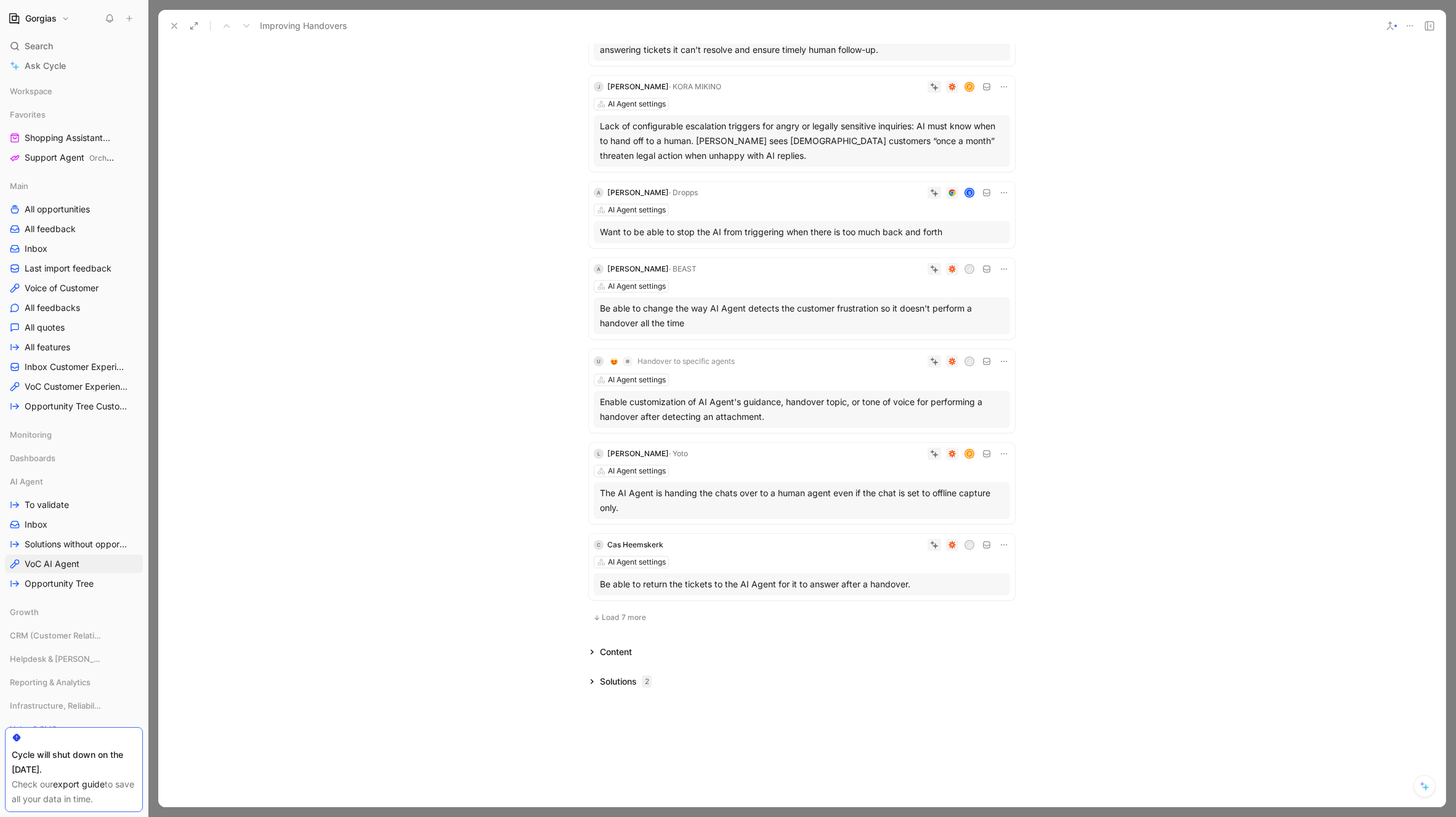
click at [604, 612] on button "Load 7 more" at bounding box center [619, 618] width 62 height 15
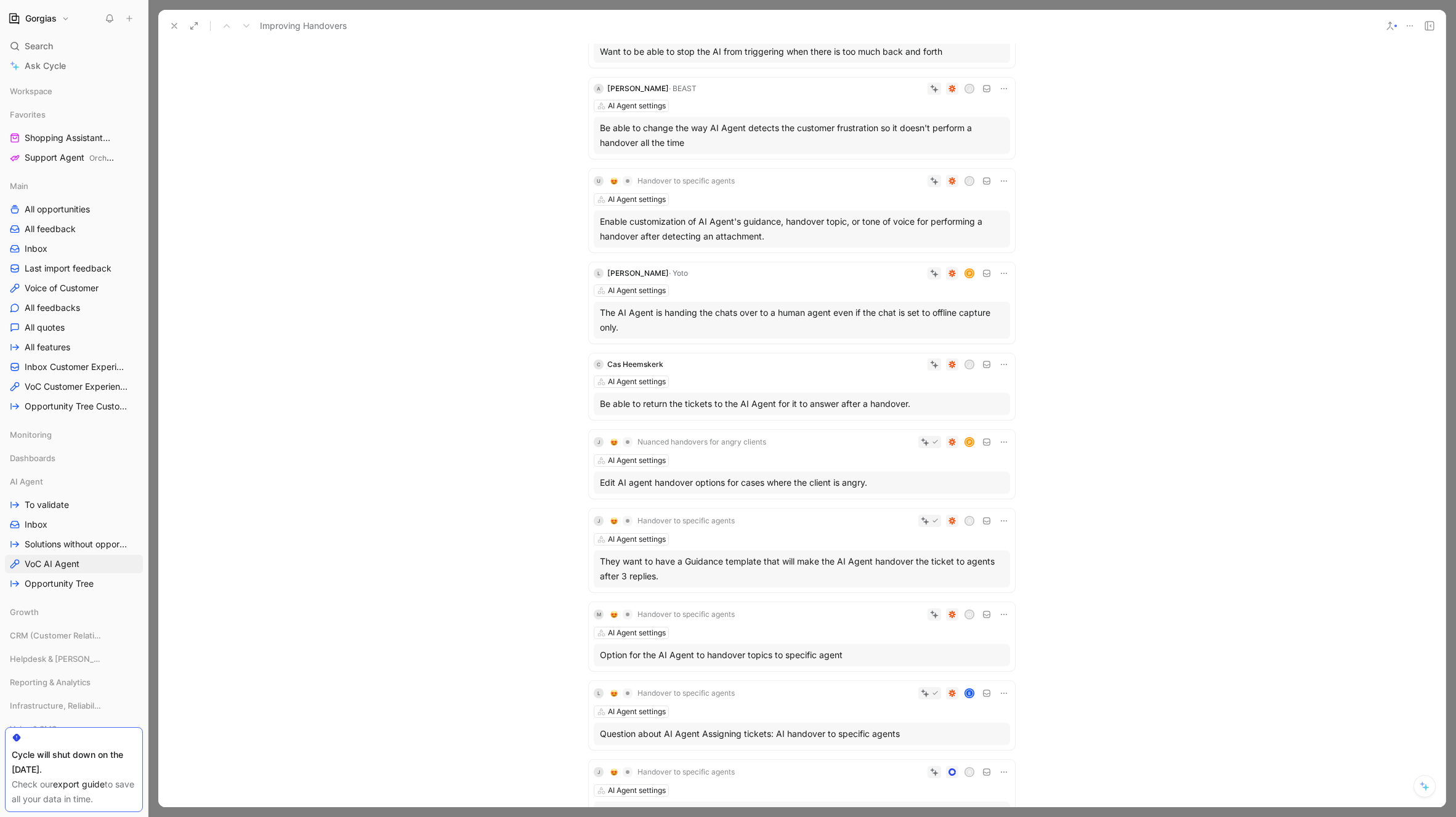
scroll to position [608, 0]
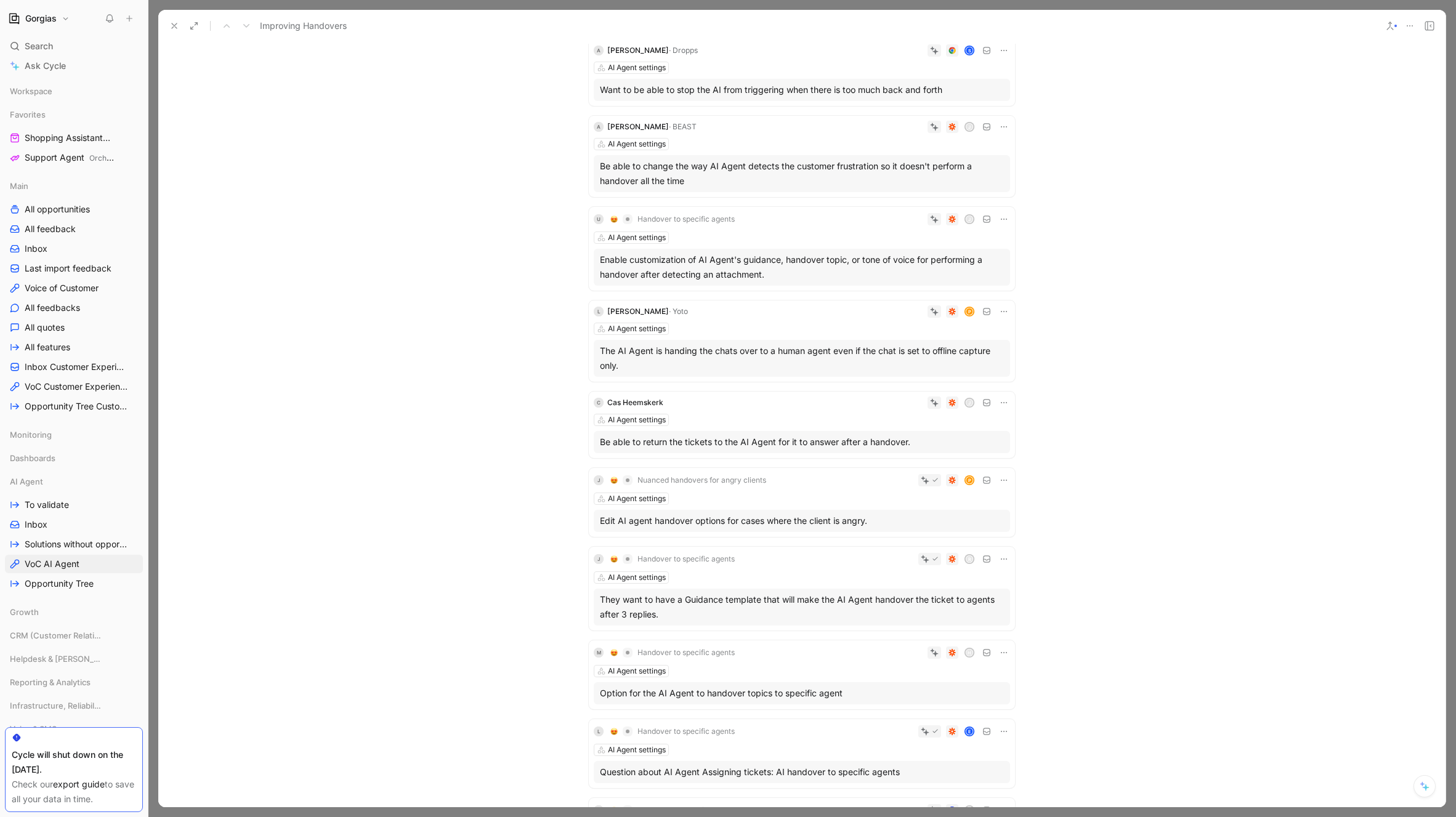
click at [178, 22] on icon at bounding box center [174, 26] width 10 height 10
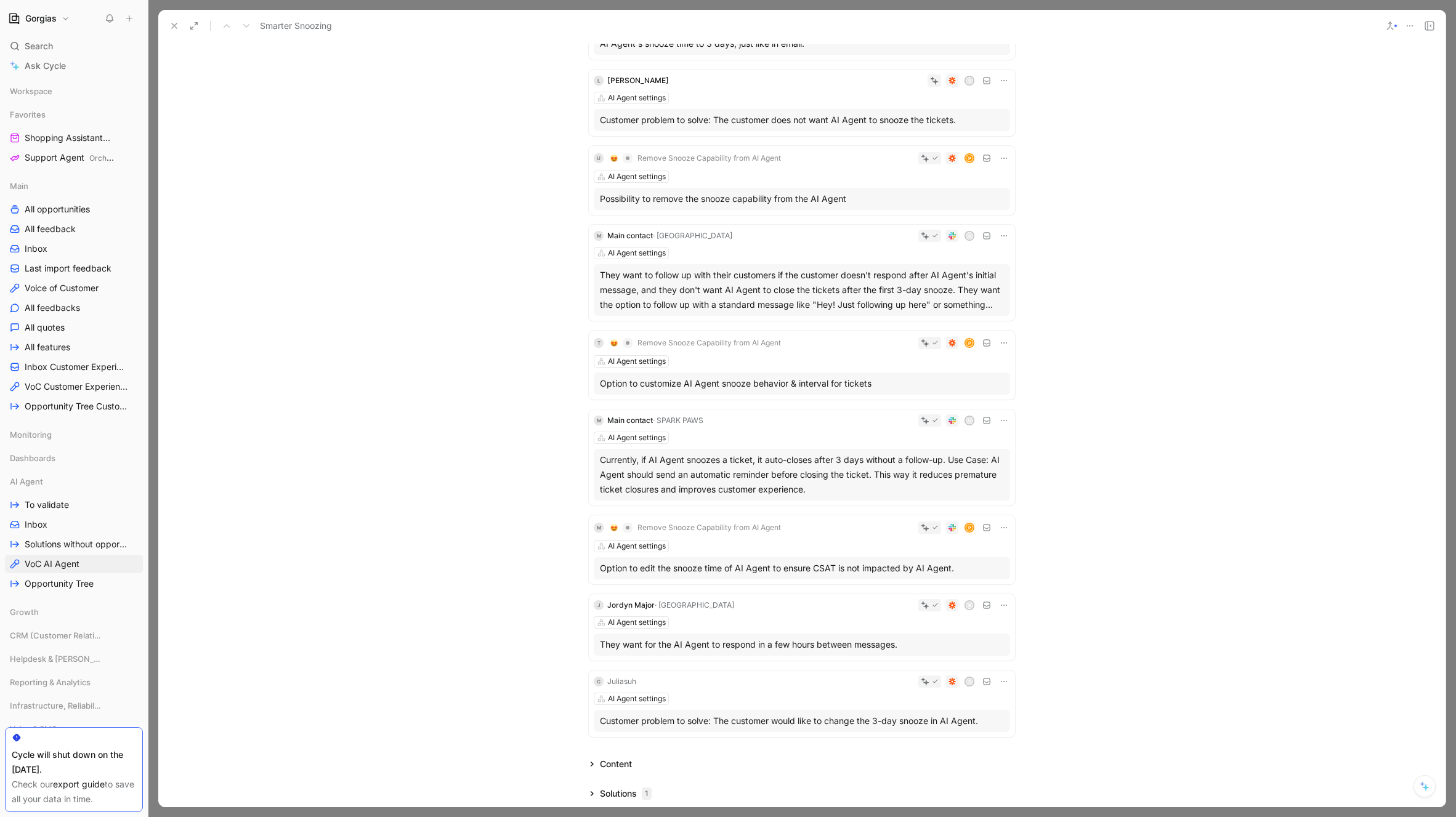
scroll to position [271, 0]
drag, startPoint x: 695, startPoint y: 237, endPoint x: 661, endPoint y: 239, distance: 34.1
click at [661, 239] on div "M Main contact · ALOHAS S" at bounding box center [802, 235] width 416 height 13
copy div "ALOHAS"
click at [731, 304] on div "They want to follow up with their customers if the customer doesn't respond aft…" at bounding box center [802, 289] width 404 height 44
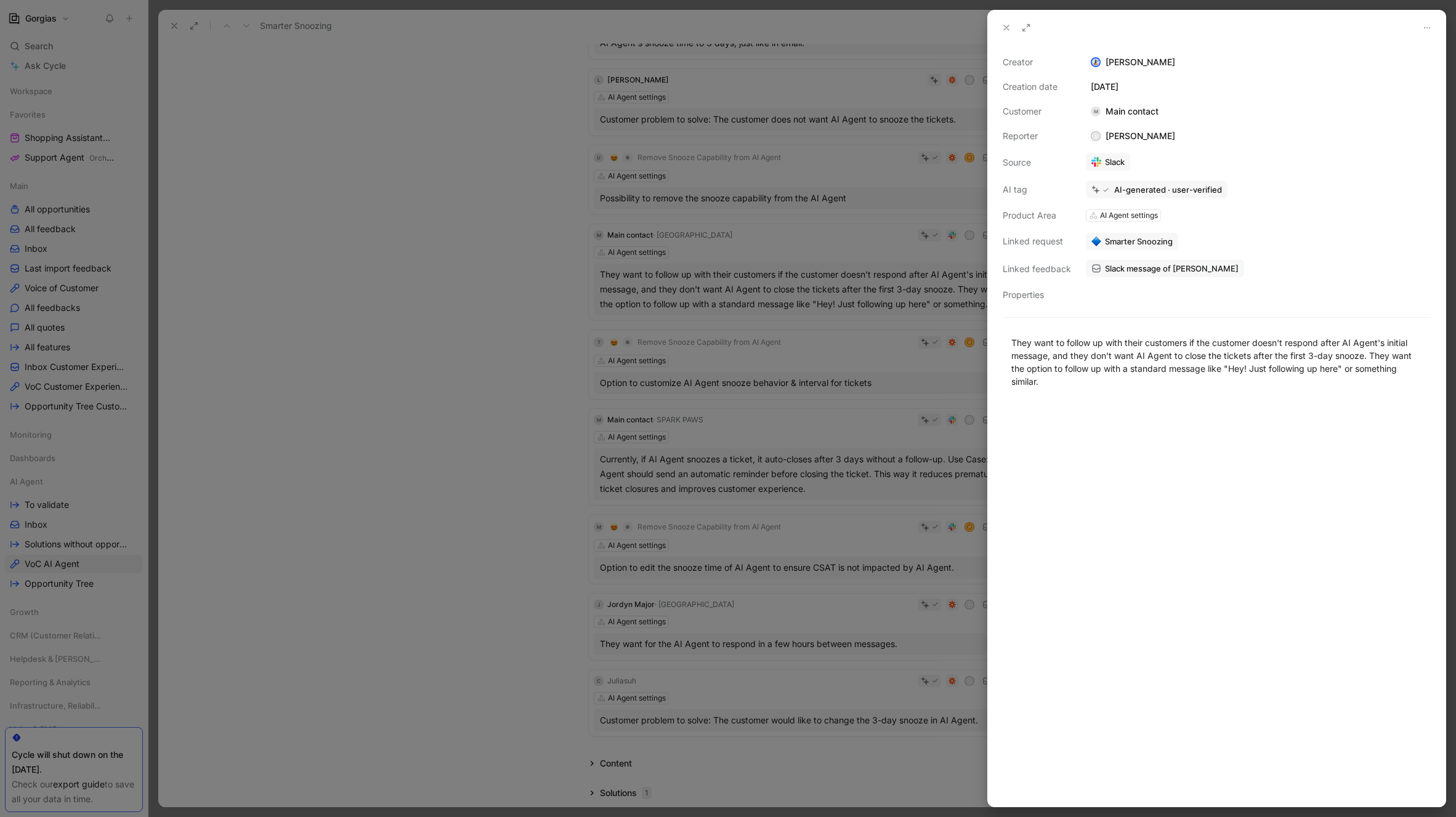
click at [1012, 28] on button at bounding box center [1006, 28] width 17 height 17
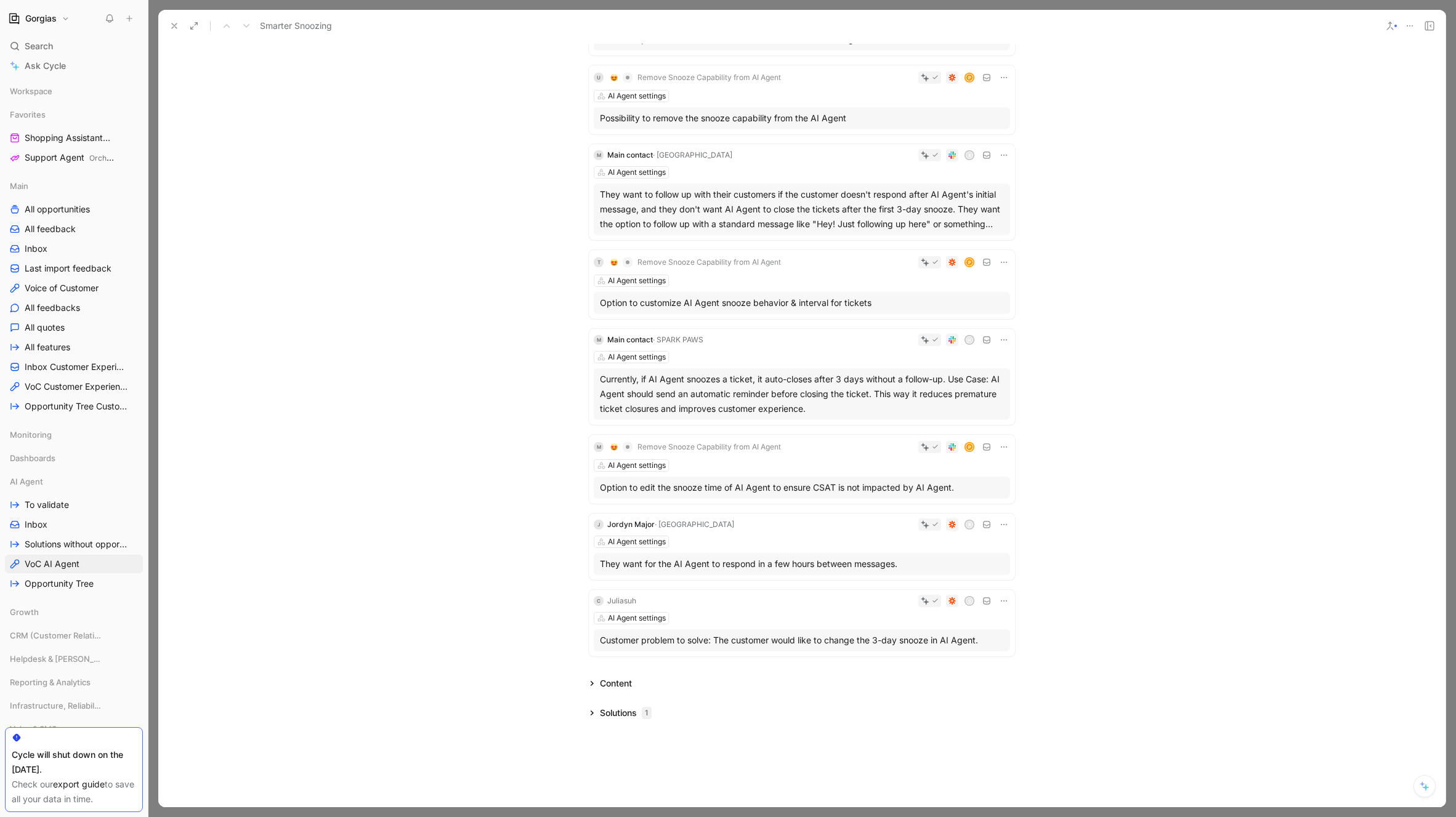
scroll to position [382, 0]
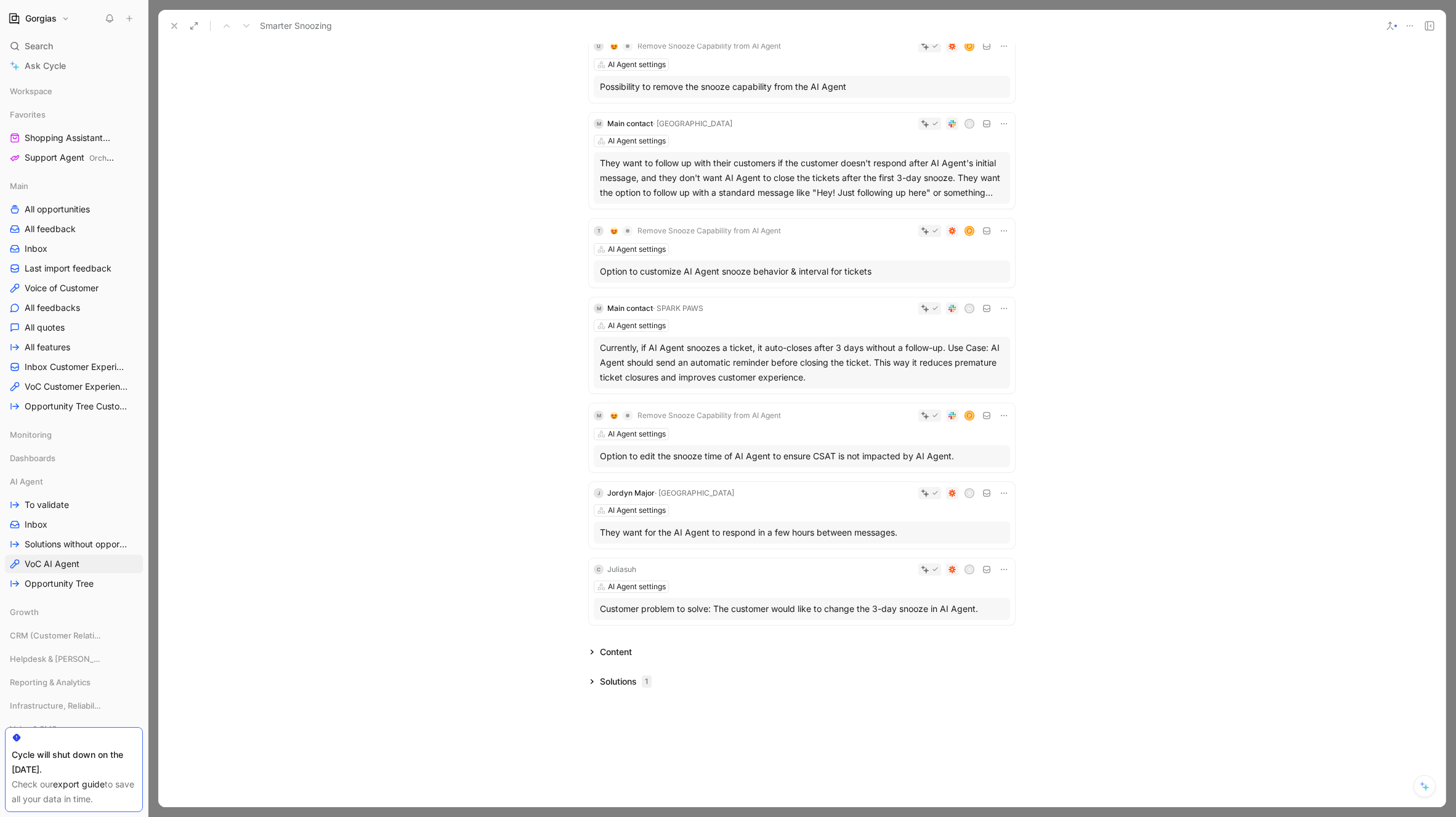
click at [608, 682] on div "Solutions" at bounding box center [618, 682] width 37 height 15
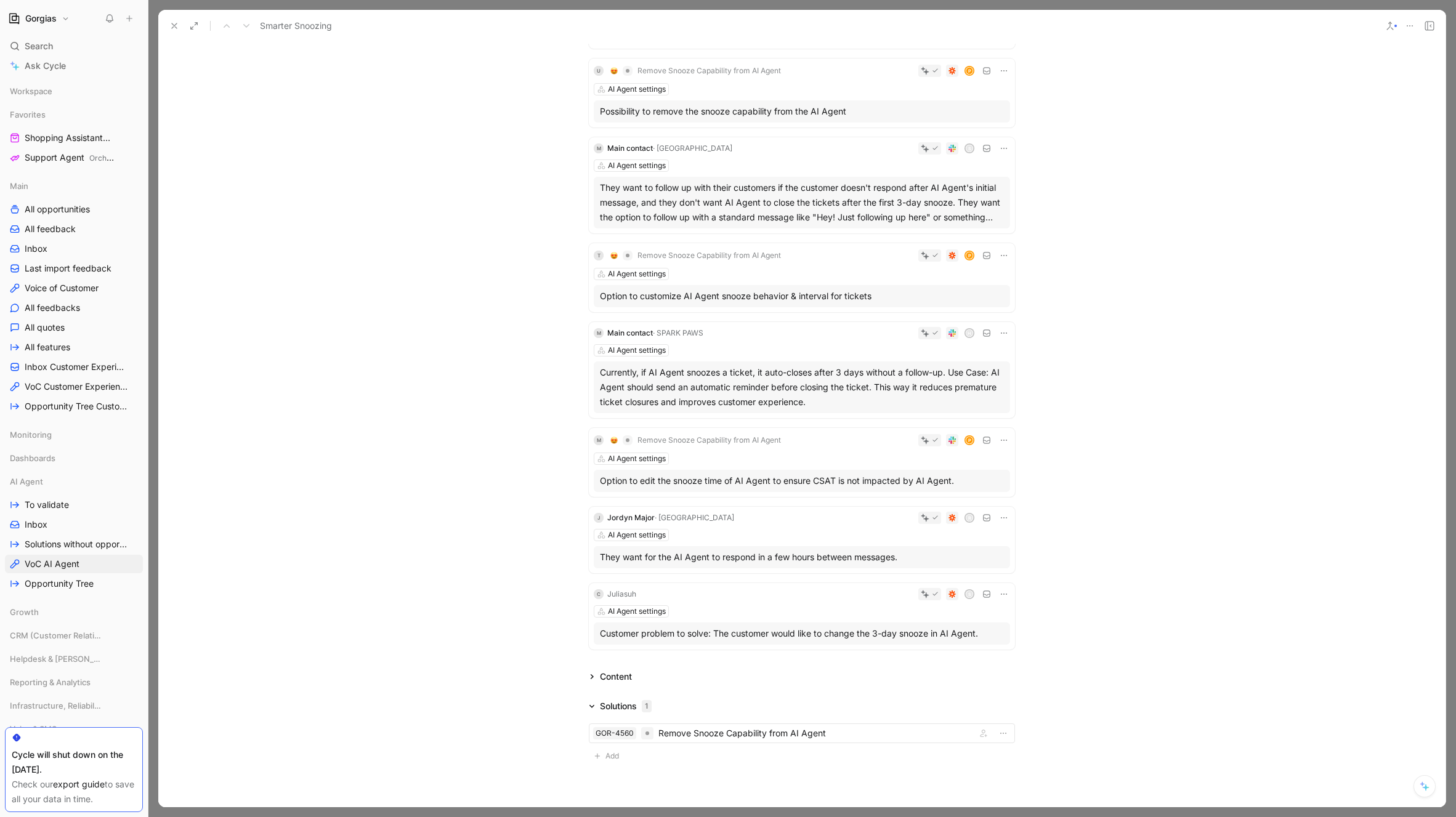
scroll to position [0, 0]
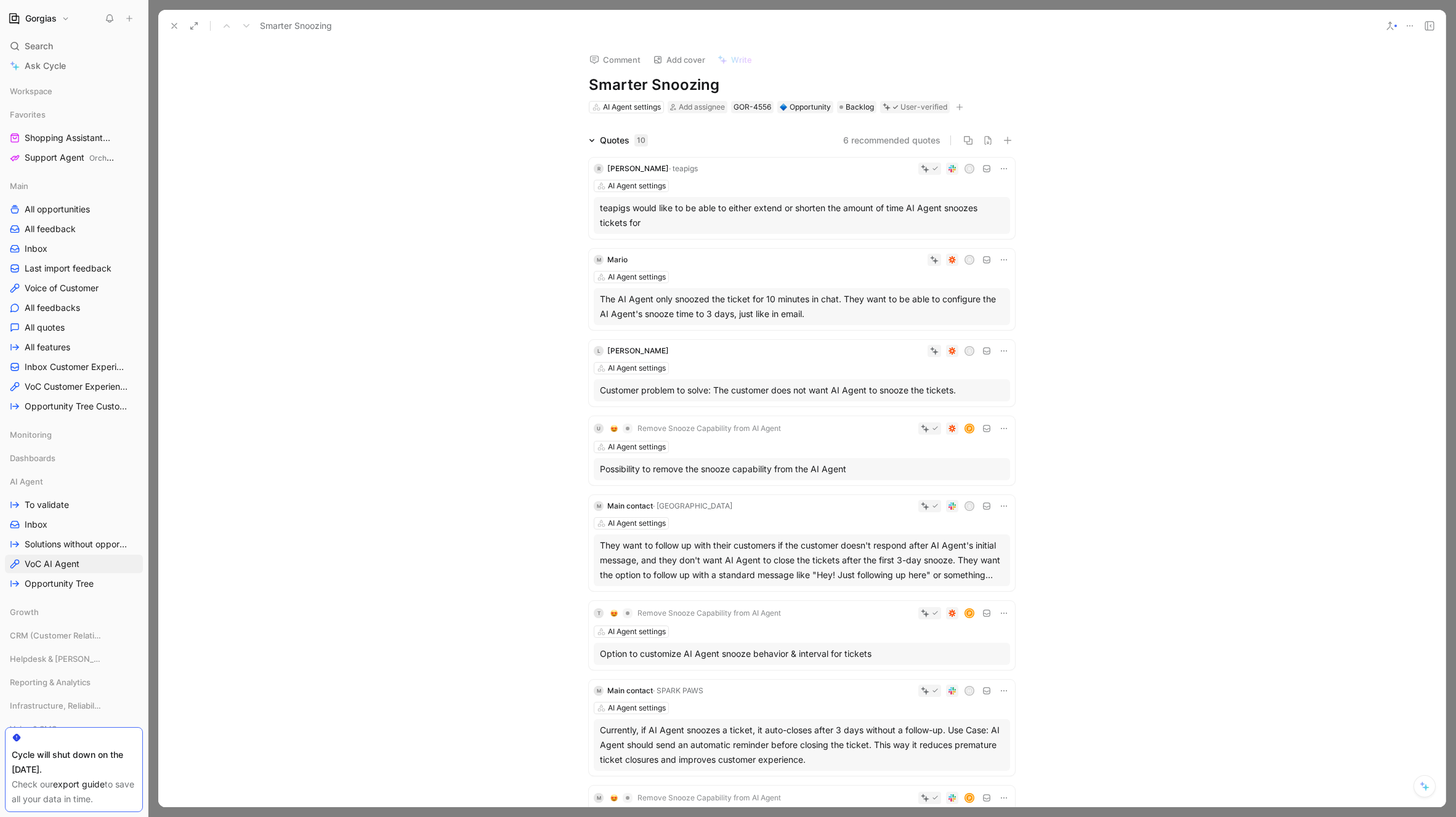
click at [170, 28] on icon at bounding box center [174, 26] width 10 height 10
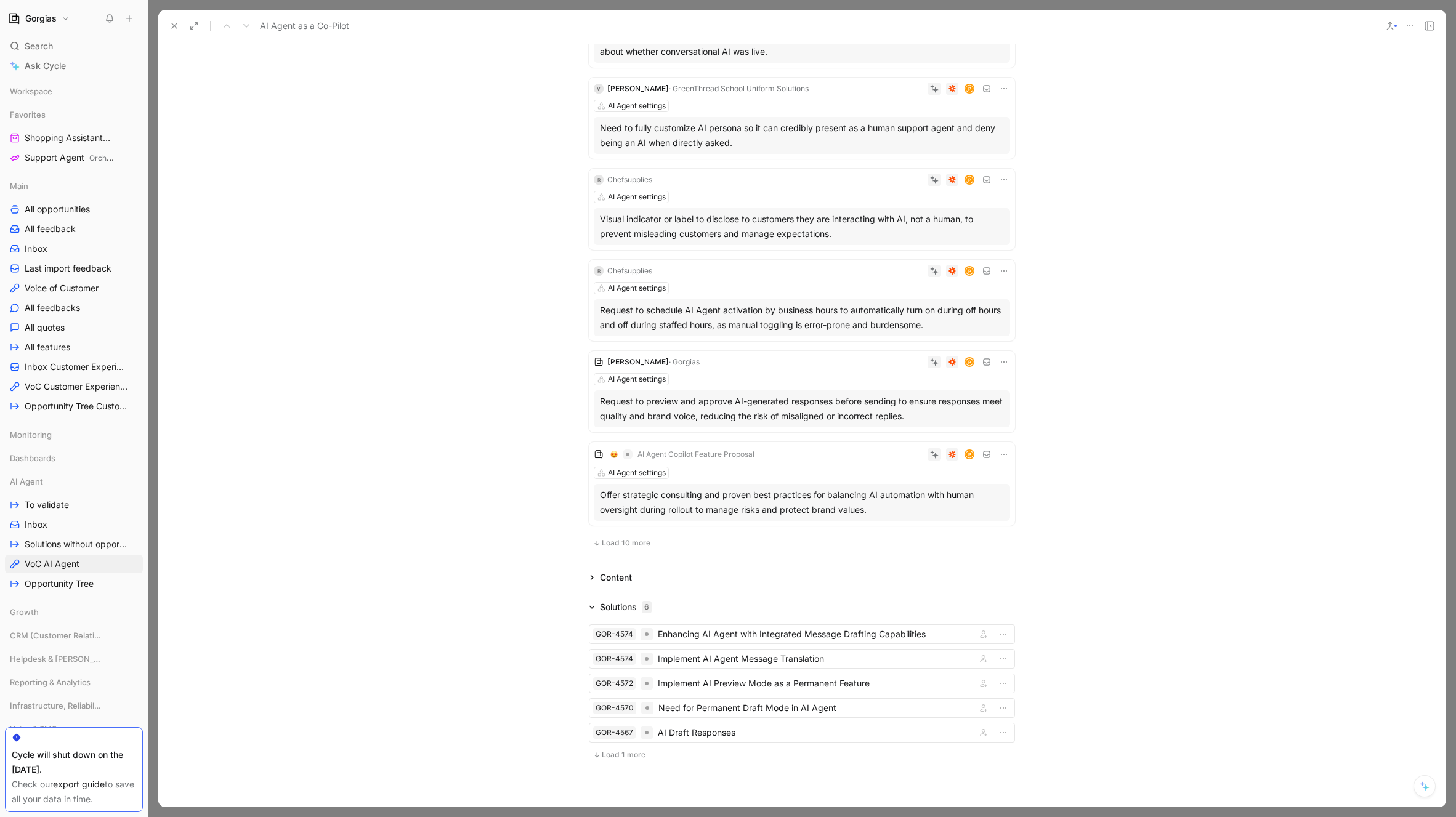
scroll to position [521, 0]
click at [627, 535] on button "Load 10 more" at bounding box center [621, 543] width 66 height 15
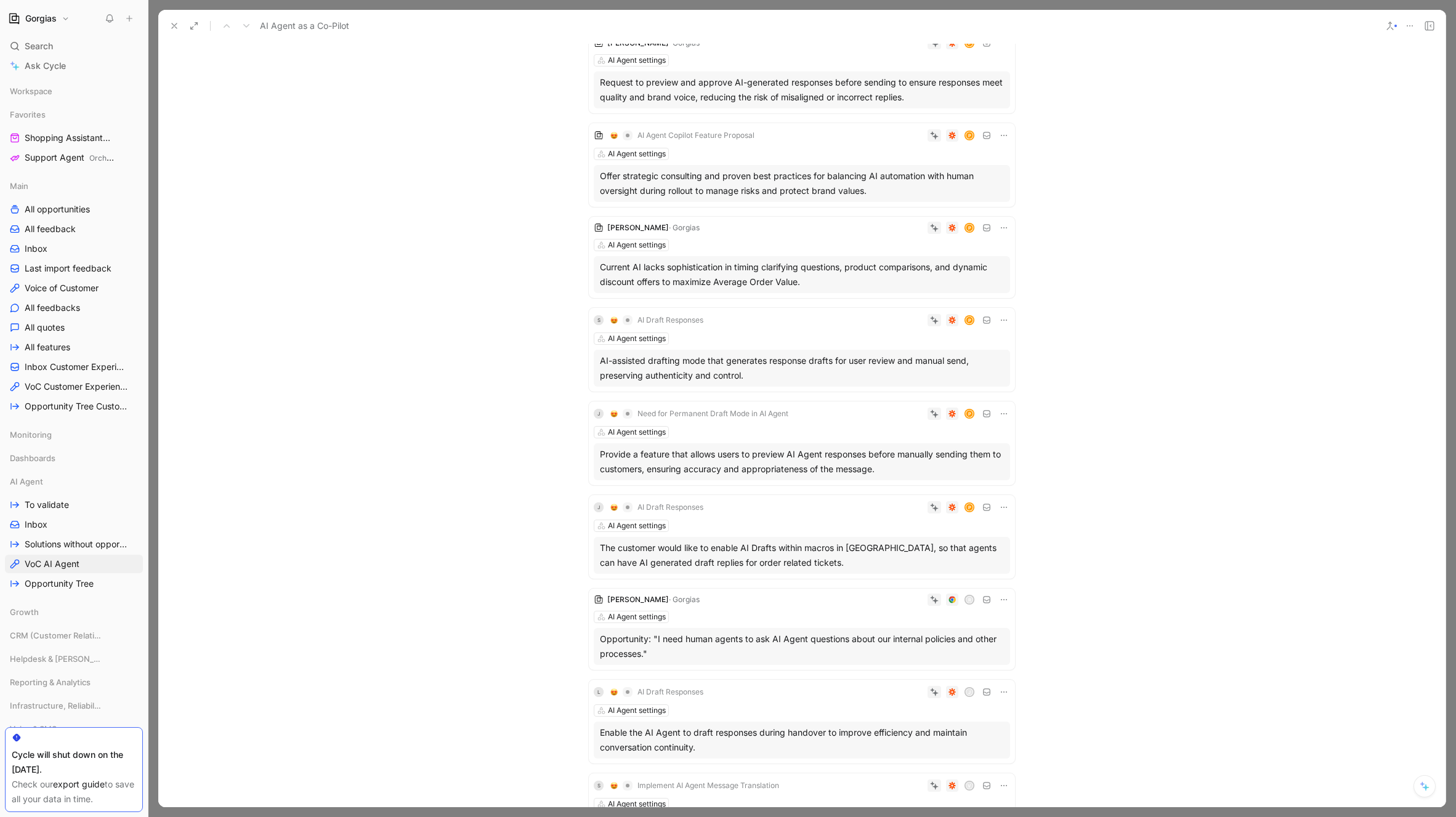
scroll to position [840, 0]
click at [759, 436] on div "AI Agent settings" at bounding box center [802, 431] width 416 height 13
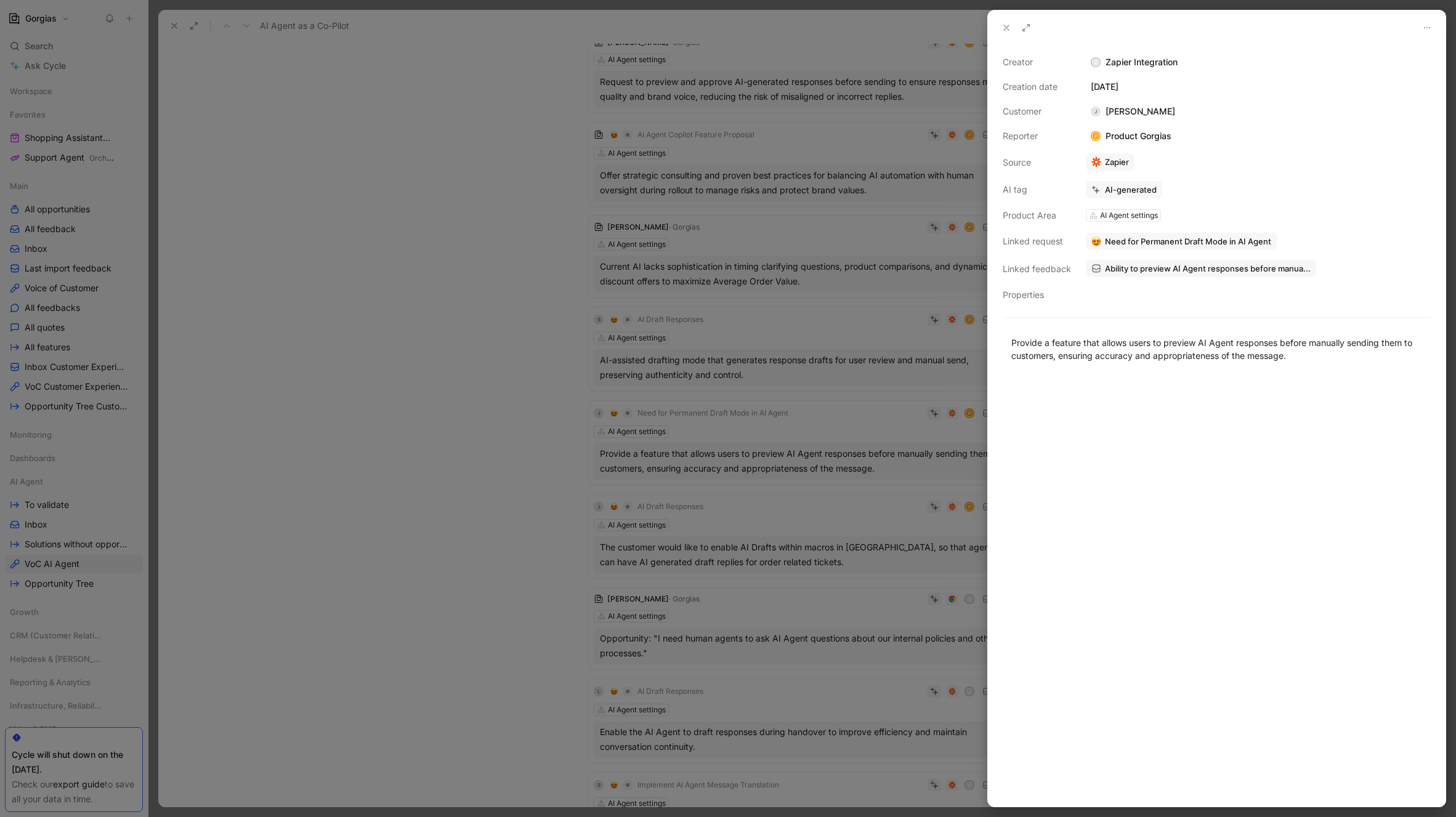
click at [1005, 22] on button at bounding box center [1006, 28] width 17 height 17
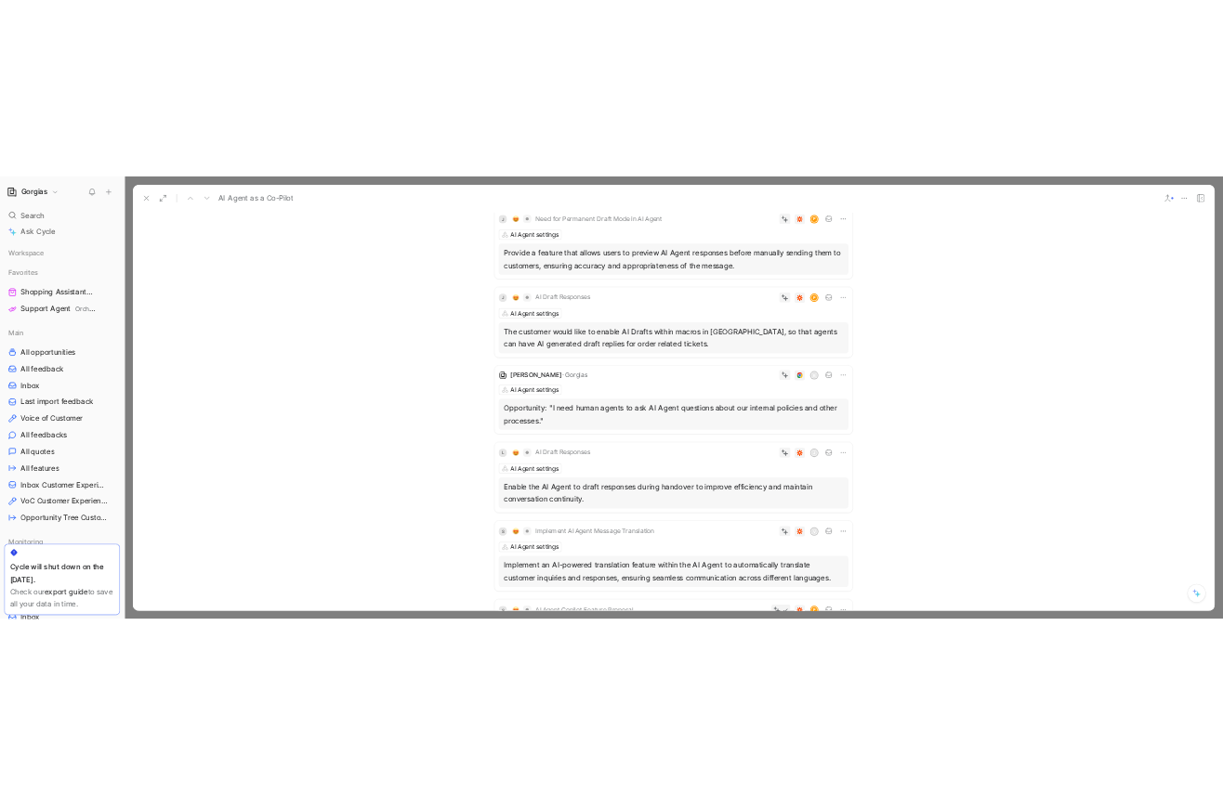
scroll to position [1815, 0]
